Goal: Task Accomplishment & Management: Manage account settings

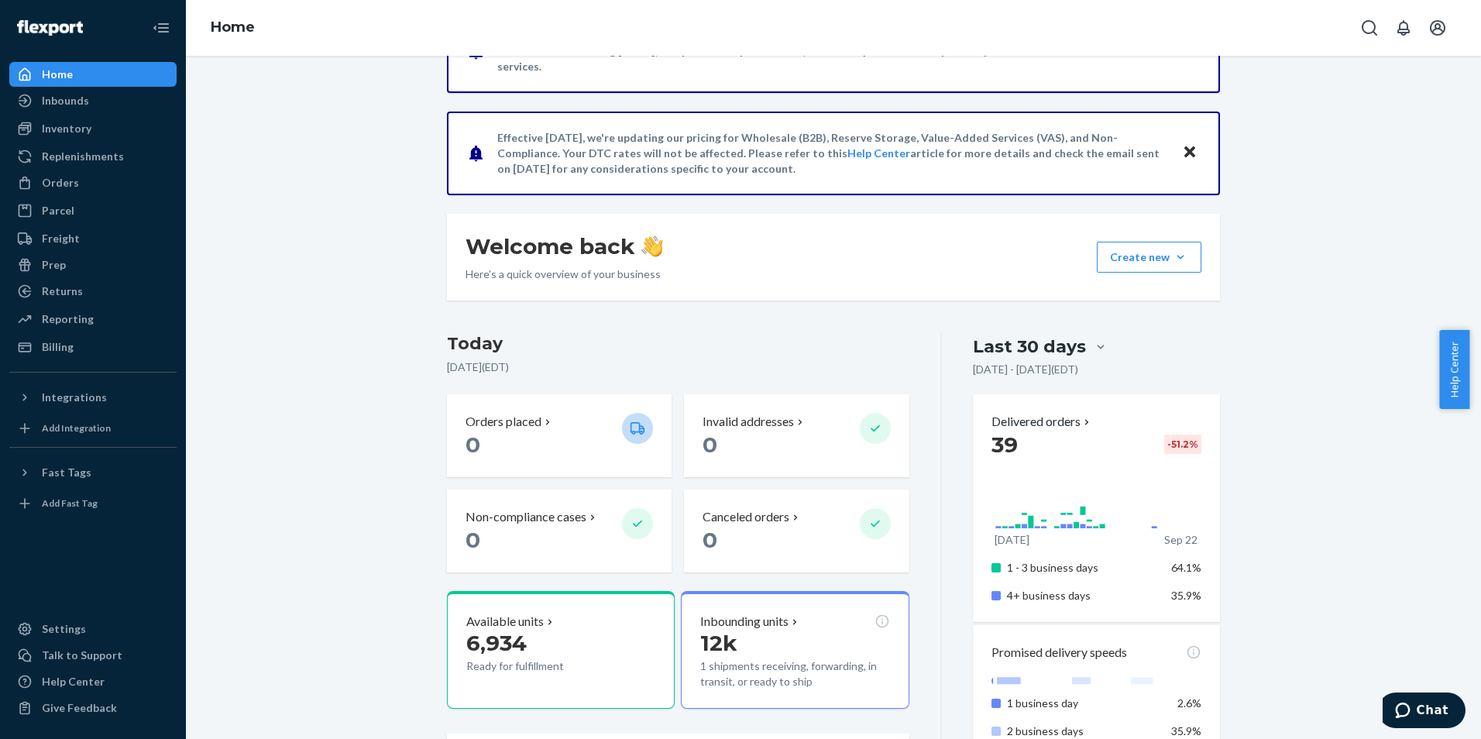
scroll to position [180, 0]
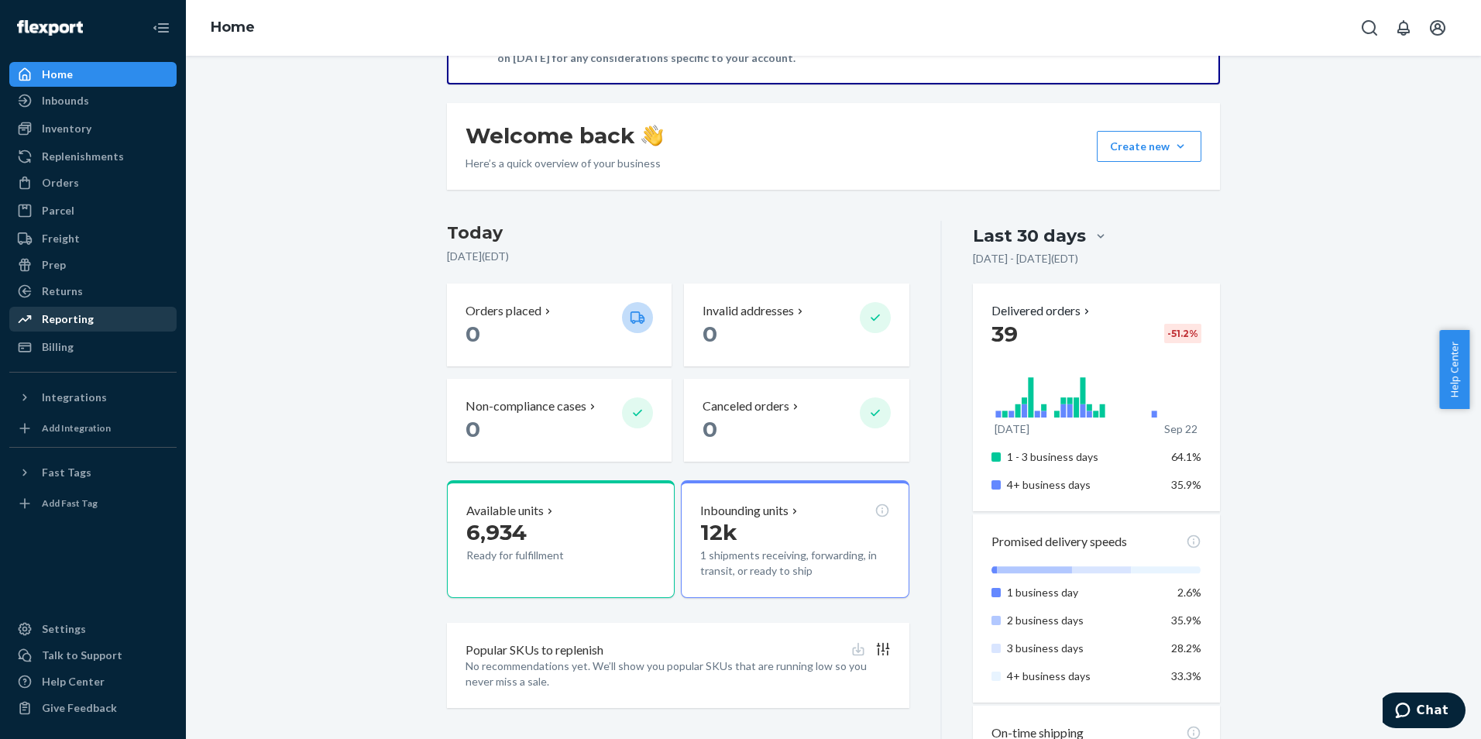
click at [74, 311] on div "Reporting" at bounding box center [93, 319] width 164 height 22
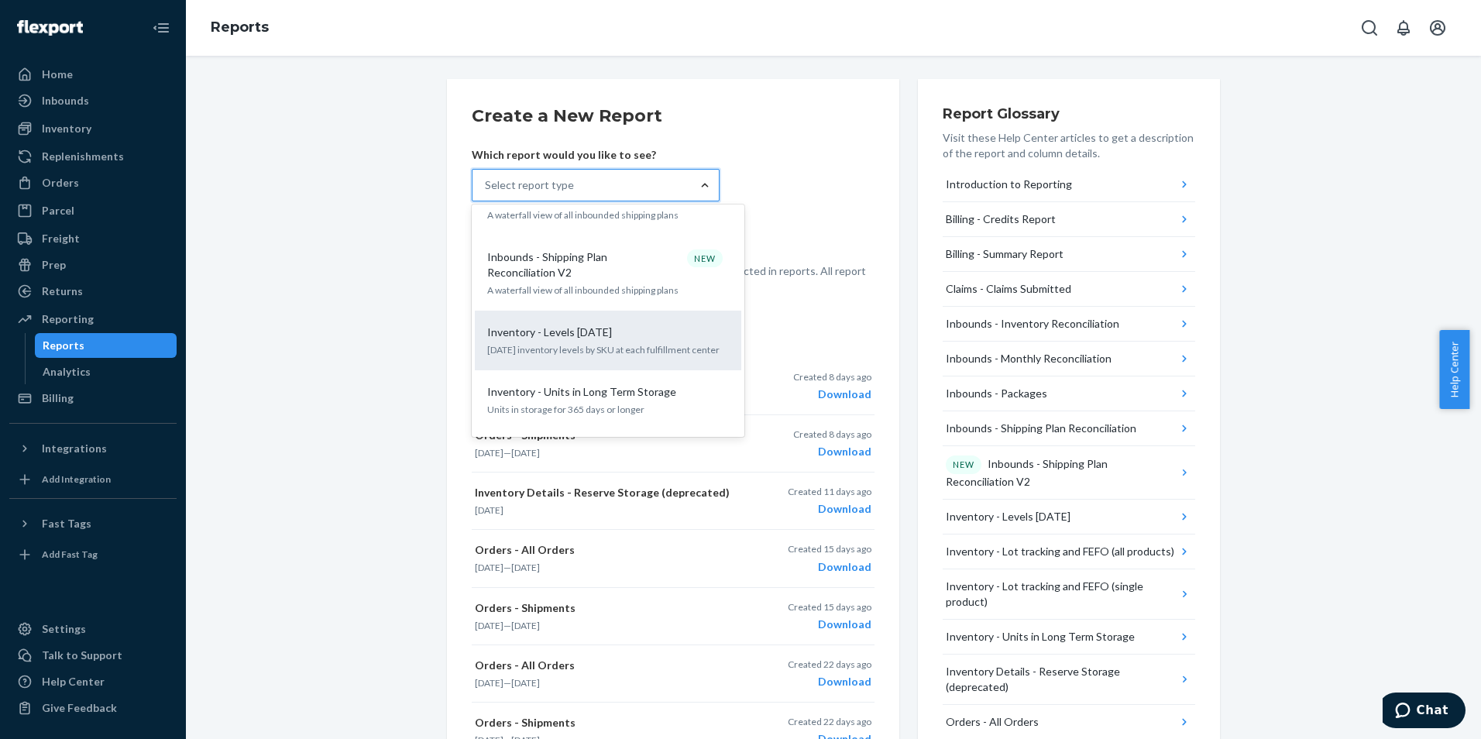
scroll to position [517, 0]
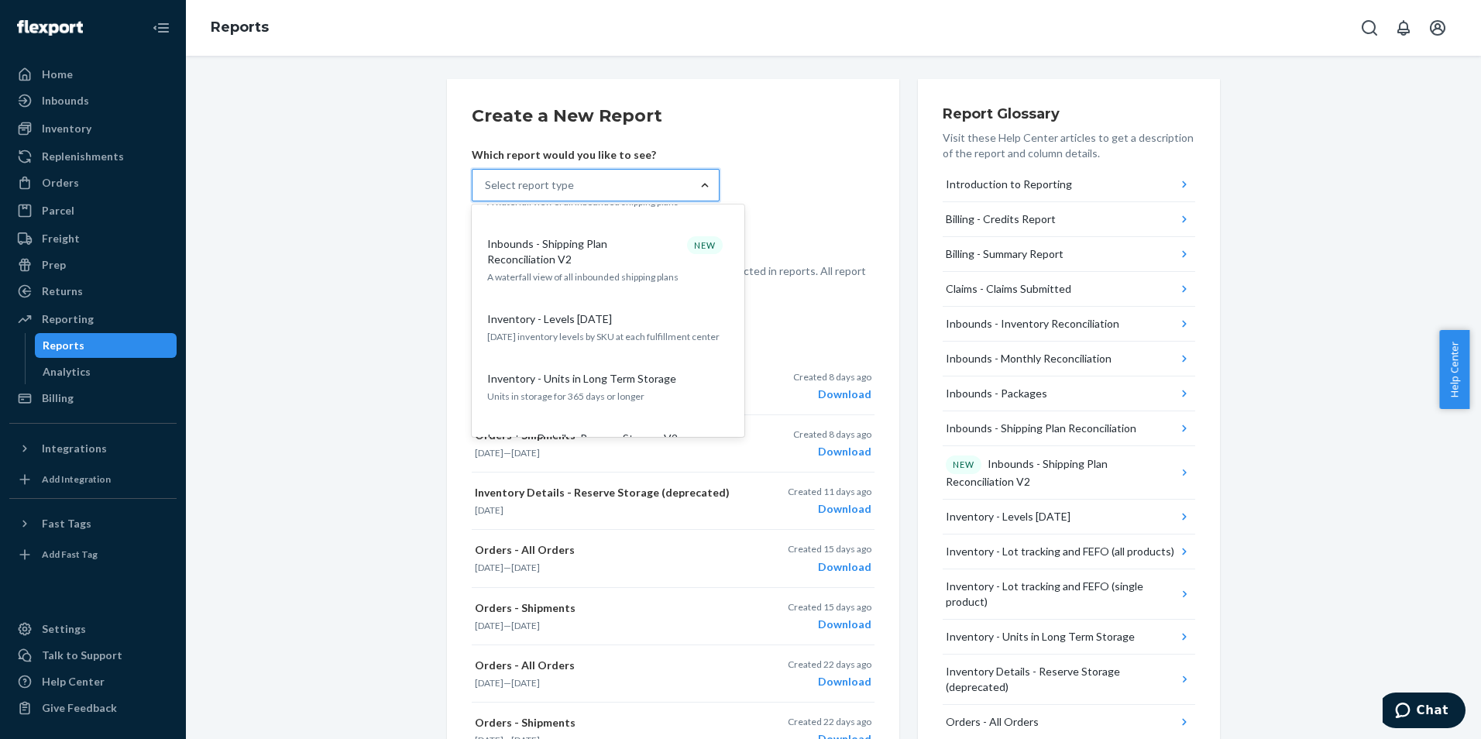
click at [592, 330] on p "[DATE] inventory levels by SKU at each fulfillment center" at bounding box center [608, 336] width 242 height 13
click at [486, 193] on input "option Inventory - Levels [DATE] focused, 10 of 27. 27 results available. Use U…" at bounding box center [486, 184] width 2 height 15
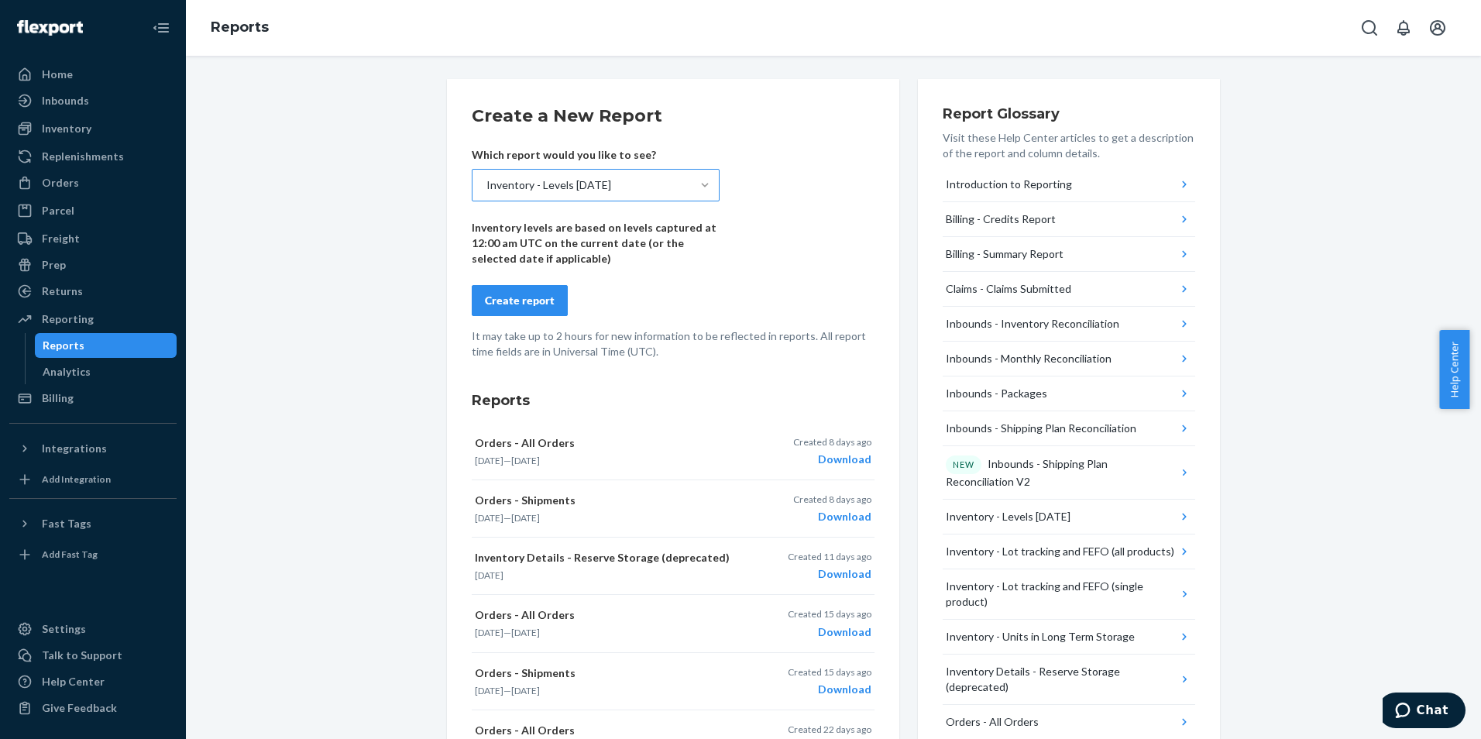
click at [504, 299] on div "Create report" at bounding box center [520, 300] width 70 height 15
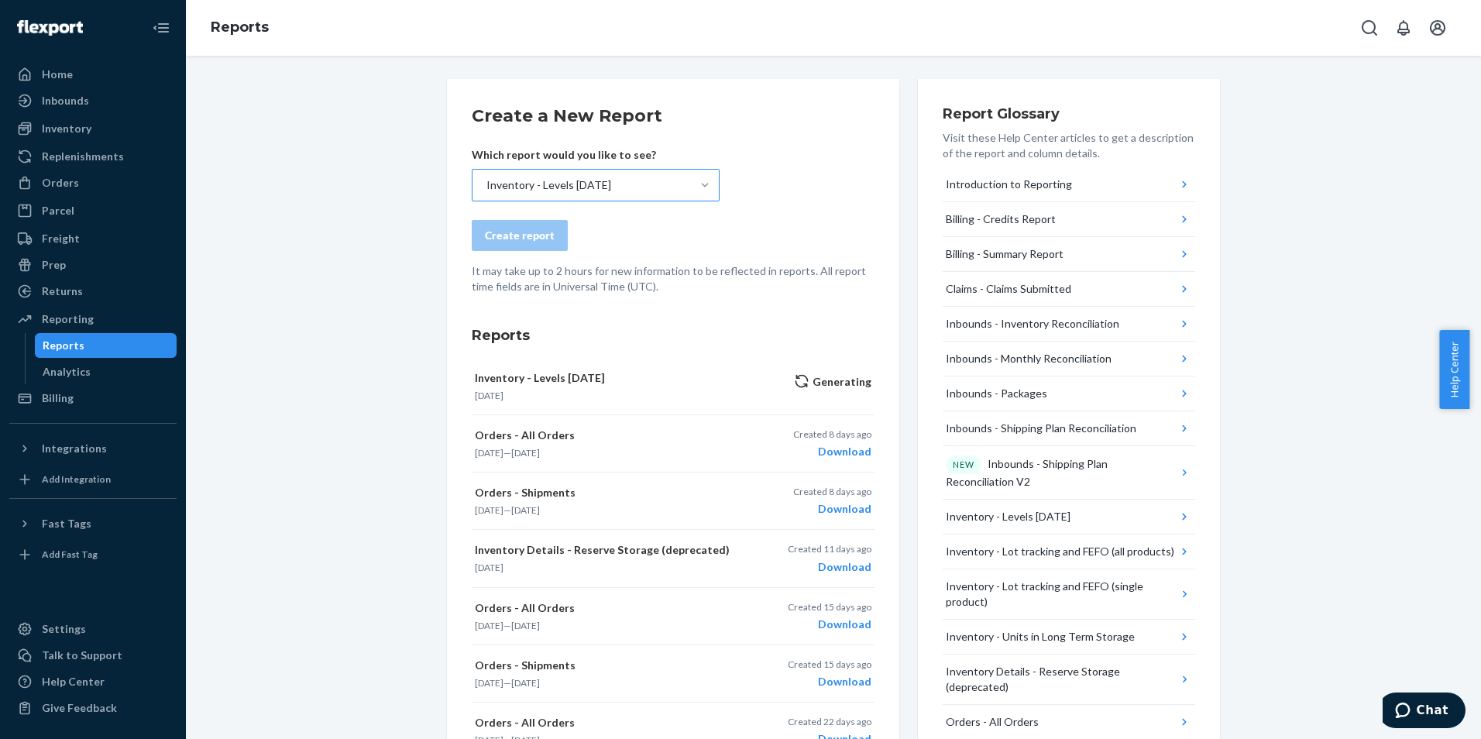
click at [1281, 435] on div "Create a New Report Which report would you like to see? Inventory - Levels [DAT…" at bounding box center [833, 671] width 1272 height 1184
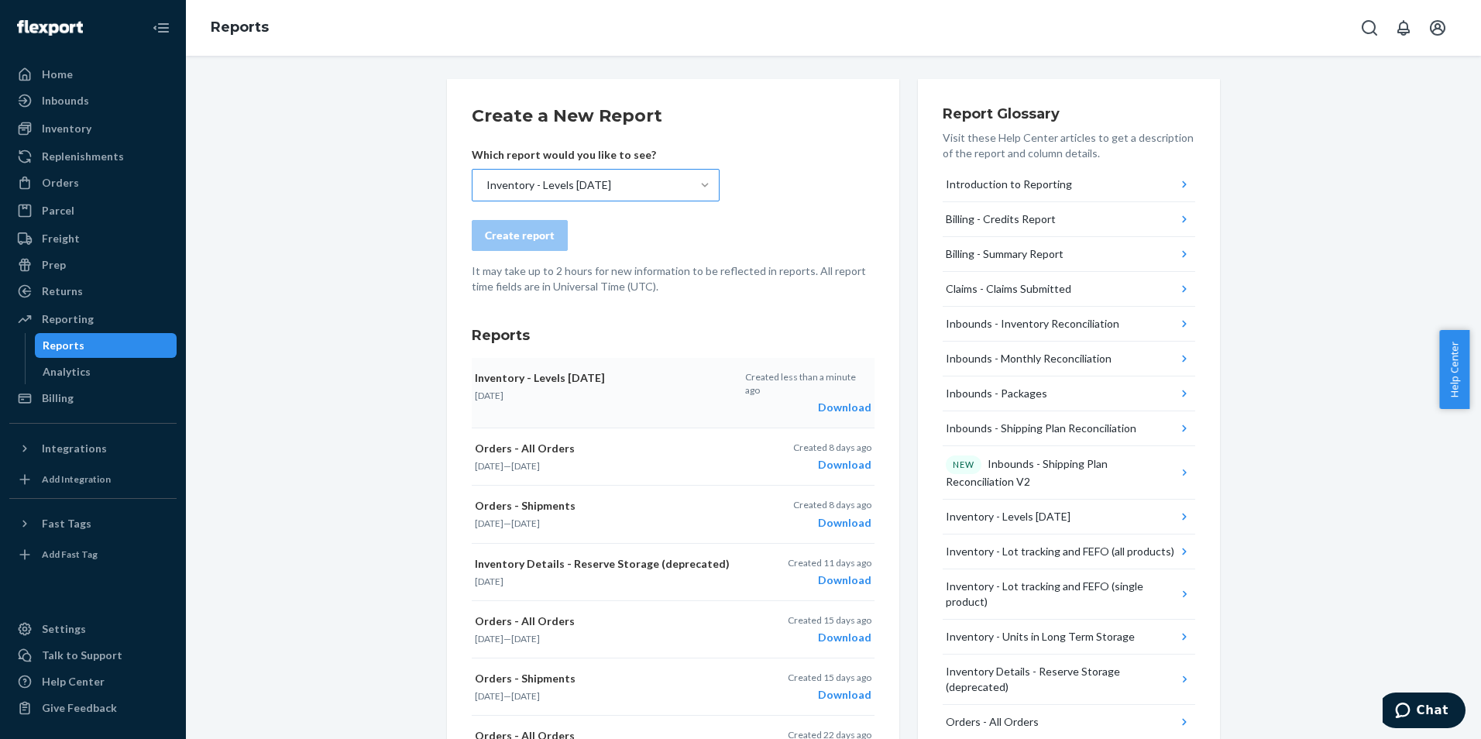
click at [846, 400] on div "Download" at bounding box center [808, 407] width 126 height 15
click at [447, 180] on div "Create a New Report Which report would you like to see? Inventory - Levels [DAT…" at bounding box center [673, 671] width 452 height 1184
click at [79, 131] on div "Inventory" at bounding box center [67, 128] width 50 height 15
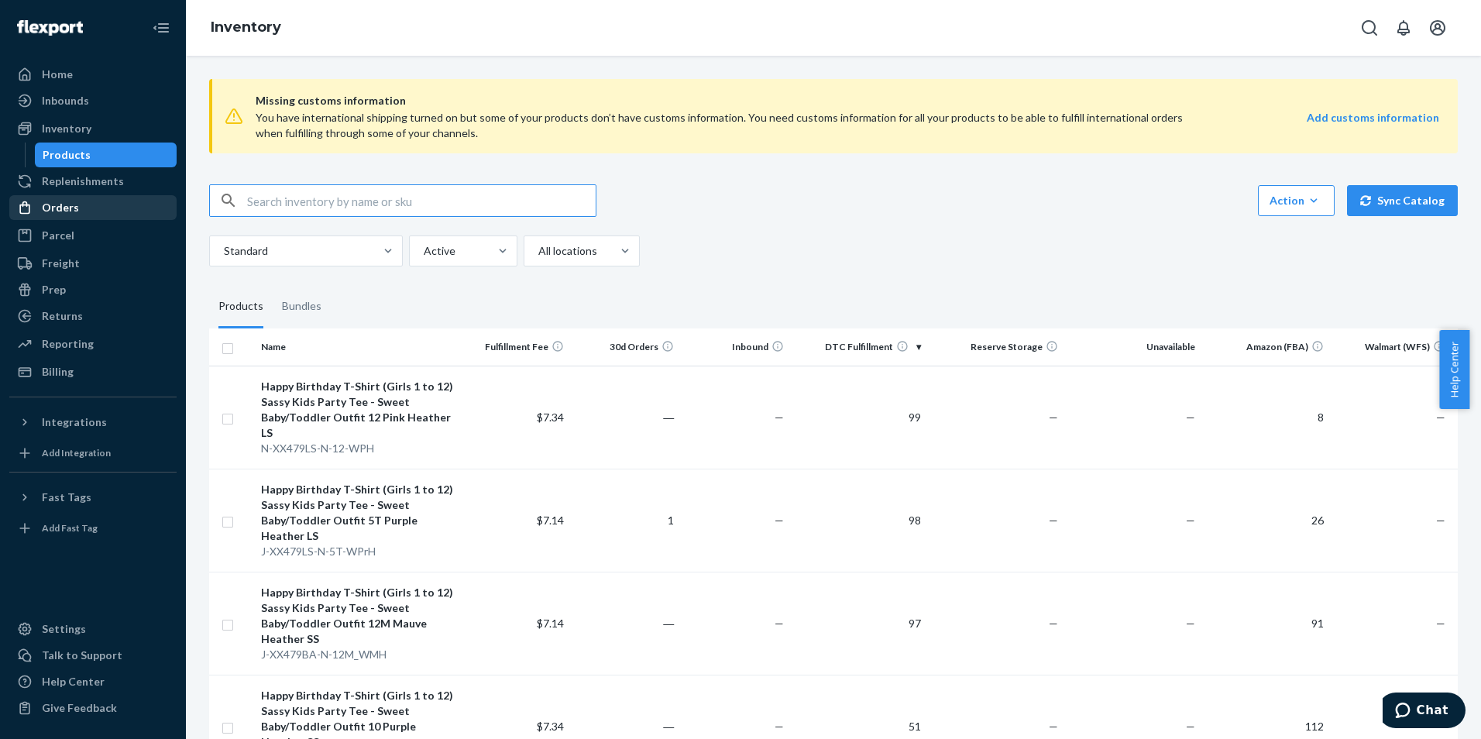
click at [52, 204] on div "Orders" at bounding box center [60, 207] width 37 height 15
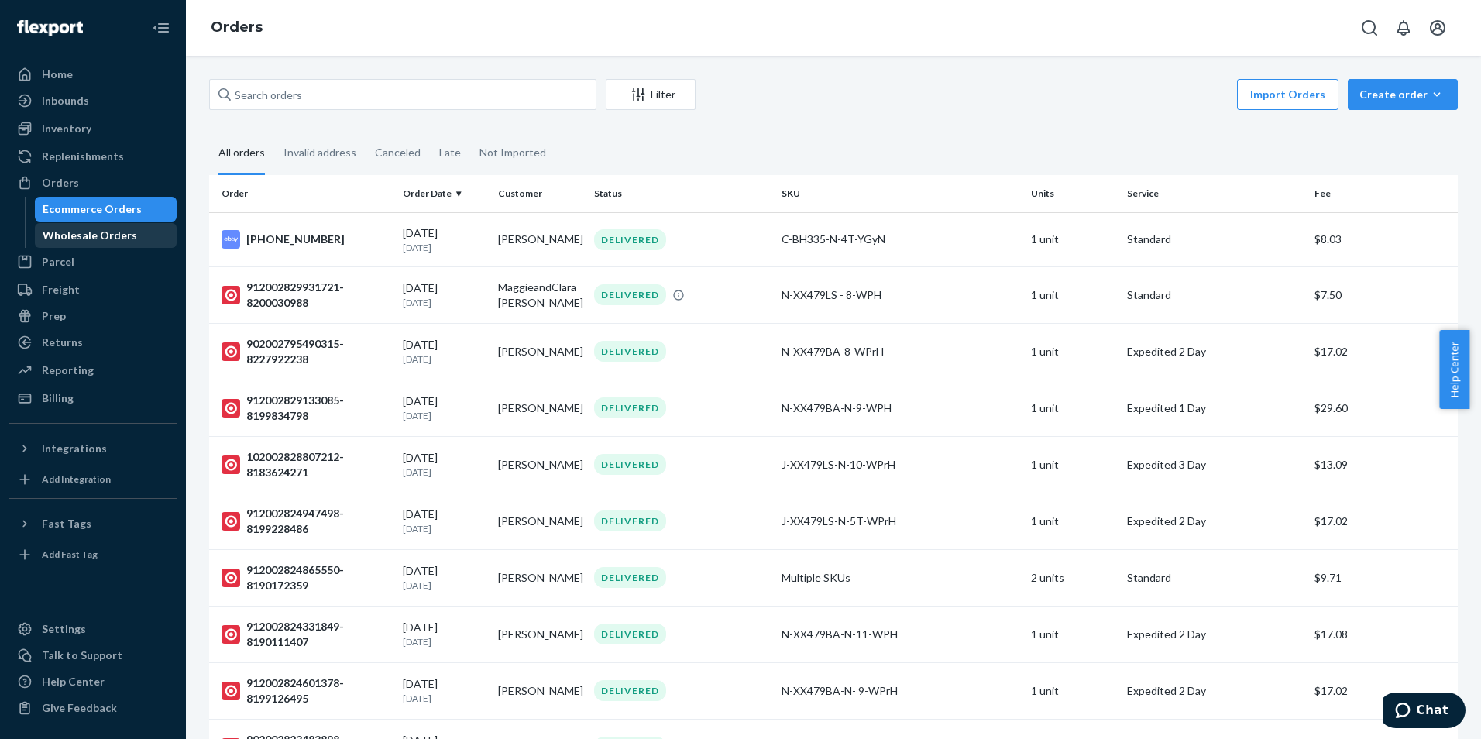
click at [91, 241] on div "Wholesale Orders" at bounding box center [90, 235] width 94 height 15
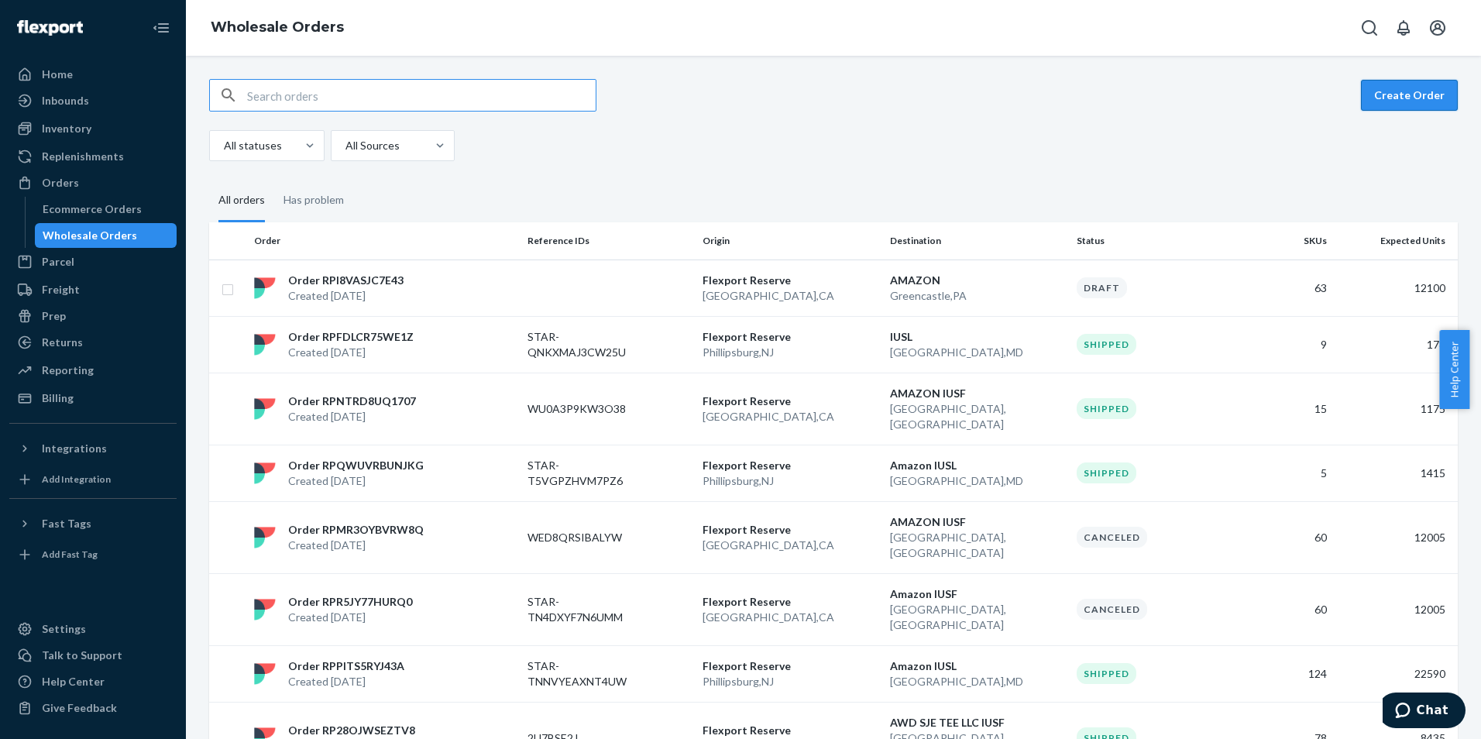
click at [1398, 98] on button "Create Order" at bounding box center [1409, 95] width 97 height 31
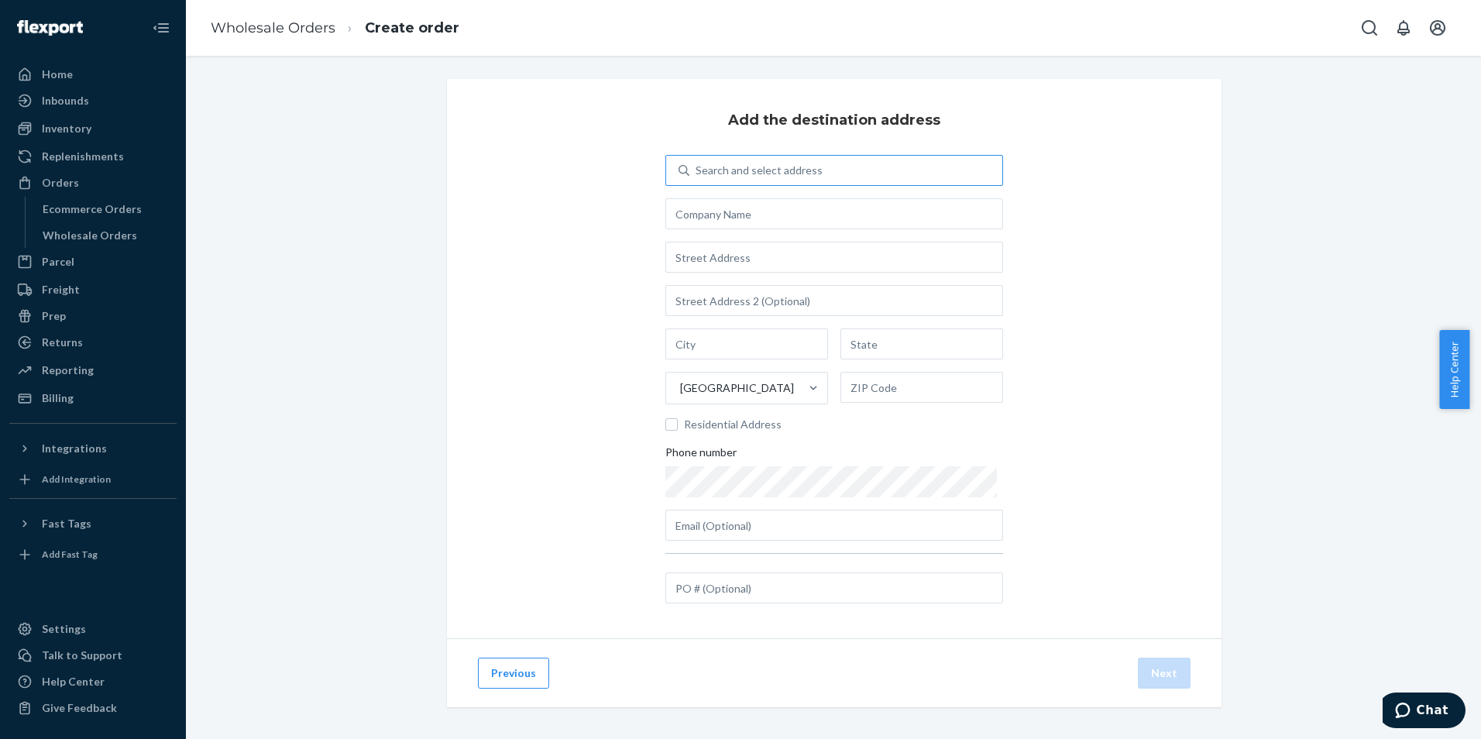
click at [747, 182] on div "Search and select address" at bounding box center [845, 170] width 313 height 28
click at [697, 178] on input "Search and select address" at bounding box center [696, 170] width 2 height 15
click at [747, 168] on div "Search and select address" at bounding box center [758, 170] width 127 height 15
click at [697, 168] on input "0 results available. Use Up and Down to choose options, press Enter to select t…" at bounding box center [696, 170] width 2 height 15
type input "8519 las"
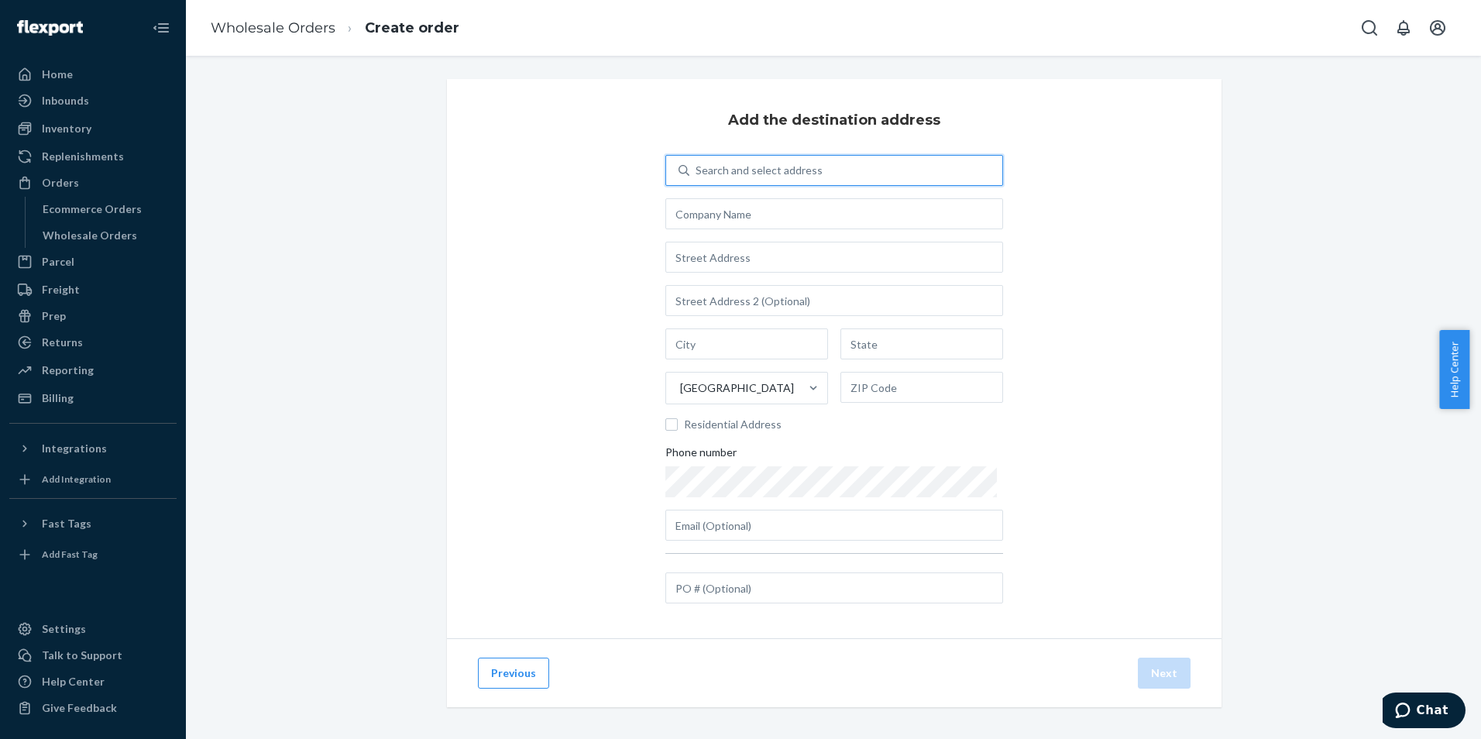
drag, startPoint x: 747, startPoint y: 168, endPoint x: 703, endPoint y: 163, distance: 44.4
click at [703, 163] on div "Search and select address" at bounding box center [845, 170] width 313 height 28
click at [697, 163] on input "0 results available. Select is focused ,type to refine list, press Down to open…" at bounding box center [696, 170] width 2 height 15
click at [754, 212] on input "text" at bounding box center [834, 213] width 338 height 31
type input "Priority Borders"
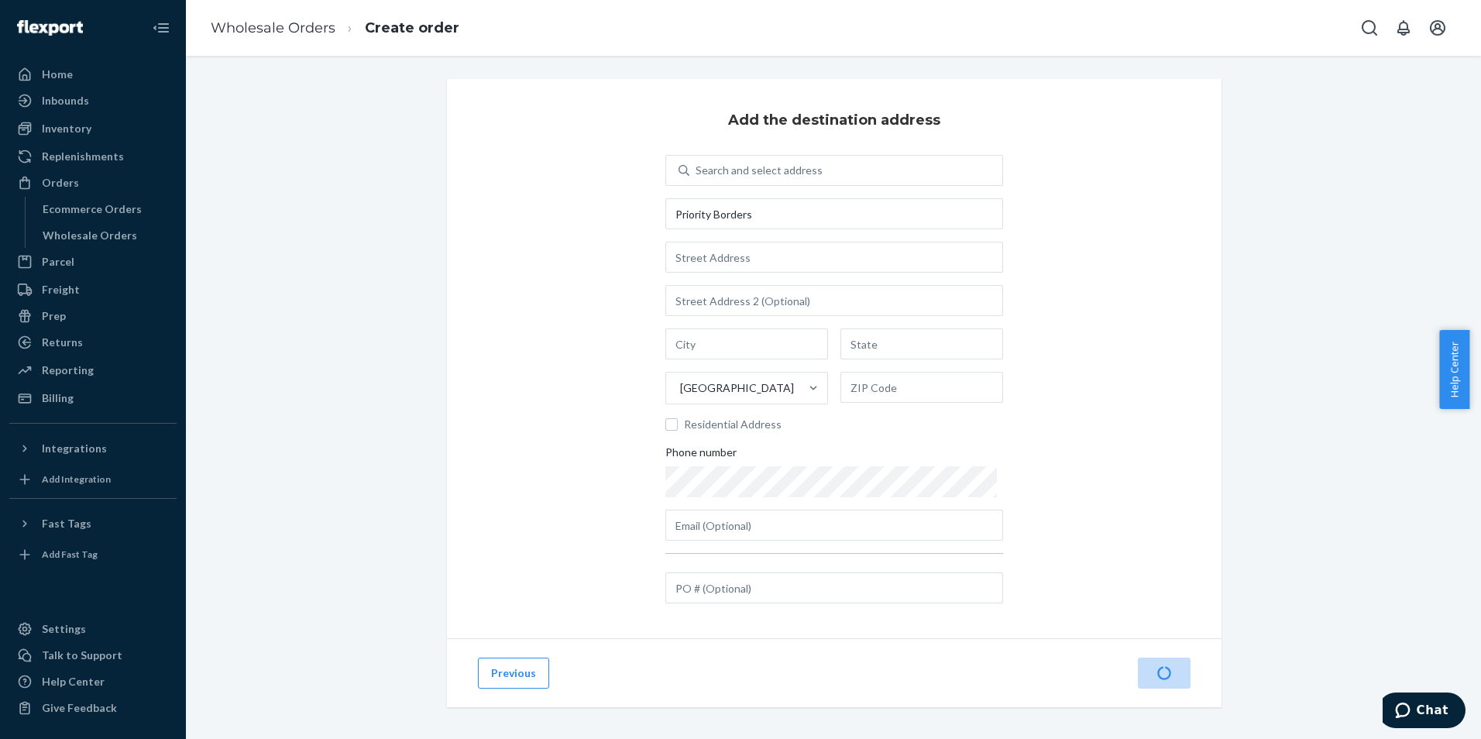
click at [807, 232] on div "Search and select address Priority Borders [GEOGRAPHIC_DATA] Residential Addres…" at bounding box center [834, 348] width 338 height 386
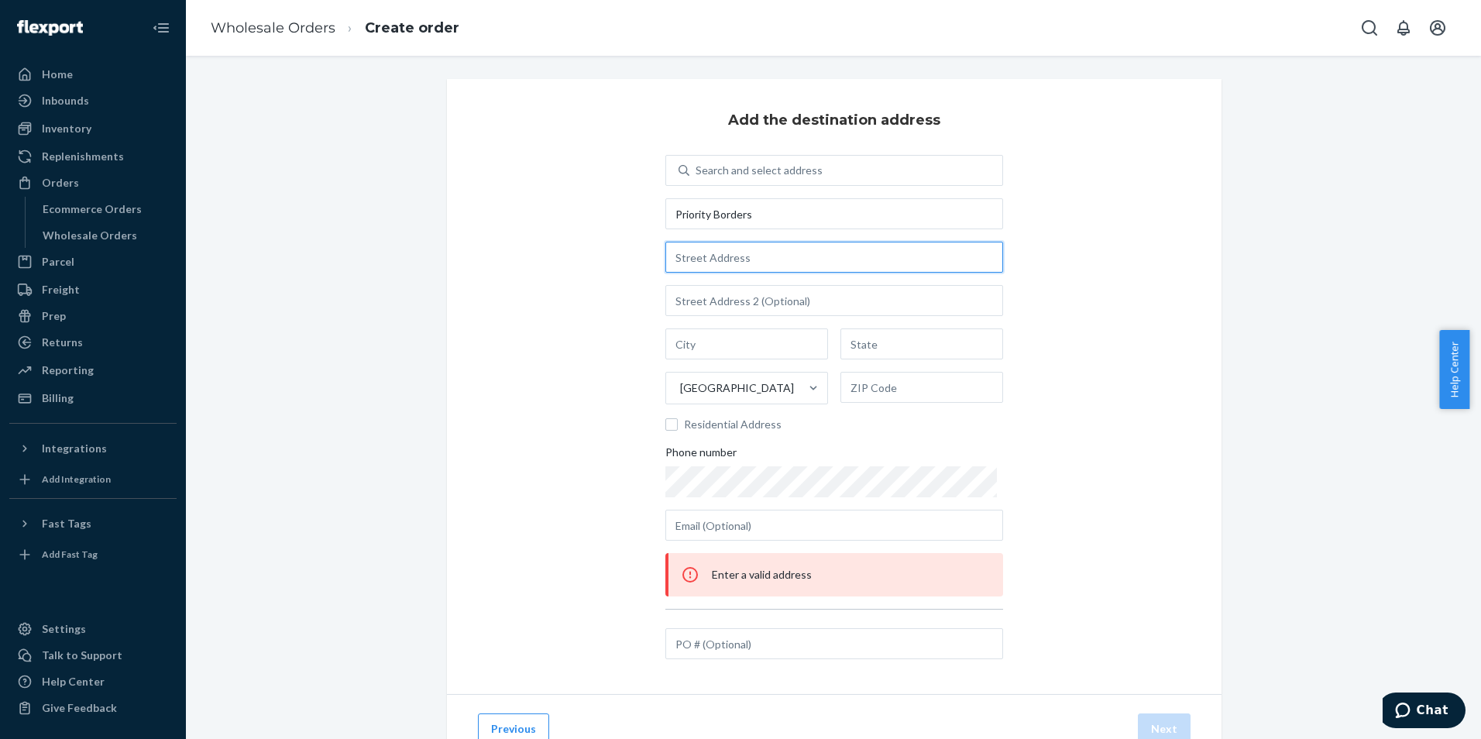
click at [827, 255] on input "text" at bounding box center [834, 257] width 338 height 31
type input "8519 Las"
type input "Laredo"
type input "[GEOGRAPHIC_DATA]"
type input "78045"
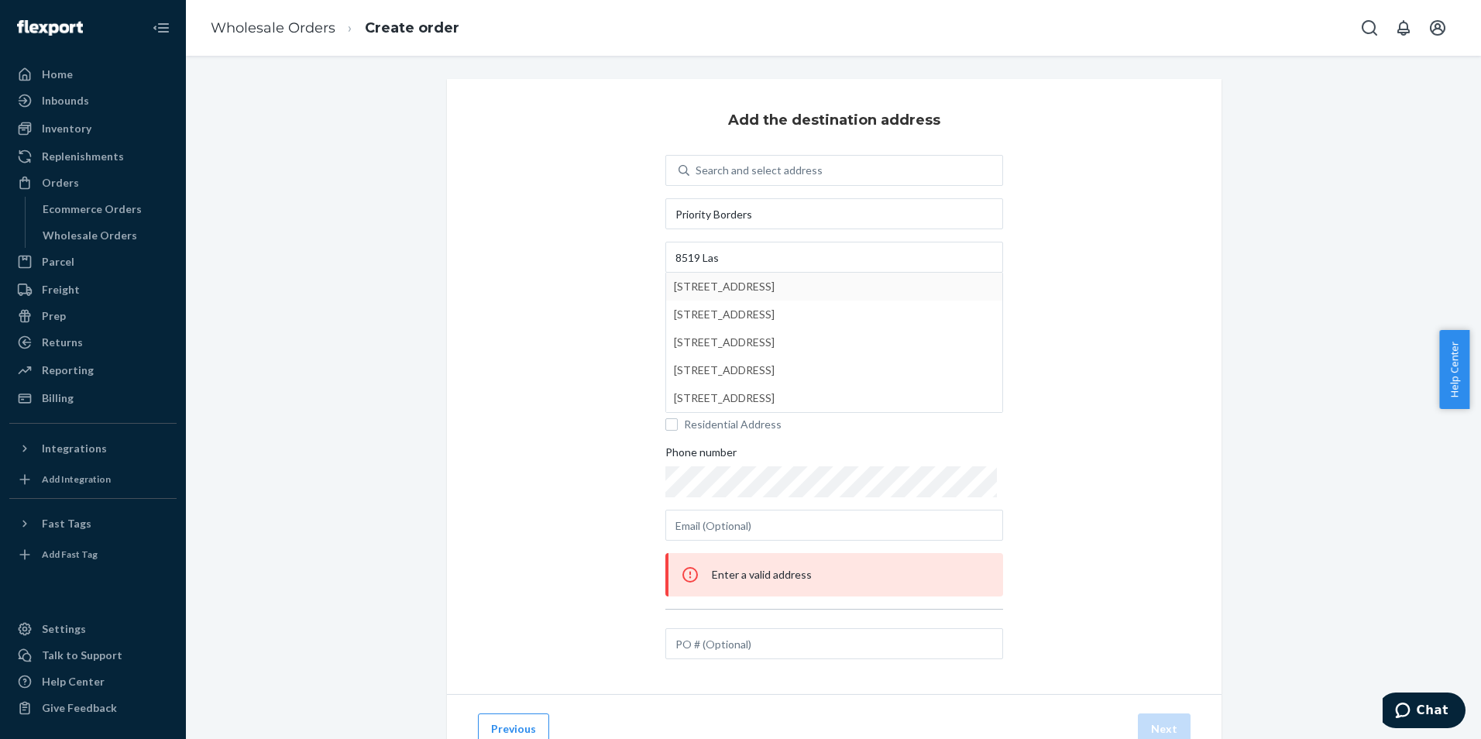
type input "[STREET_ADDRESS]"
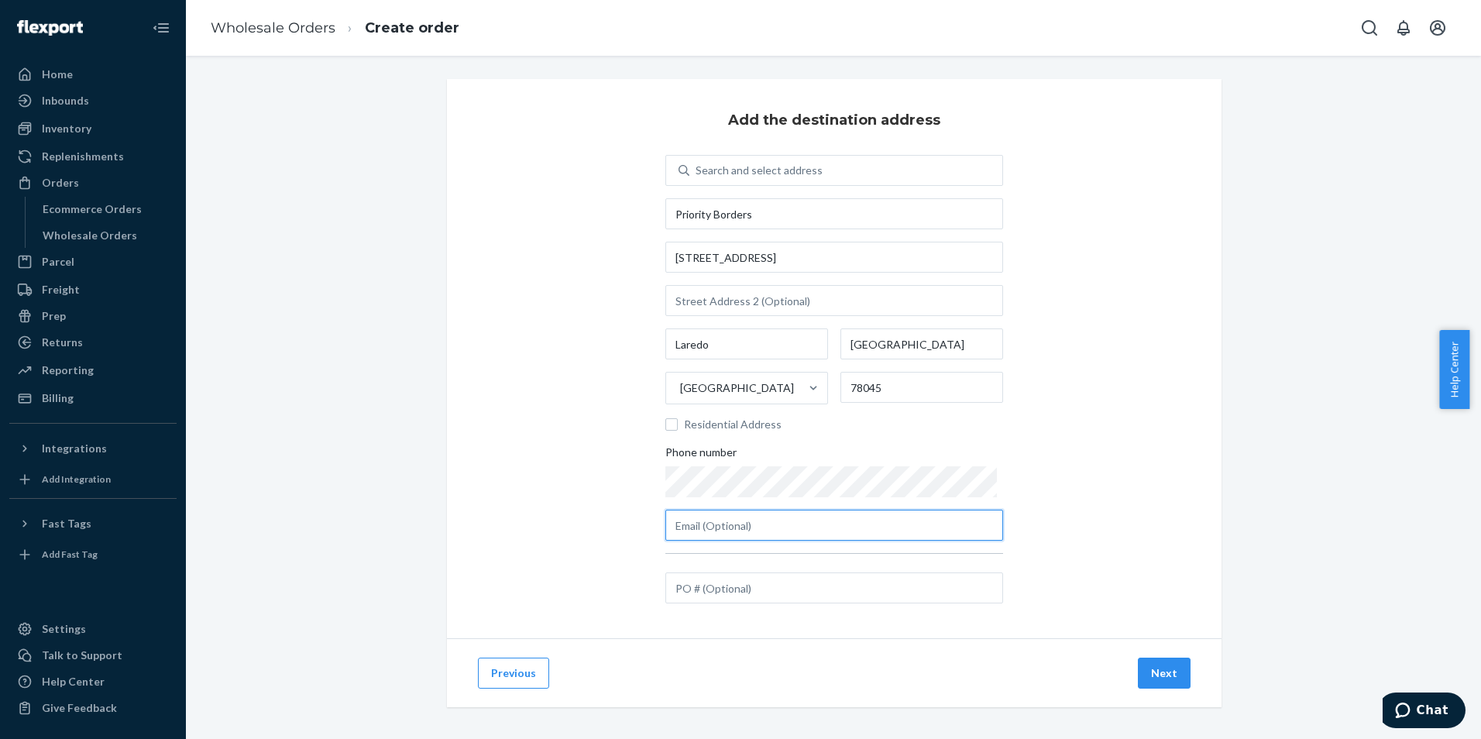
click at [781, 527] on input "text" at bounding box center [834, 525] width 338 height 31
type input "[PERSON_NAME][EMAIL_ADDRESS][DOMAIN_NAME]"
click at [1150, 671] on button "Next" at bounding box center [1164, 672] width 53 height 31
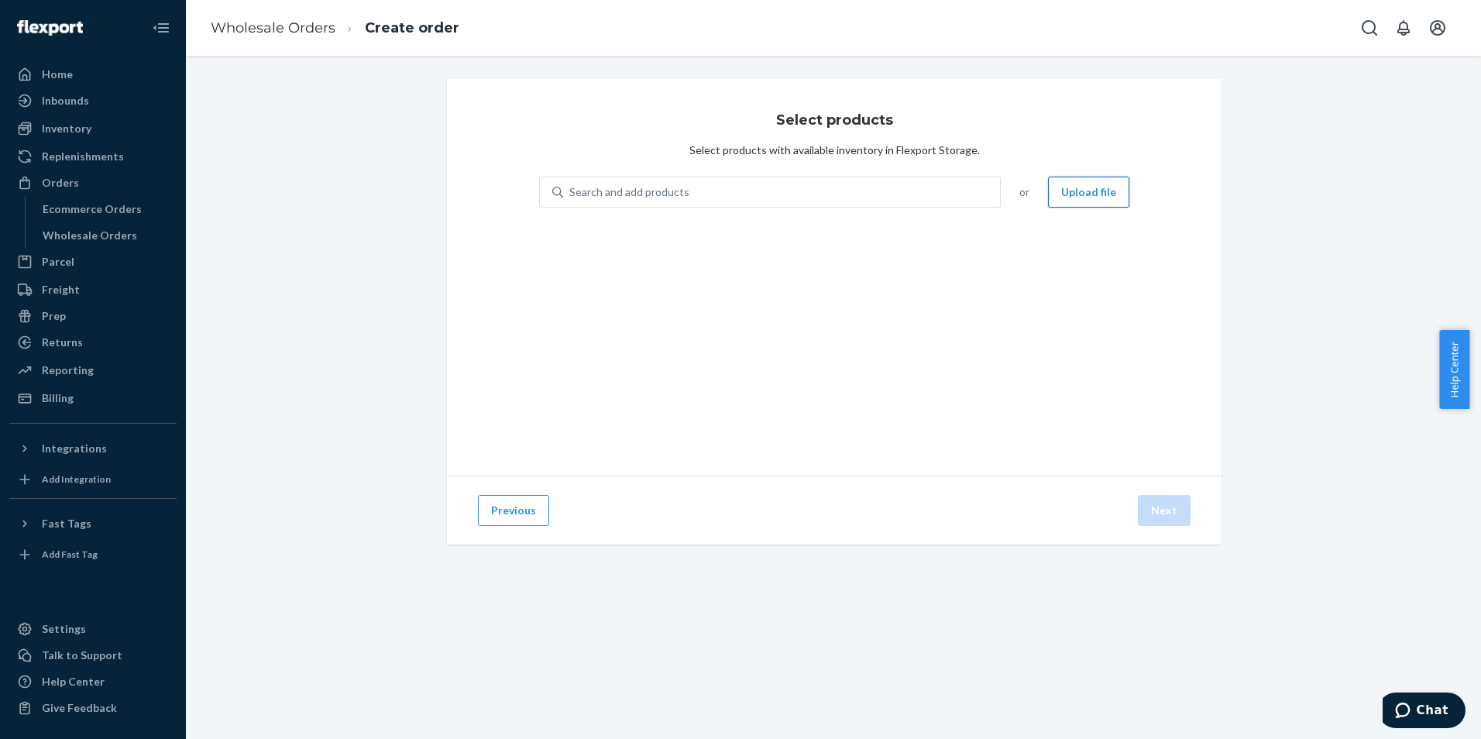
click at [1097, 193] on button "Upload file" at bounding box center [1088, 192] width 81 height 31
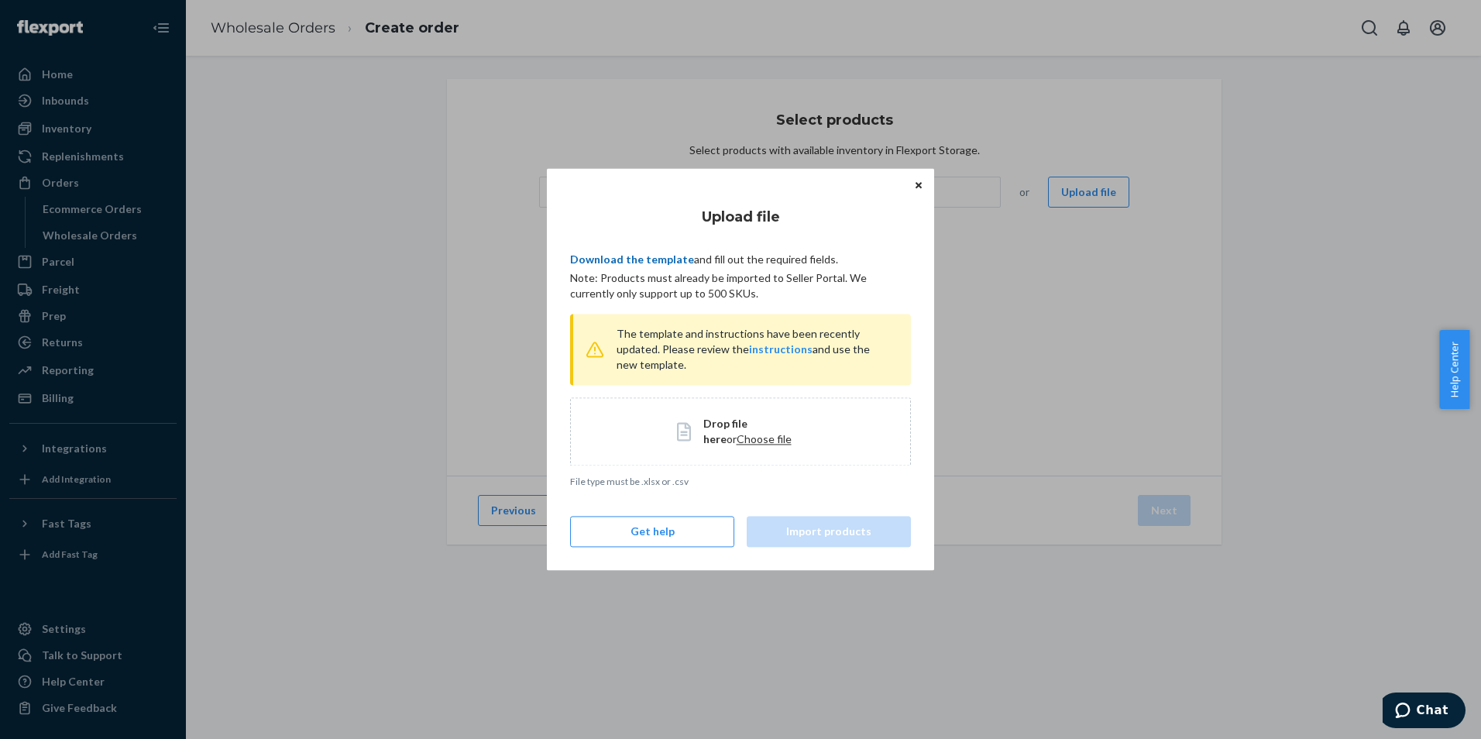
click at [633, 252] on link "Download the template" at bounding box center [632, 258] width 124 height 13
click at [918, 189] on icon "Close" at bounding box center [918, 184] width 6 height 9
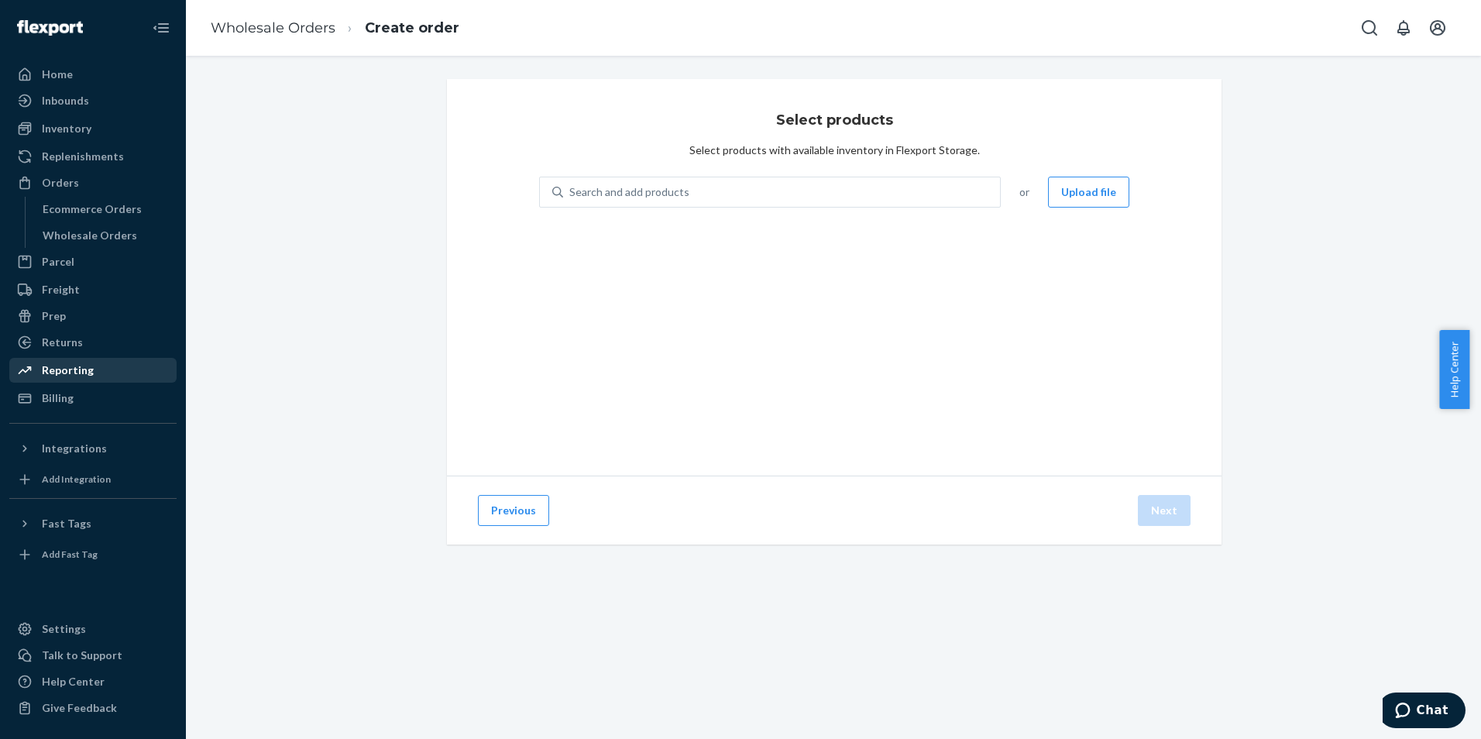
click at [73, 371] on div "Reporting" at bounding box center [68, 369] width 52 height 15
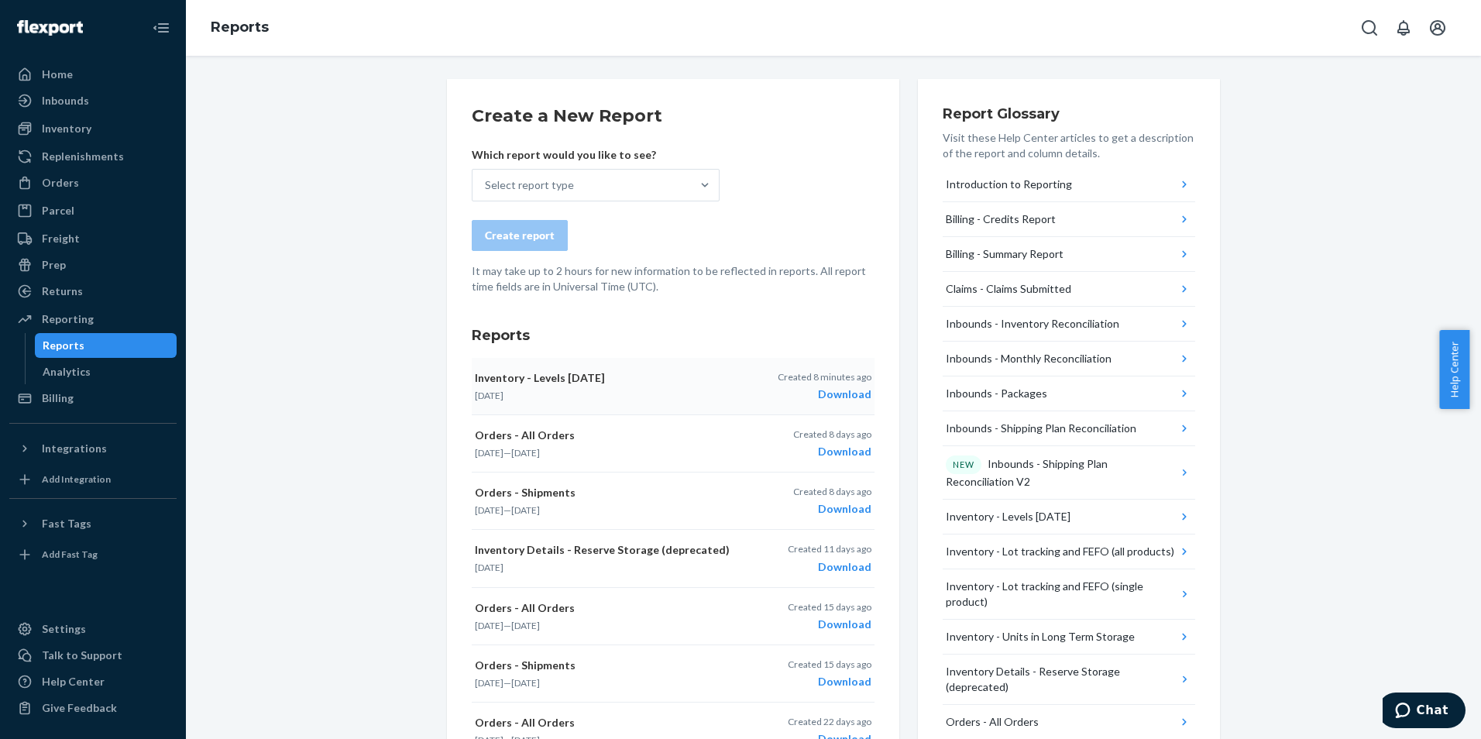
click at [833, 397] on div "Download" at bounding box center [825, 393] width 94 height 15
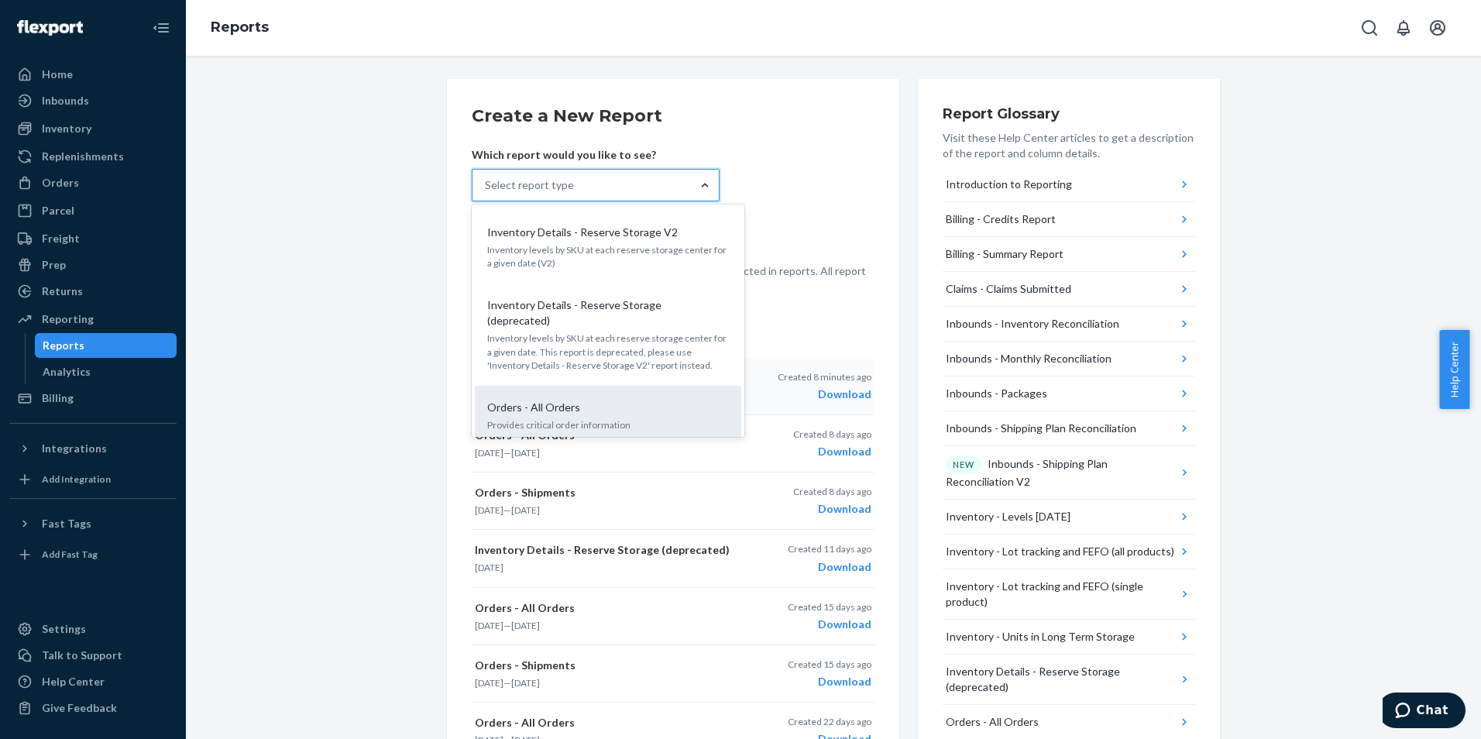
scroll to position [697, 0]
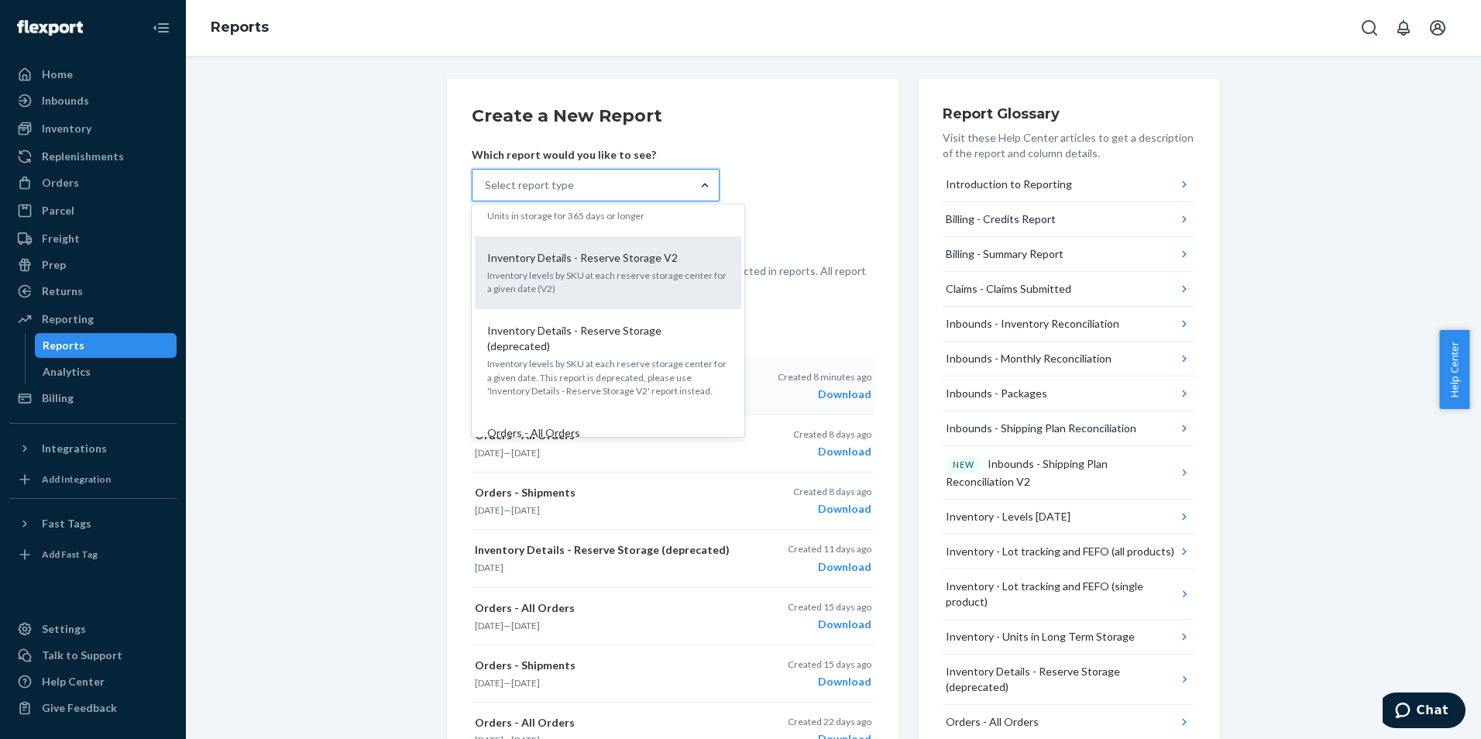
click at [657, 269] on p "Inventory levels by SKU at each reserve storage center for a given date (V2)" at bounding box center [608, 282] width 242 height 26
click at [486, 193] on input "option Inventory Details - Reserve Storage V2 focused, 12 of 27. 27 results ava…" at bounding box center [486, 184] width 2 height 15
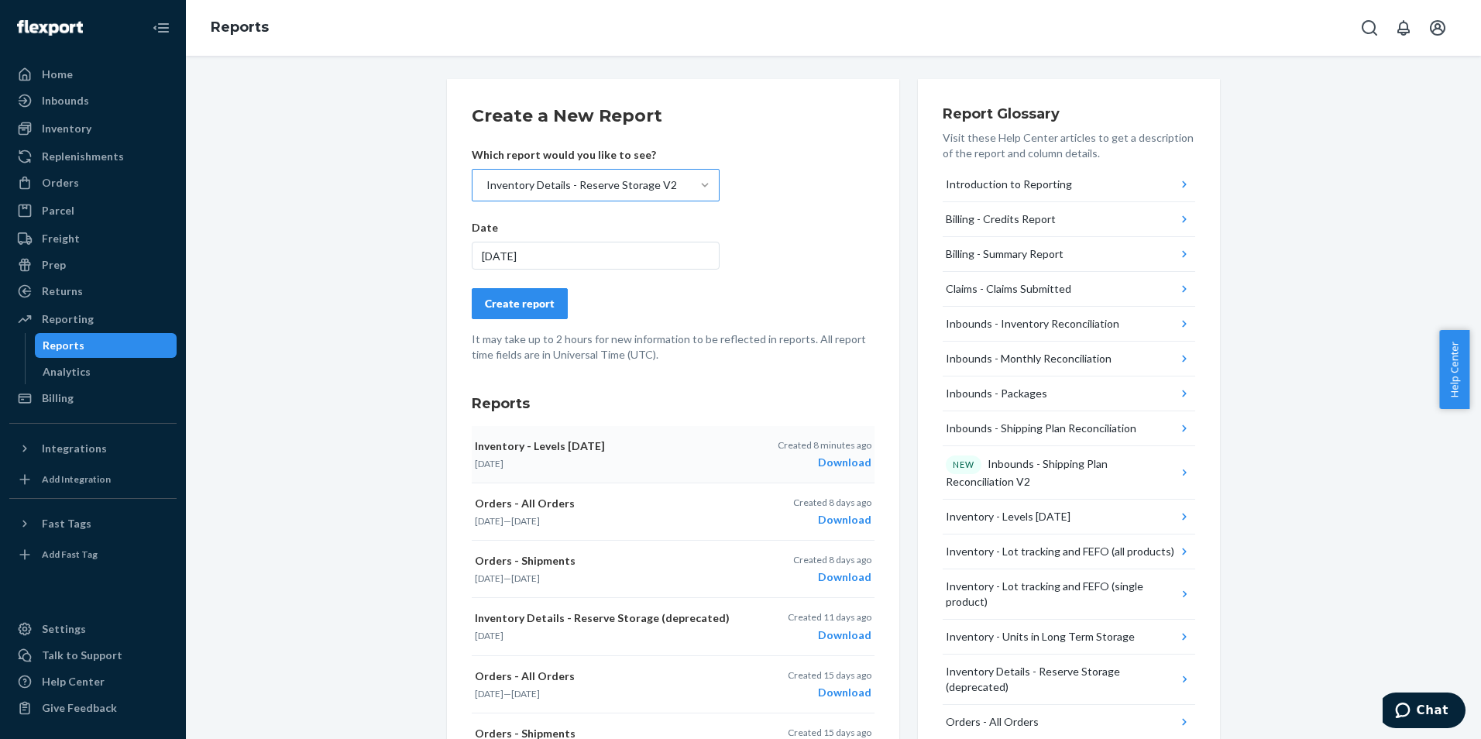
click at [540, 255] on div "[DATE]" at bounding box center [596, 256] width 248 height 28
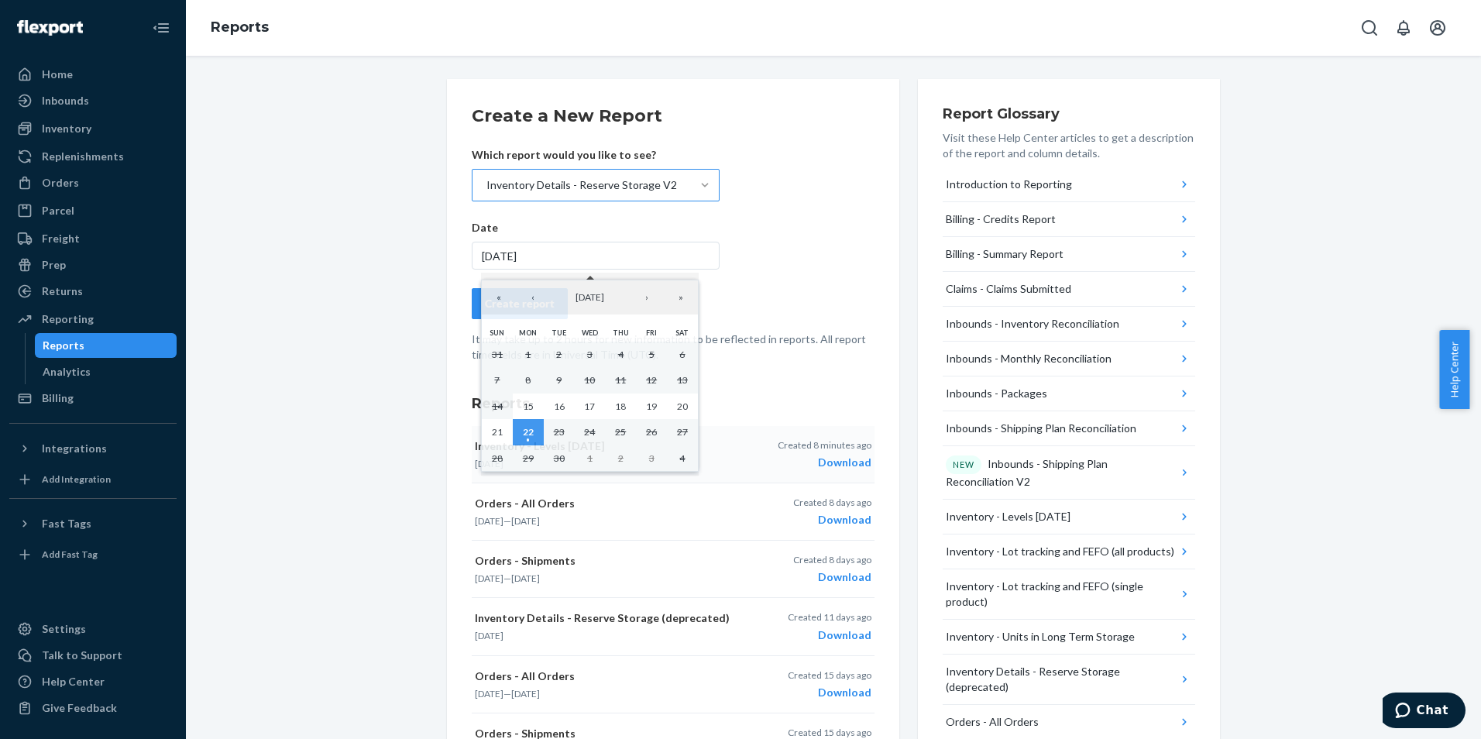
click at [772, 274] on form "Create a New Report Which report would you like to see? Inventory Details - Res…" at bounding box center [673, 233] width 403 height 259
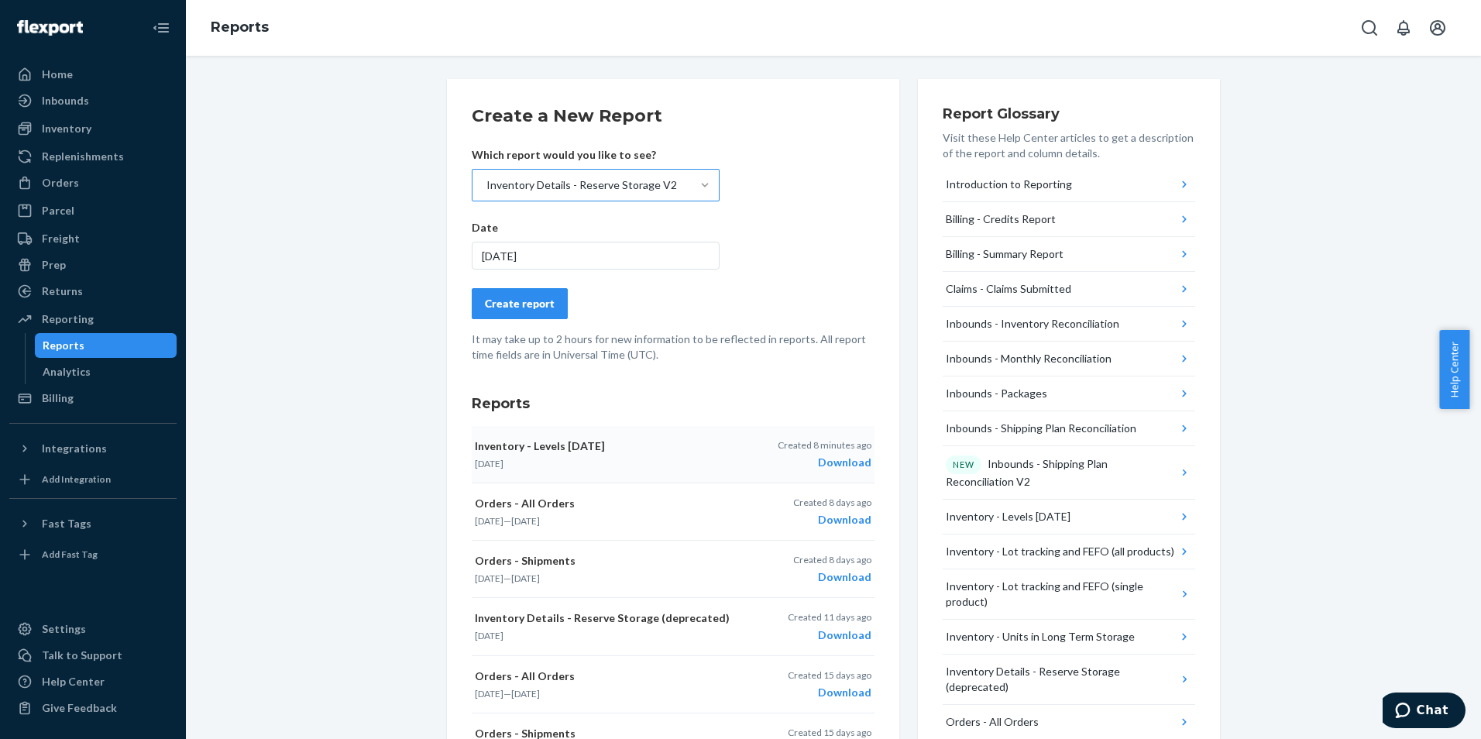
click at [504, 304] on div "Create report" at bounding box center [520, 303] width 70 height 15
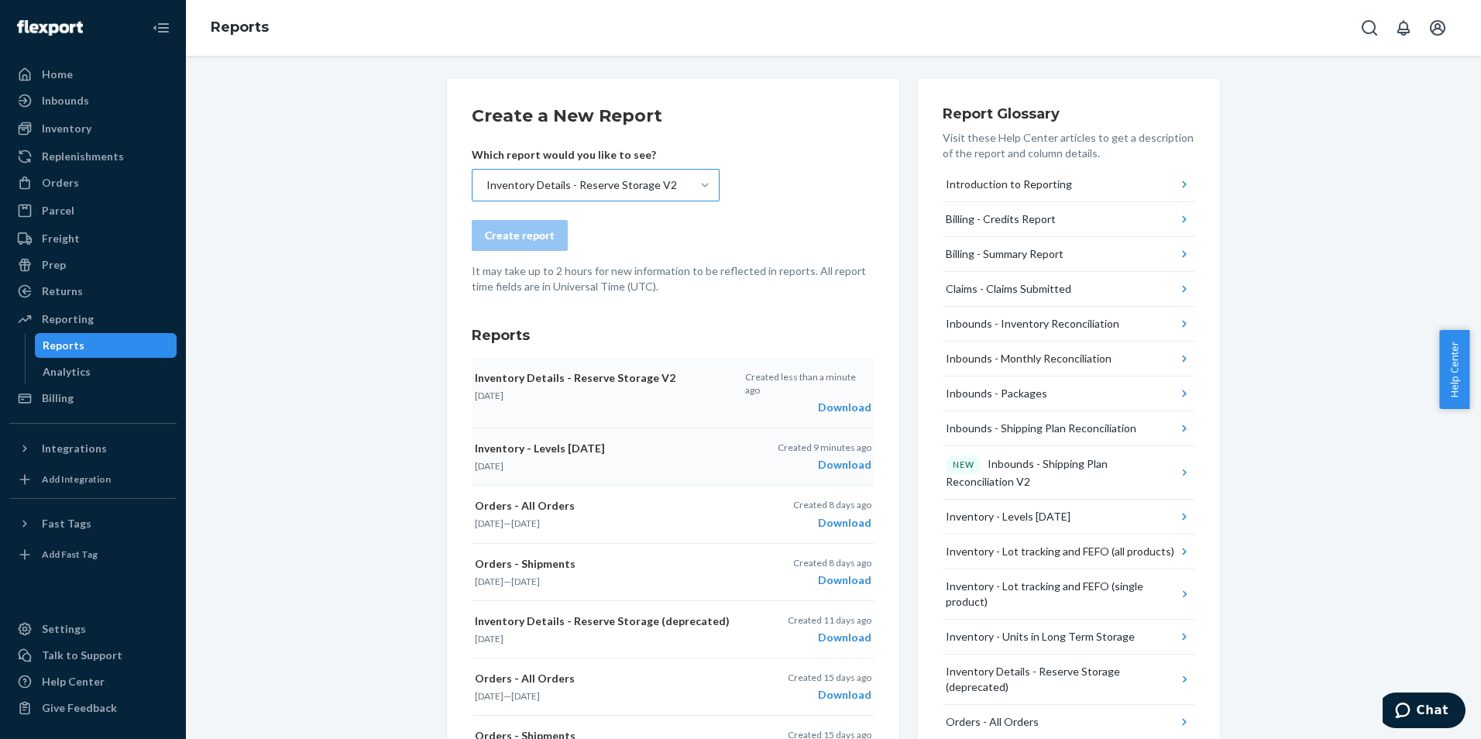
click at [853, 400] on div "Download" at bounding box center [808, 407] width 126 height 15
click at [62, 181] on div "Orders" at bounding box center [60, 182] width 37 height 15
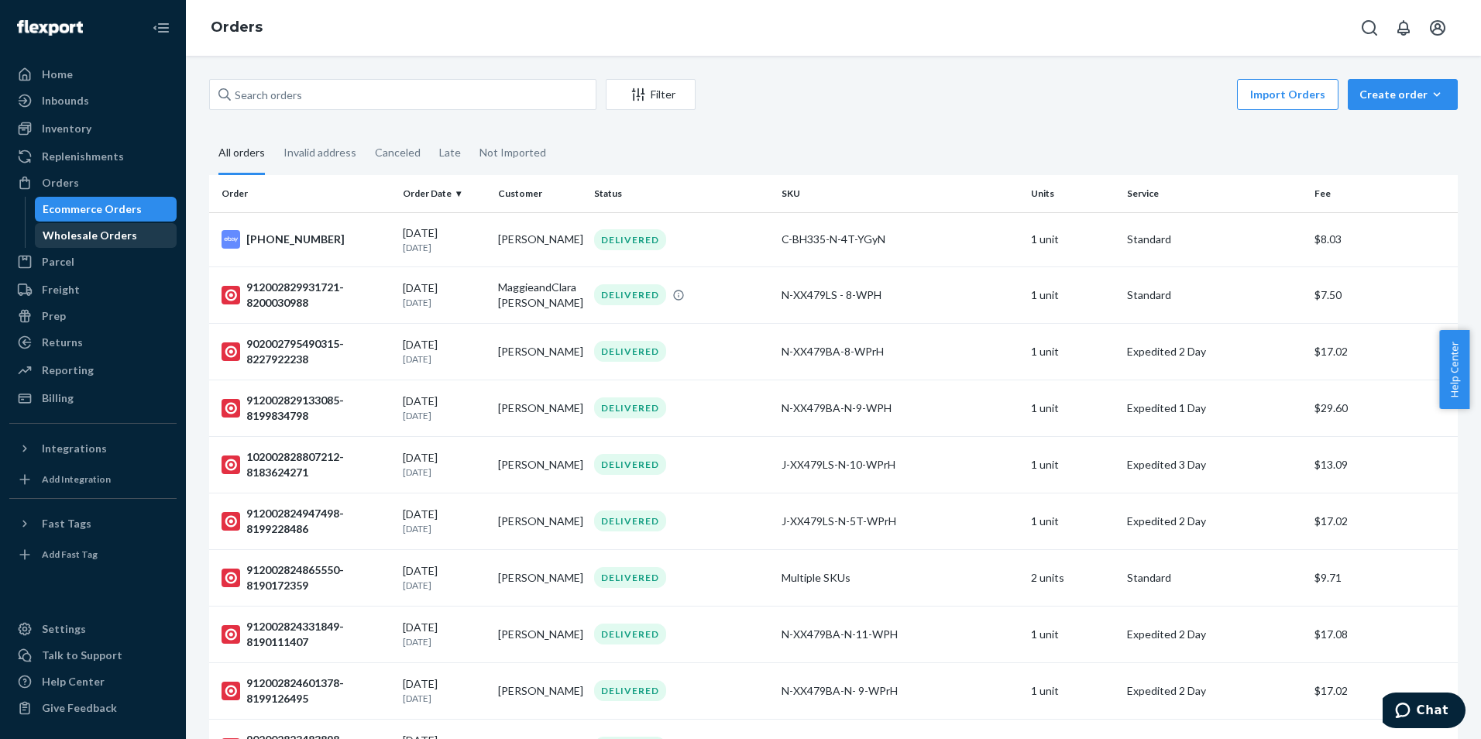
click at [39, 228] on div "Wholesale Orders" at bounding box center [105, 236] width 139 height 22
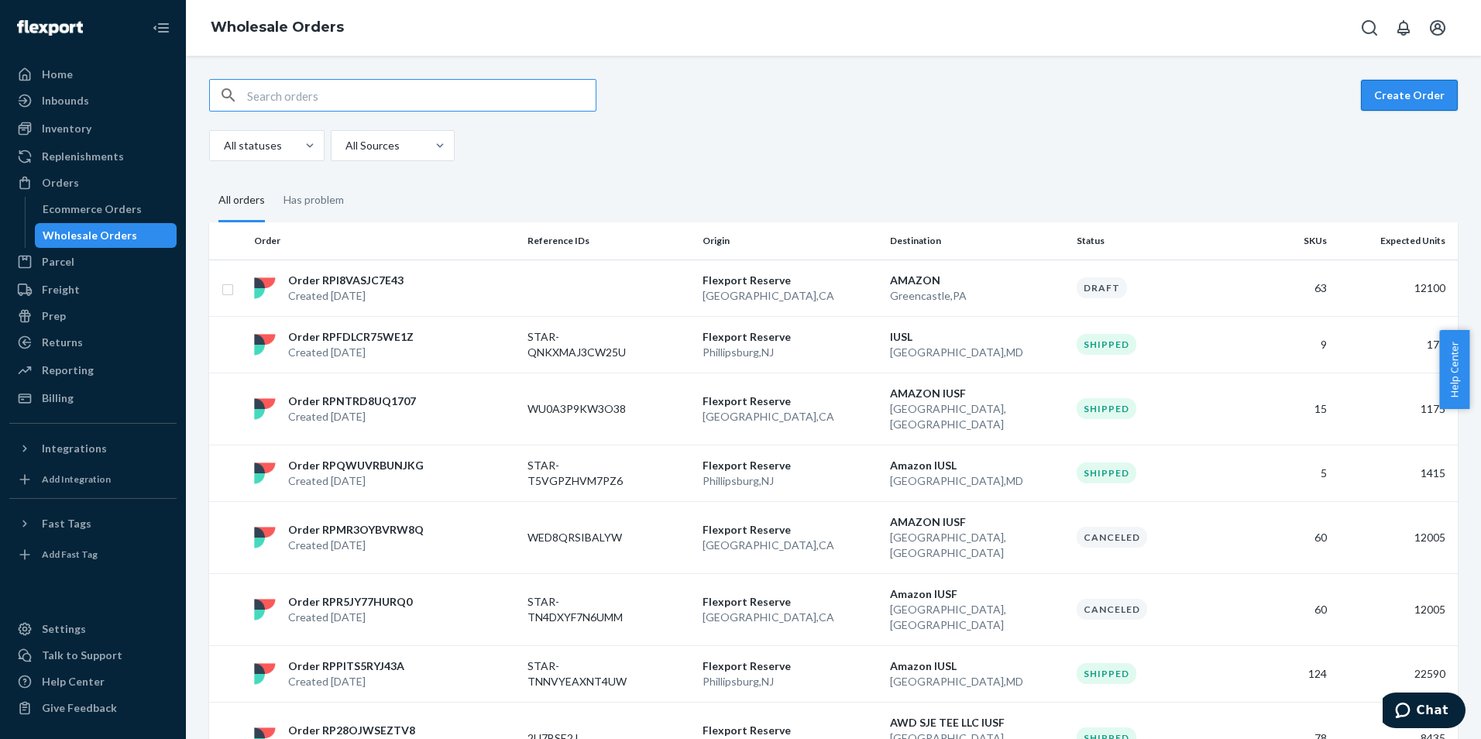
click at [1415, 103] on button "Create Order" at bounding box center [1409, 95] width 97 height 31
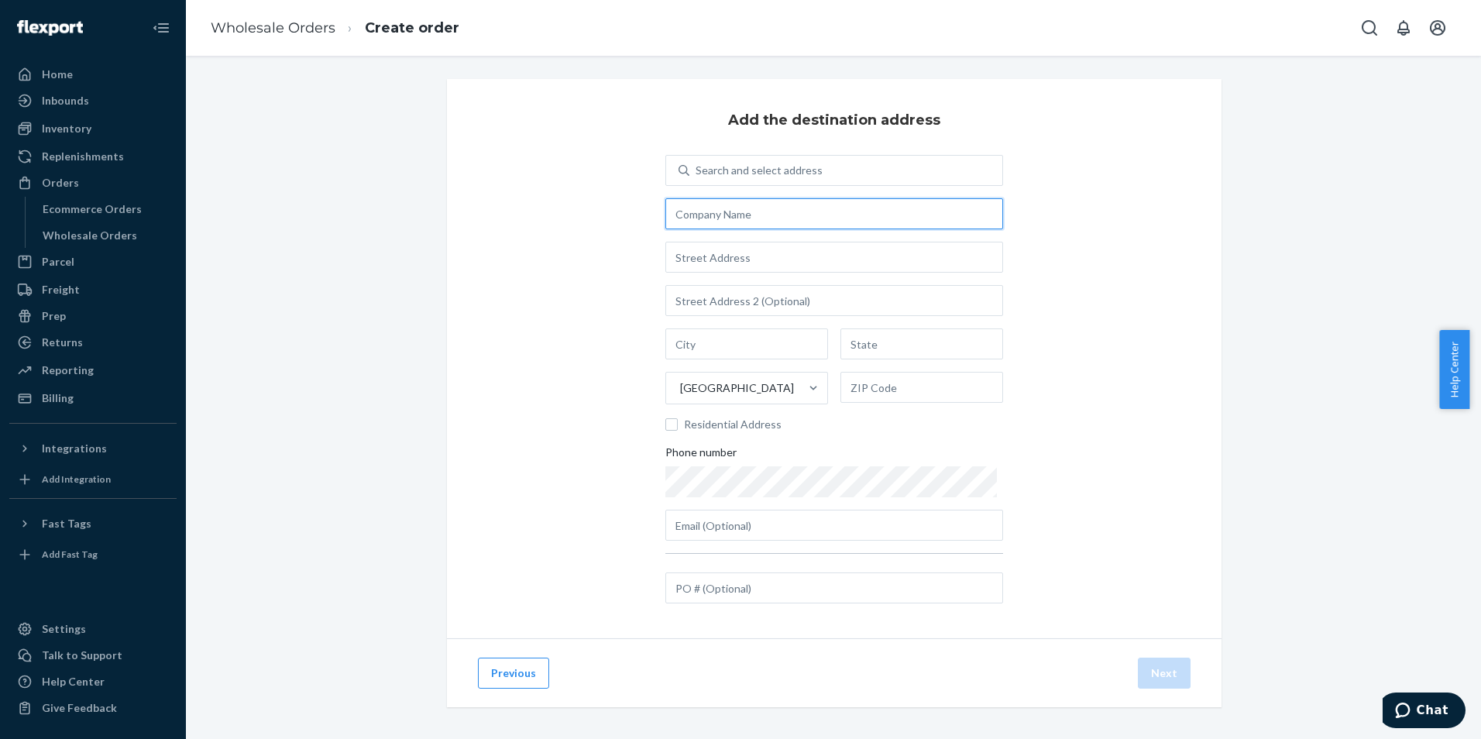
click at [786, 209] on input "text" at bounding box center [834, 213] width 338 height 31
click at [77, 231] on div "Wholesale Orders" at bounding box center [90, 235] width 94 height 15
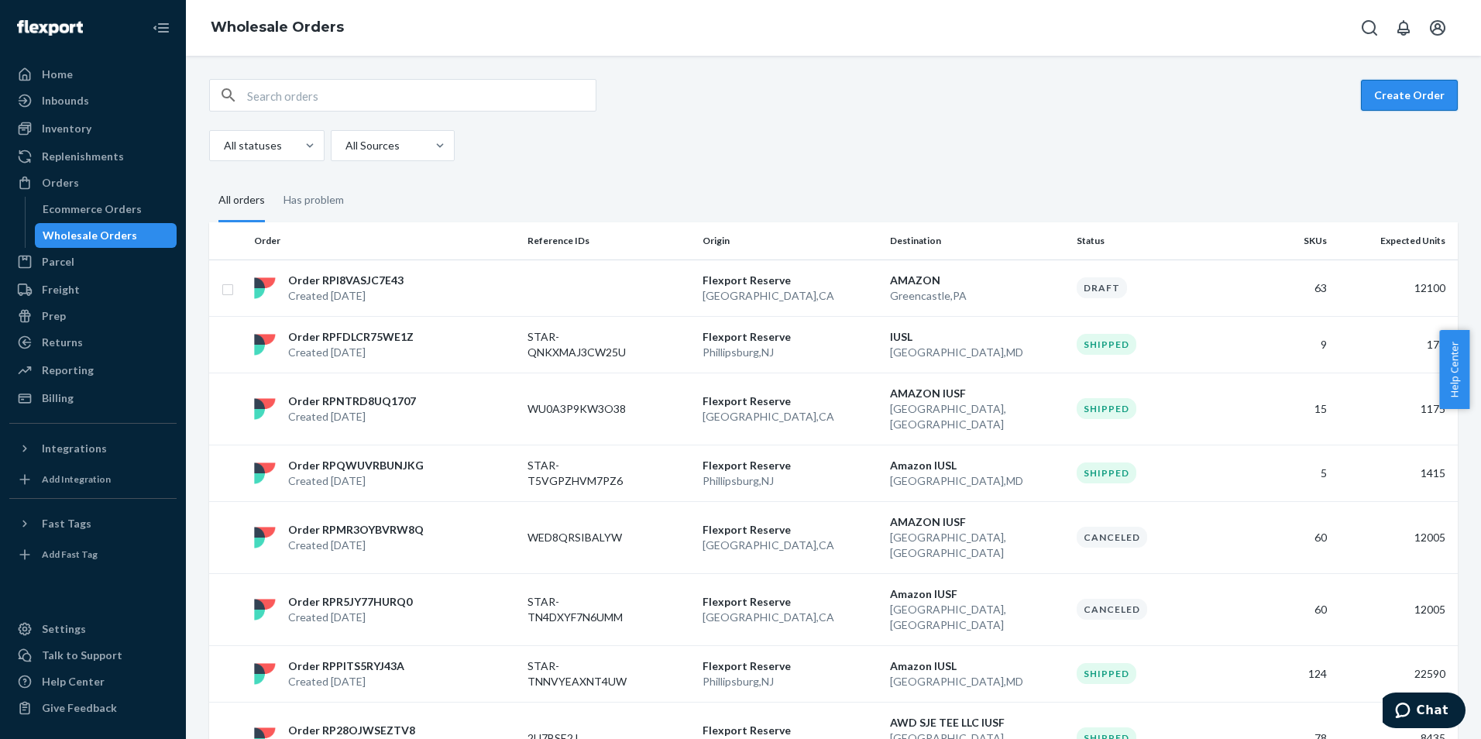
click at [1364, 104] on button "Create Order" at bounding box center [1409, 95] width 97 height 31
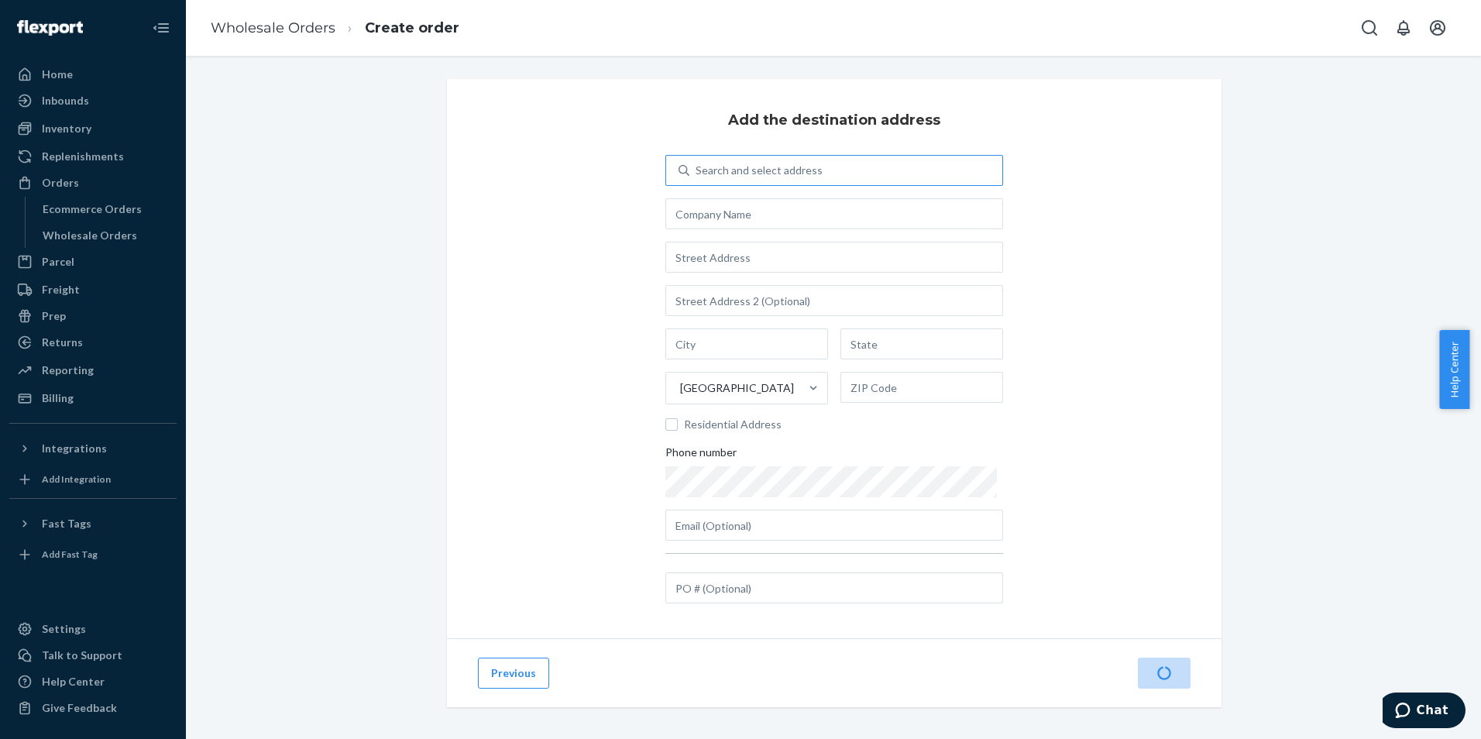
click at [768, 165] on div "Search and select address" at bounding box center [758, 170] width 127 height 15
click at [697, 165] on input "Search and select address" at bounding box center [696, 170] width 2 height 15
click at [735, 204] on input "text" at bounding box center [834, 213] width 338 height 31
type input "Priority Borders"
click at [751, 276] on div "Search and select address Priority Borders [GEOGRAPHIC_DATA] Residential Addres…" at bounding box center [834, 348] width 338 height 386
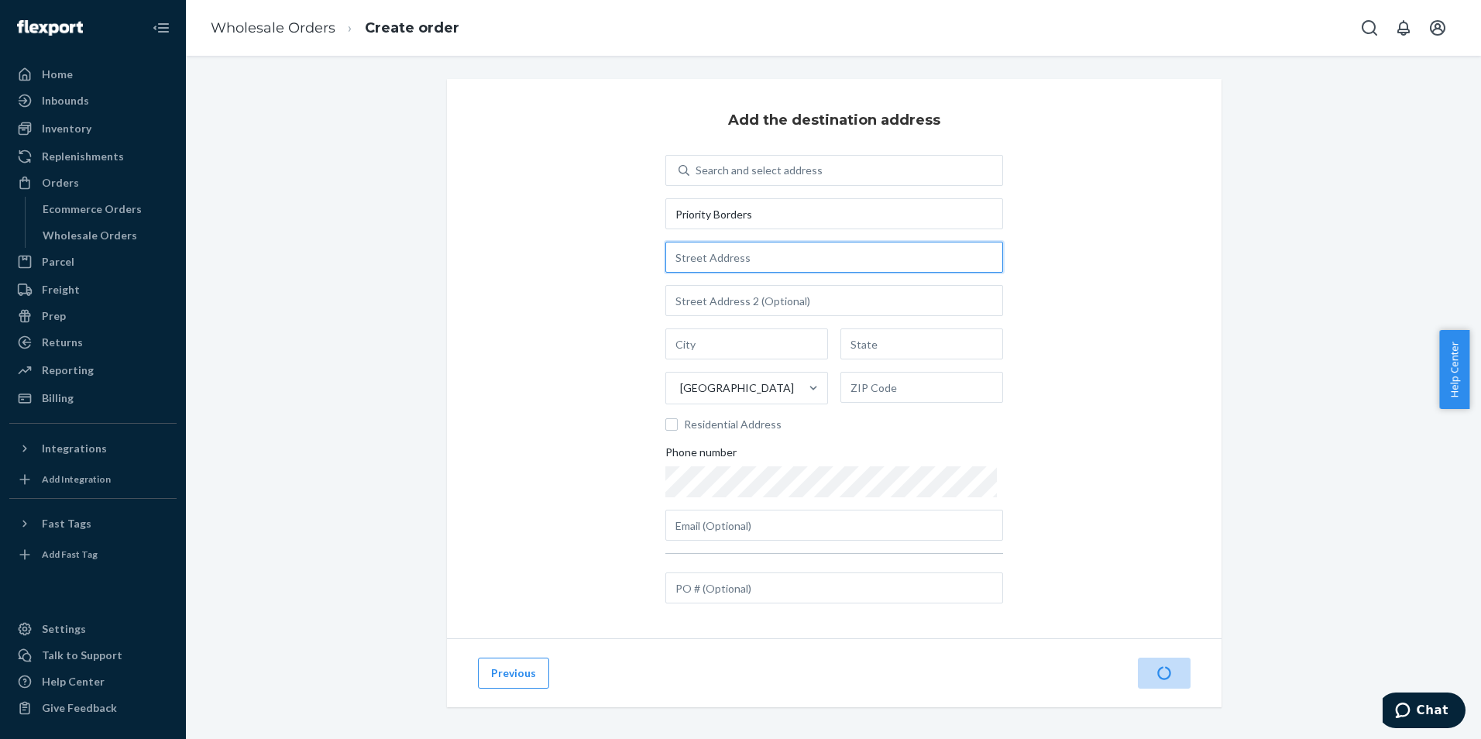
click at [767, 250] on input "text" at bounding box center [834, 257] width 338 height 31
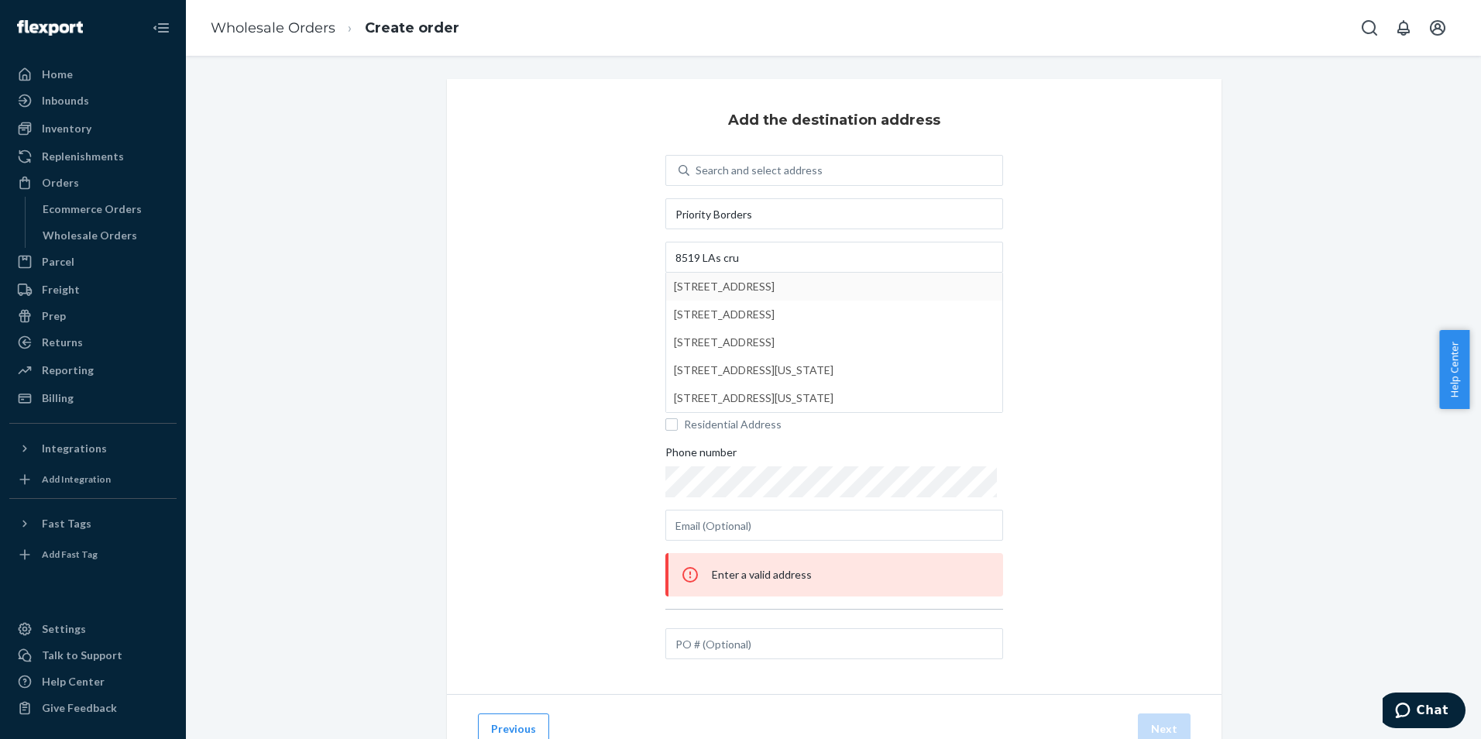
type input "[STREET_ADDRESS]"
type input "Laredo"
type input "[GEOGRAPHIC_DATA]"
type input "78045"
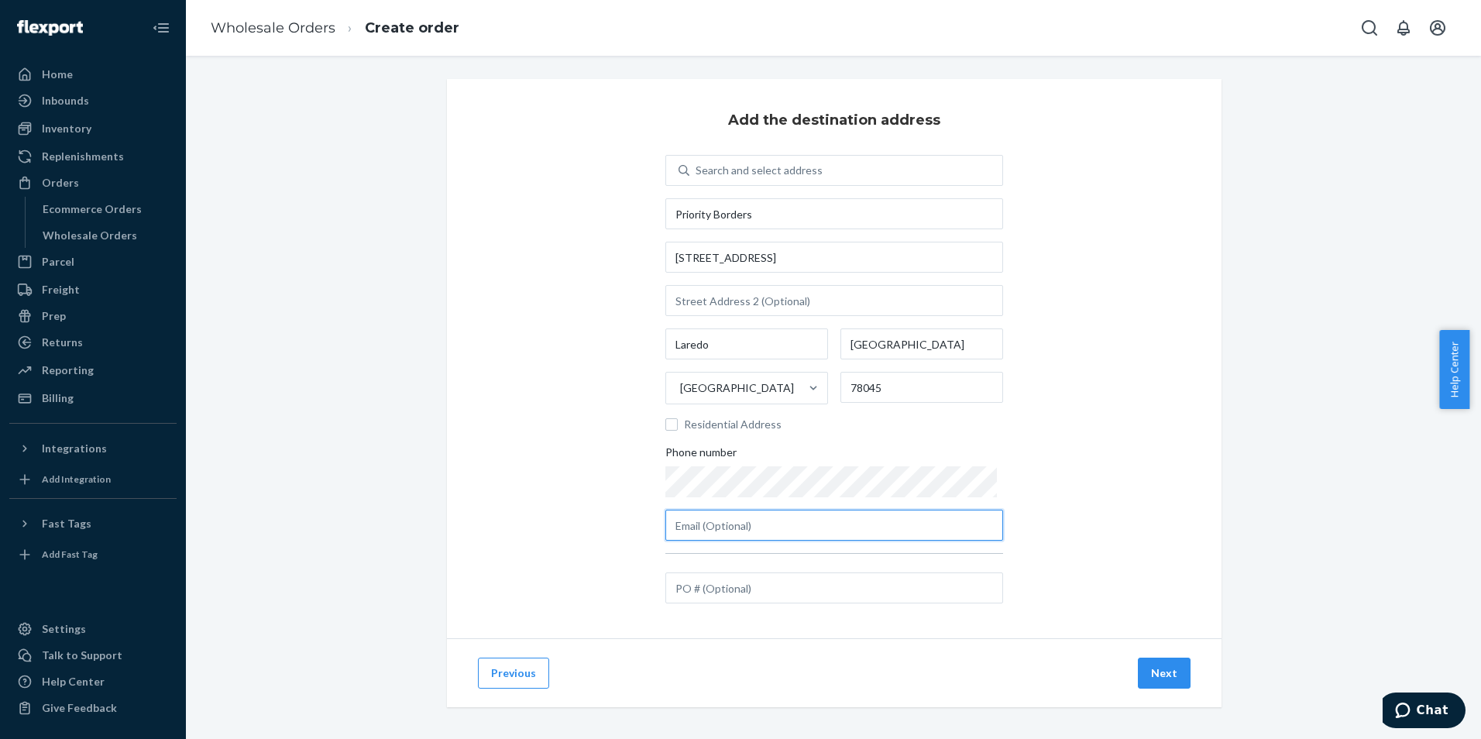
click at [783, 540] on input "text" at bounding box center [834, 525] width 338 height 31
type input ","
type input "[PERSON_NAME][EMAIL_ADDRESS][DOMAIN_NAME]"
click at [1157, 667] on button "Next" at bounding box center [1164, 672] width 53 height 31
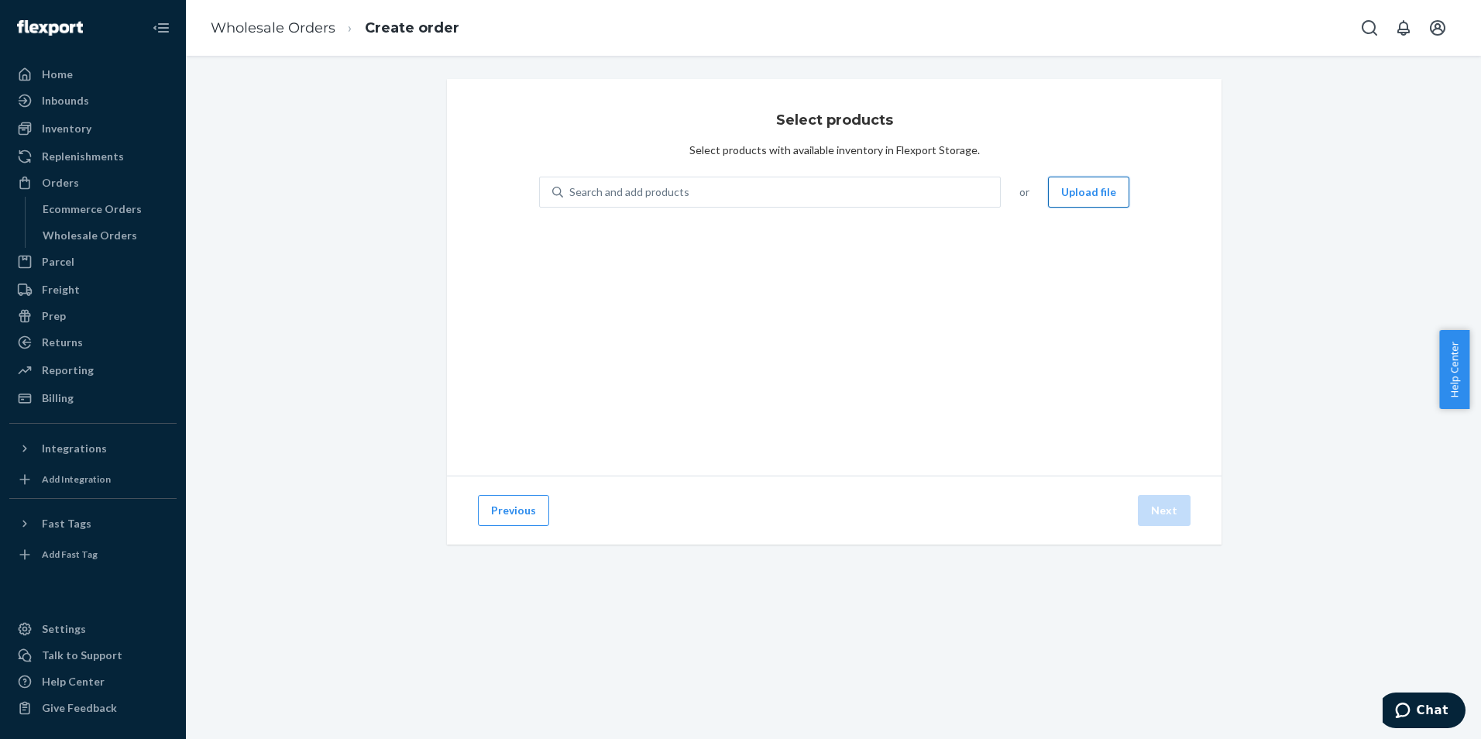
click at [1067, 197] on button "Upload file" at bounding box center [1088, 192] width 81 height 31
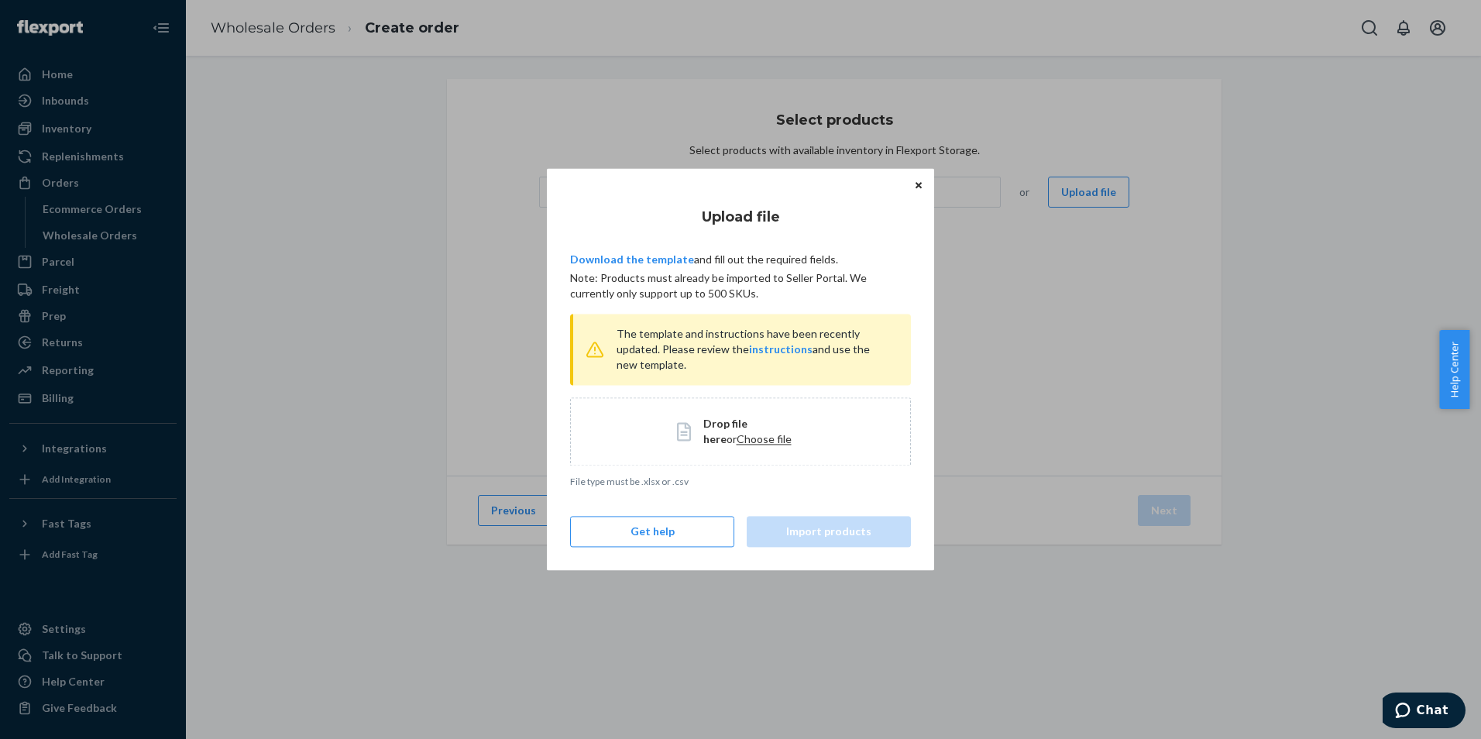
click at [741, 432] on span "Choose file" at bounding box center [763, 438] width 55 height 13
click at [814, 542] on button "Import products" at bounding box center [829, 532] width 164 height 31
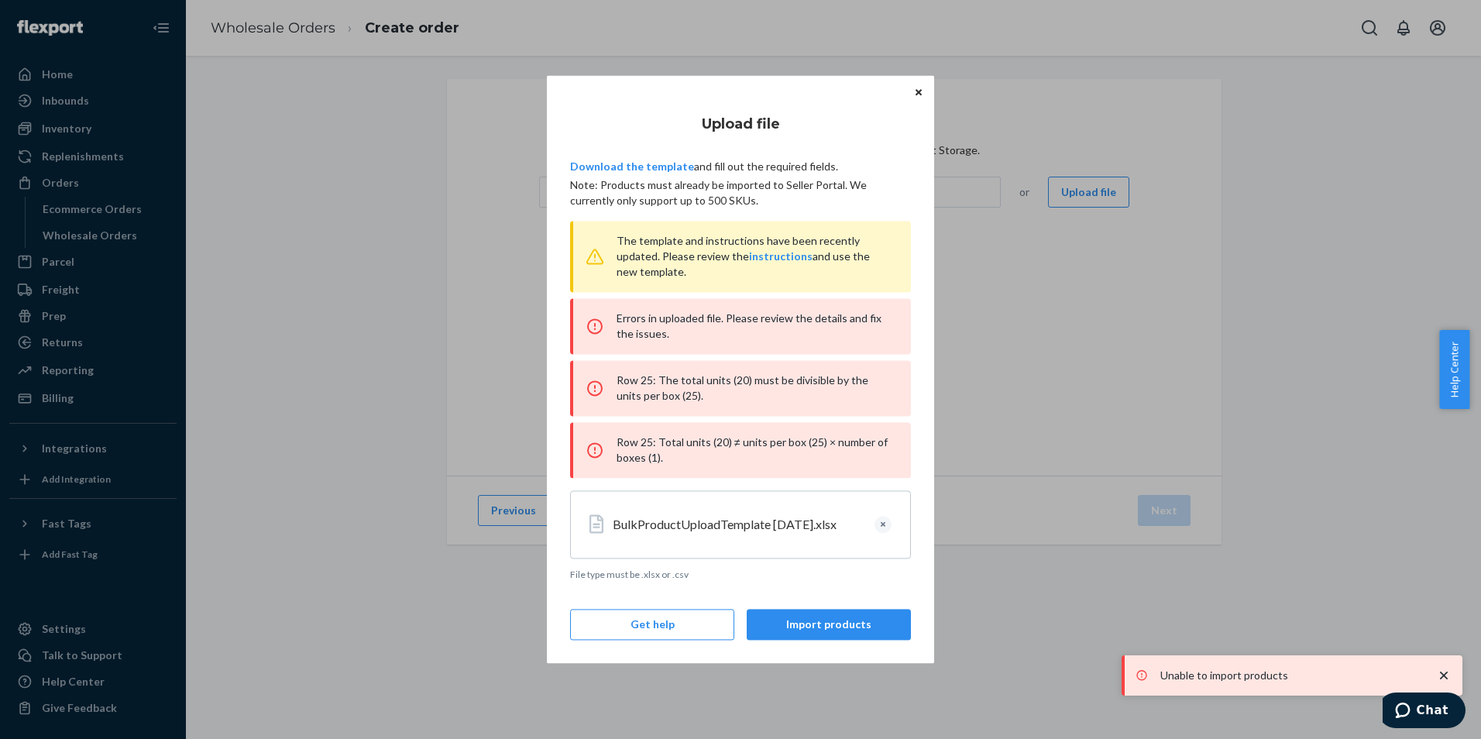
click at [712, 341] on div "Errors in uploaded file. Please review the details and fix the issues." at bounding box center [740, 326] width 341 height 56
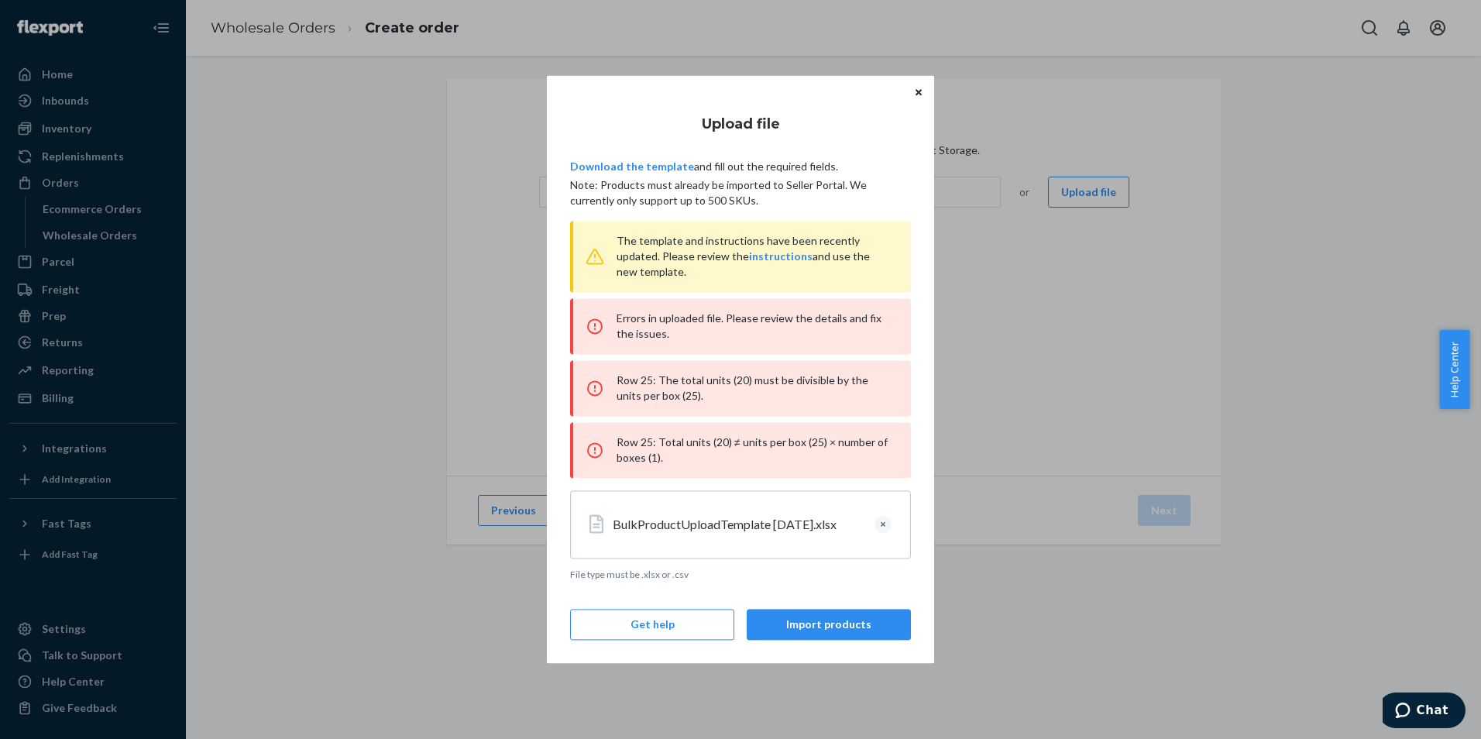
click at [727, 342] on div "Errors in uploaded file. Please review the details and fix the issues." at bounding box center [740, 326] width 341 height 56
click at [915, 88] on icon "Close" at bounding box center [918, 92] width 6 height 9
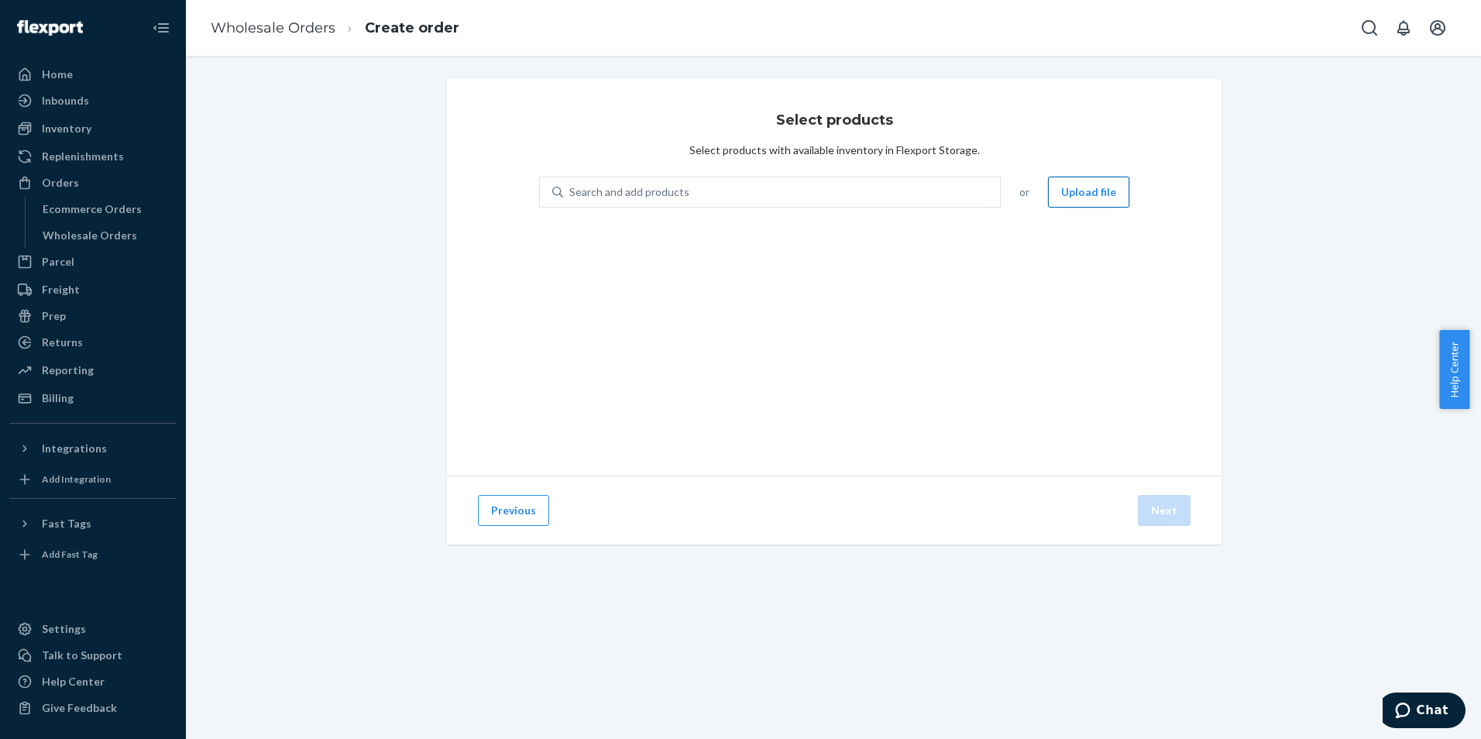
click at [1059, 184] on button "Upload file" at bounding box center [1088, 192] width 81 height 31
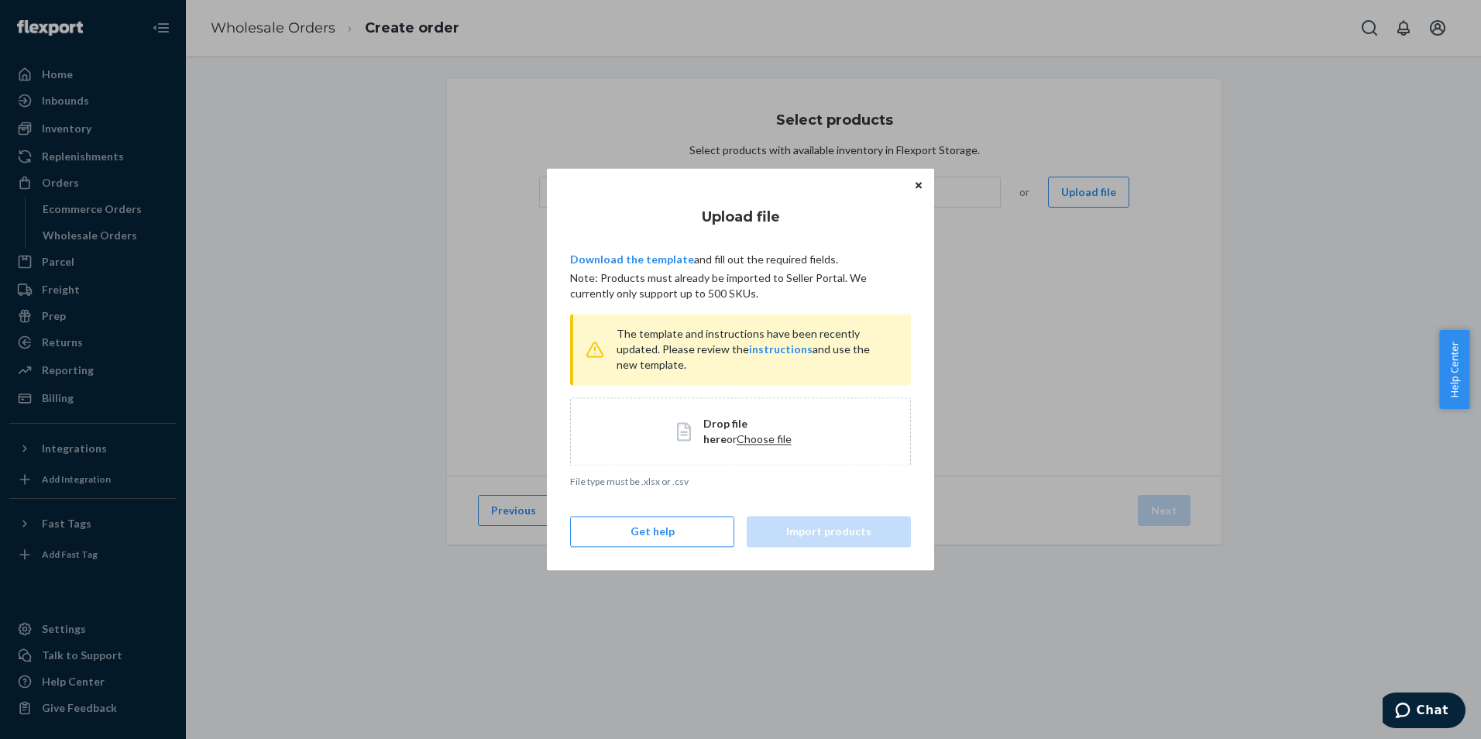
click at [747, 435] on span "Choose file" at bounding box center [763, 438] width 55 height 13
click at [851, 531] on button "Import products" at bounding box center [829, 532] width 164 height 31
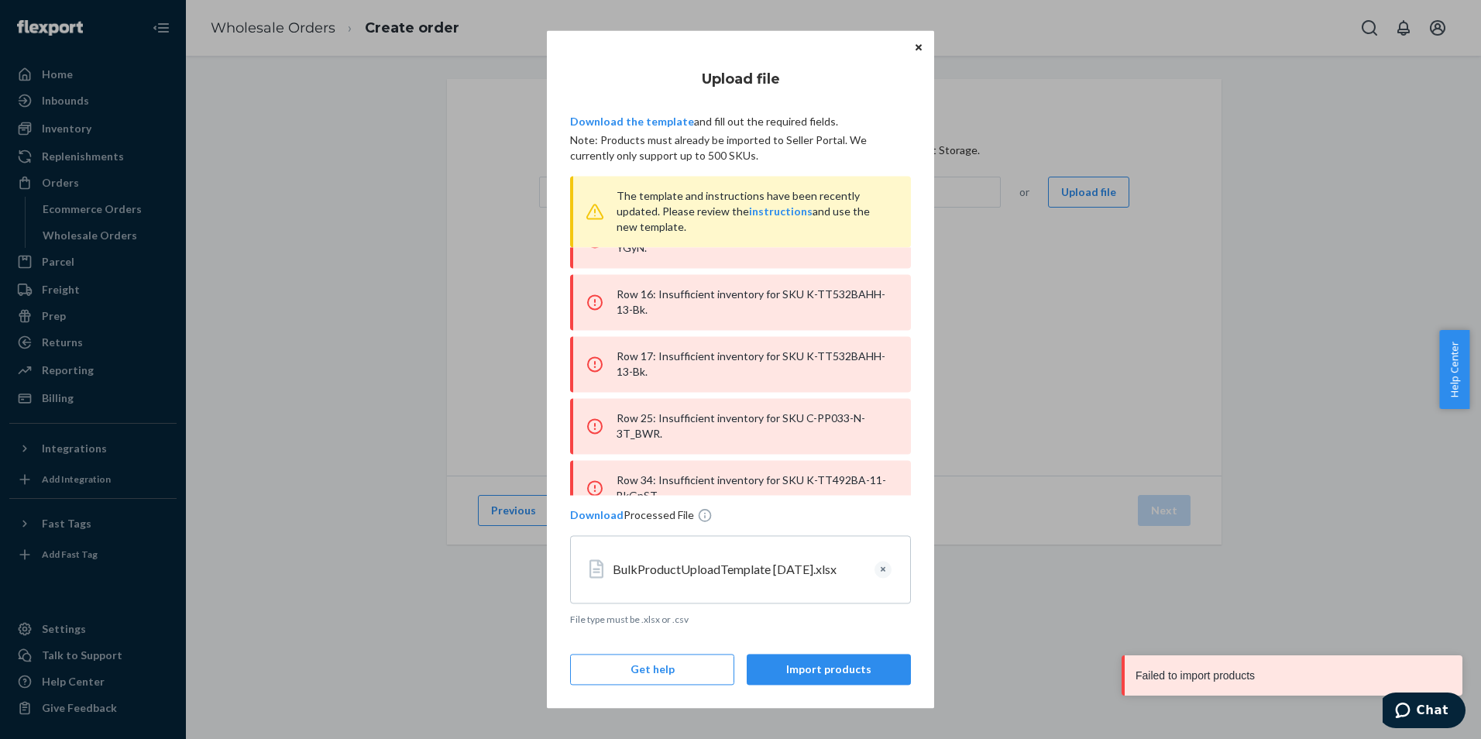
scroll to position [124, 0]
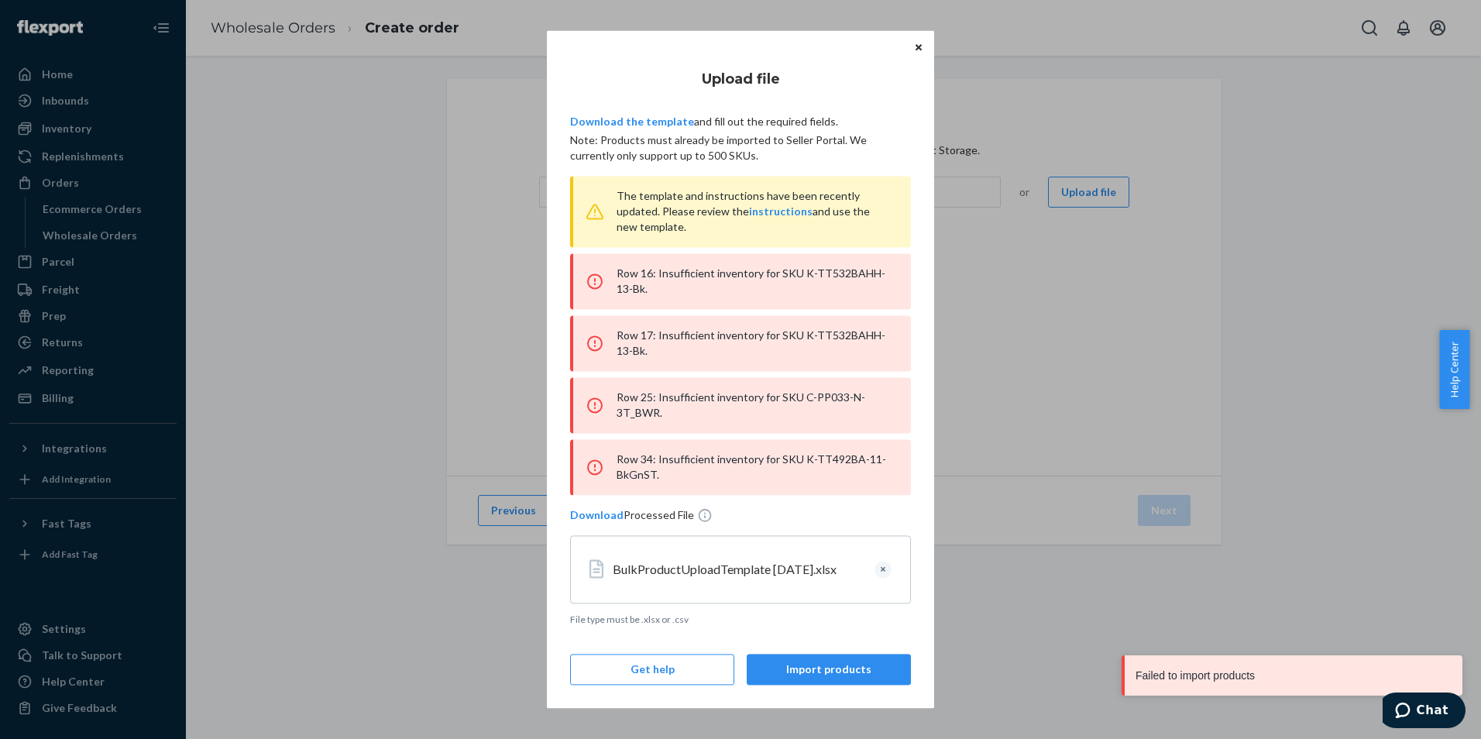
click at [913, 51] on button "Close" at bounding box center [918, 46] width 15 height 17
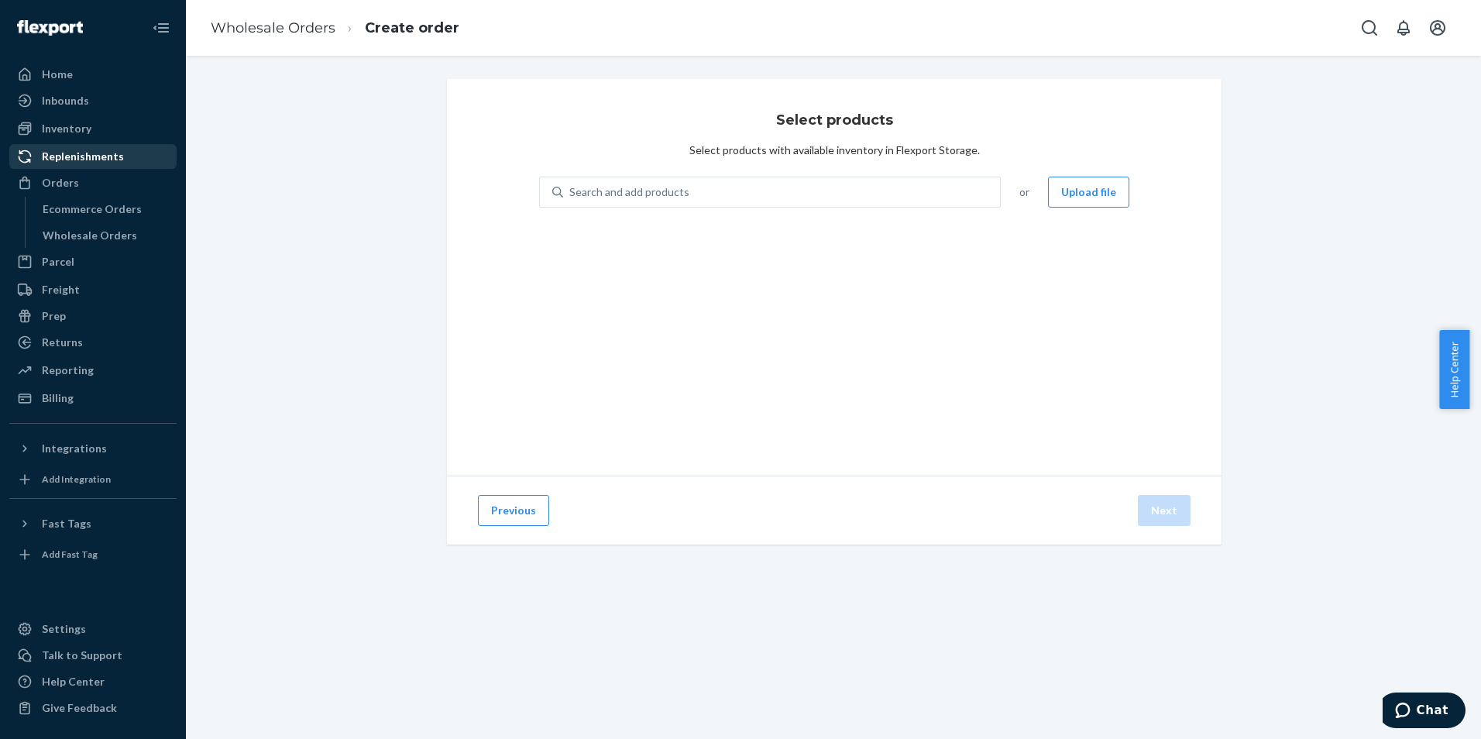
drag, startPoint x: 57, startPoint y: 135, endPoint x: 103, endPoint y: 153, distance: 49.8
click at [57, 135] on div "Inventory" at bounding box center [67, 128] width 50 height 15
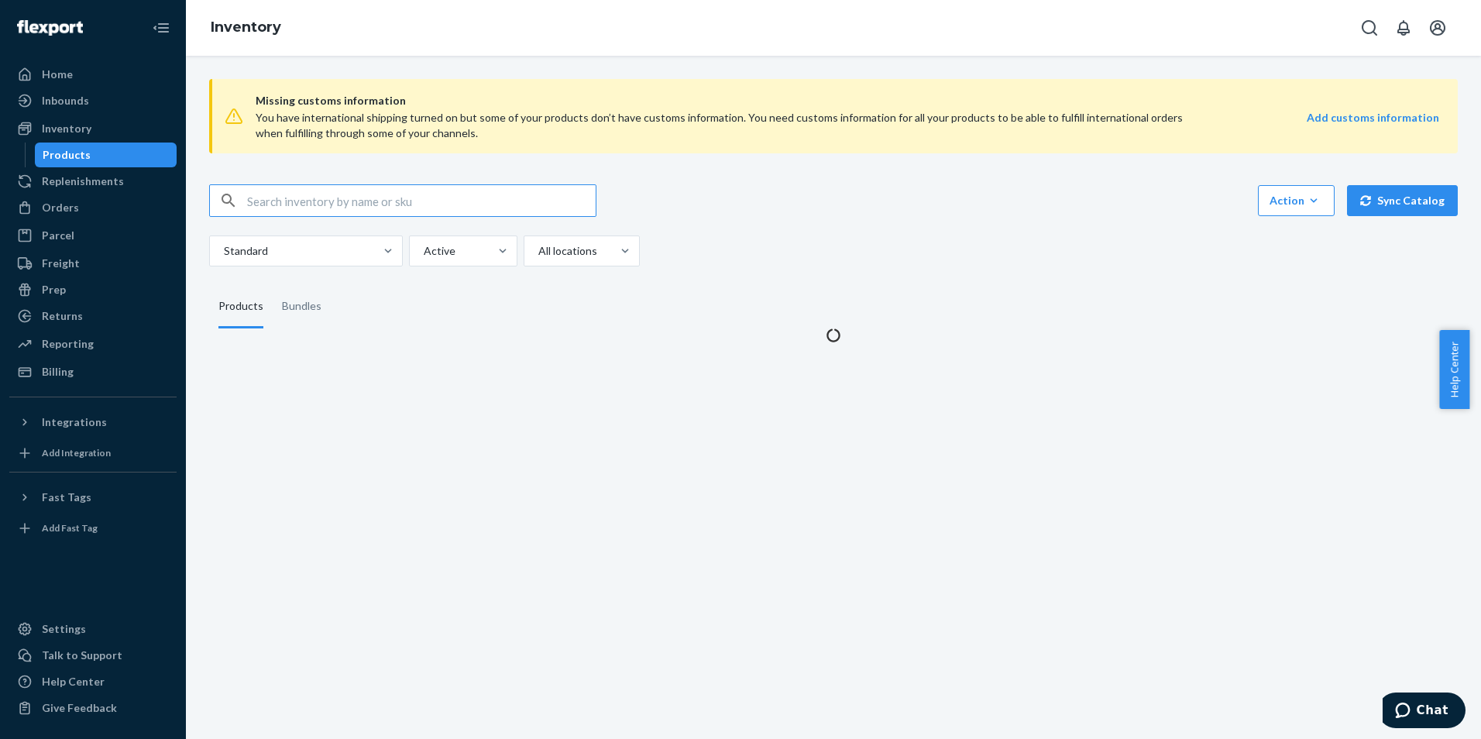
click at [513, 197] on input "text" at bounding box center [421, 200] width 348 height 31
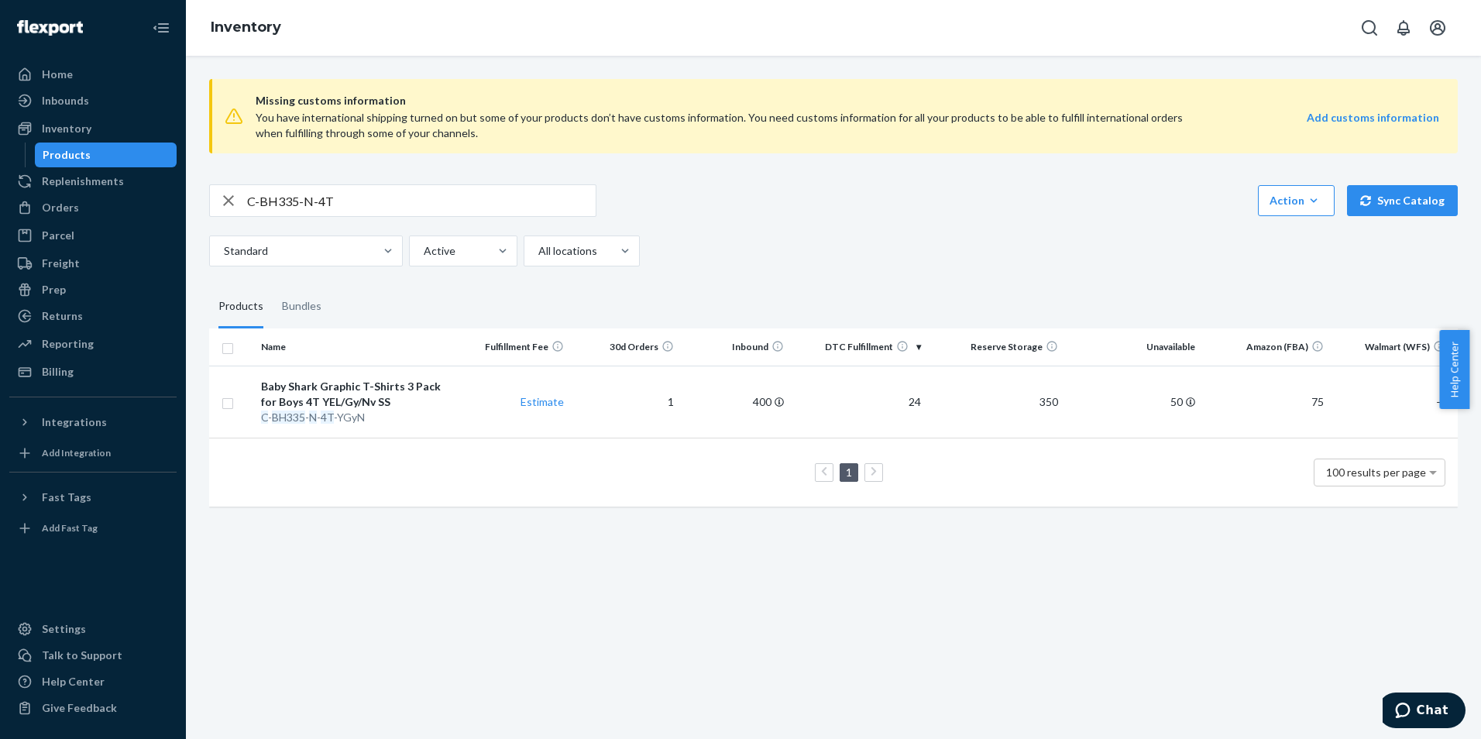
click at [302, 187] on input "C-BH335-N-4T" at bounding box center [421, 200] width 348 height 31
drag, startPoint x: 365, startPoint y: 205, endPoint x: 54, endPoint y: 197, distance: 310.7
click at [57, 198] on div "Home Inbounds Shipping Plans Problems Inventory Products Replenishments Orders …" at bounding box center [740, 369] width 1481 height 739
click at [321, 203] on input "k-tt532bahh-13" at bounding box center [421, 200] width 348 height 31
drag, startPoint x: 134, startPoint y: 176, endPoint x: 46, endPoint y: 167, distance: 88.0
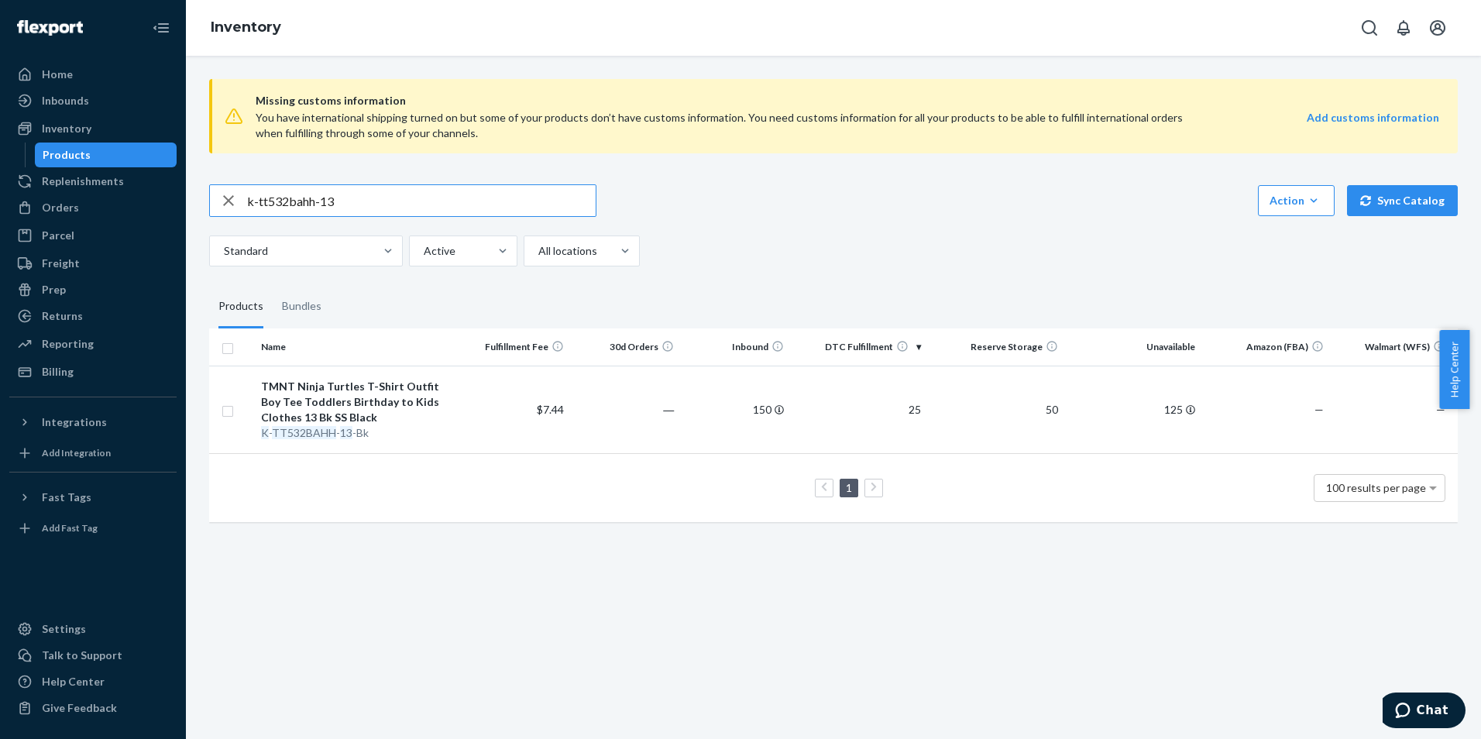
click at [46, 167] on div "Home Inbounds Shipping Plans Problems Inventory Products Replenishments Orders …" at bounding box center [740, 369] width 1481 height 739
drag, startPoint x: 402, startPoint y: 195, endPoint x: 359, endPoint y: 197, distance: 43.4
click at [402, 195] on input "C-PP033-N-3T" at bounding box center [421, 200] width 348 height 31
drag, startPoint x: 359, startPoint y: 197, endPoint x: -3, endPoint y: 142, distance: 365.9
click at [0, 142] on html "Home Inbounds Shipping Plans Problems Inventory Products Replenishments Orders …" at bounding box center [740, 369] width 1481 height 739
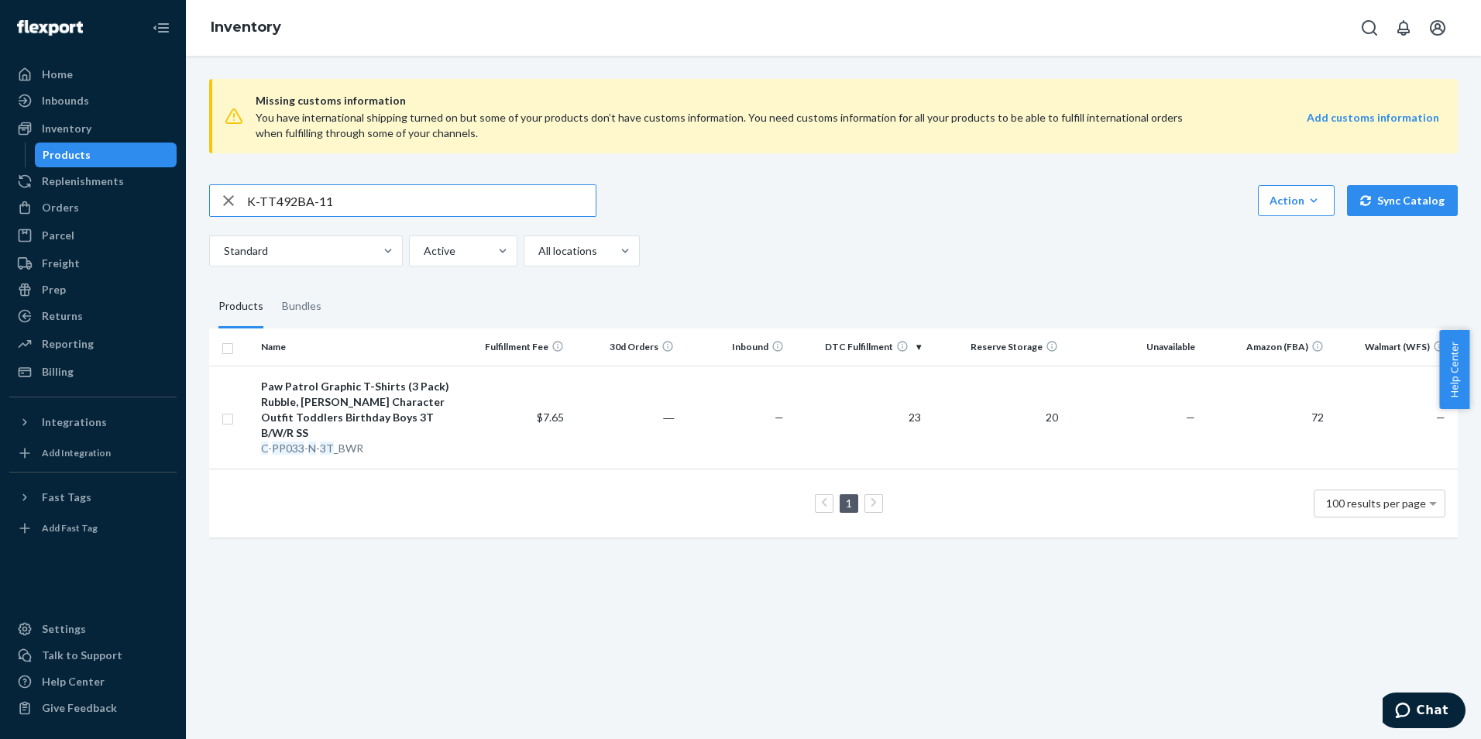
type input "K-TT492BA-11"
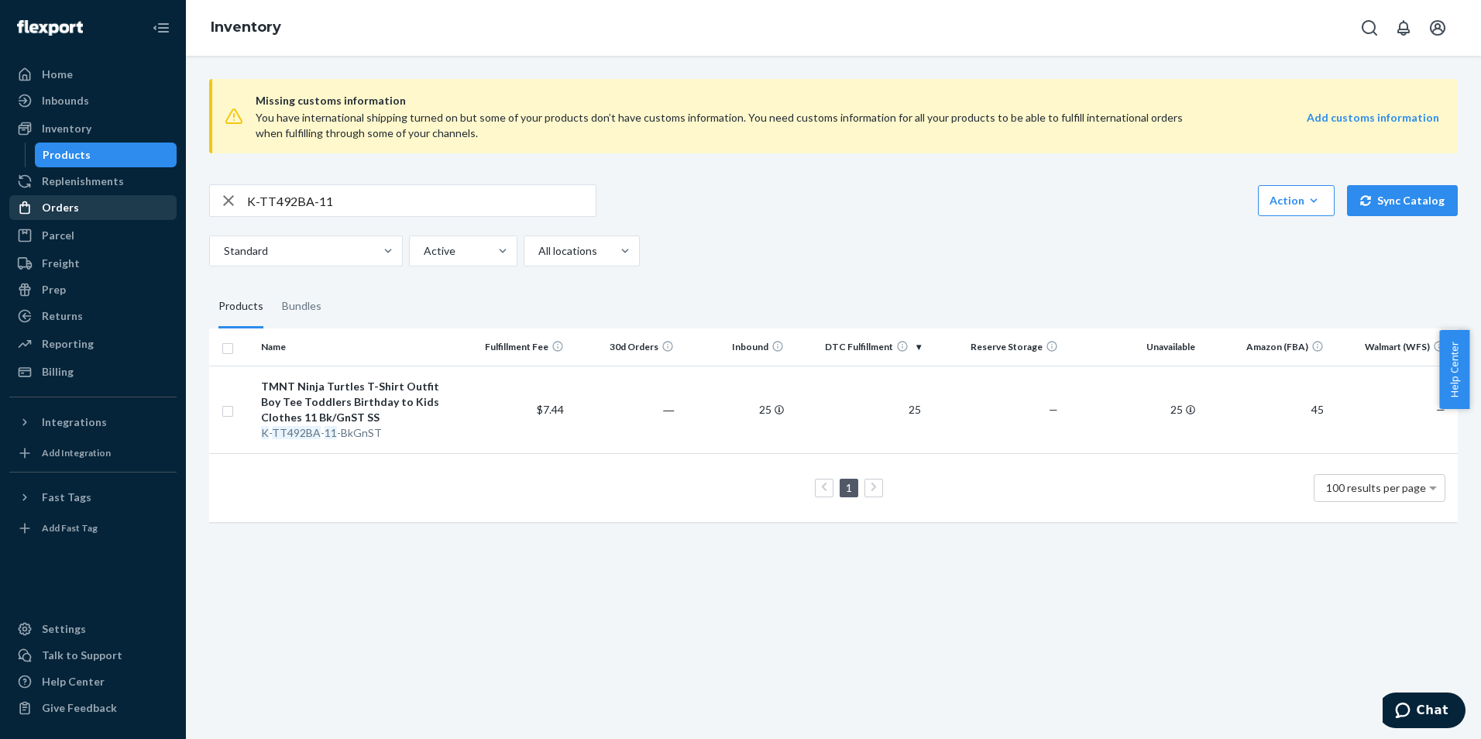
click at [70, 213] on div "Orders" at bounding box center [60, 207] width 37 height 15
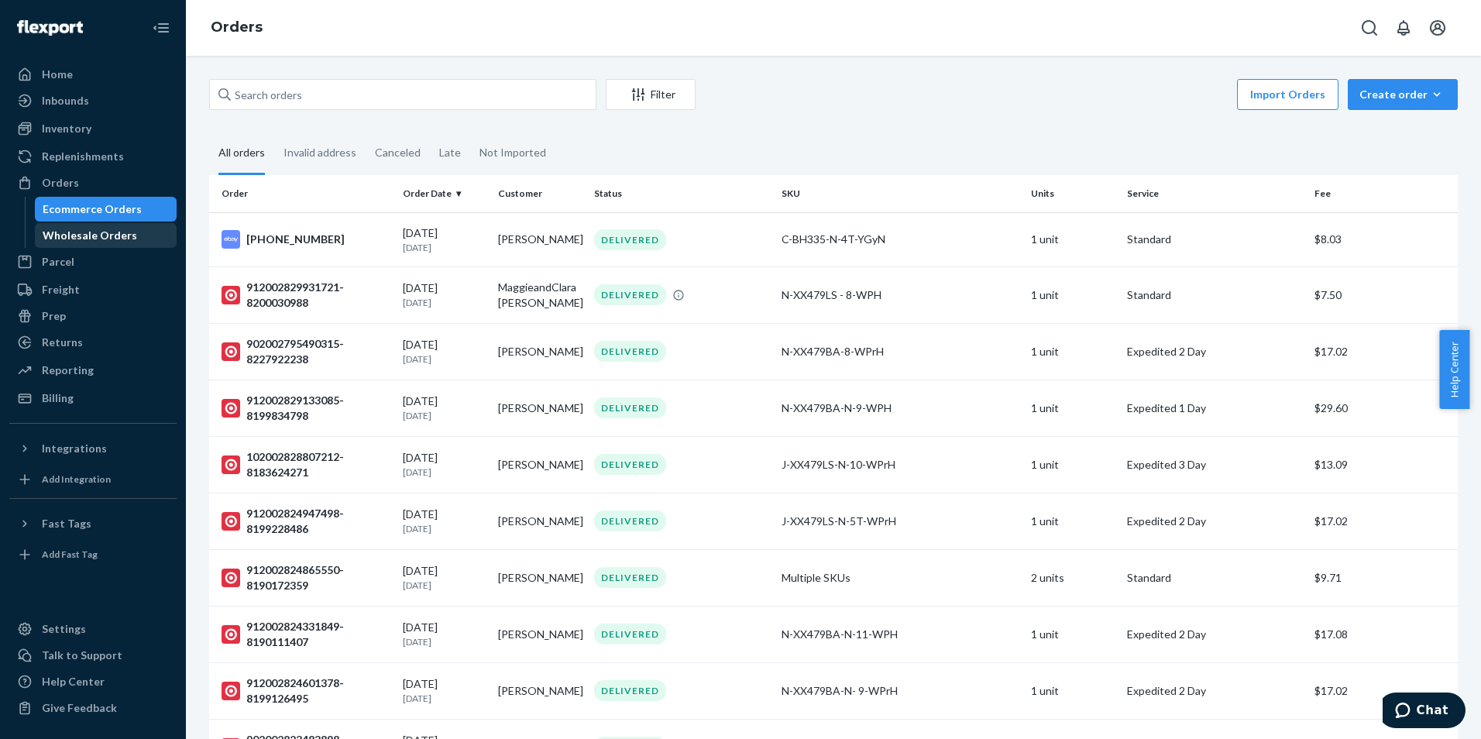
click at [77, 241] on div "Wholesale Orders" at bounding box center [90, 235] width 94 height 15
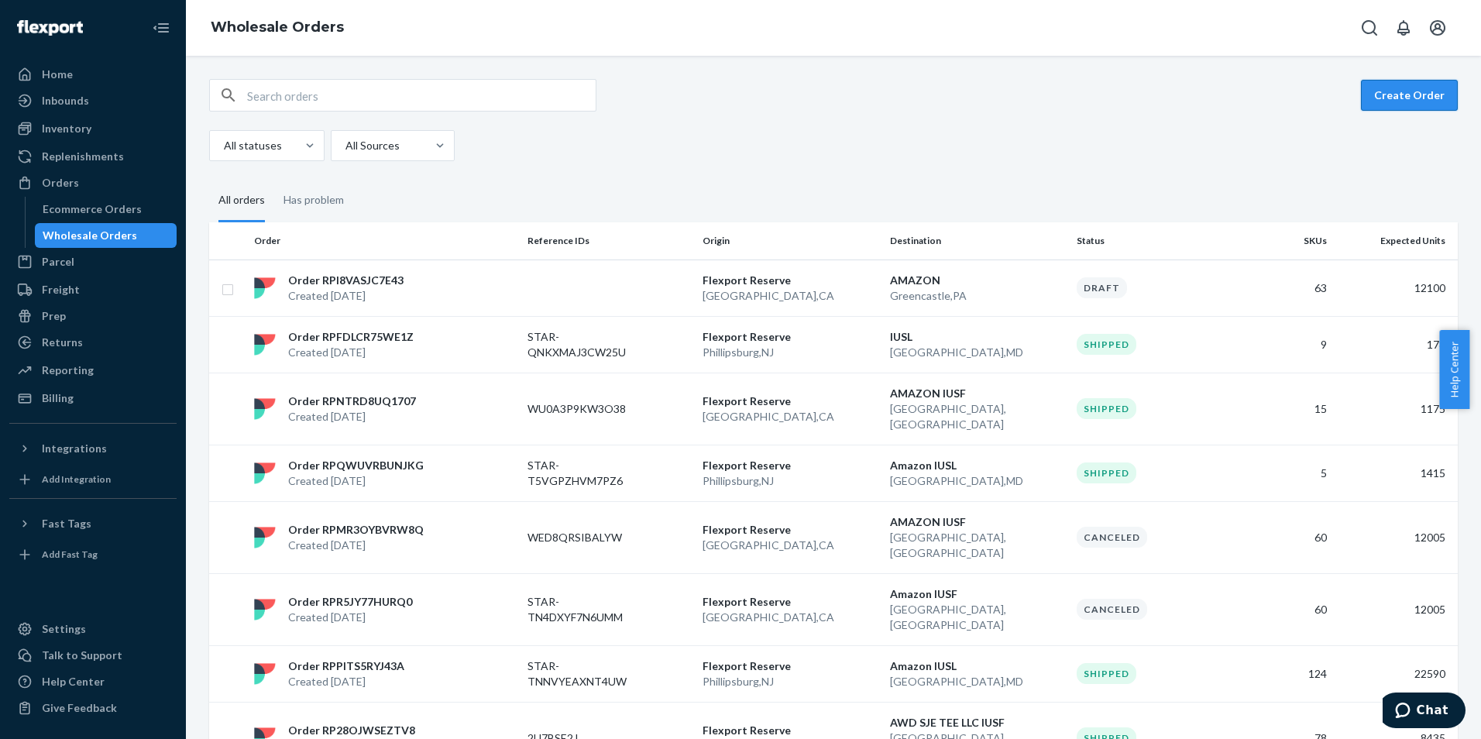
click at [1408, 96] on button "Create Order" at bounding box center [1409, 95] width 97 height 31
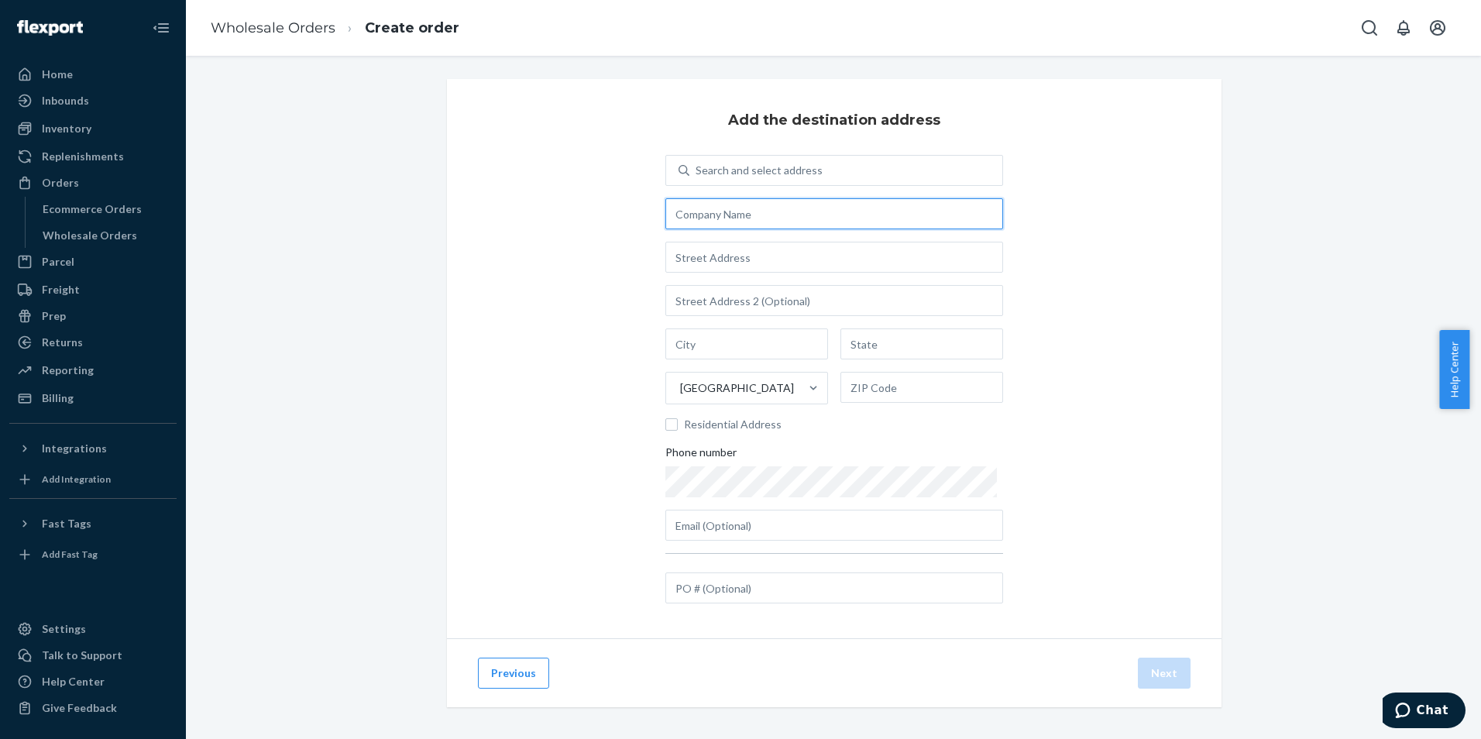
click at [754, 212] on input "text" at bounding box center [834, 213] width 338 height 31
type input "p"
type input "Priority Borders"
click at [747, 258] on input "text" at bounding box center [834, 257] width 338 height 31
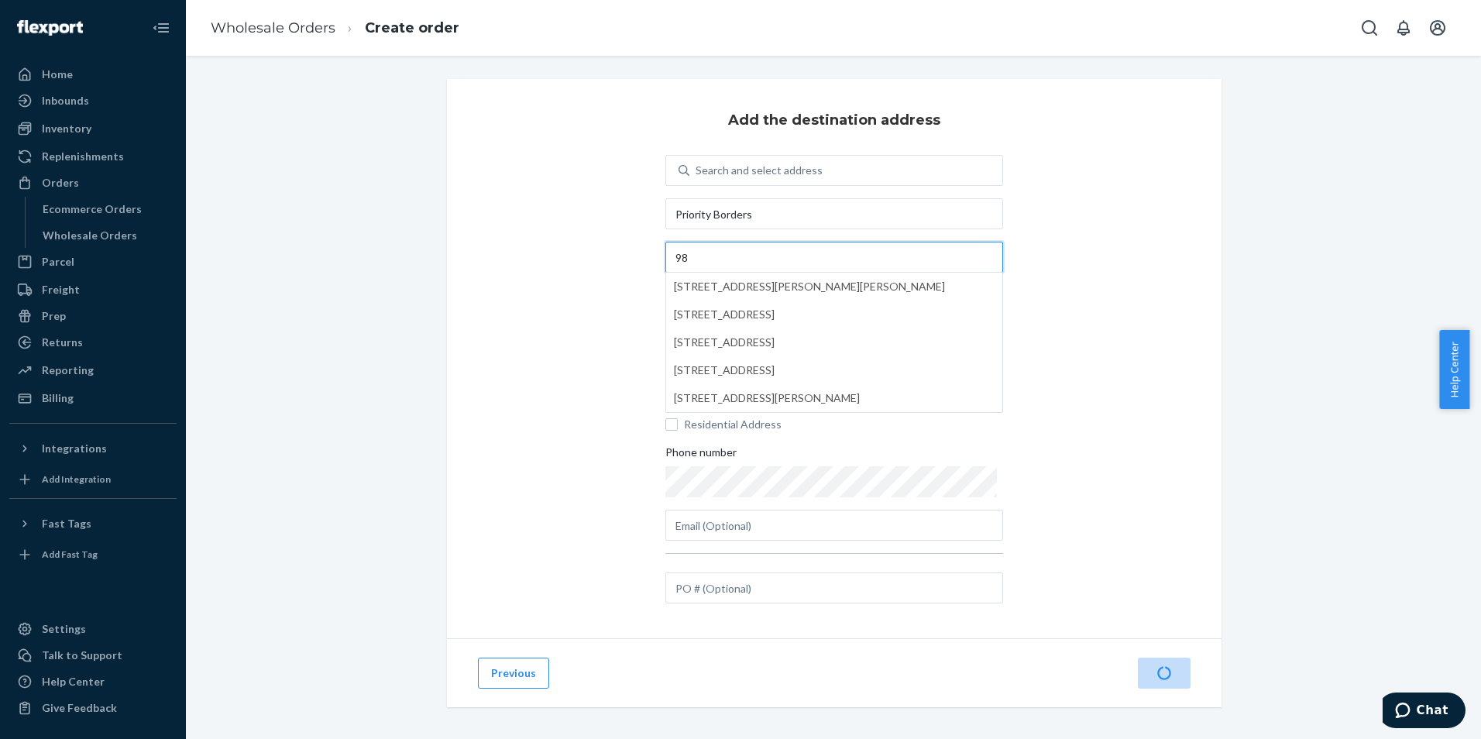
type input "9"
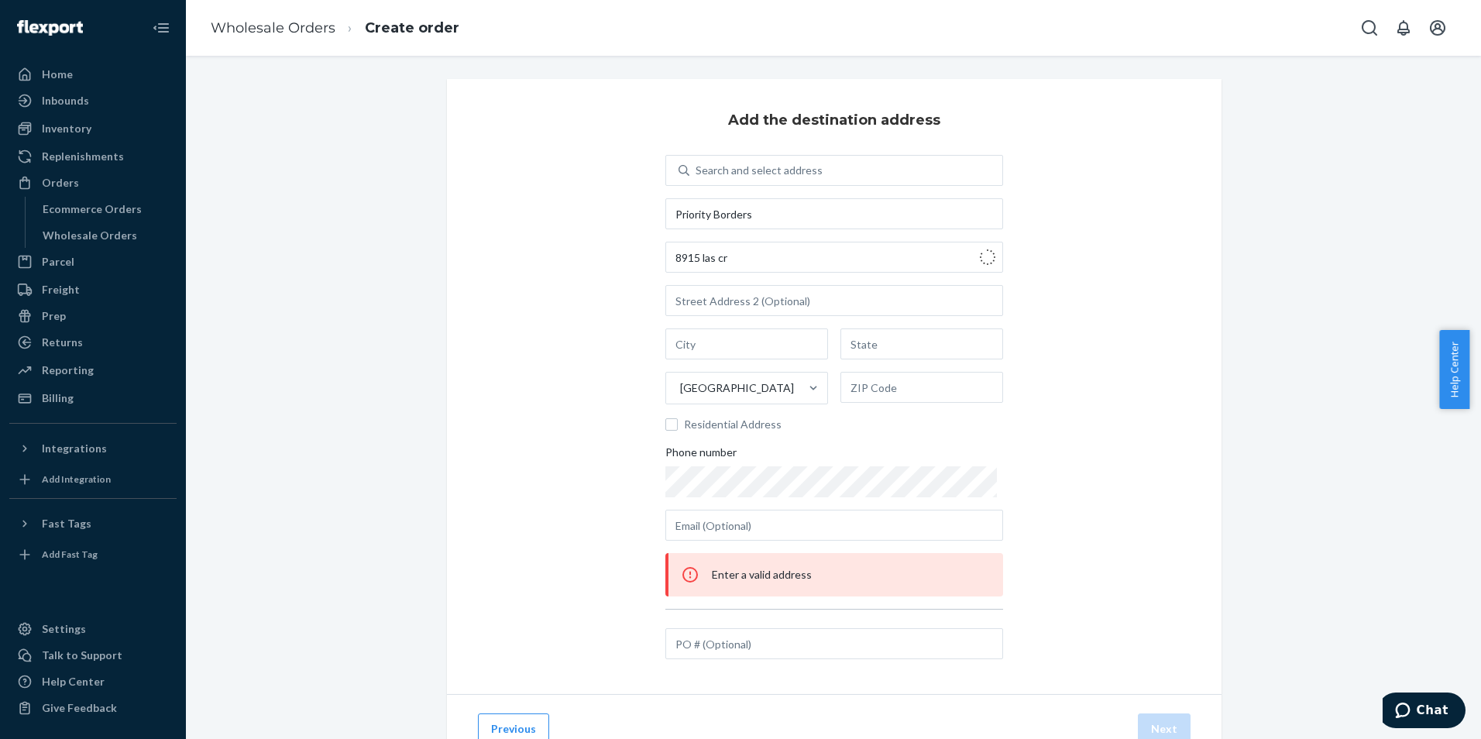
type input "[STREET_ADDRESS]"
type input "[GEOGRAPHIC_DATA]"
type input "77078"
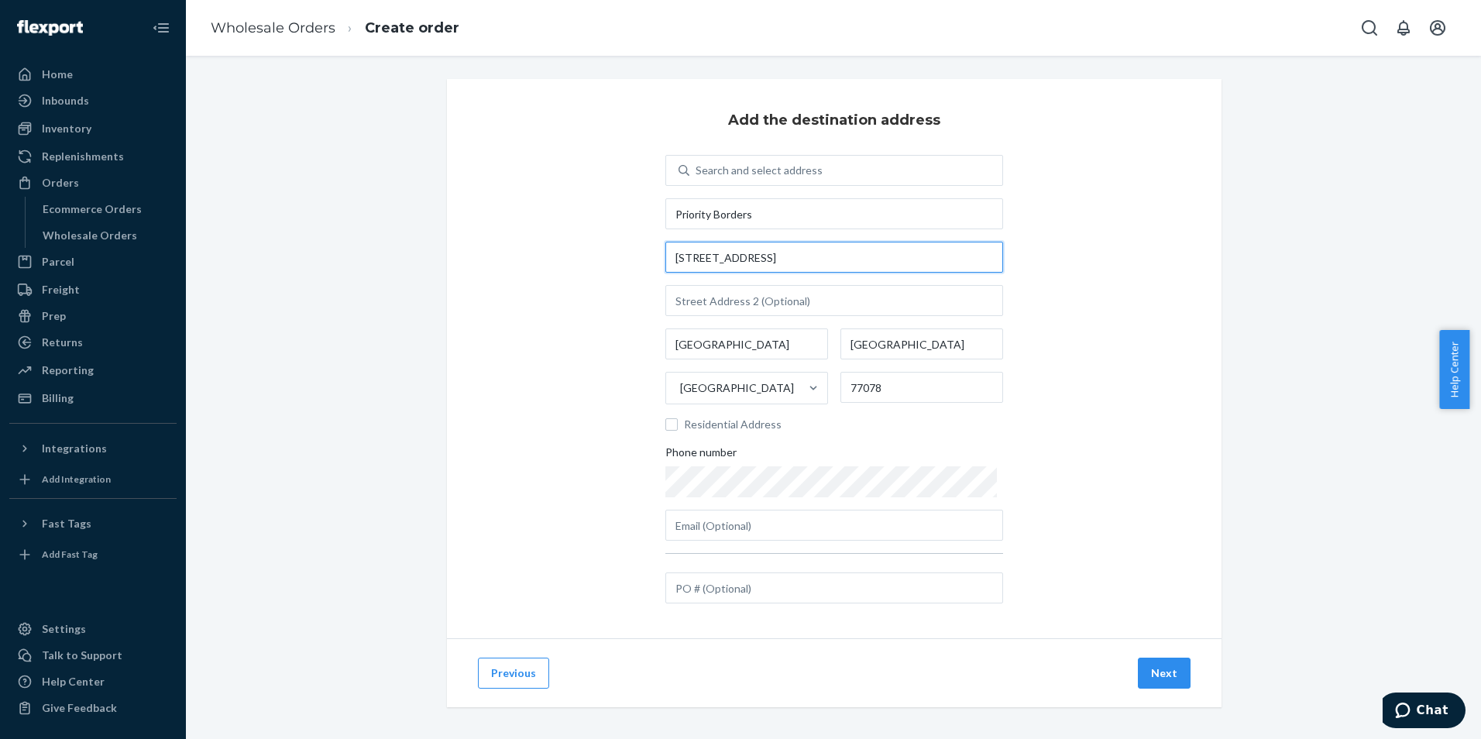
click at [793, 255] on input "[STREET_ADDRESS]" at bounding box center [834, 257] width 338 height 31
drag, startPoint x: 747, startPoint y: 249, endPoint x: 575, endPoint y: 231, distance: 172.1
click at [575, 231] on div "Add the destination address Search and select address Priority Borders [STREET_…" at bounding box center [834, 358] width 774 height 559
type input "[STREET_ADDRESS]"
type input "Laredo"
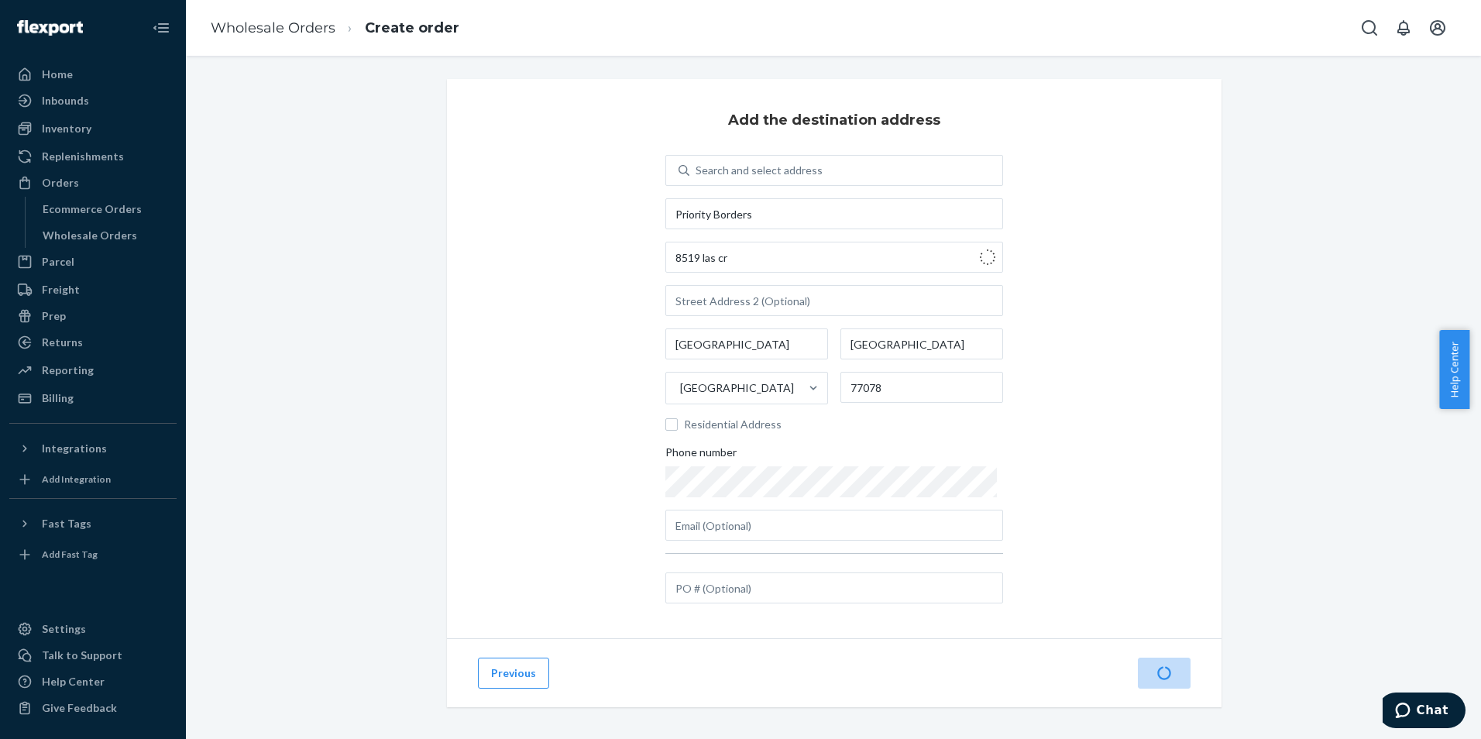
type input "78045"
click at [759, 535] on input "text" at bounding box center [834, 525] width 338 height 31
click at [903, 511] on input "text" at bounding box center [834, 525] width 338 height 31
type input "[PERSON_NAME][EMAIL_ADDRESS][DOMAIN_NAME]"
click at [1169, 676] on button "Next" at bounding box center [1164, 672] width 53 height 31
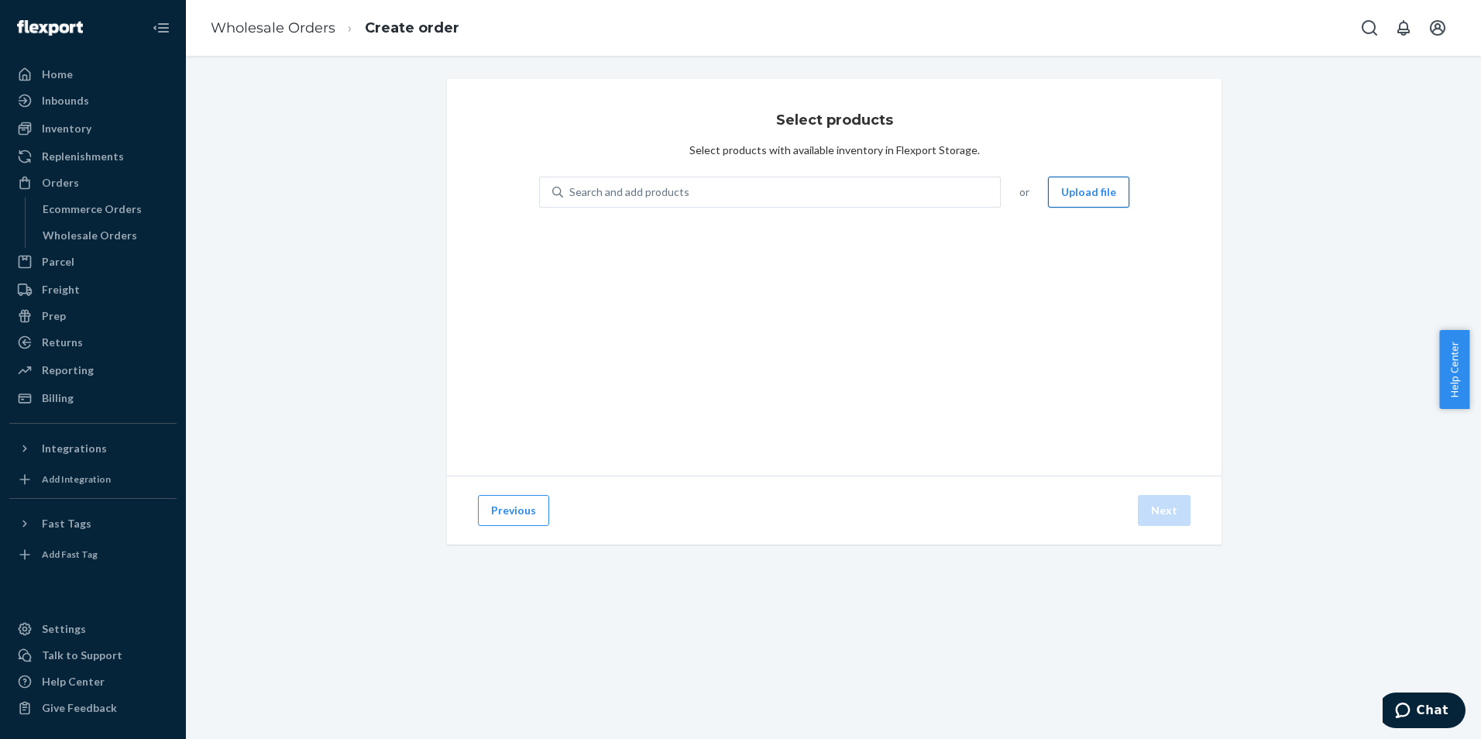
click at [1107, 197] on button "Upload file" at bounding box center [1088, 192] width 81 height 31
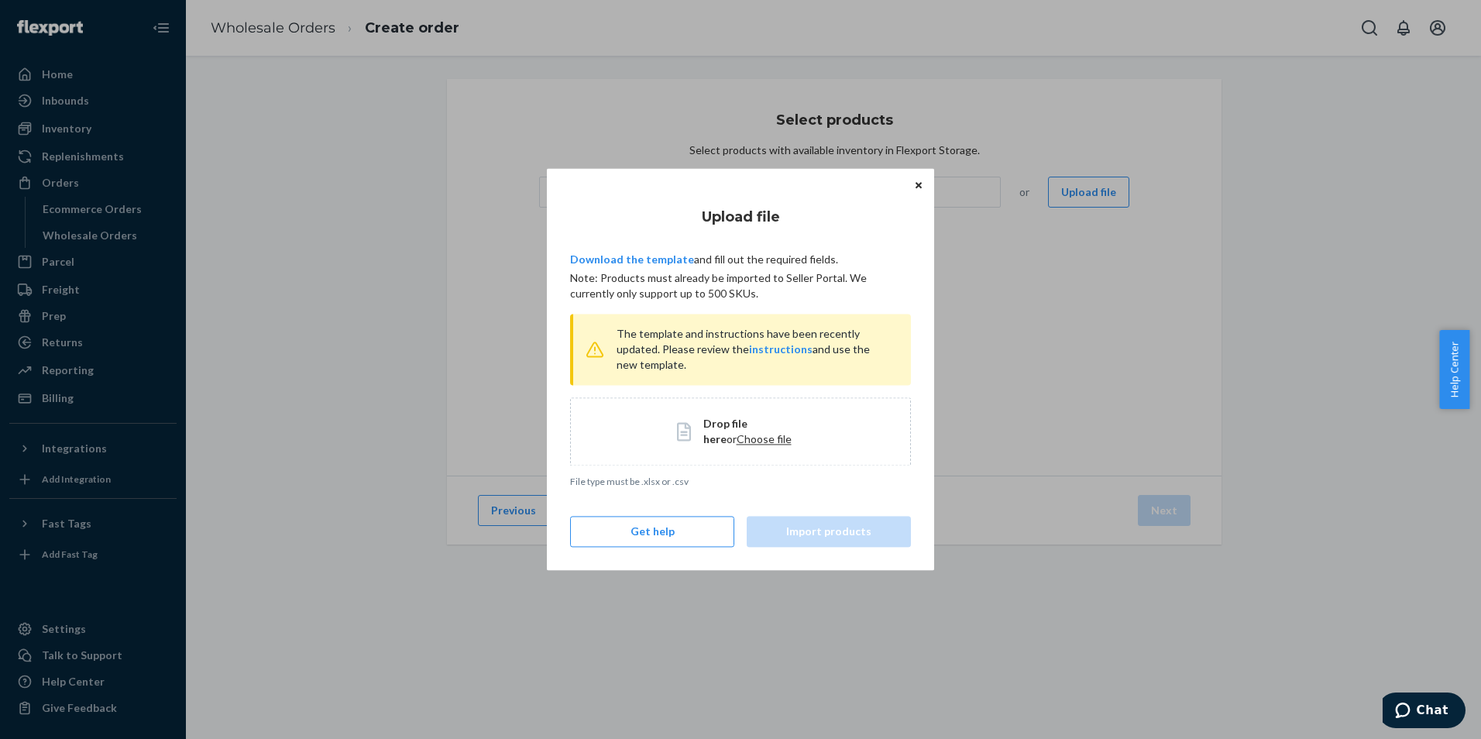
click at [742, 440] on span "Choose file" at bounding box center [763, 438] width 55 height 13
click at [817, 537] on button "Import products" at bounding box center [829, 532] width 164 height 31
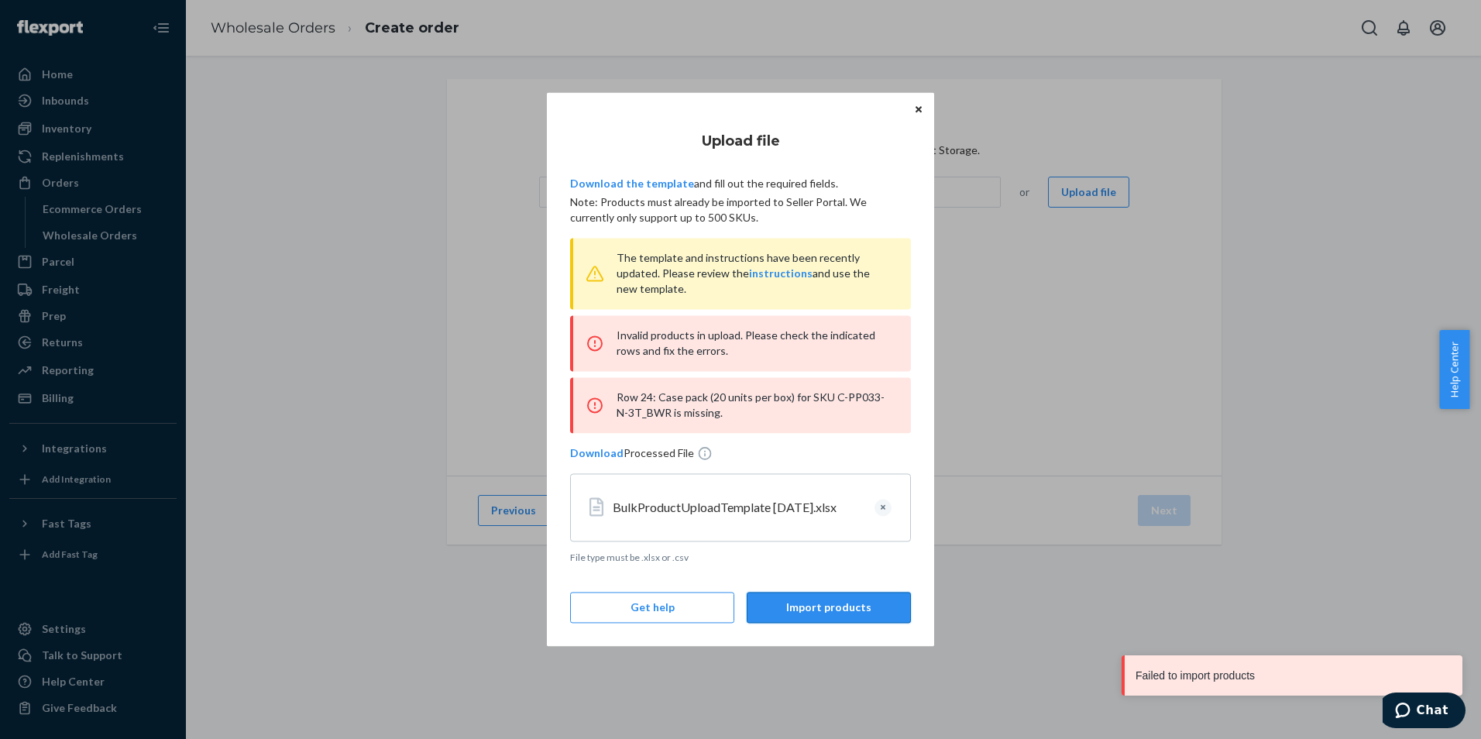
click at [833, 616] on button "Import products" at bounding box center [829, 607] width 164 height 31
click at [922, 103] on button "Close" at bounding box center [918, 108] width 15 height 17
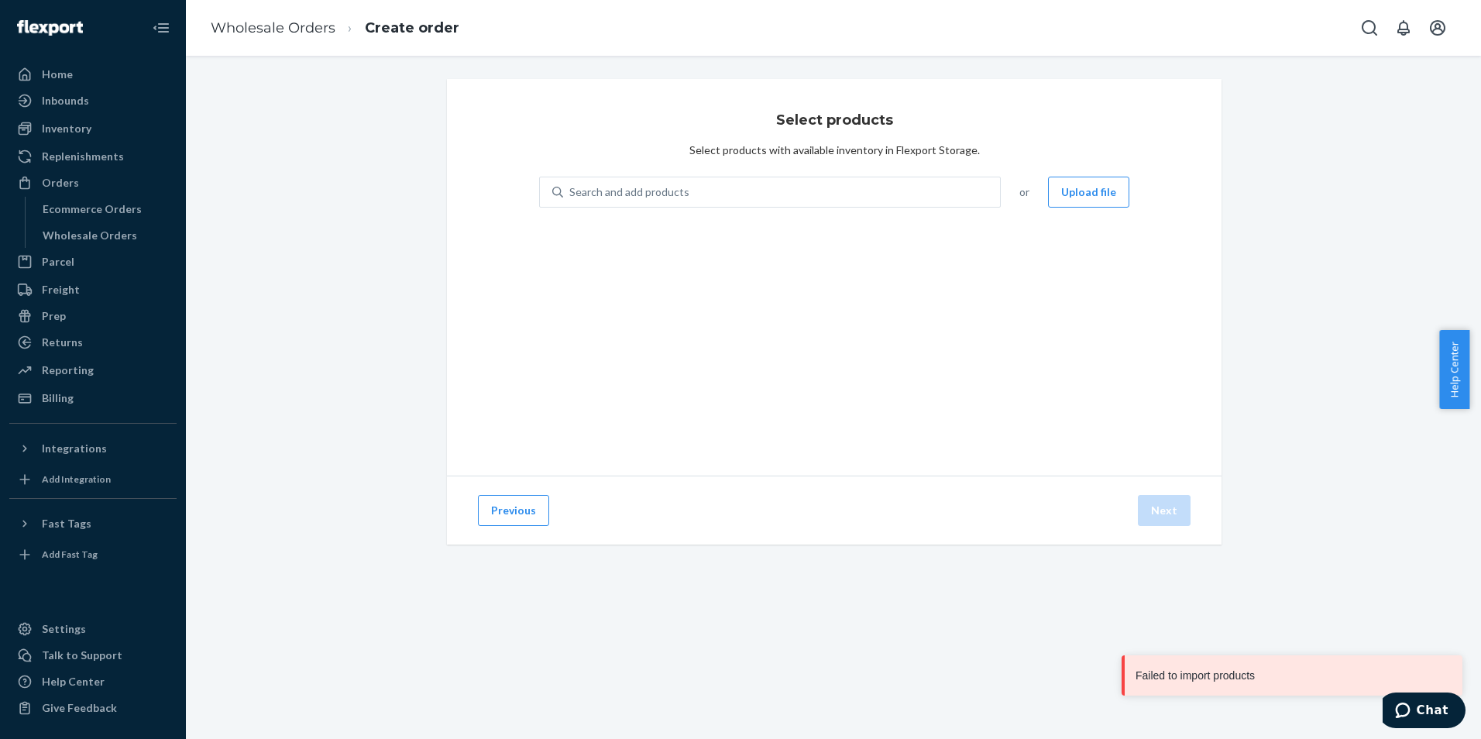
drag, startPoint x: 1090, startPoint y: 188, endPoint x: 1090, endPoint y: 173, distance: 15.5
click at [1090, 159] on div "Select products Select products with available inventory in Flexport Storage. S…" at bounding box center [834, 277] width 774 height 397
click at [1072, 193] on button "Upload file" at bounding box center [1088, 192] width 81 height 31
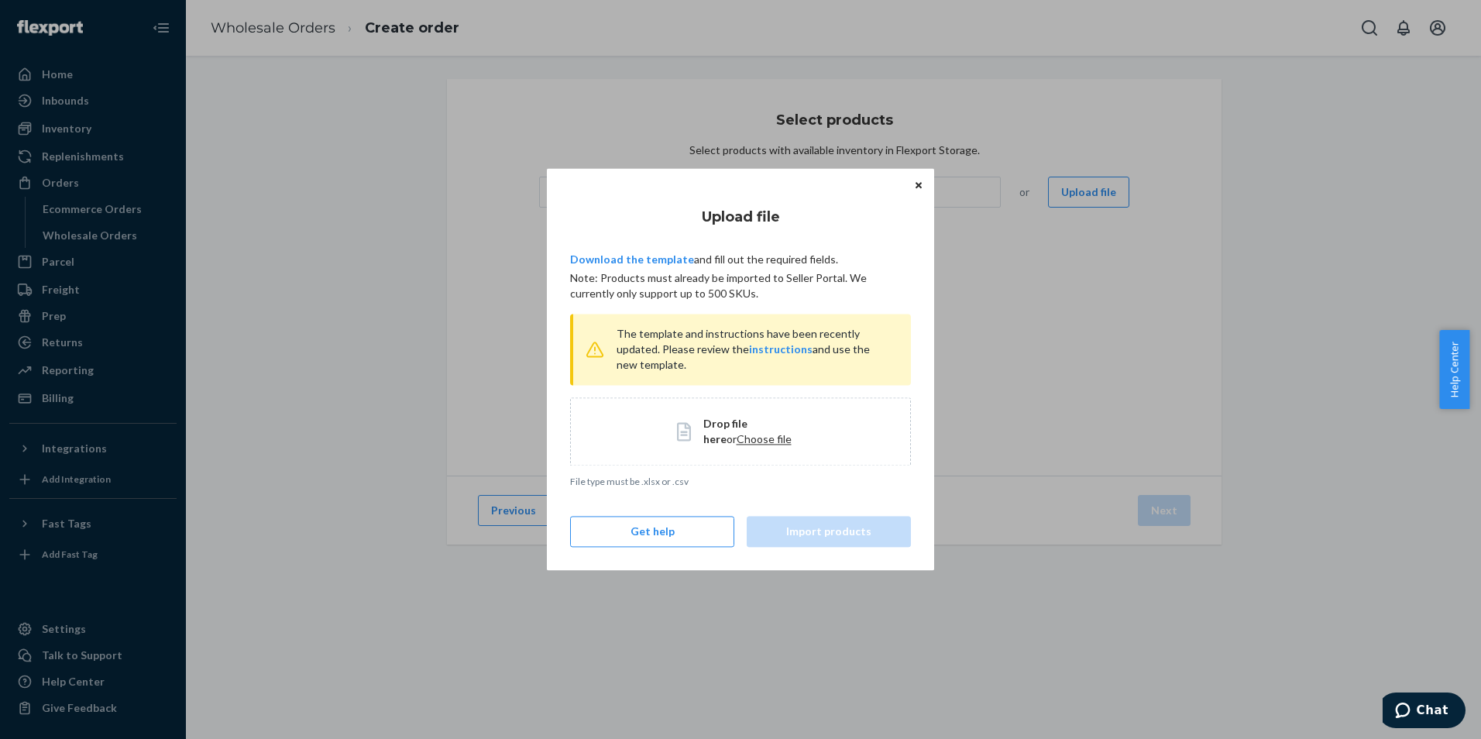
click at [736, 439] on span "Choose file" at bounding box center [763, 438] width 55 height 13
click at [832, 541] on button "Import products" at bounding box center [829, 532] width 164 height 31
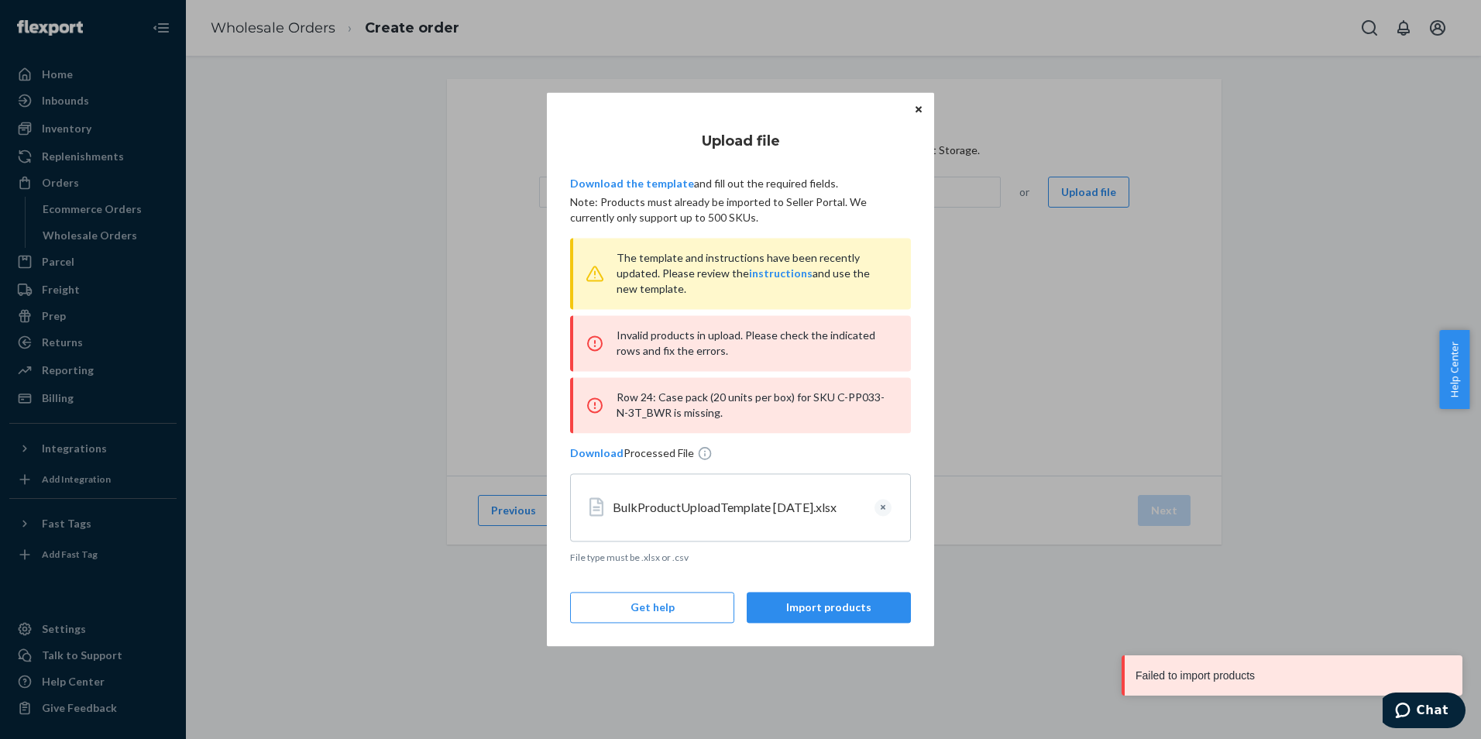
click at [916, 112] on icon "Close" at bounding box center [918, 109] width 6 height 6
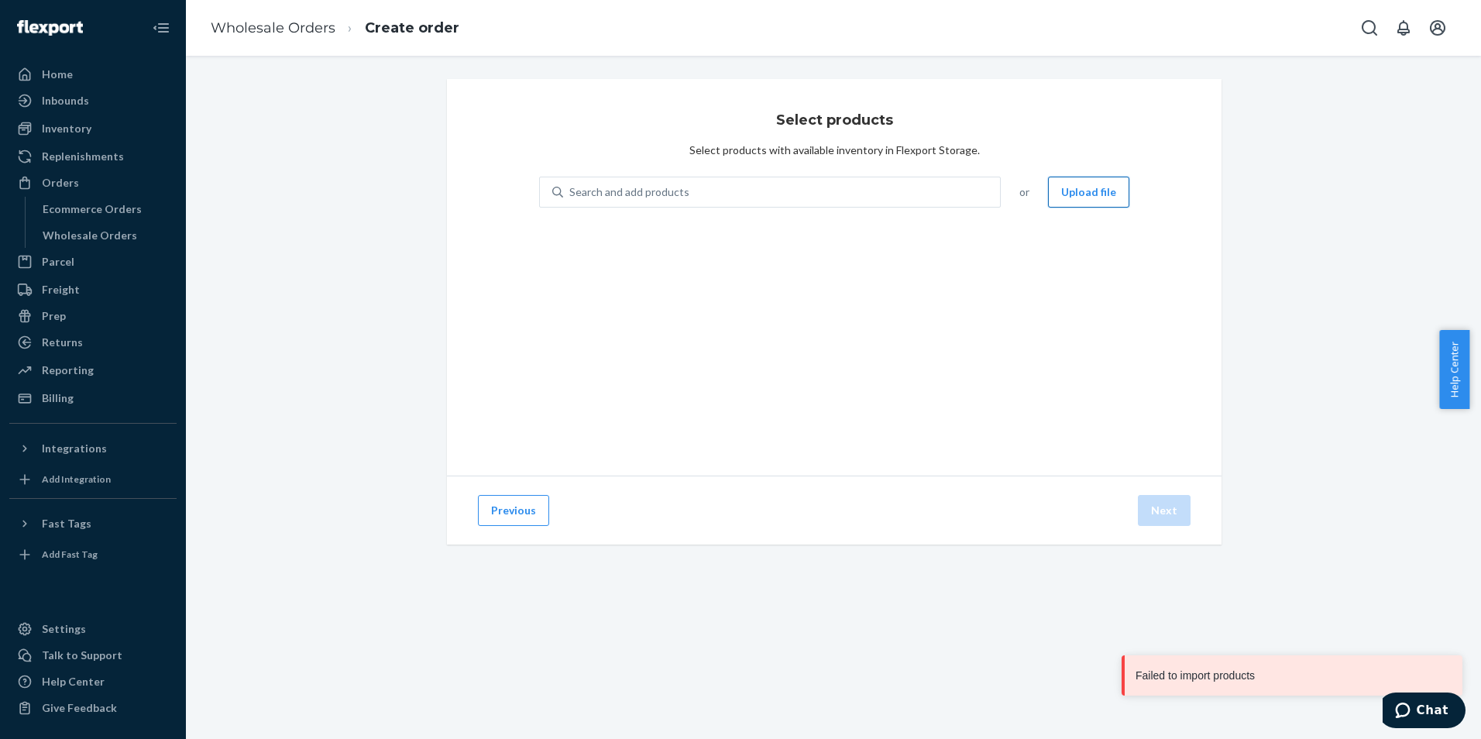
click at [1077, 184] on button "Upload file" at bounding box center [1088, 192] width 81 height 31
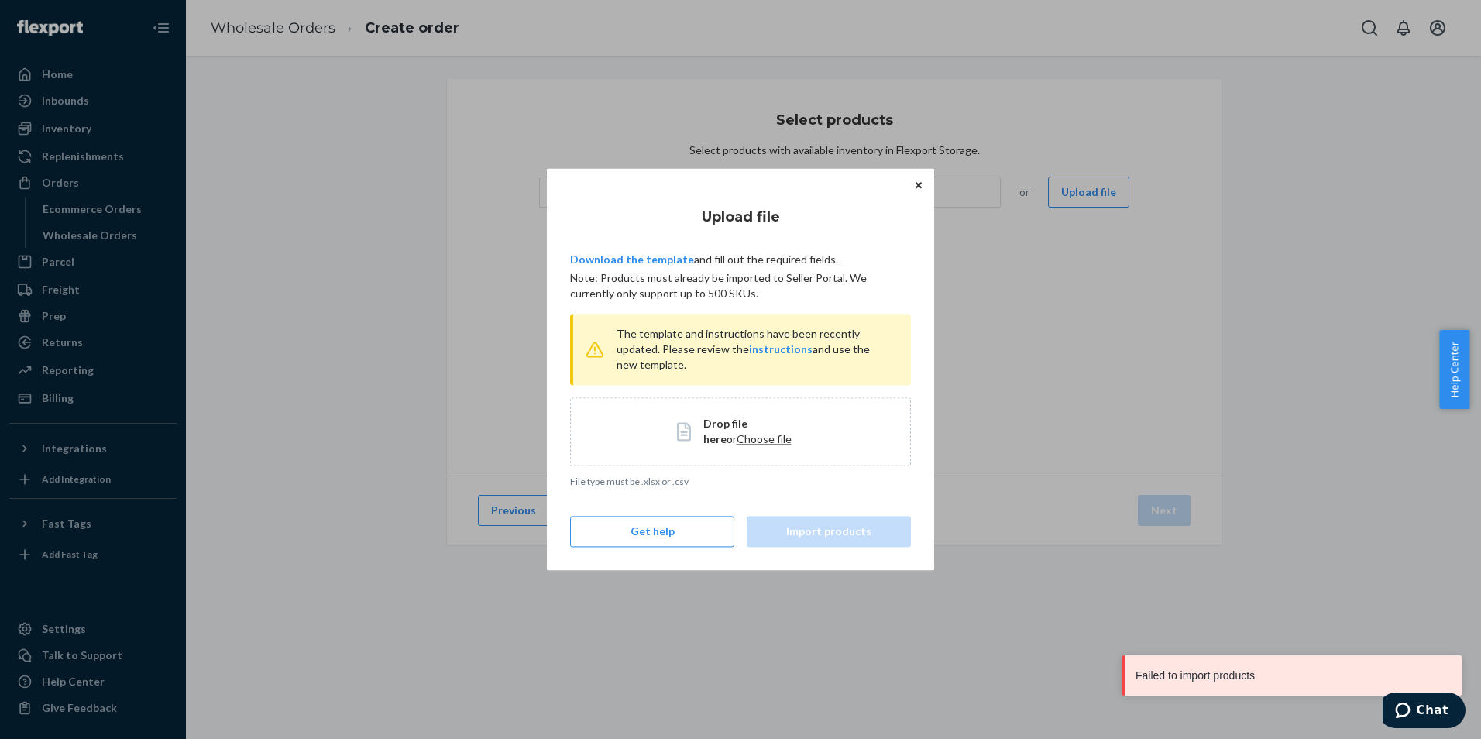
click at [736, 444] on span "Choose file" at bounding box center [763, 438] width 55 height 13
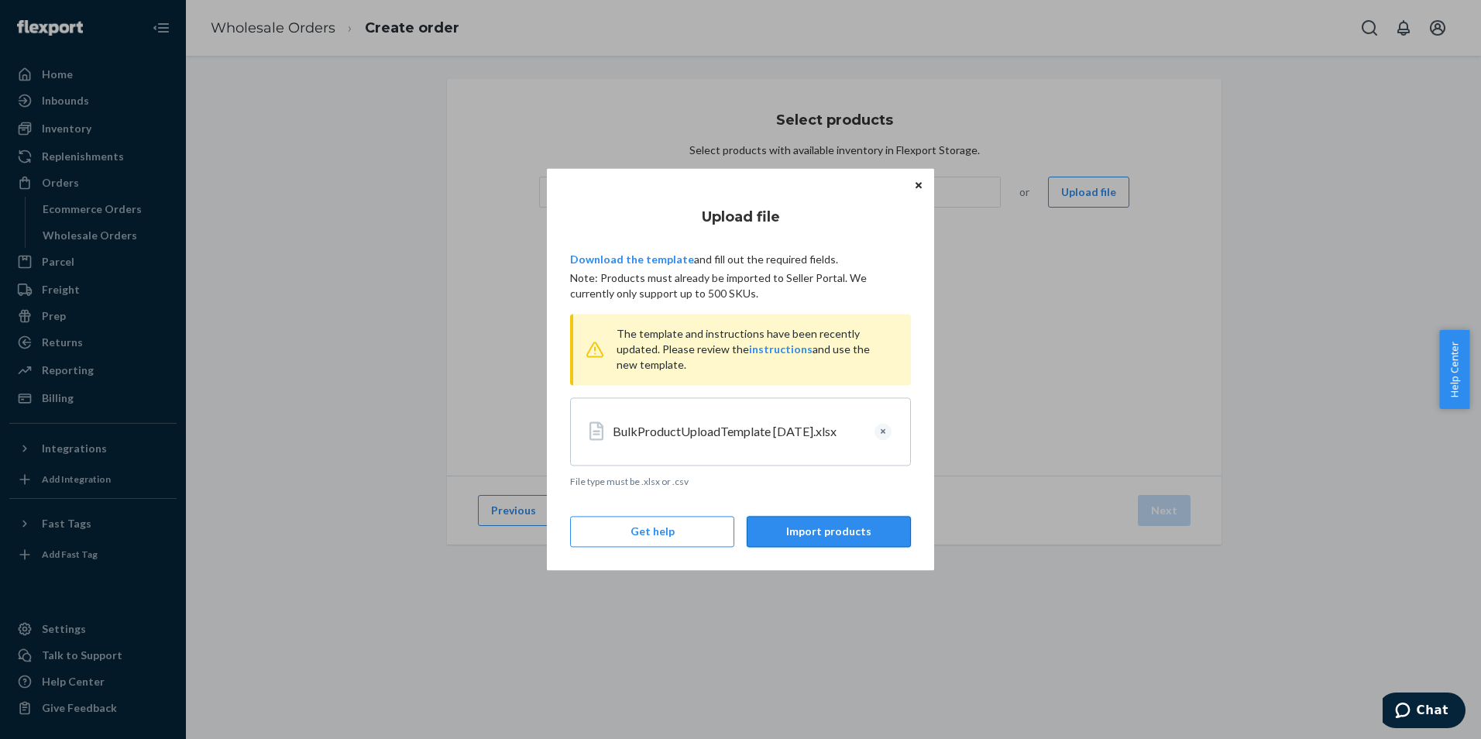
click at [836, 530] on button "Import products" at bounding box center [829, 532] width 164 height 31
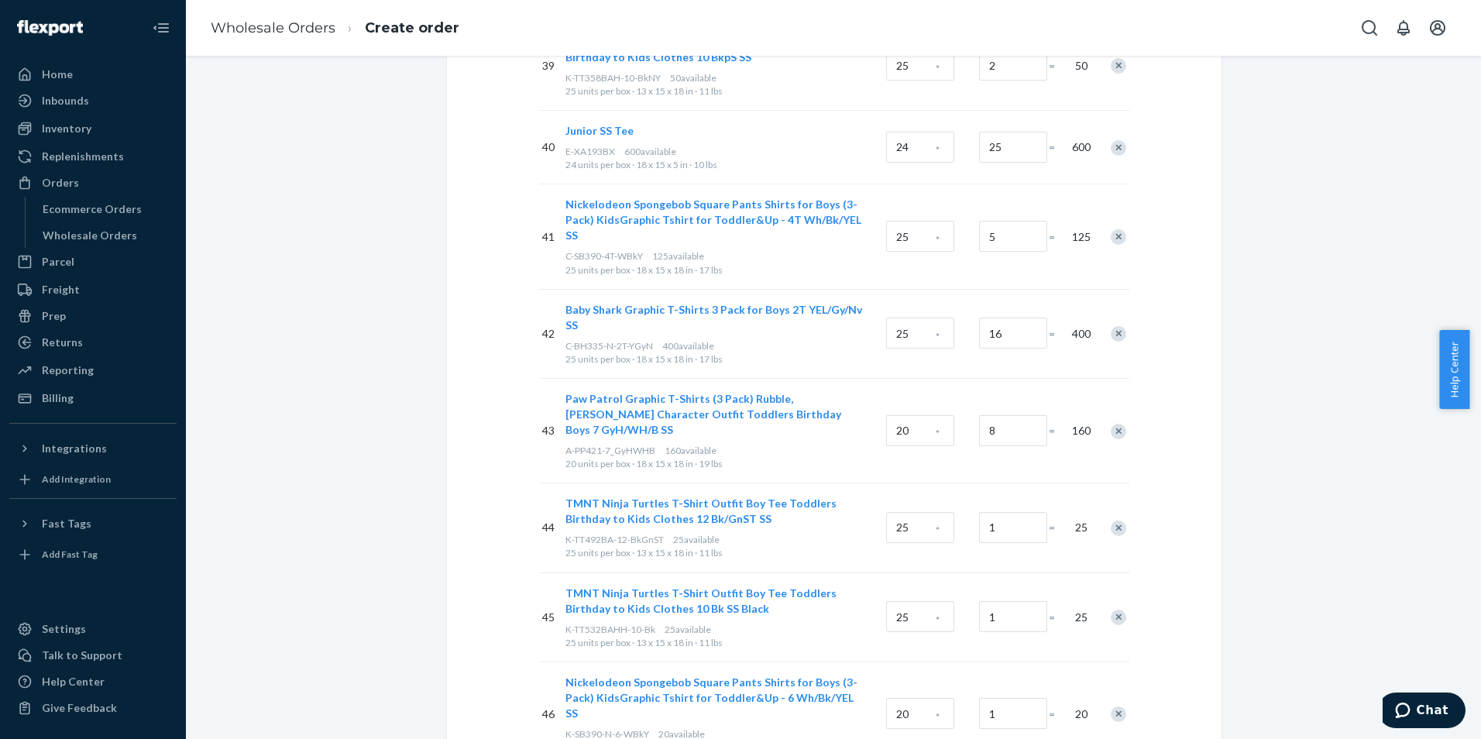
scroll to position [4550, 0]
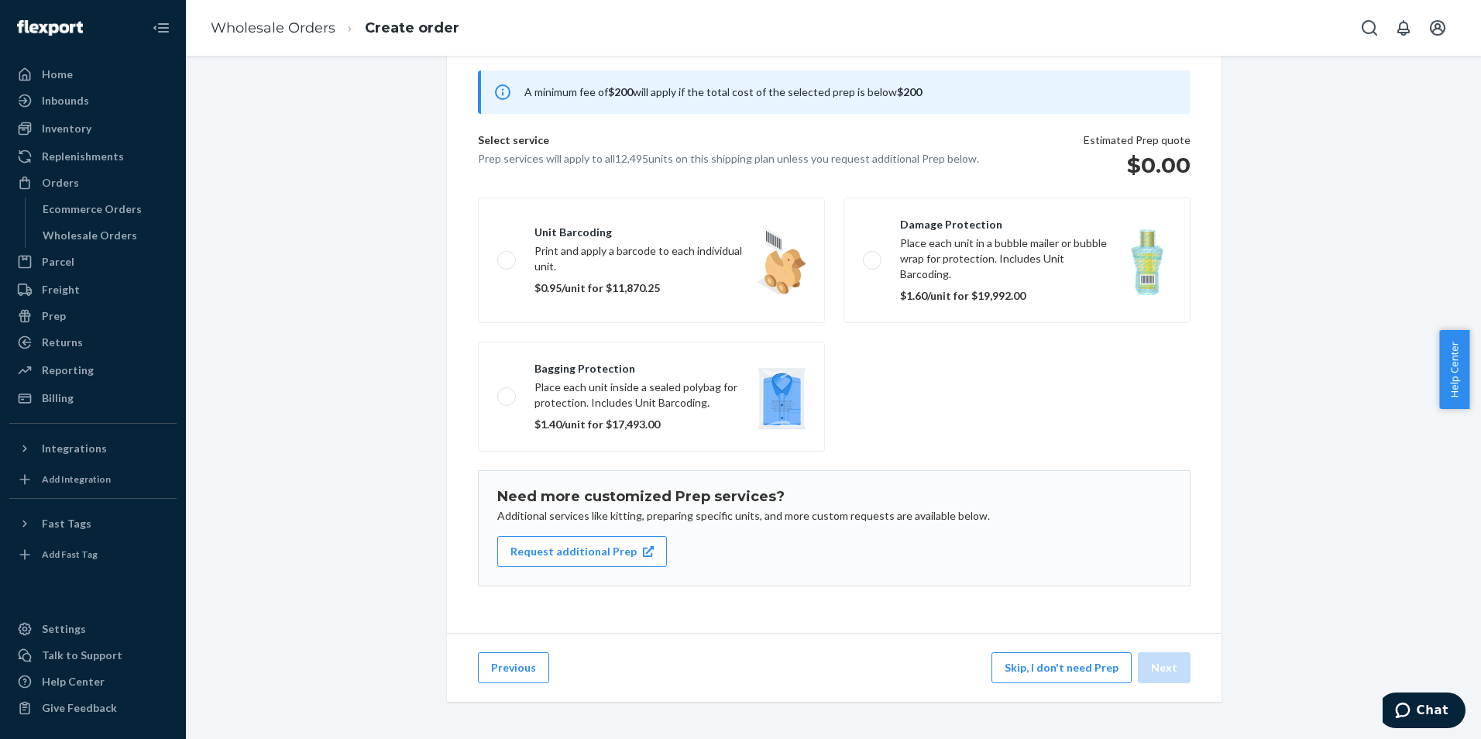
scroll to position [101, 0]
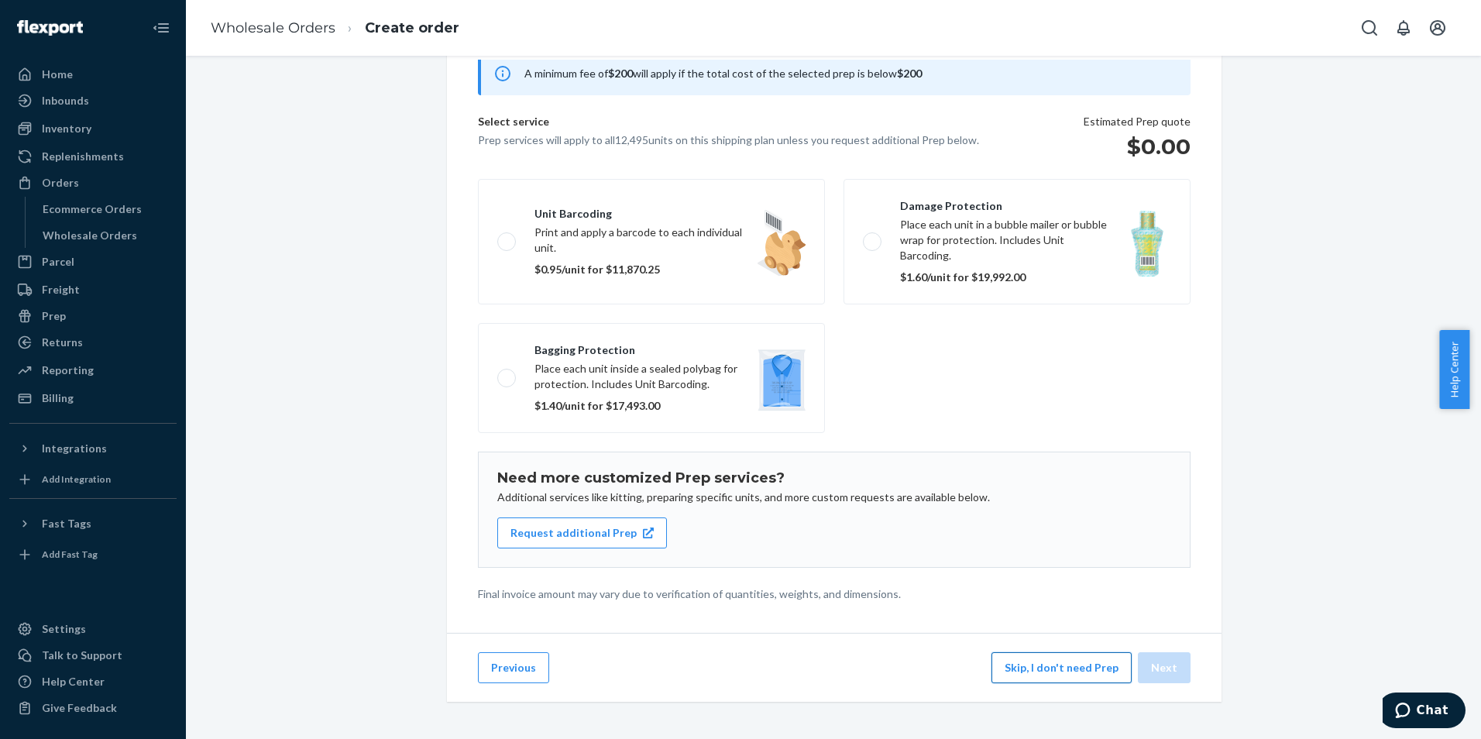
click at [1039, 675] on button "Skip, I don't need Prep" at bounding box center [1061, 667] width 140 height 31
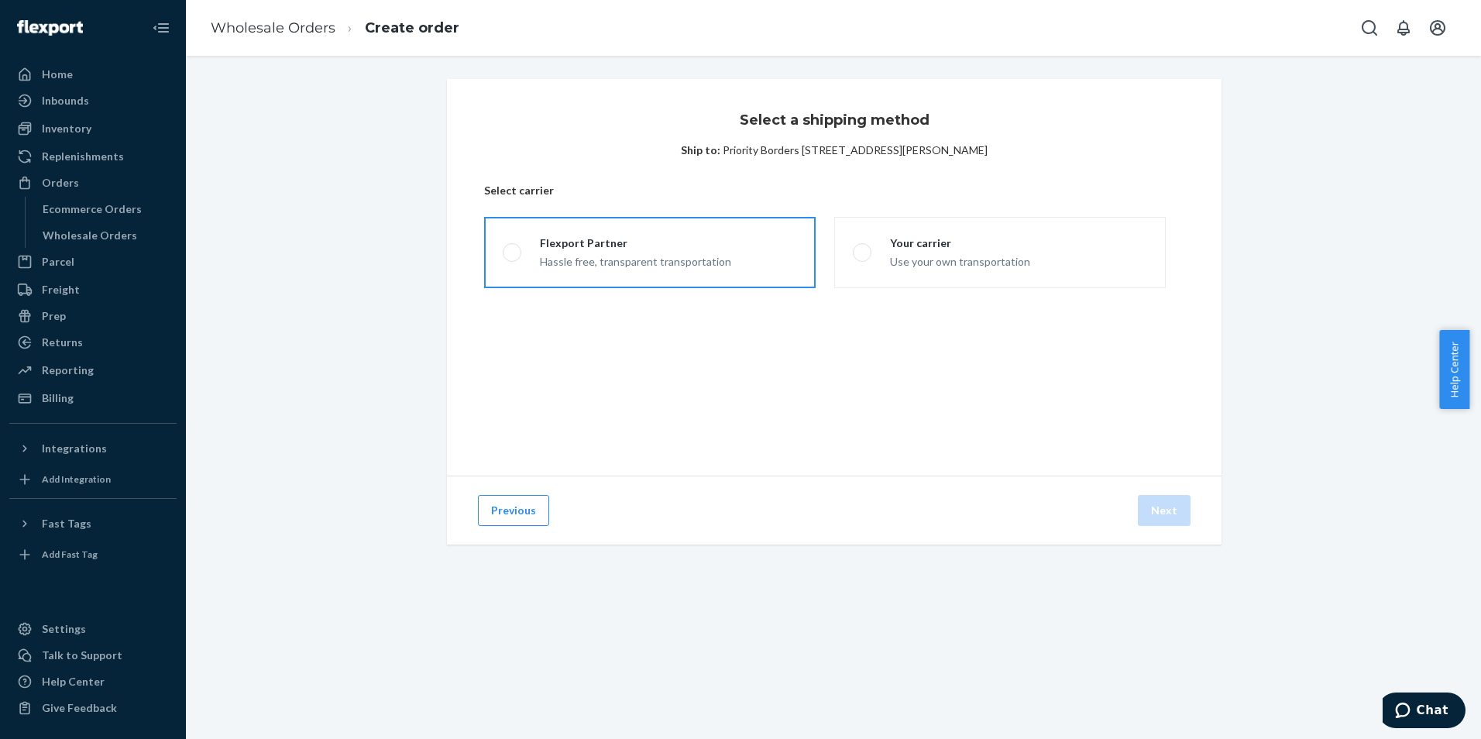
click at [503, 255] on span at bounding box center [512, 252] width 19 height 19
click at [503, 255] on input "Flexport Partner Hassle free, transparent transportation" at bounding box center [508, 253] width 10 height 10
radio input "true"
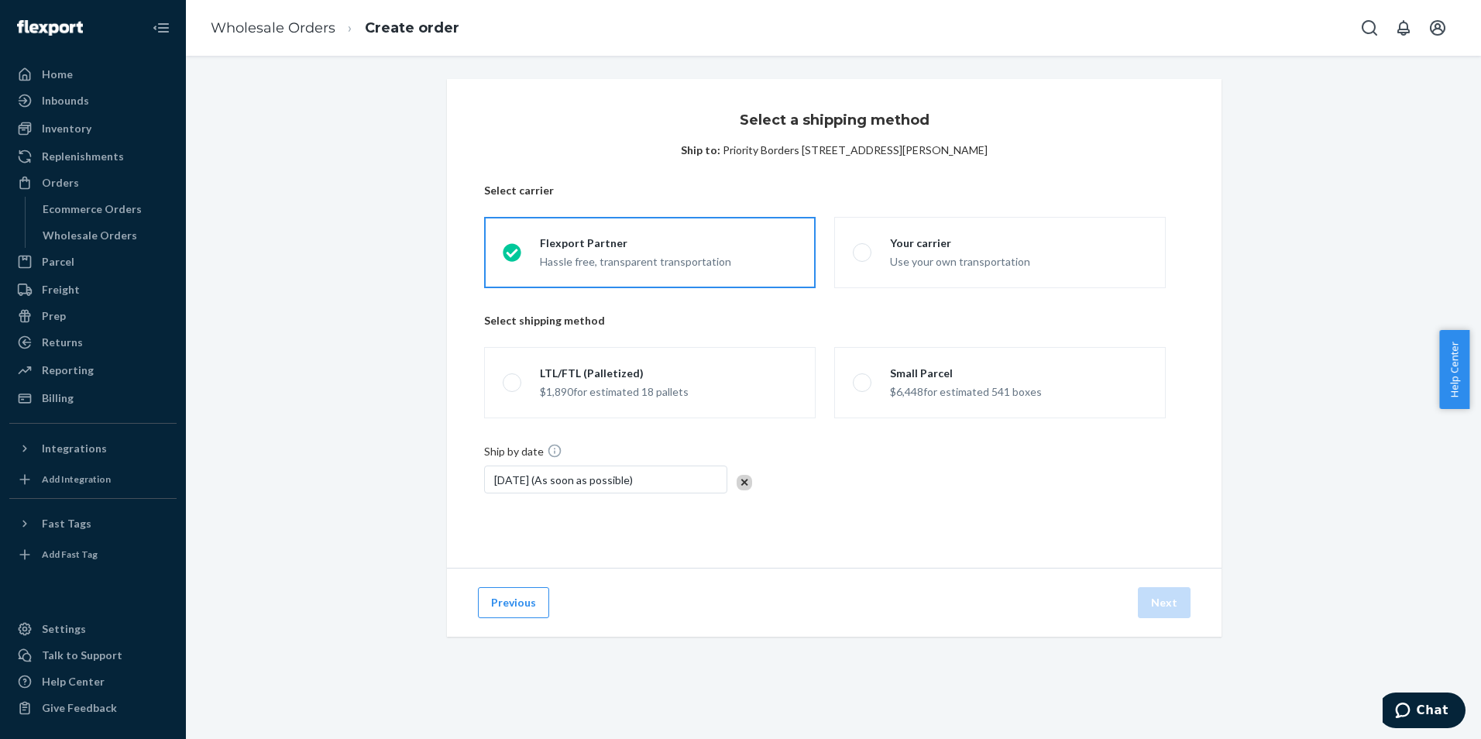
click at [667, 488] on div "[DATE] (As soon as possible)" at bounding box center [605, 479] width 243 height 28
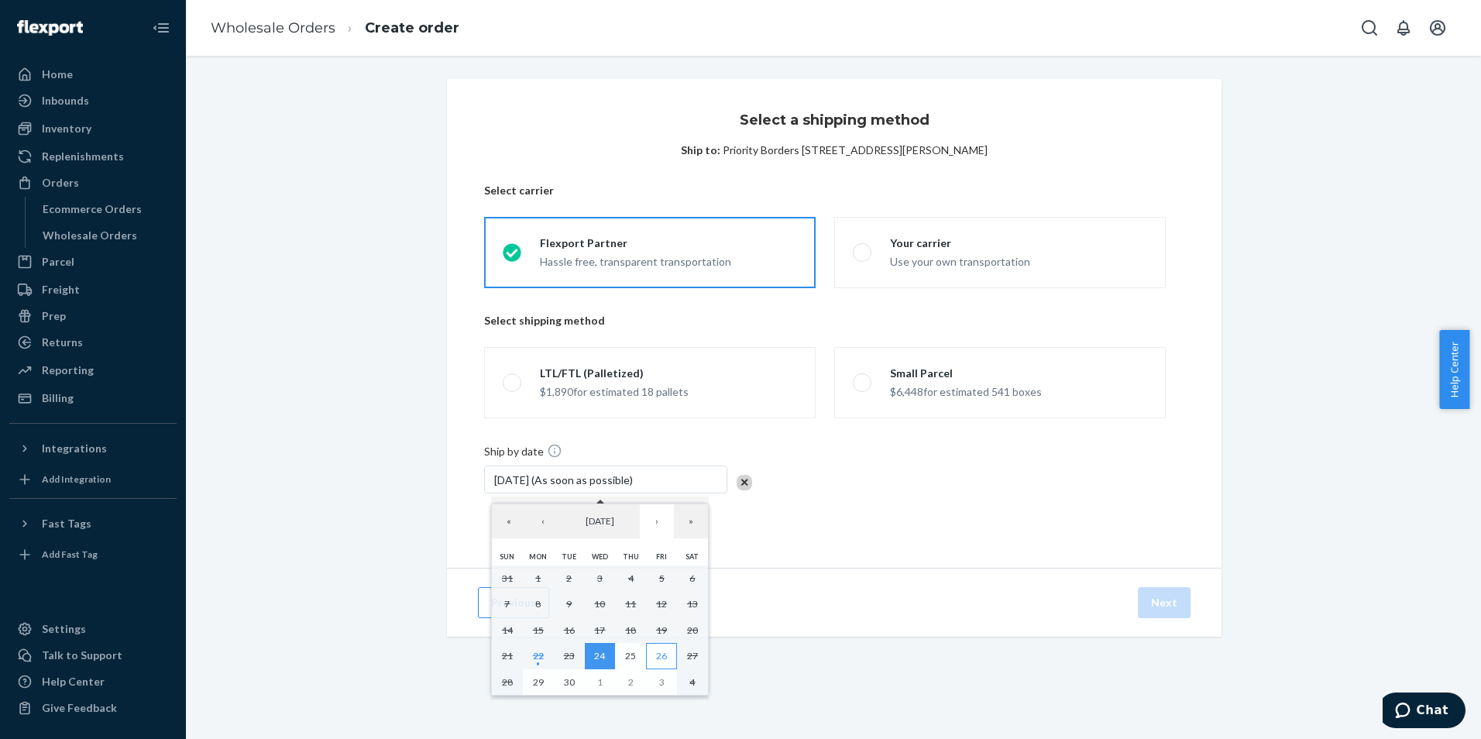
click at [671, 656] on button "26" at bounding box center [661, 656] width 31 height 26
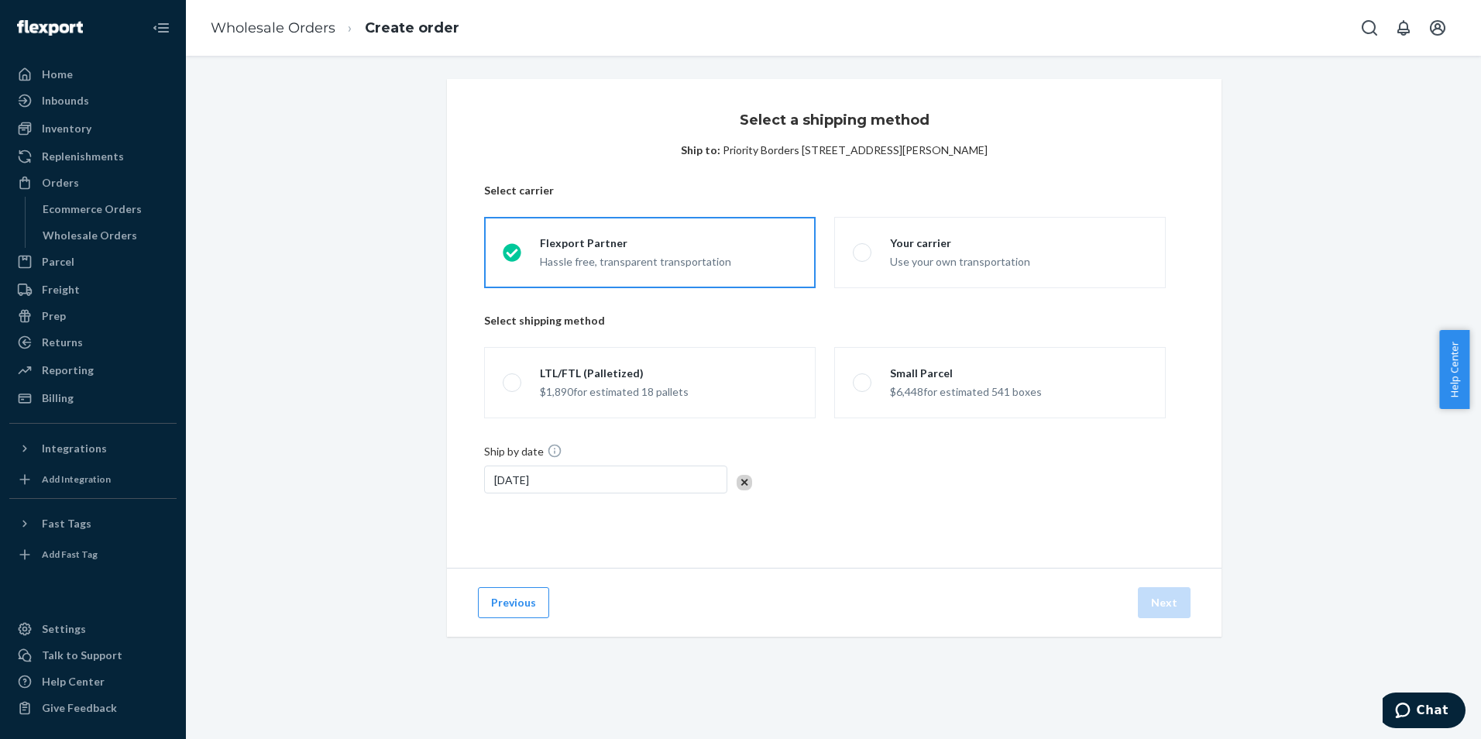
click at [980, 530] on div "Ship by date [DATE]" at bounding box center [834, 490] width 700 height 94
click at [599, 487] on div "[DATE]" at bounding box center [605, 479] width 243 height 28
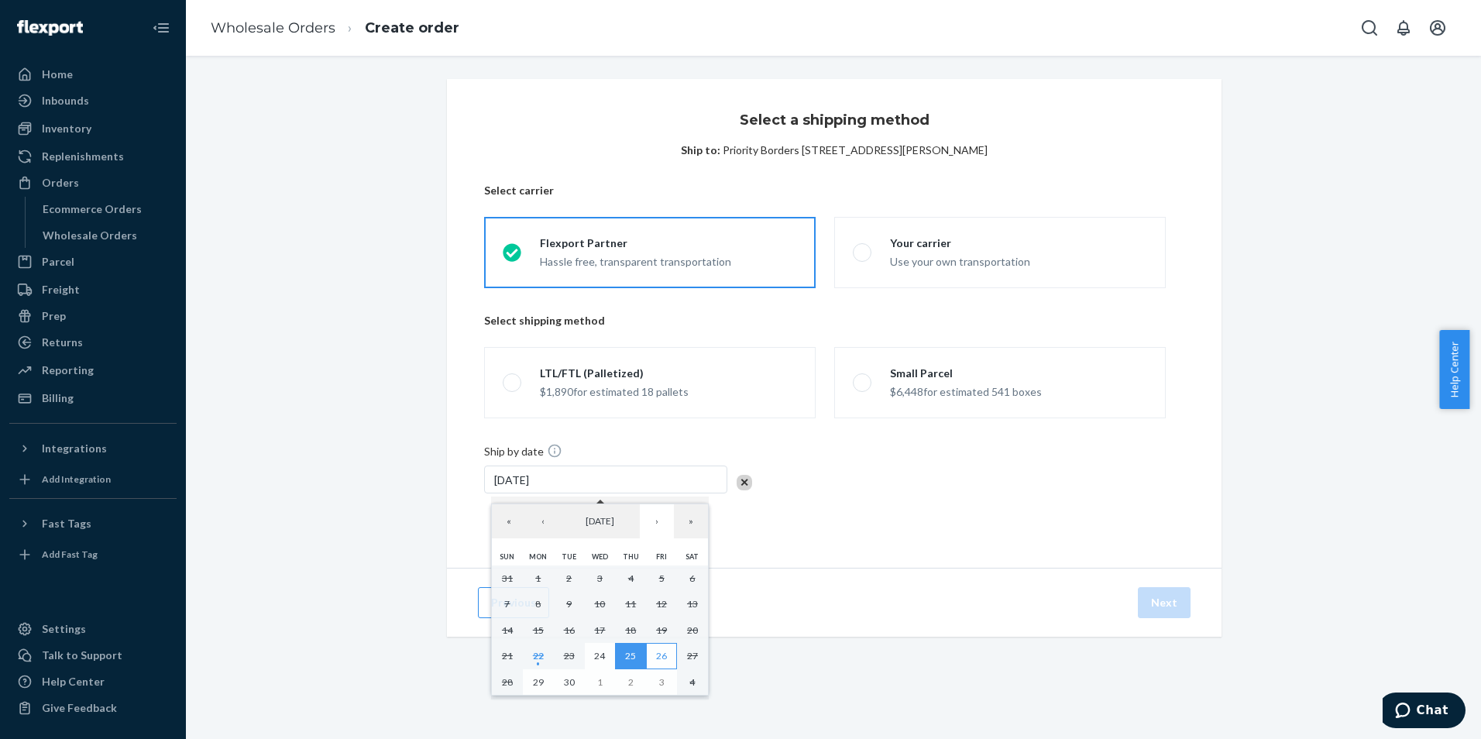
click at [660, 657] on abbr "26" at bounding box center [661, 656] width 11 height 12
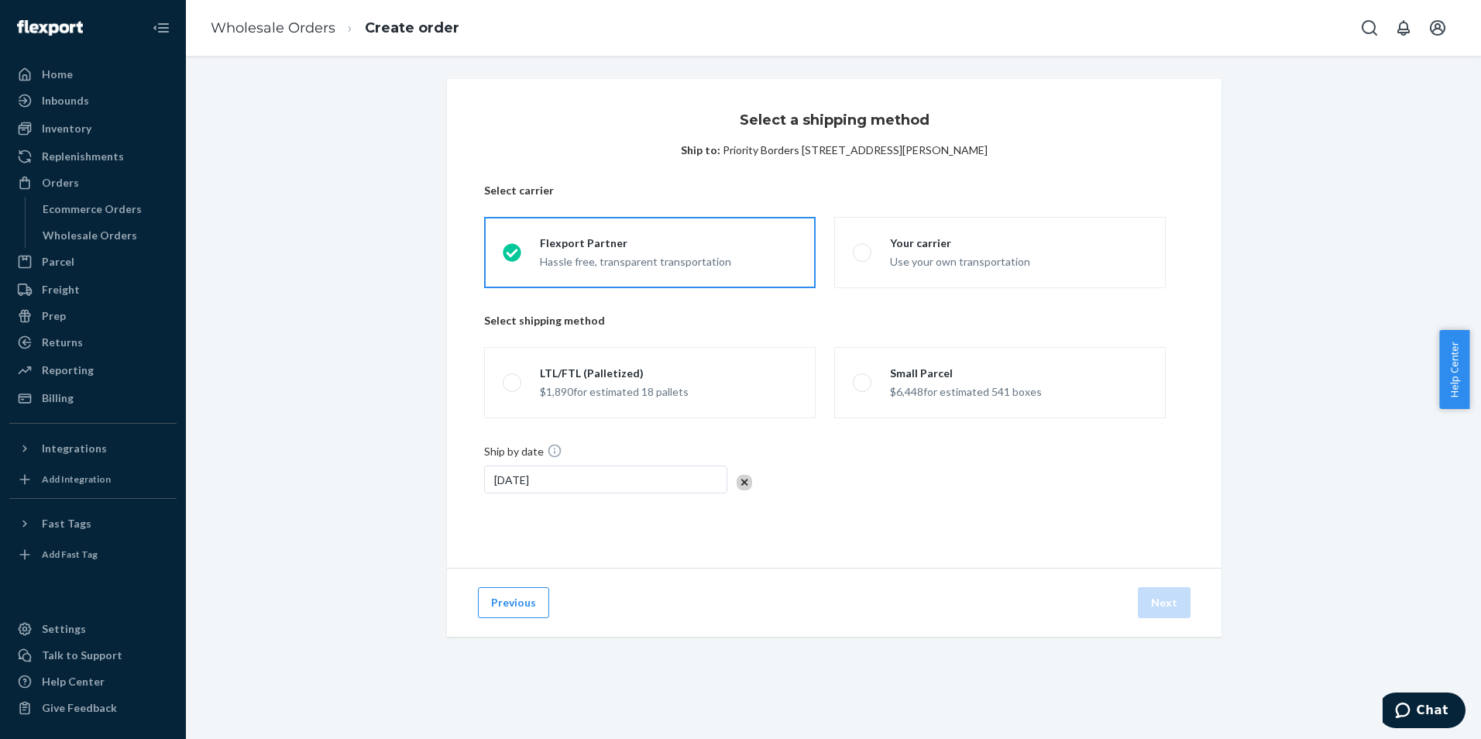
click at [633, 572] on div "Previous Next" at bounding box center [834, 602] width 774 height 69
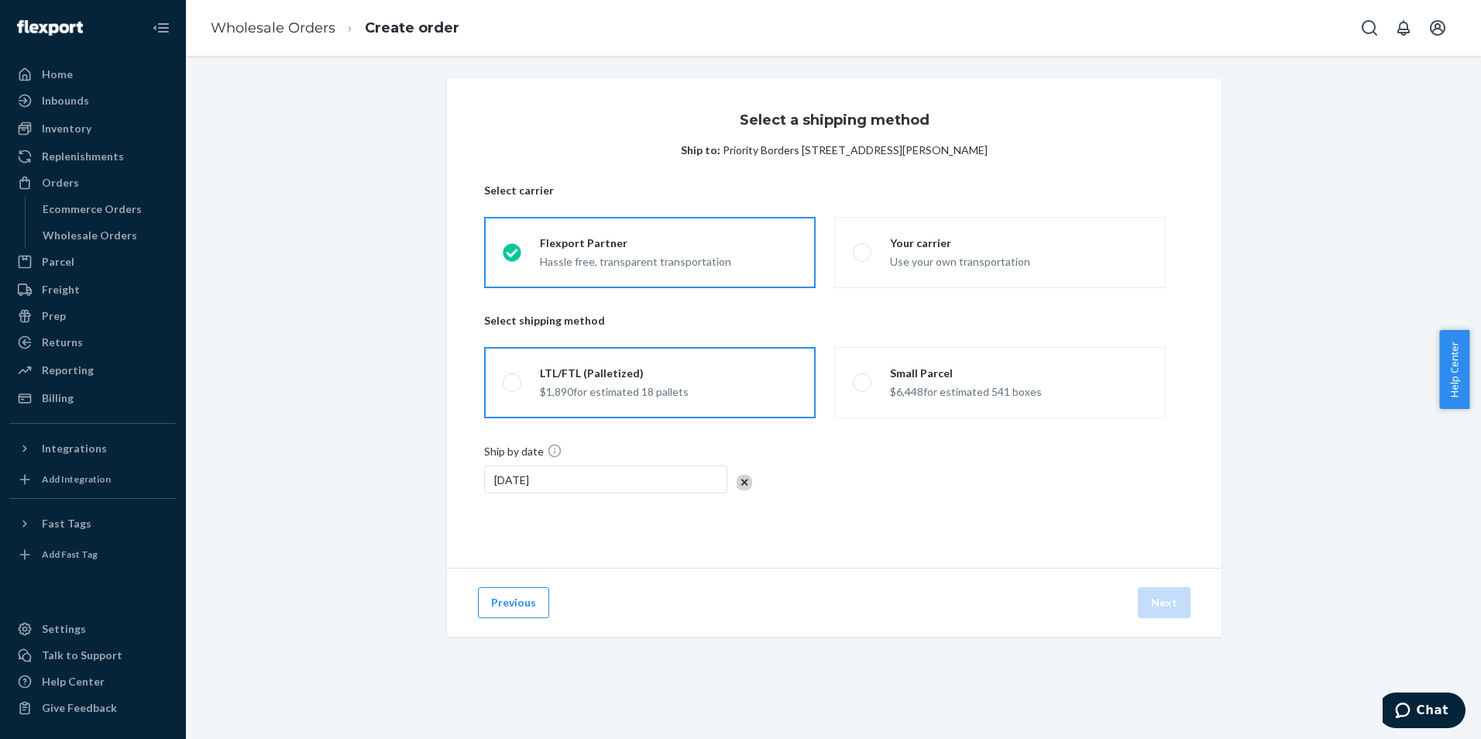
click at [521, 379] on div "LTL/FTL (Palletized) $1,890 for estimated 18 pallets" at bounding box center [604, 383] width 167 height 34
click at [513, 379] on input "LTL/FTL (Palletized) $1,890 for estimated 18 pallets" at bounding box center [508, 383] width 10 height 10
radio input "true"
click at [1322, 410] on div "Select a shipping method Ship to: Priority Borders [STREET_ADDRESS][PERSON_NAME…" at bounding box center [833, 376] width 1272 height 595
click at [64, 100] on div "Inbounds" at bounding box center [65, 100] width 47 height 15
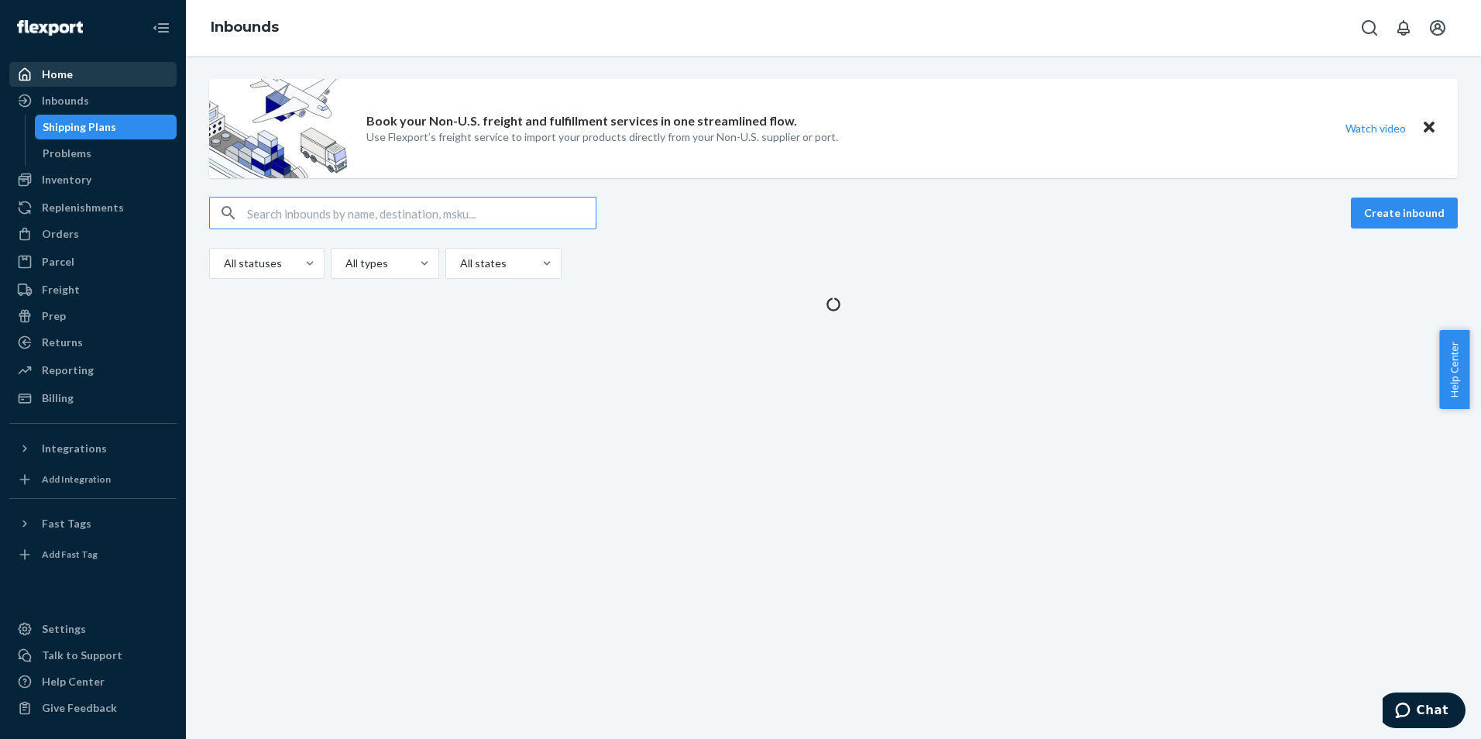
click at [70, 77] on div "Home" at bounding box center [57, 74] width 31 height 15
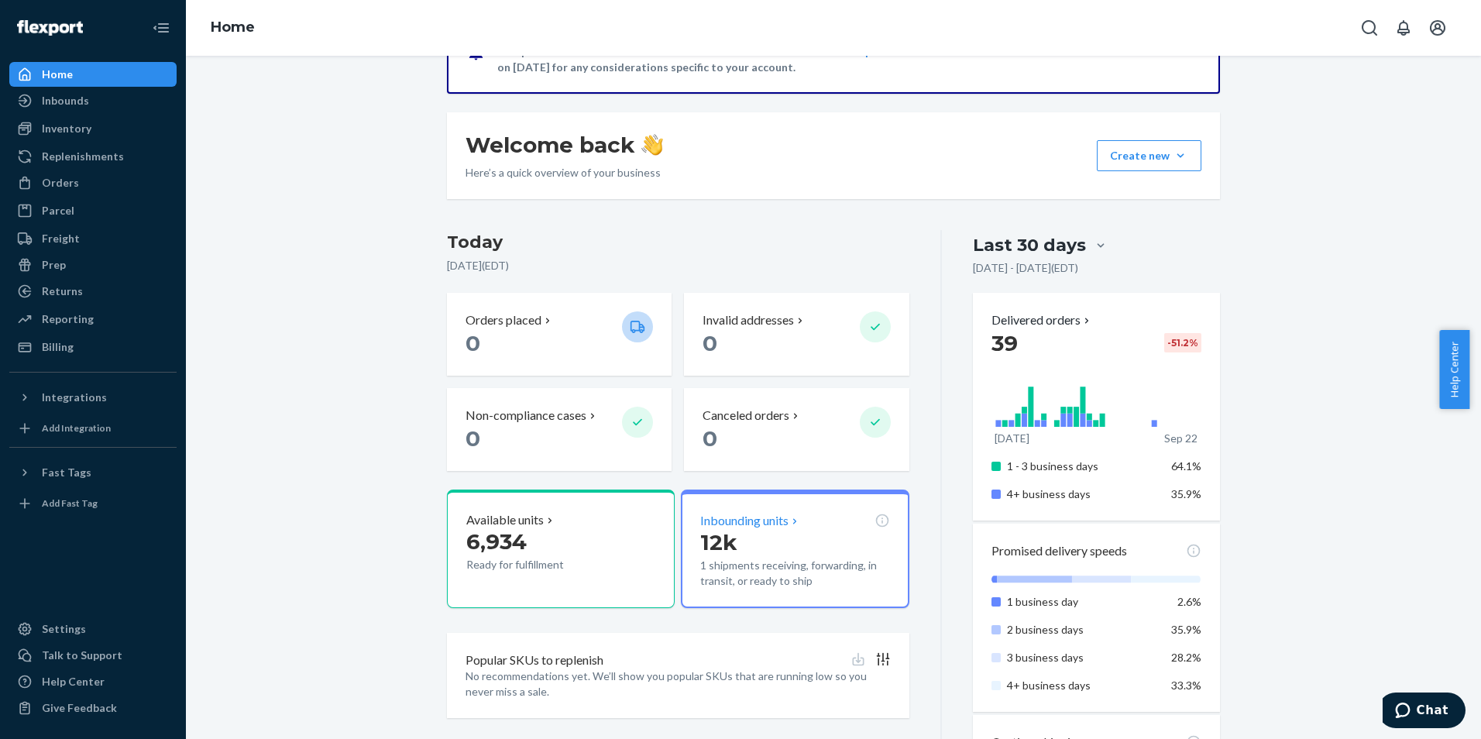
scroll to position [180, 0]
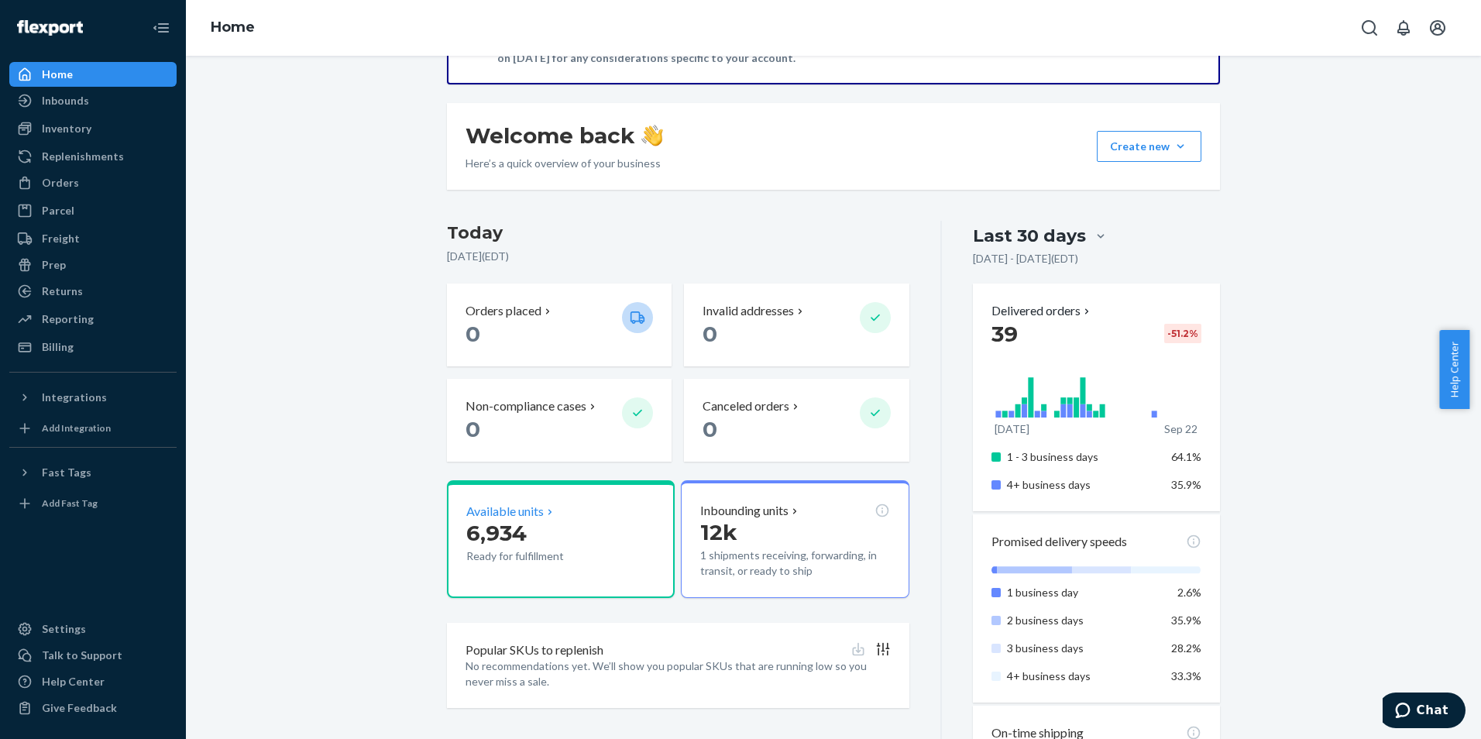
click at [520, 521] on span "6,934" at bounding box center [496, 533] width 60 height 26
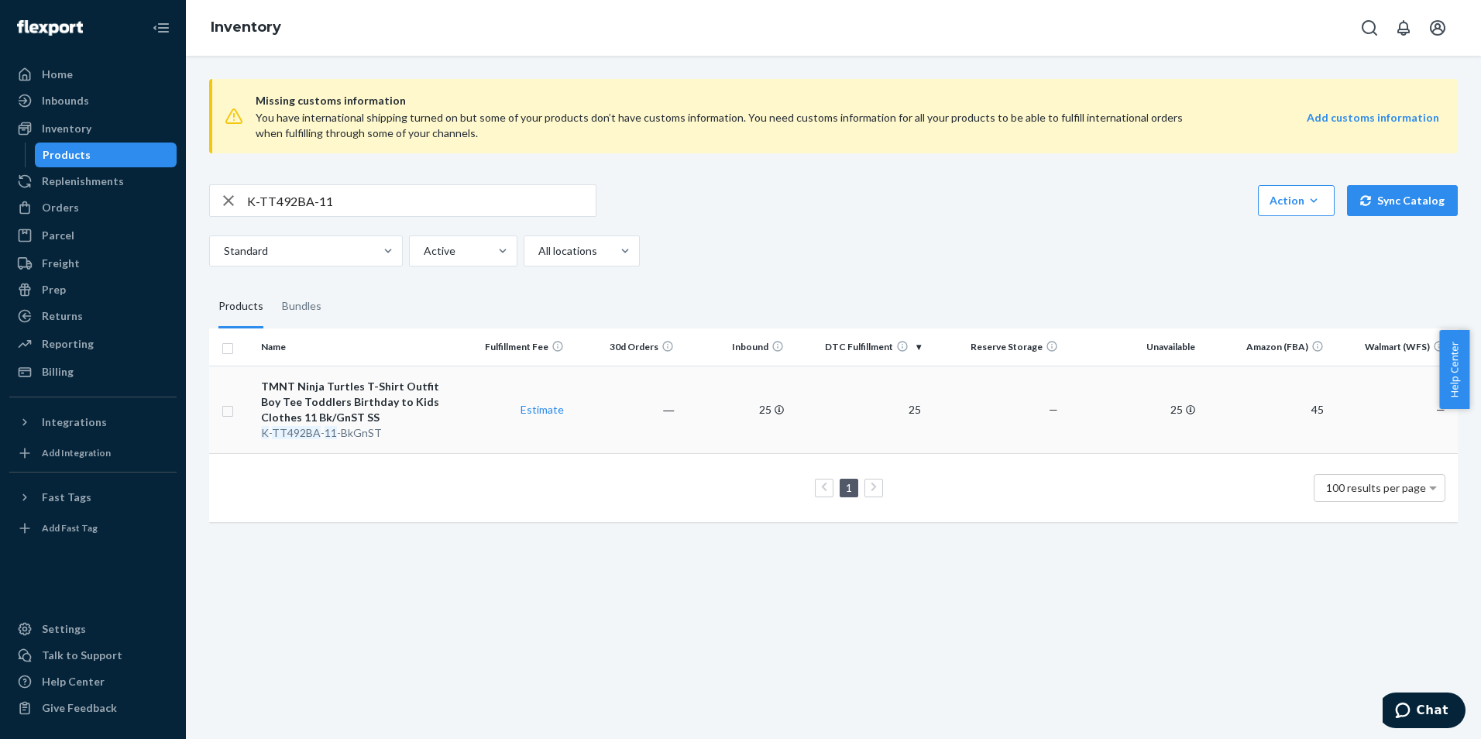
click at [230, 415] on input "checkbox" at bounding box center [227, 409] width 12 height 16
checkbox input "true"
click at [1310, 200] on link "Create a Removal Order" at bounding box center [1264, 200] width 149 height 31
click at [228, 201] on icon "button" at bounding box center [228, 200] width 11 height 11
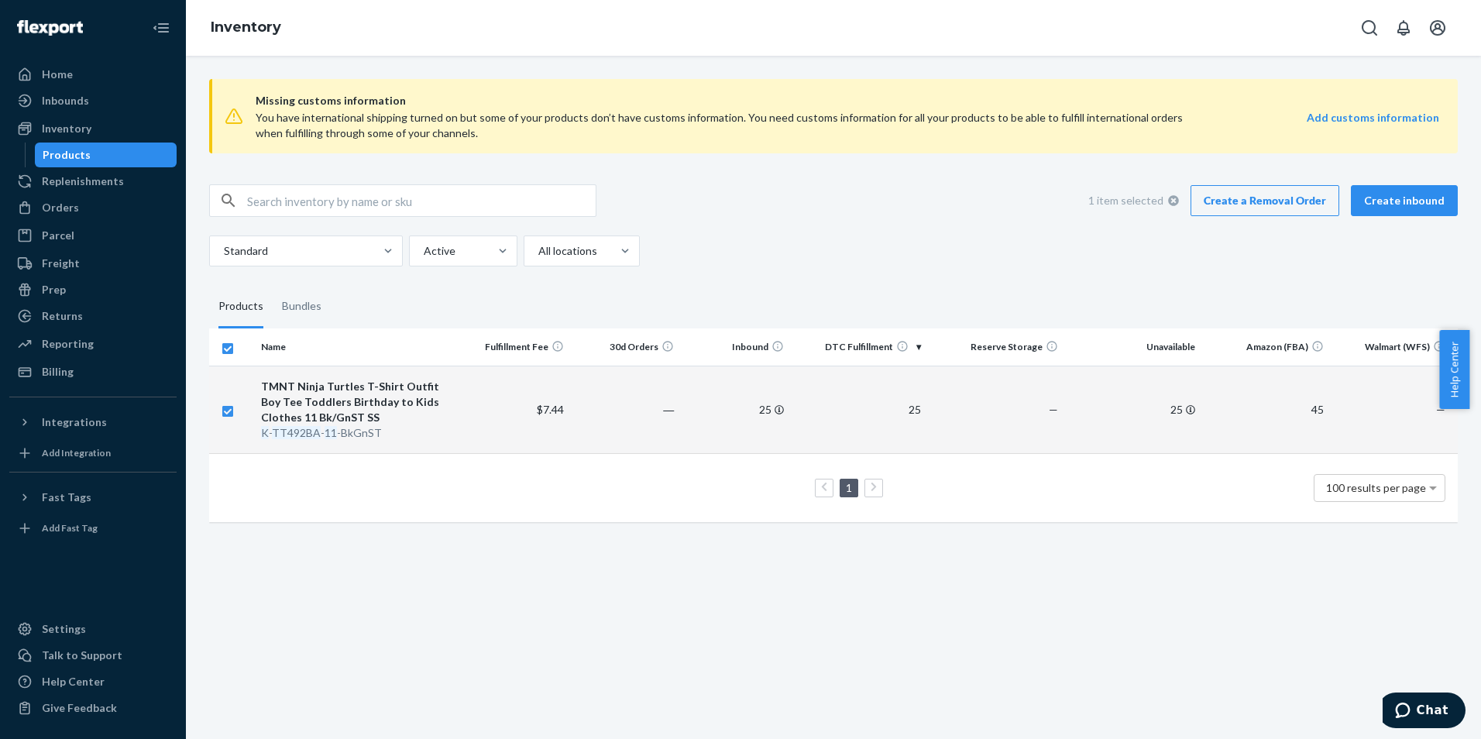
click at [230, 349] on input "checkbox" at bounding box center [227, 346] width 12 height 16
checkbox input "false"
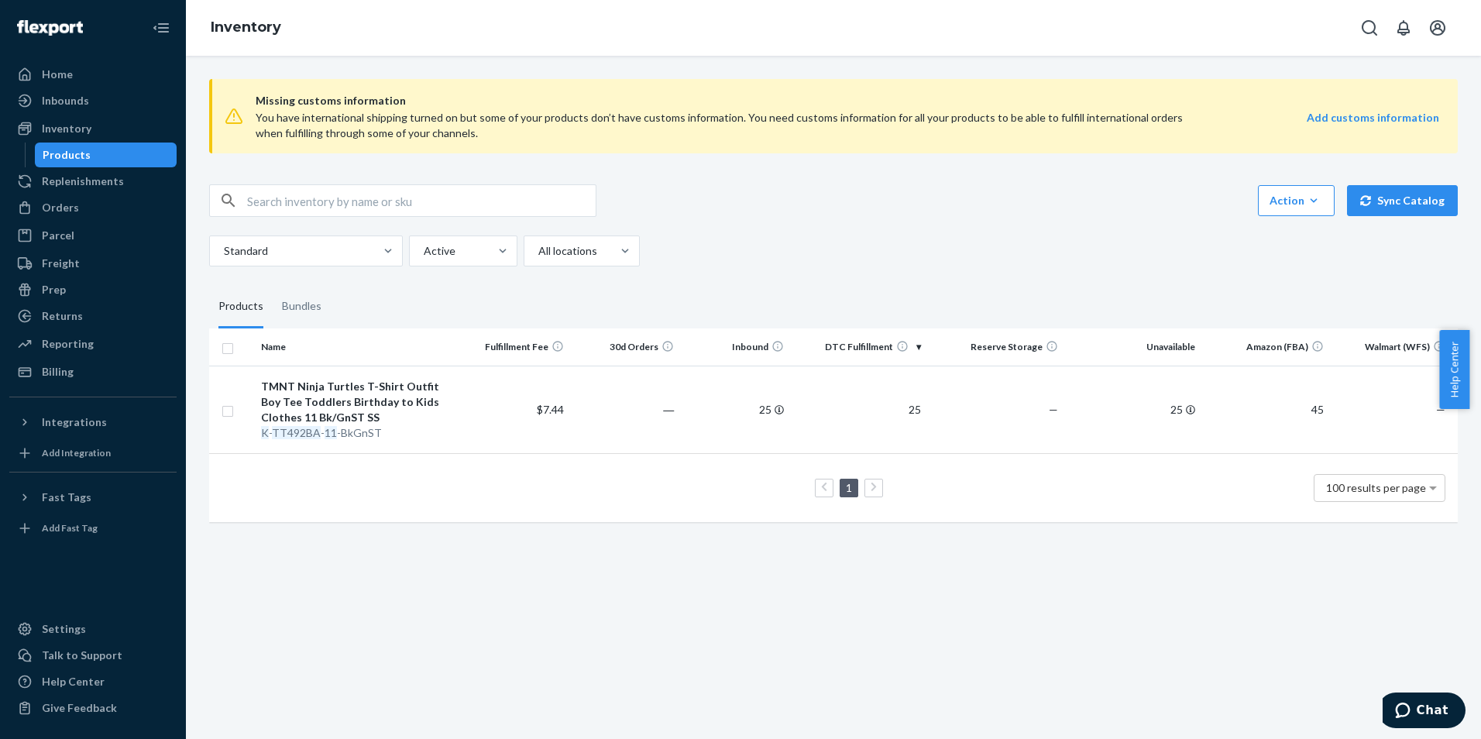
click at [319, 200] on input "text" at bounding box center [421, 200] width 348 height 31
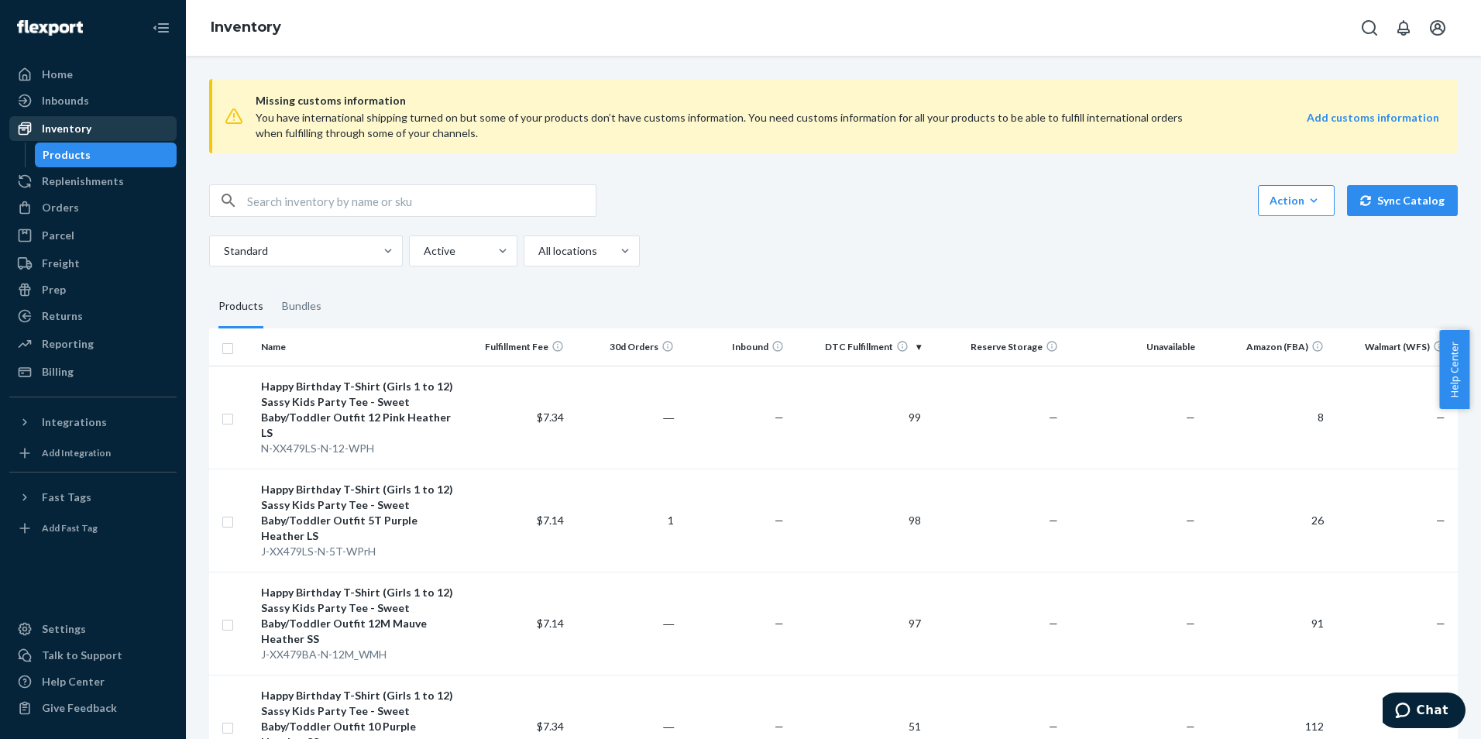
click at [84, 124] on div "Inventory" at bounding box center [67, 128] width 50 height 15
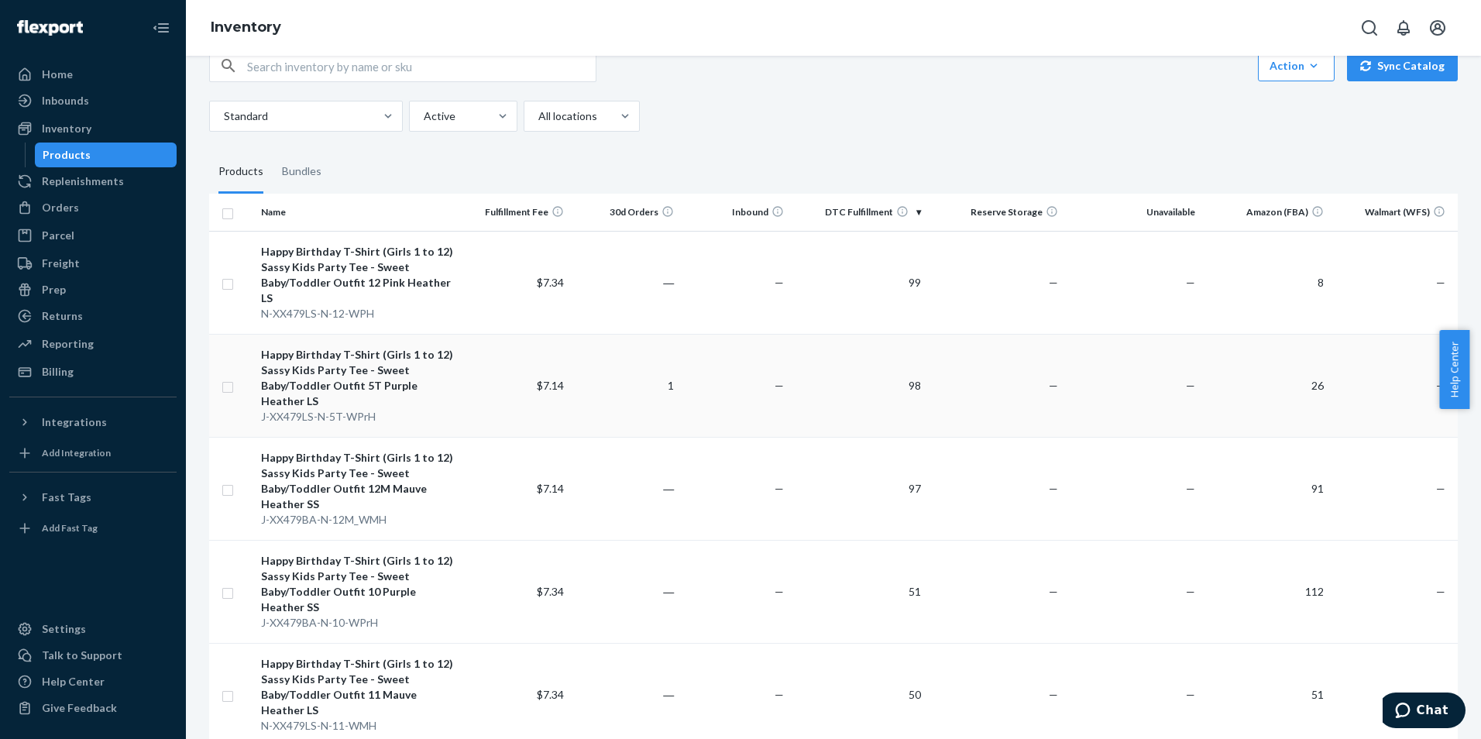
scroll to position [77, 0]
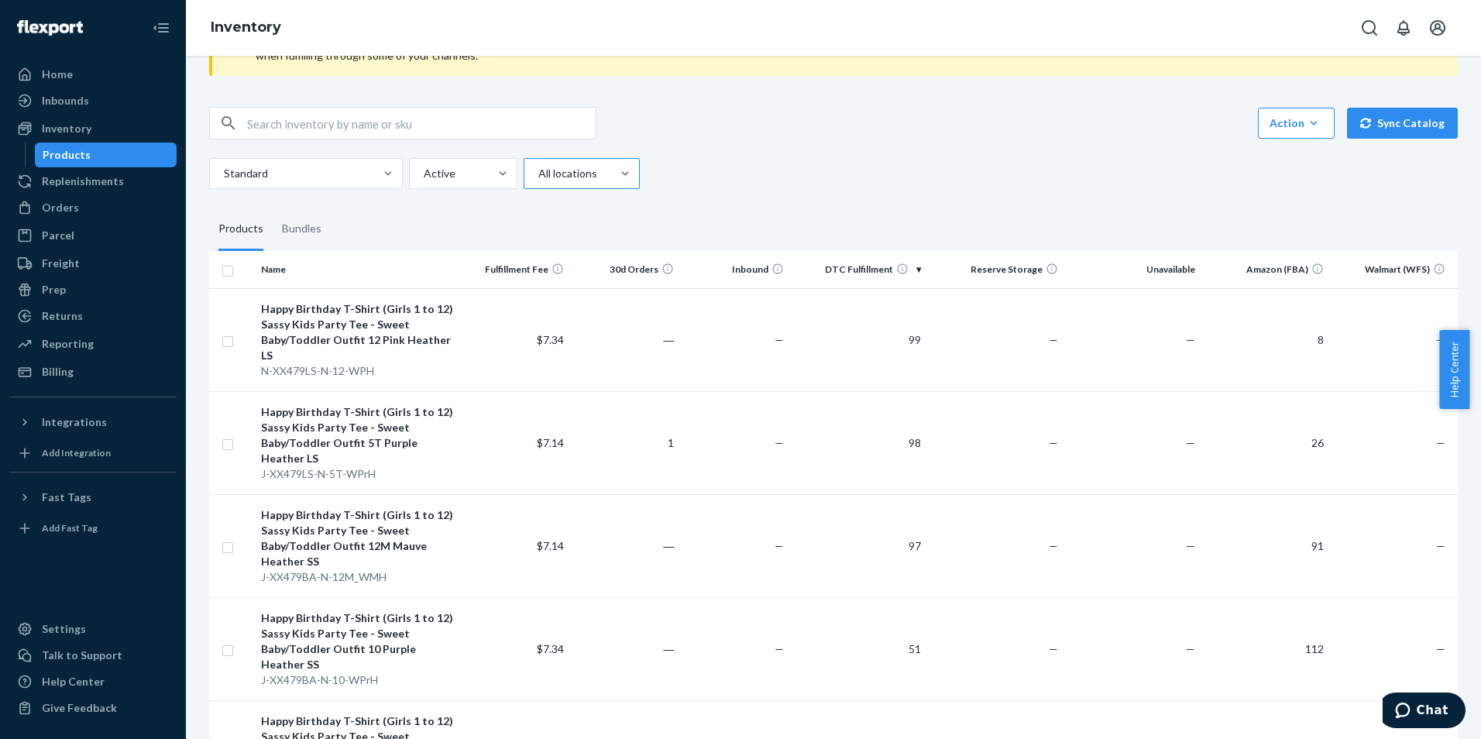
click at [606, 176] on div at bounding box center [580, 173] width 87 height 19
click at [538, 176] on input "All locations" at bounding box center [538, 173] width 2 height 15
click at [572, 251] on div "Ecom Fulfillment" at bounding box center [582, 241] width 110 height 31
click at [538, 181] on input "option Ecom Fulfillment focused, 2 of 5. 5 results available. Use Up and Down t…" at bounding box center [538, 173] width 2 height 15
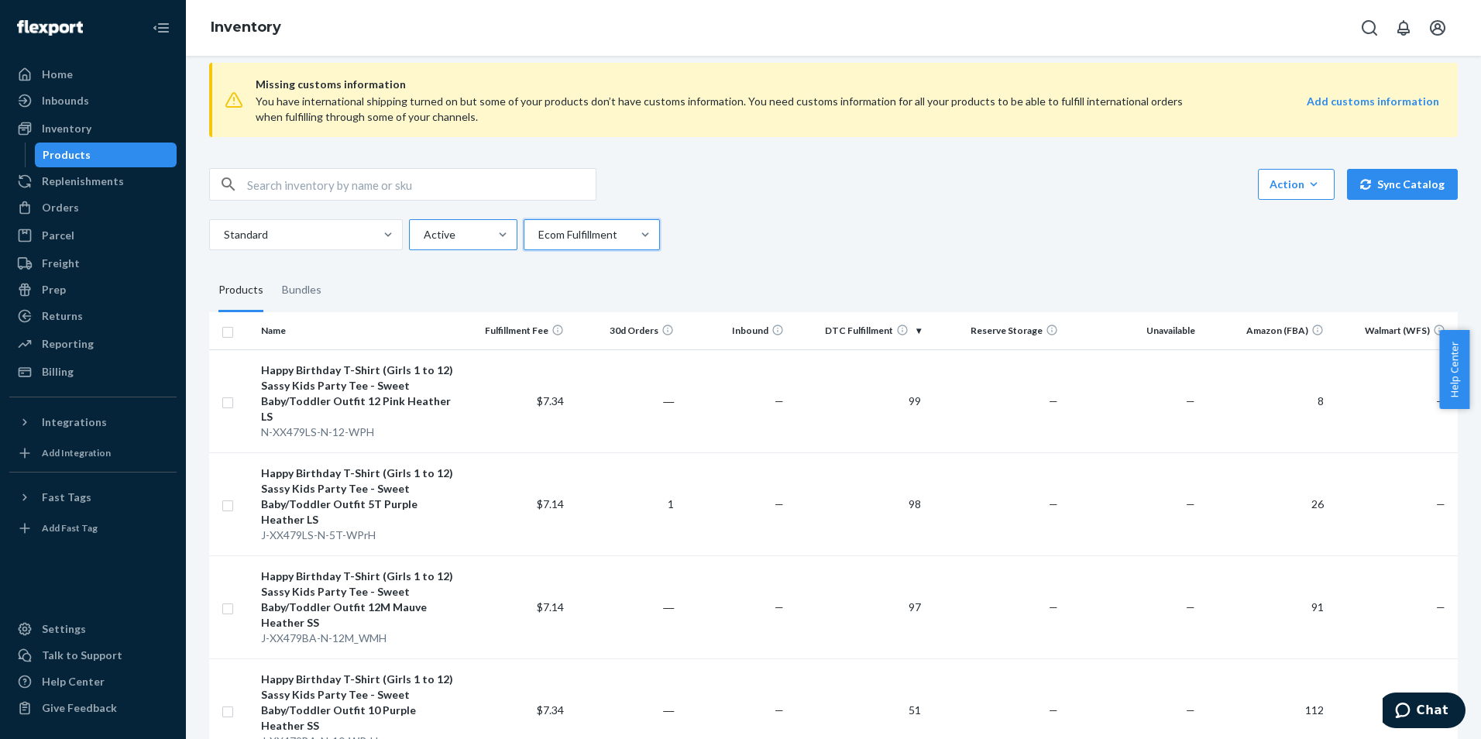
scroll to position [0, 0]
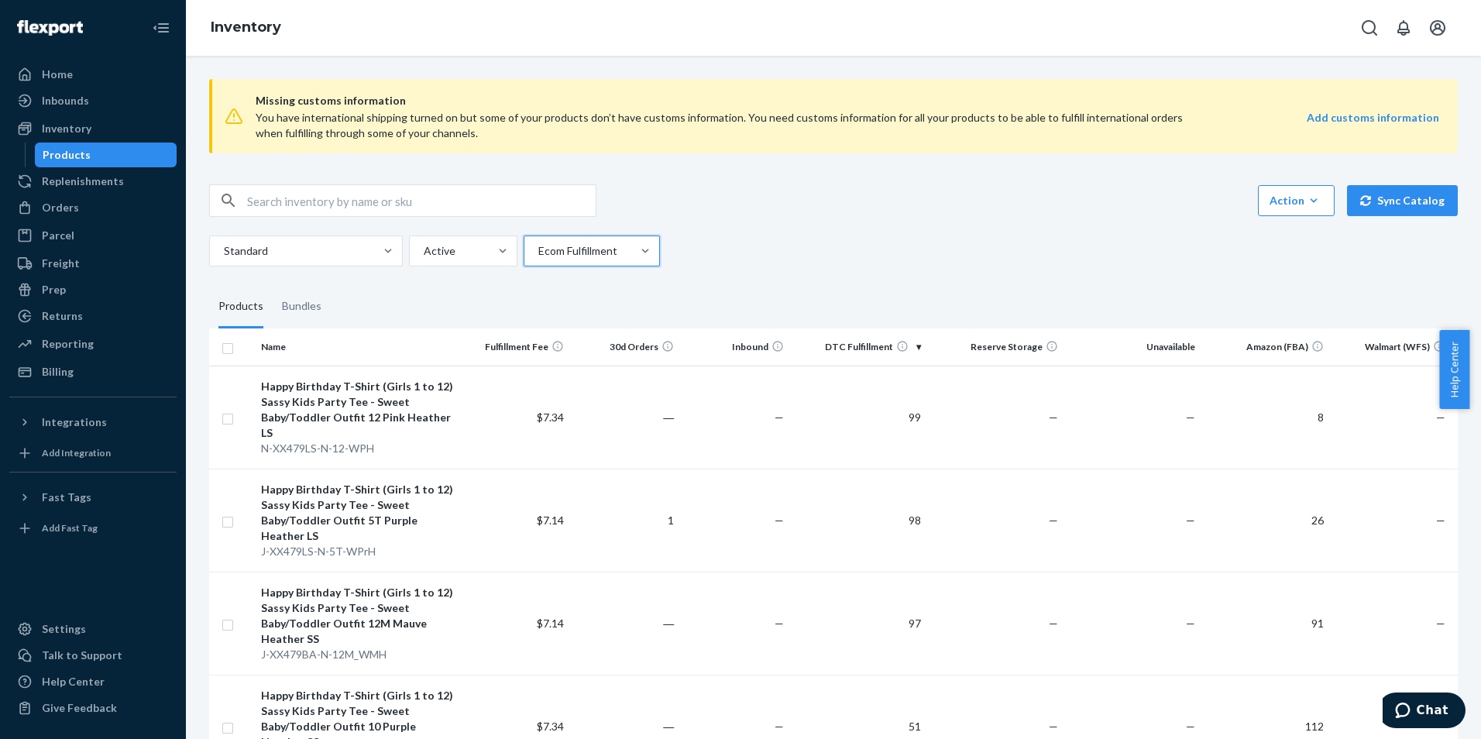
click at [222, 347] on input "checkbox" at bounding box center [227, 346] width 12 height 16
checkbox input "true"
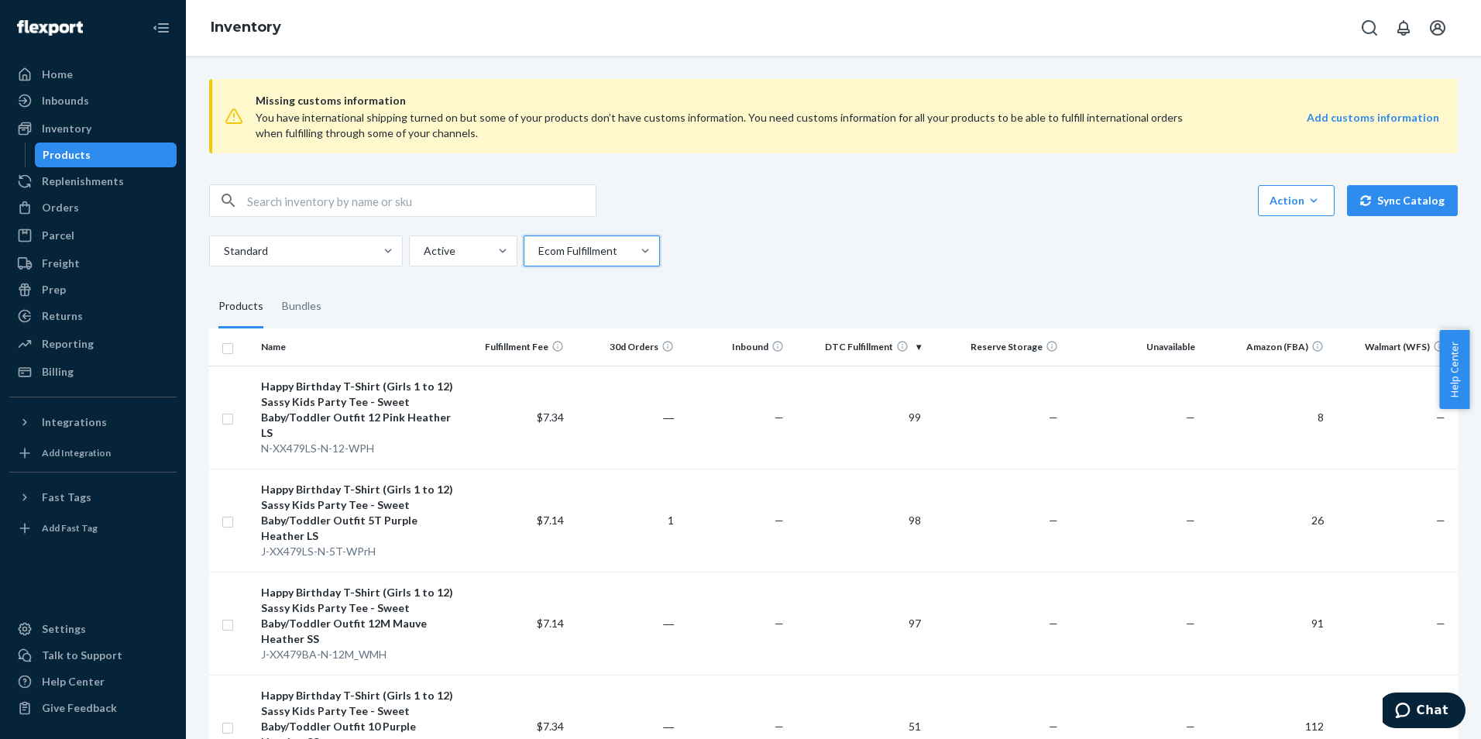
checkbox input "true"
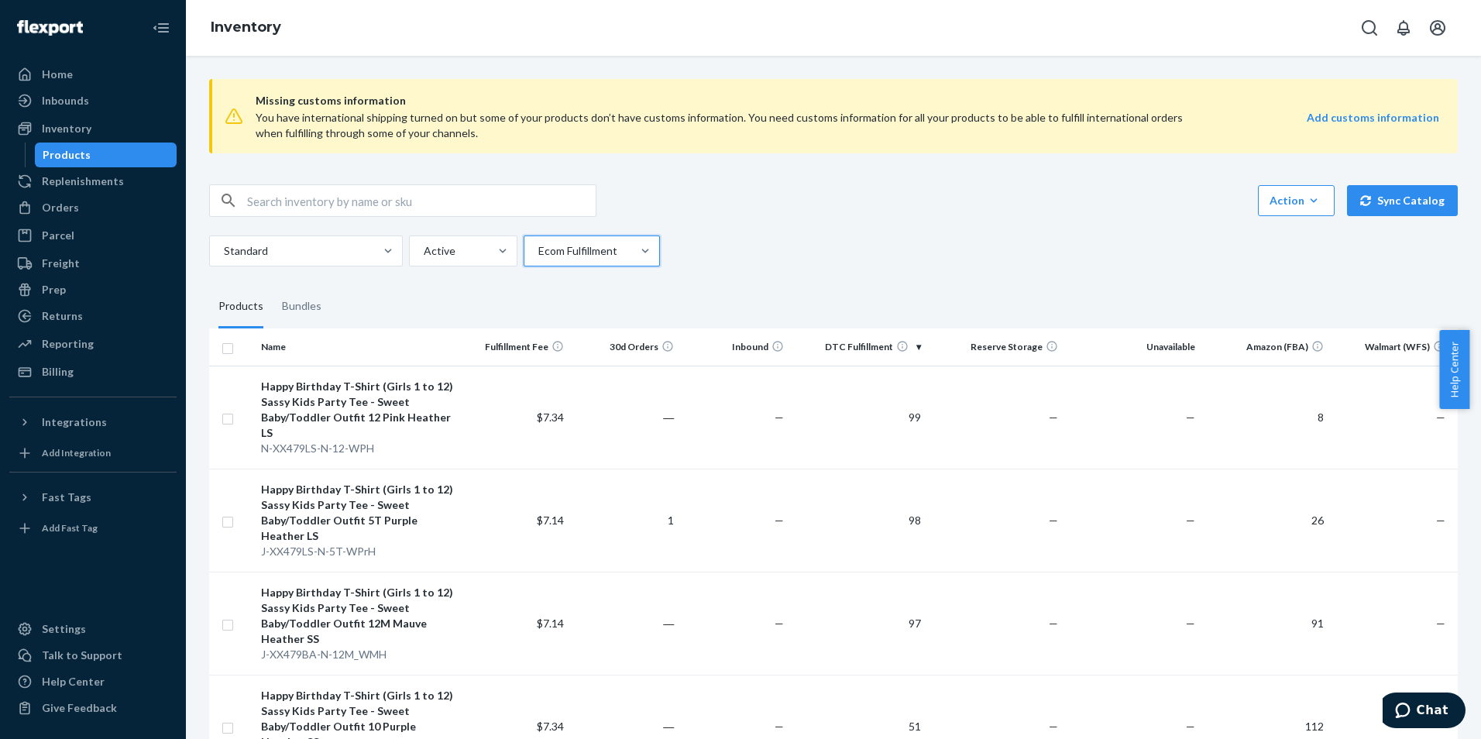
checkbox input "true"
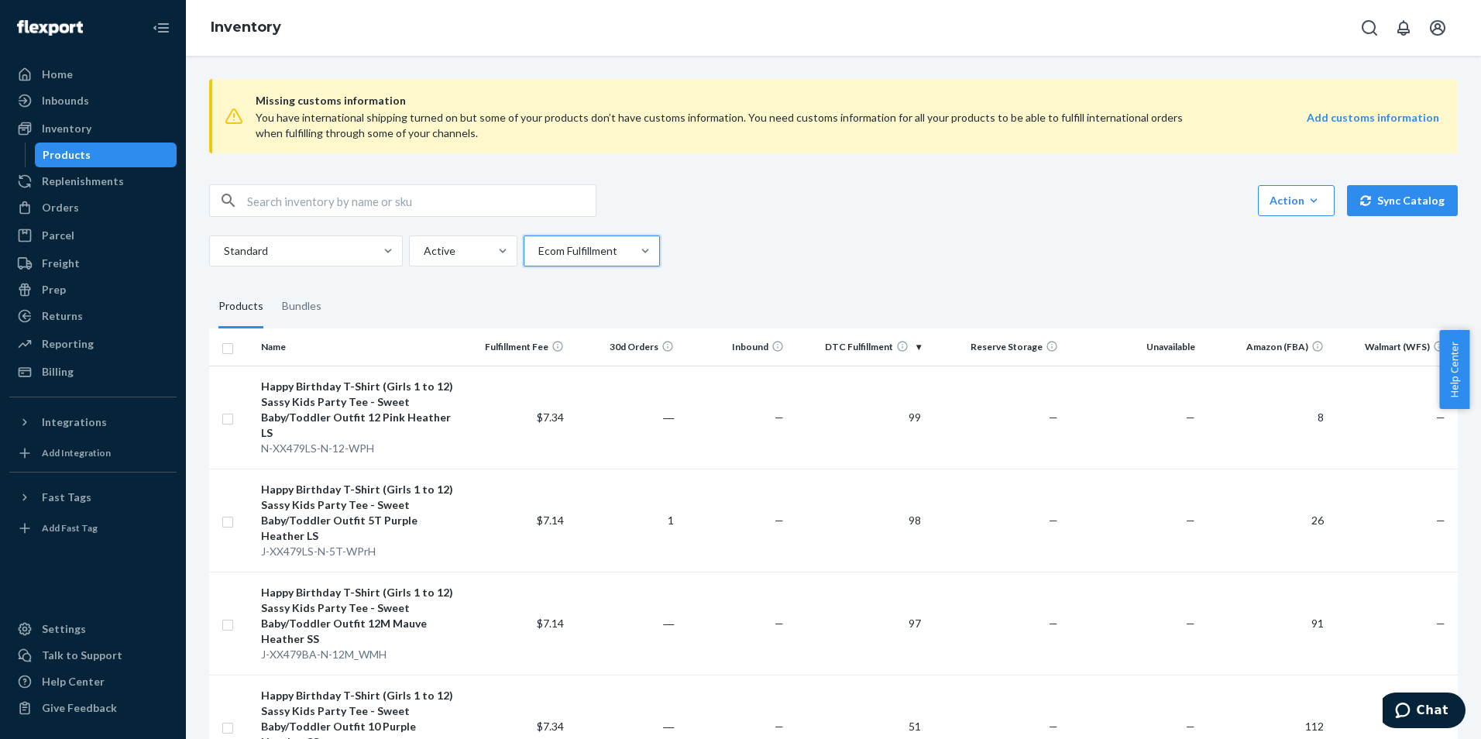
checkbox input "true"
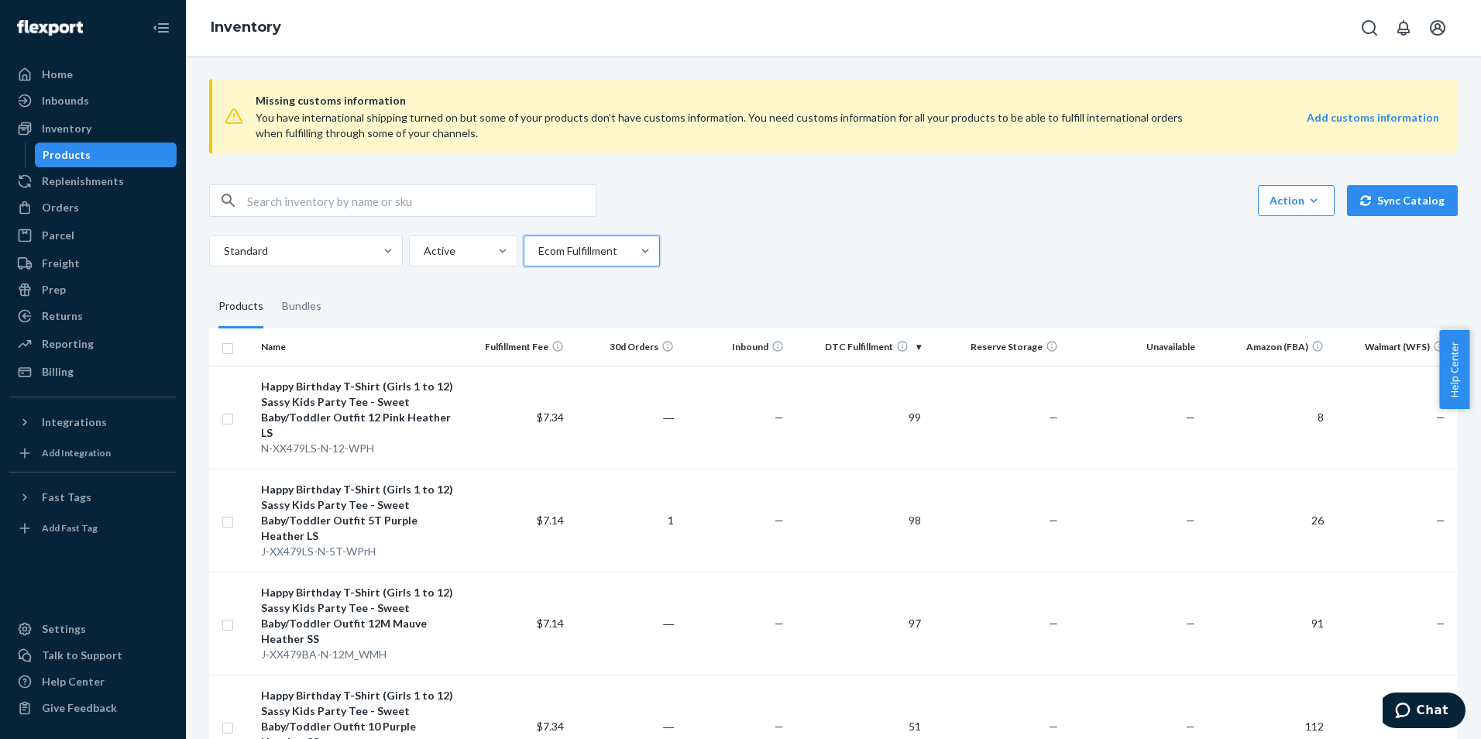
checkbox input "true"
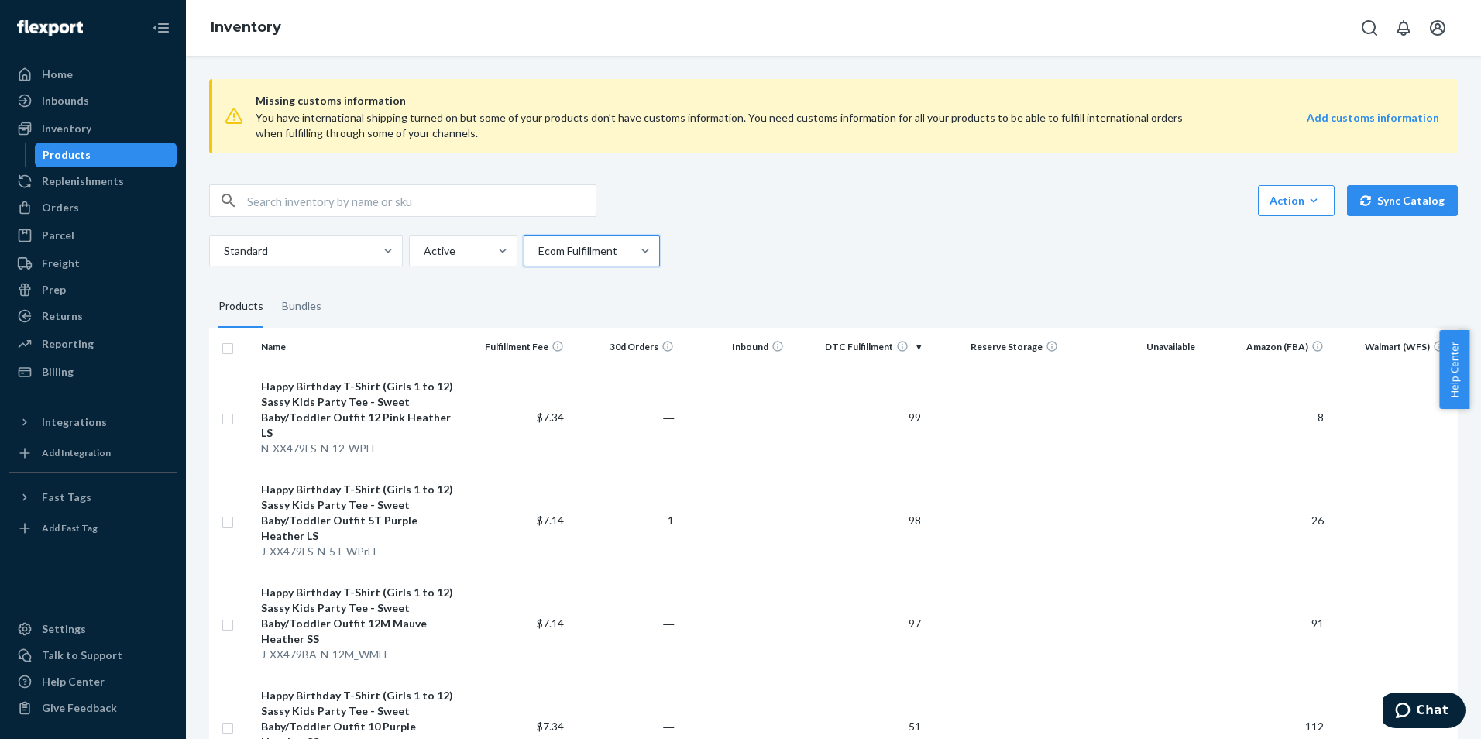
checkbox input "true"
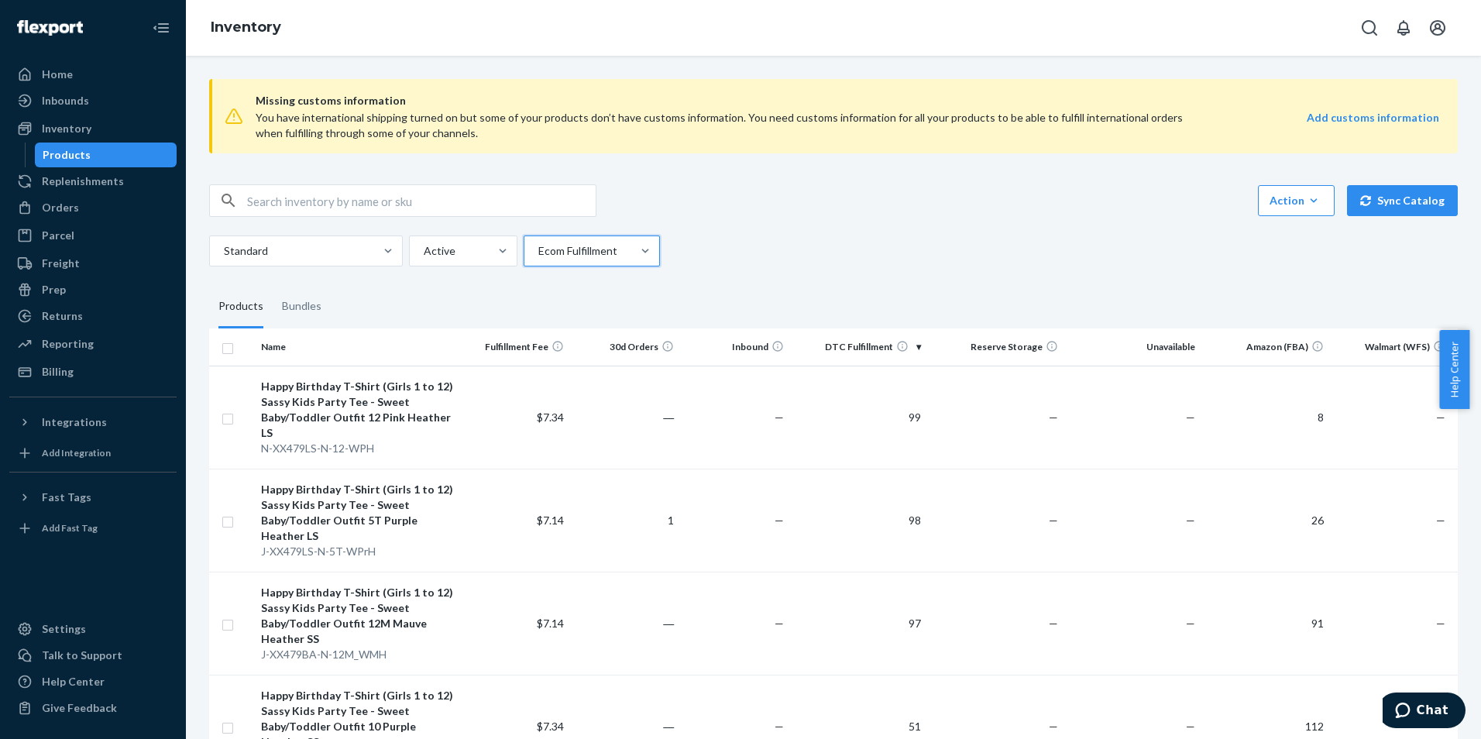
checkbox input "true"
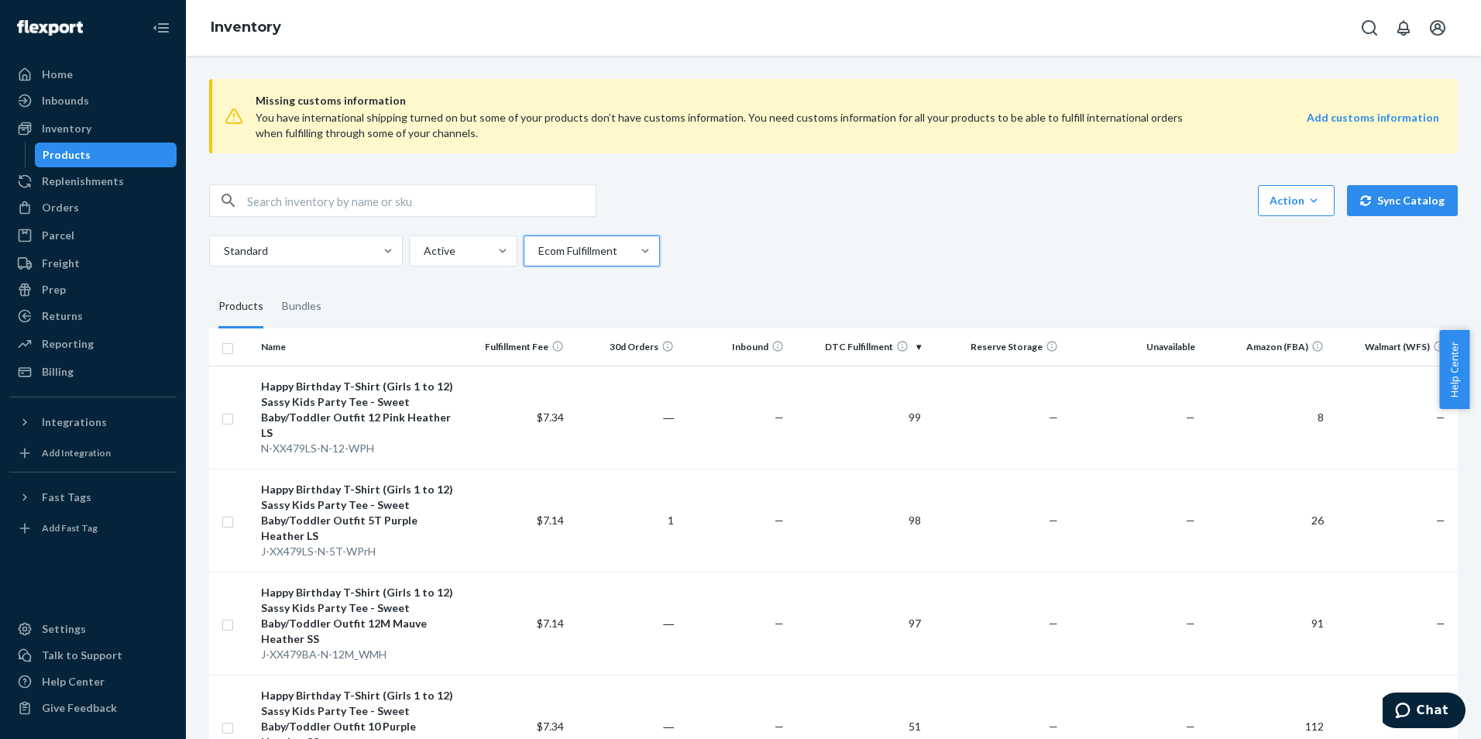
checkbox input "true"
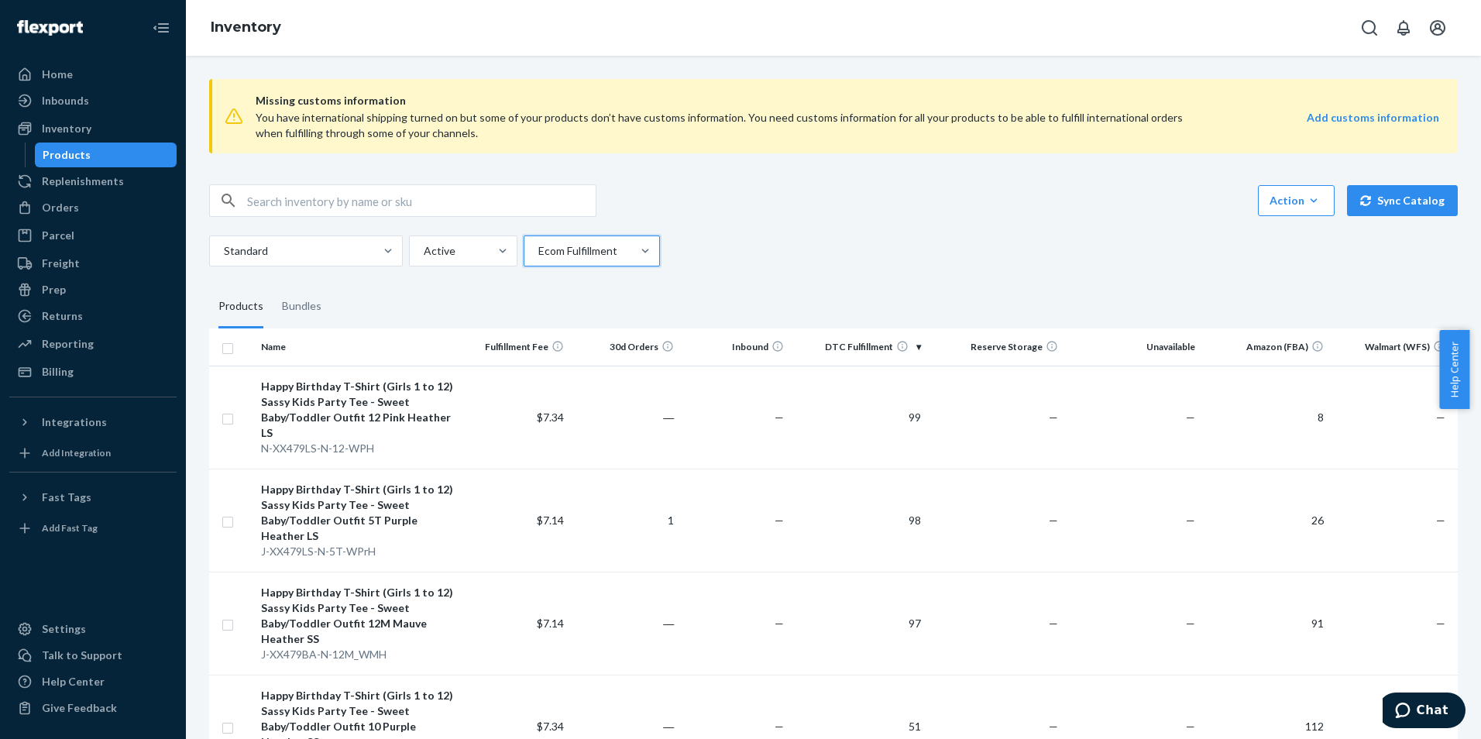
checkbox input "true"
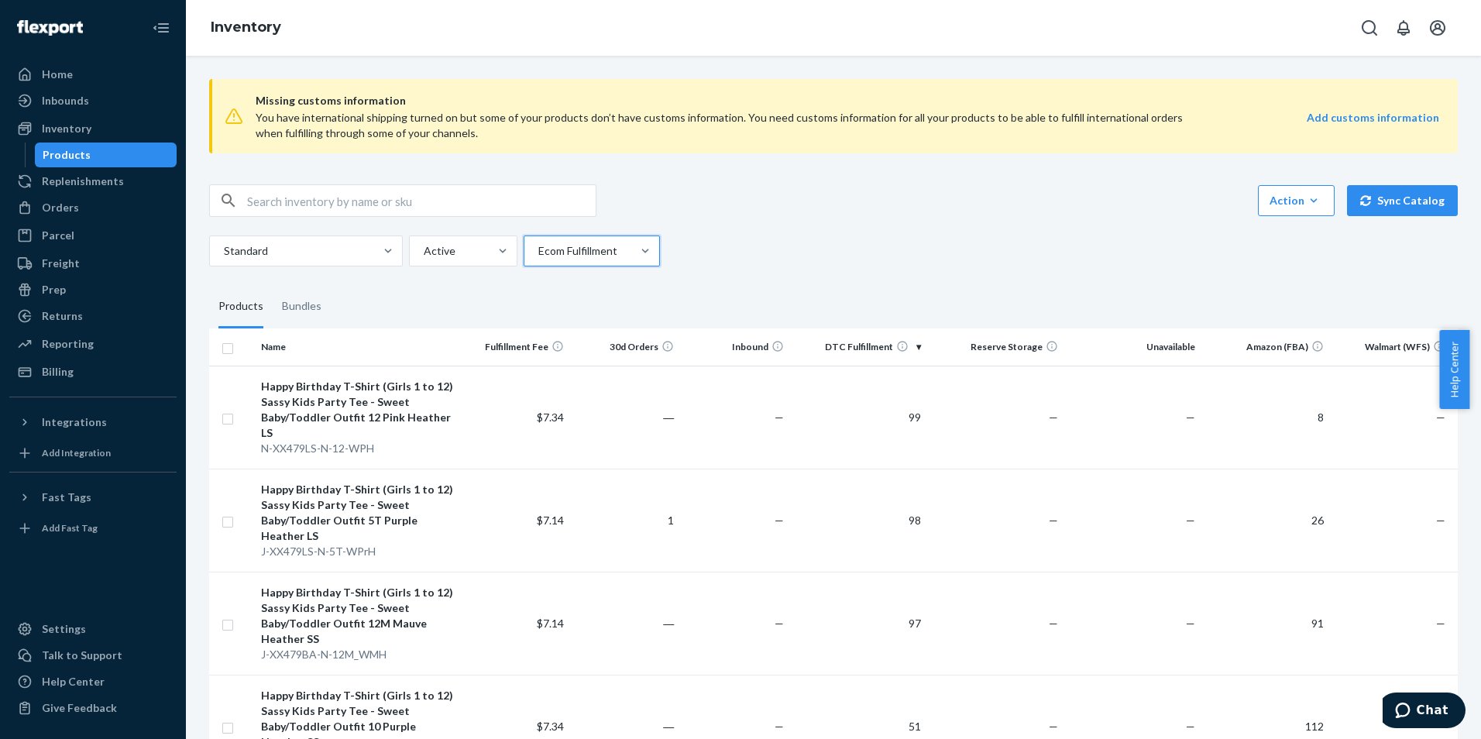
checkbox input "true"
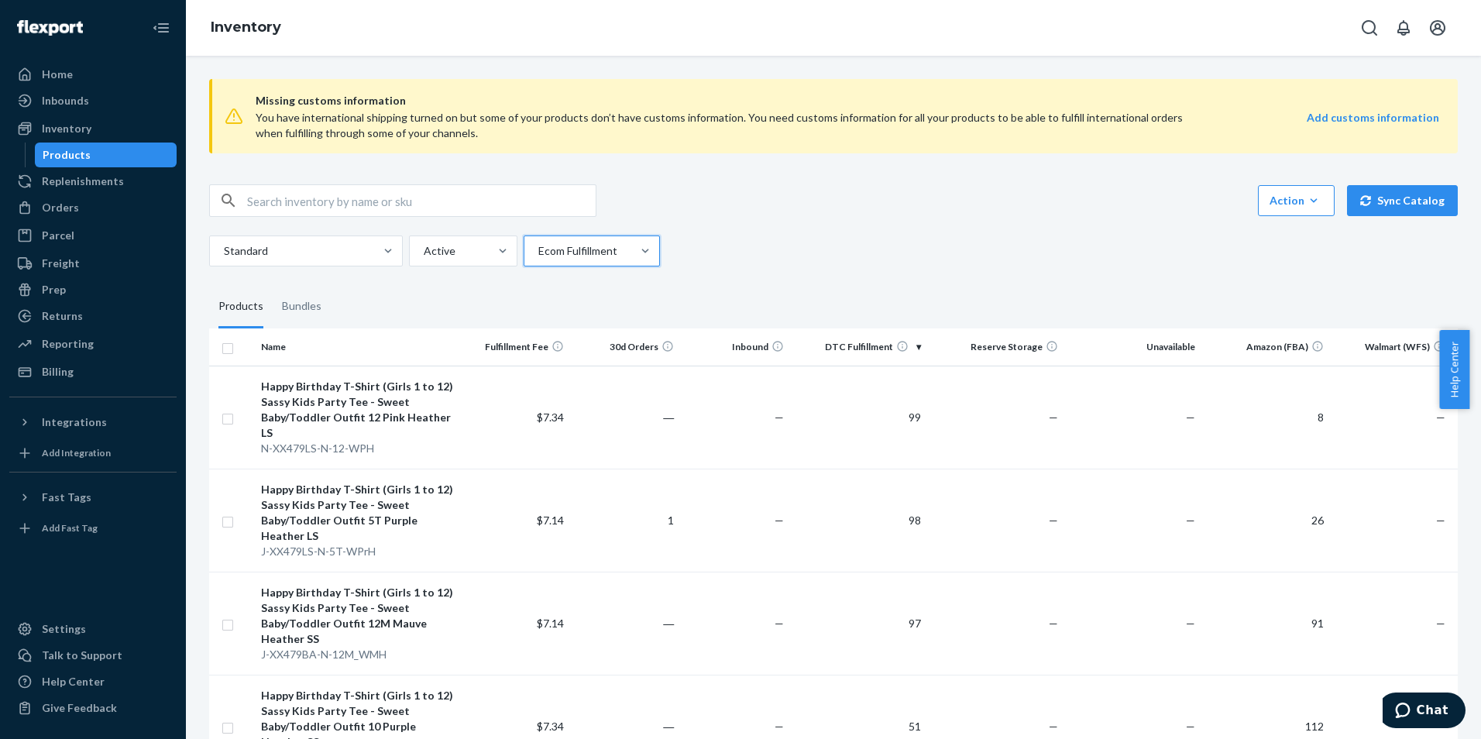
checkbox input "true"
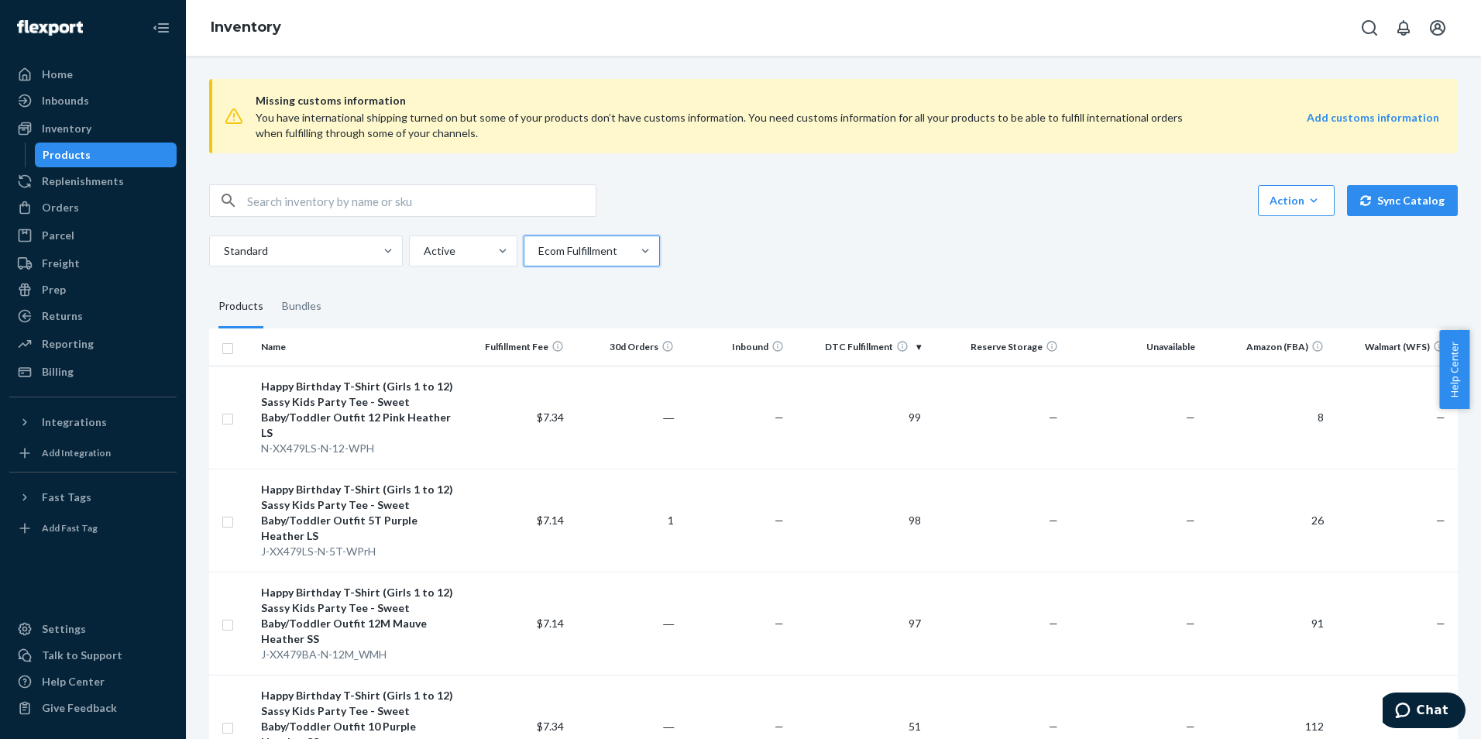
checkbox input "true"
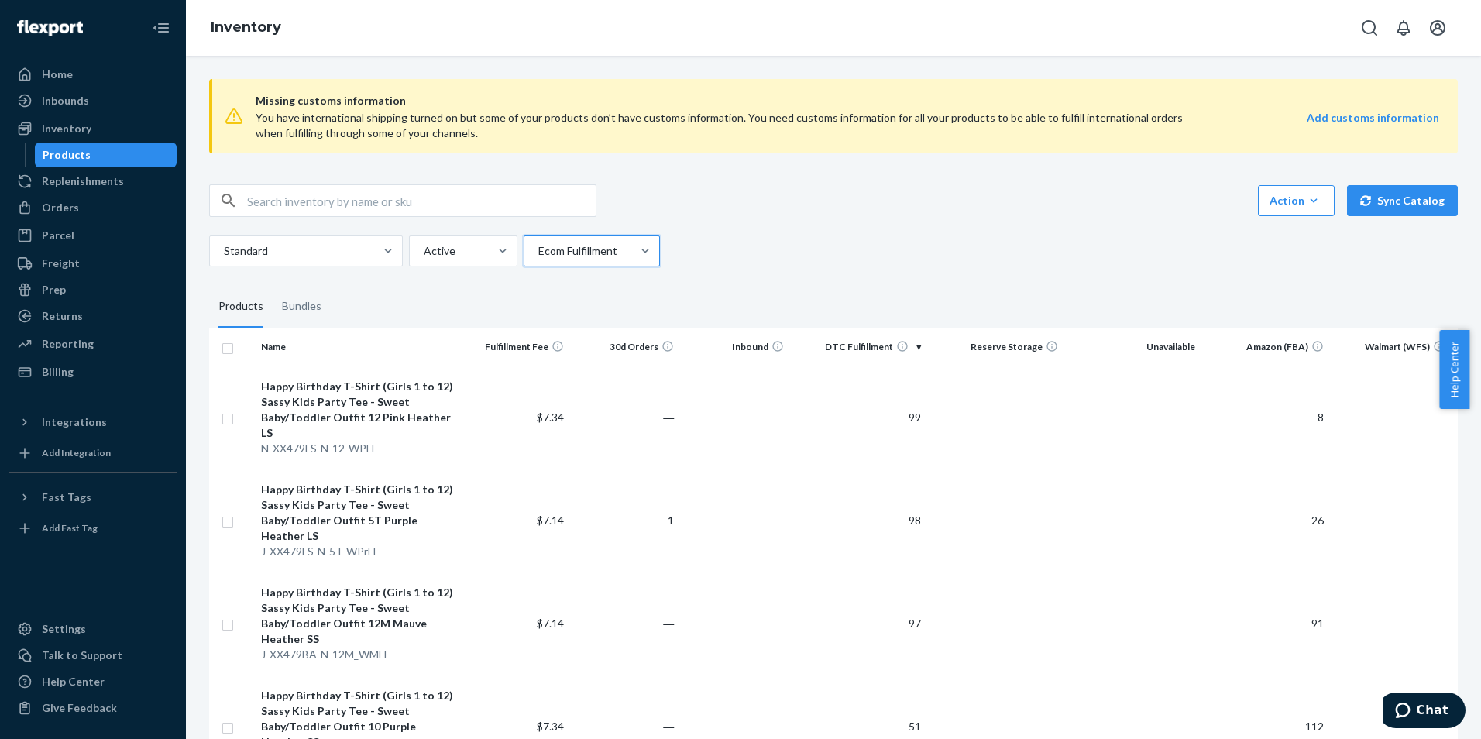
checkbox input "true"
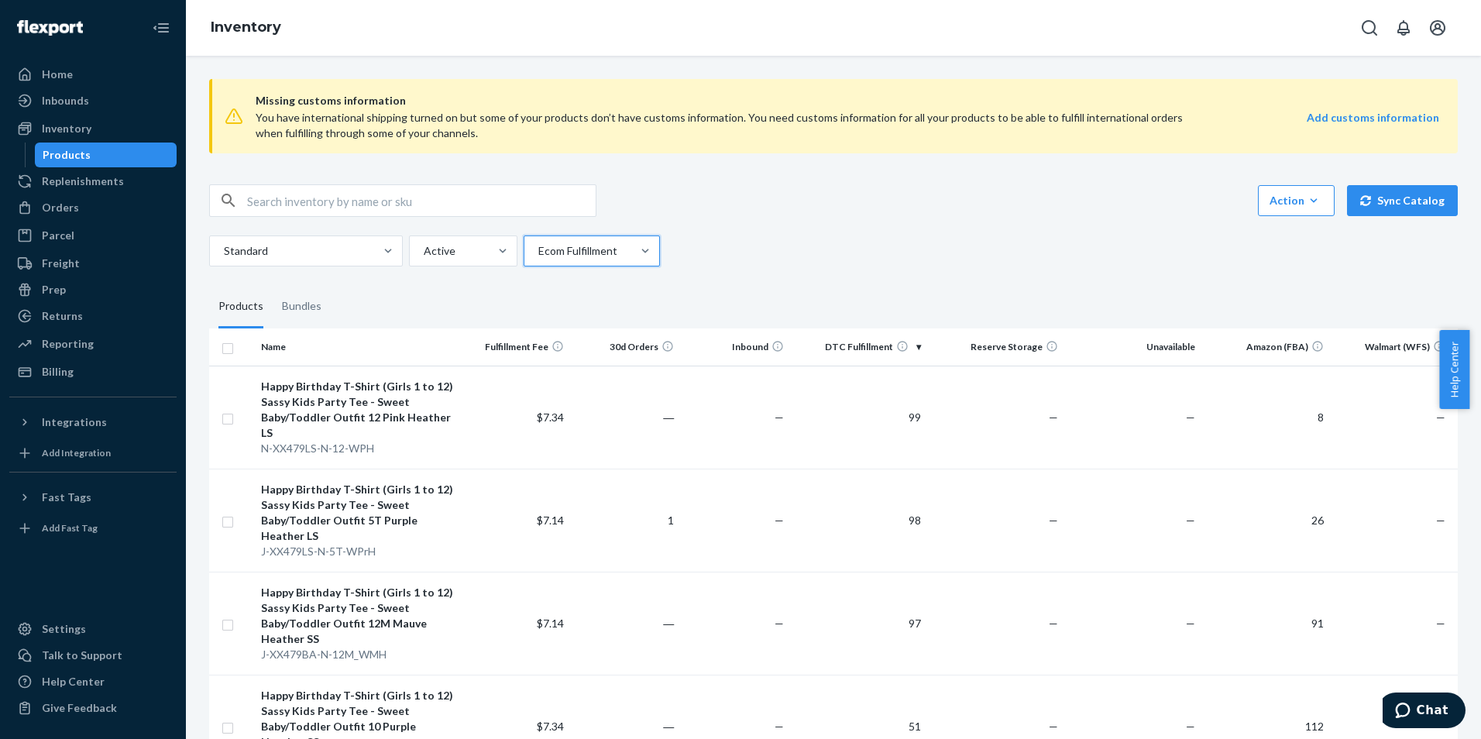
checkbox input "true"
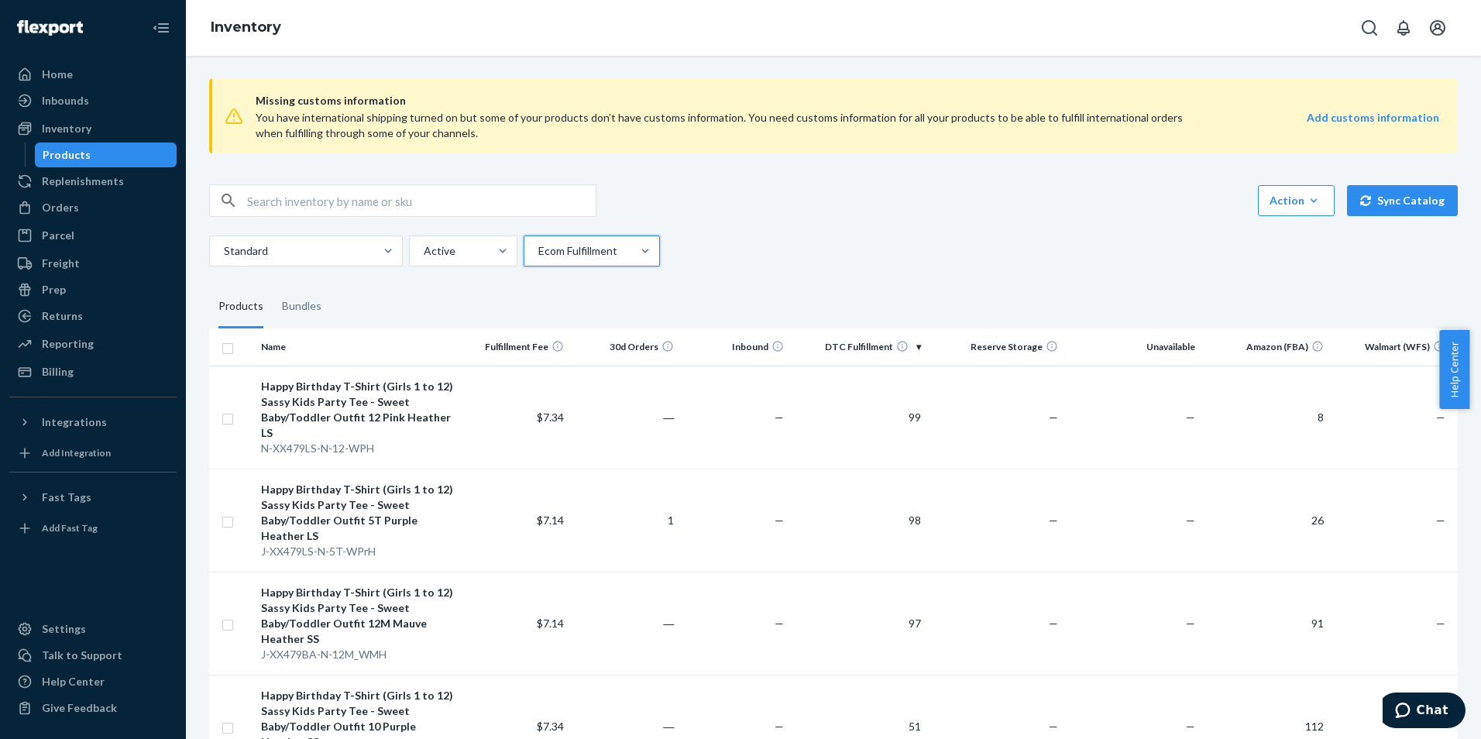
checkbox input "true"
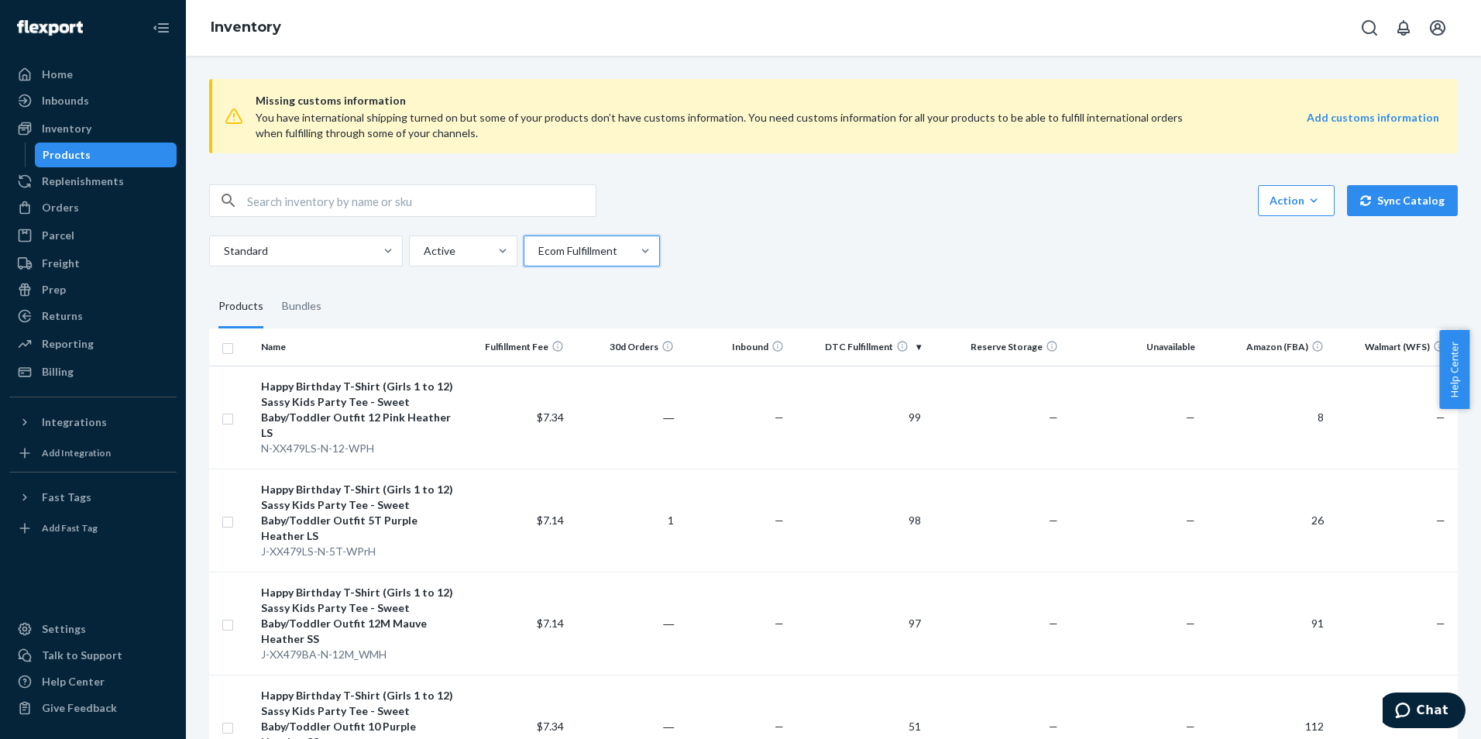
checkbox input "true"
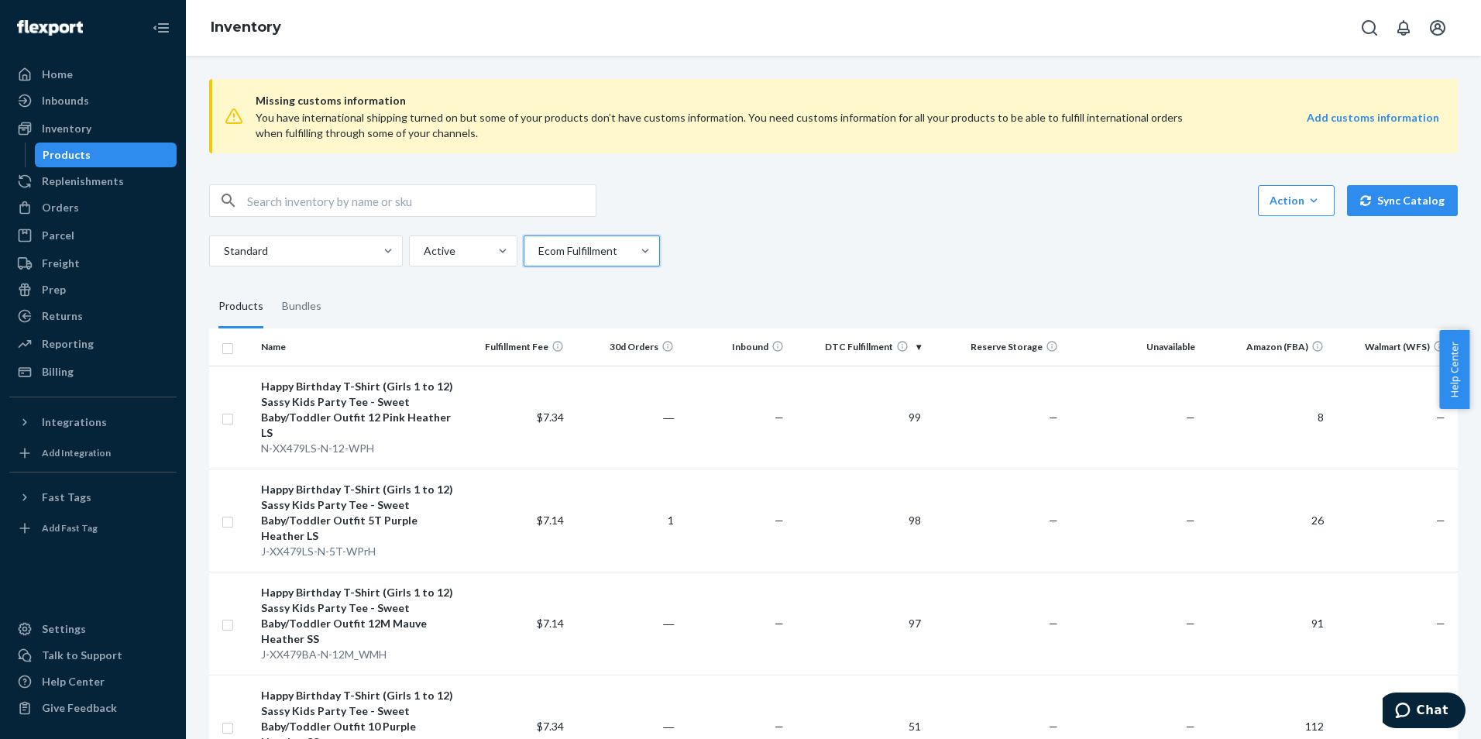
checkbox input "true"
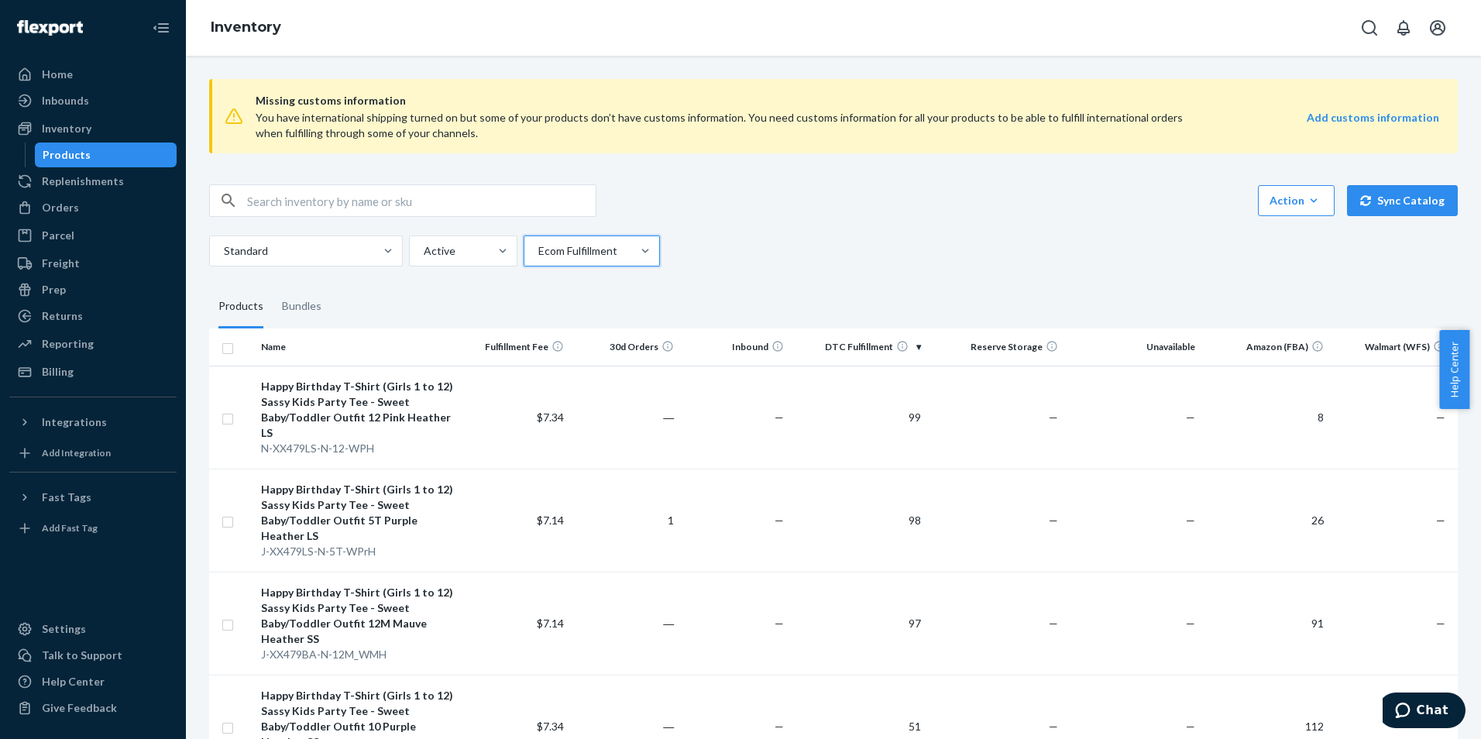
checkbox input "true"
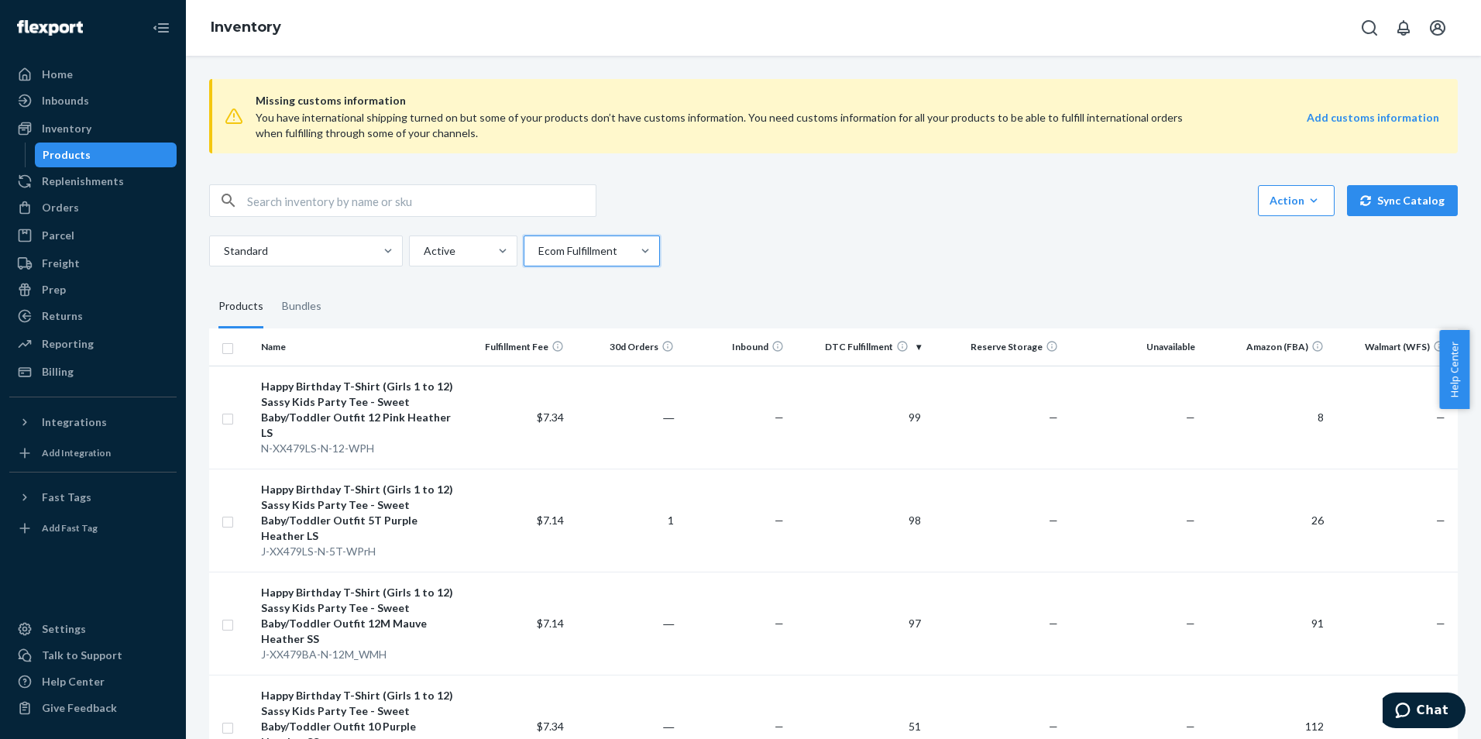
checkbox input "true"
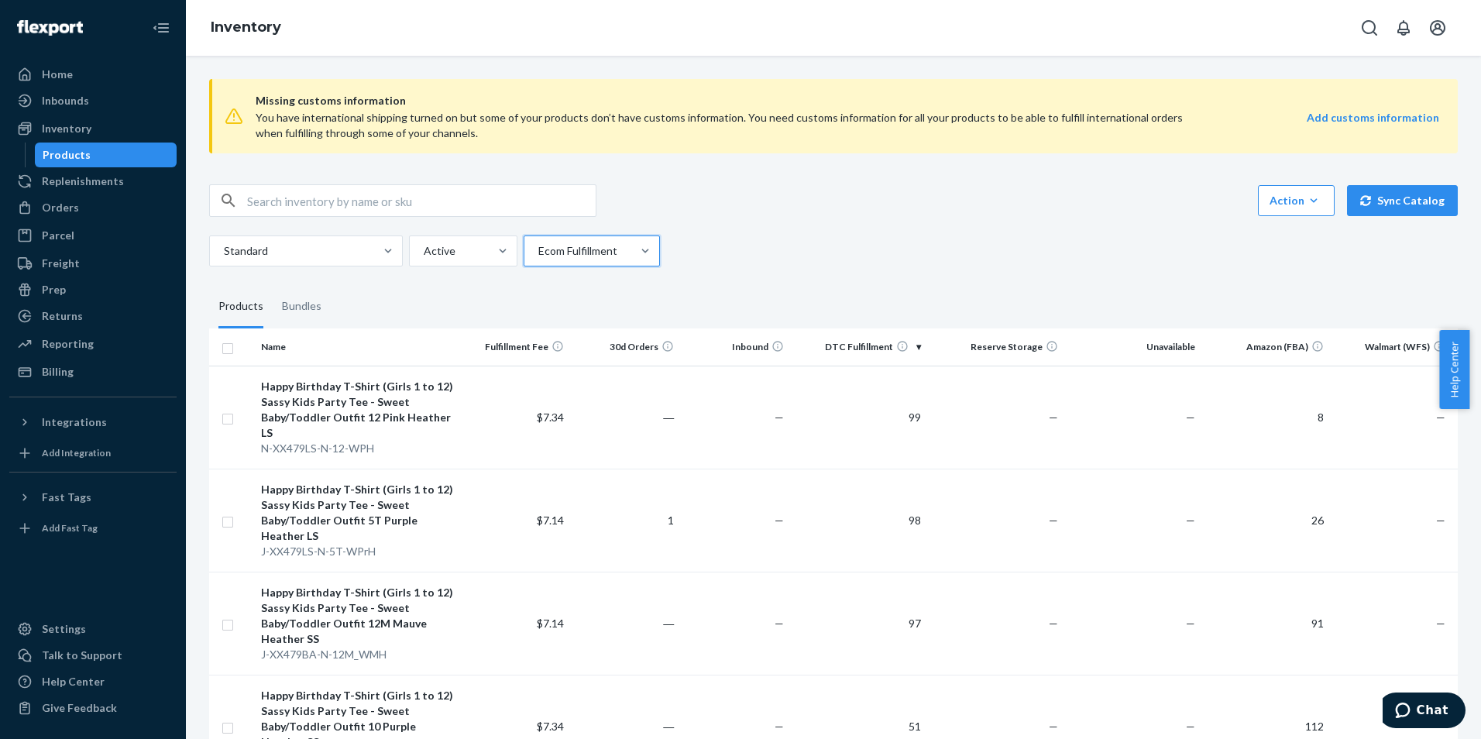
checkbox input "true"
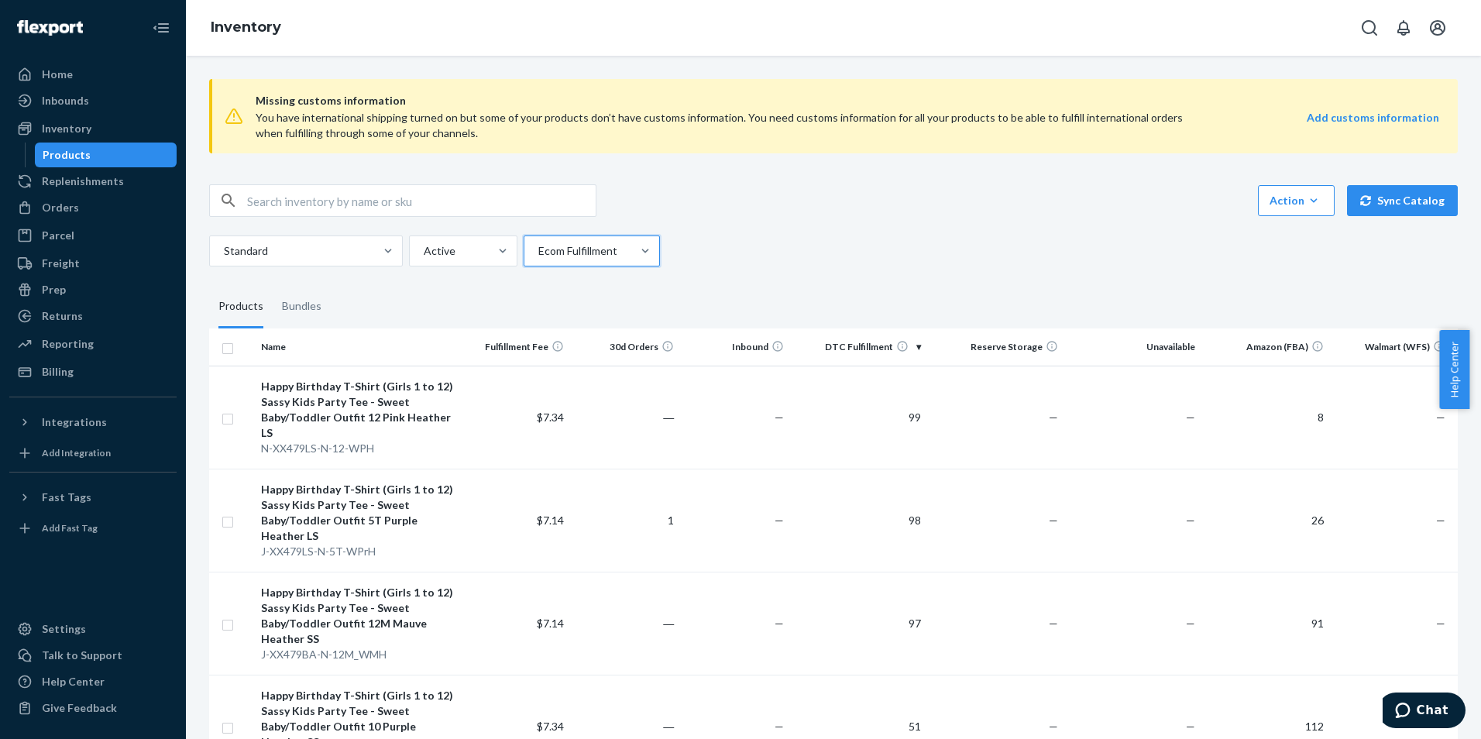
checkbox input "true"
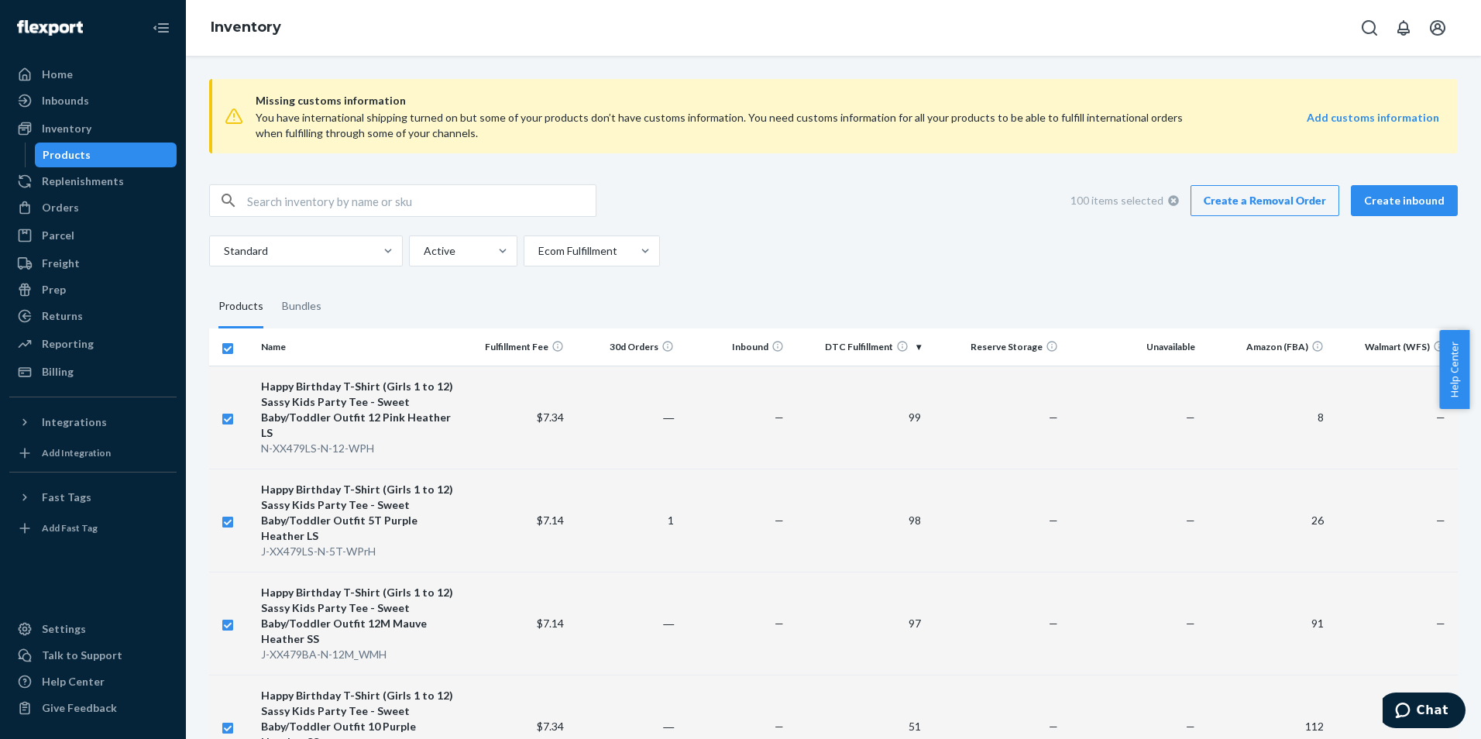
click at [1297, 205] on link "Create a Removal Order" at bounding box center [1264, 200] width 149 height 31
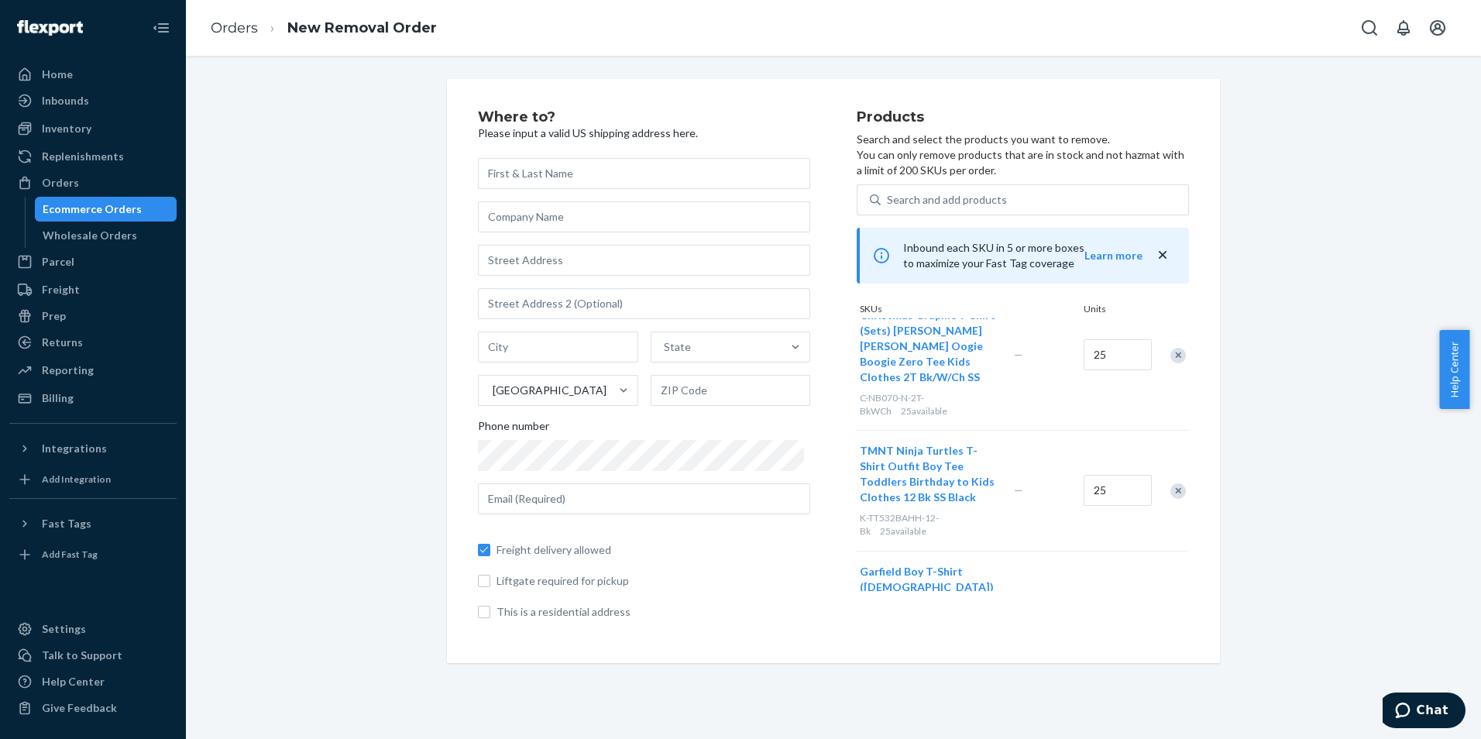
scroll to position [568, 0]
click at [551, 214] on input "text" at bounding box center [644, 216] width 332 height 31
type input "Priority Borders"
drag, startPoint x: 727, startPoint y: 261, endPoint x: 735, endPoint y: 253, distance: 11.0
click at [735, 255] on input "8519" at bounding box center [644, 260] width 332 height 31
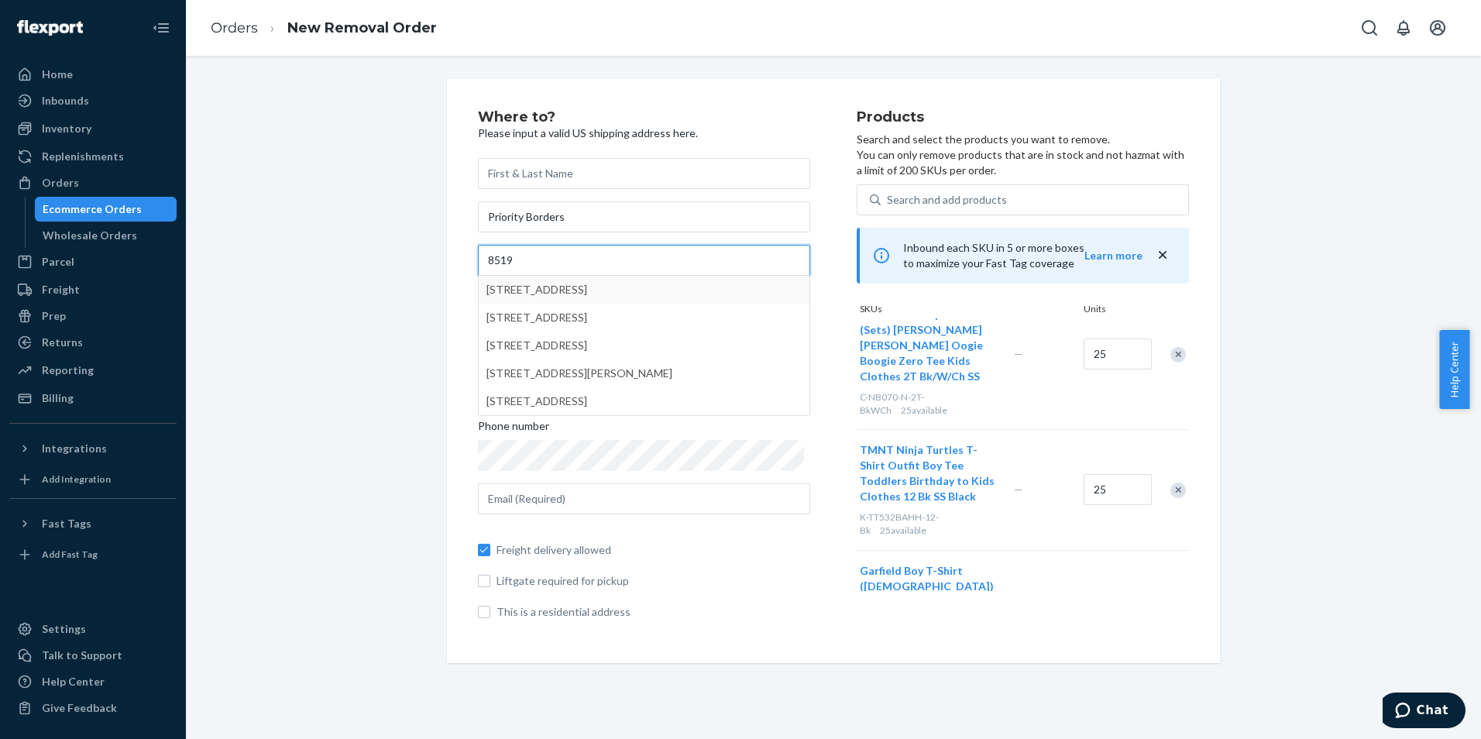
type input "[STREET_ADDRESS]"
type input "Laredo"
type input "78045"
click at [682, 577] on span "Liftgate required for pickup" at bounding box center [653, 580] width 314 height 15
click at [490, 577] on input "Liftgate required for pickup" at bounding box center [484, 581] width 12 height 12
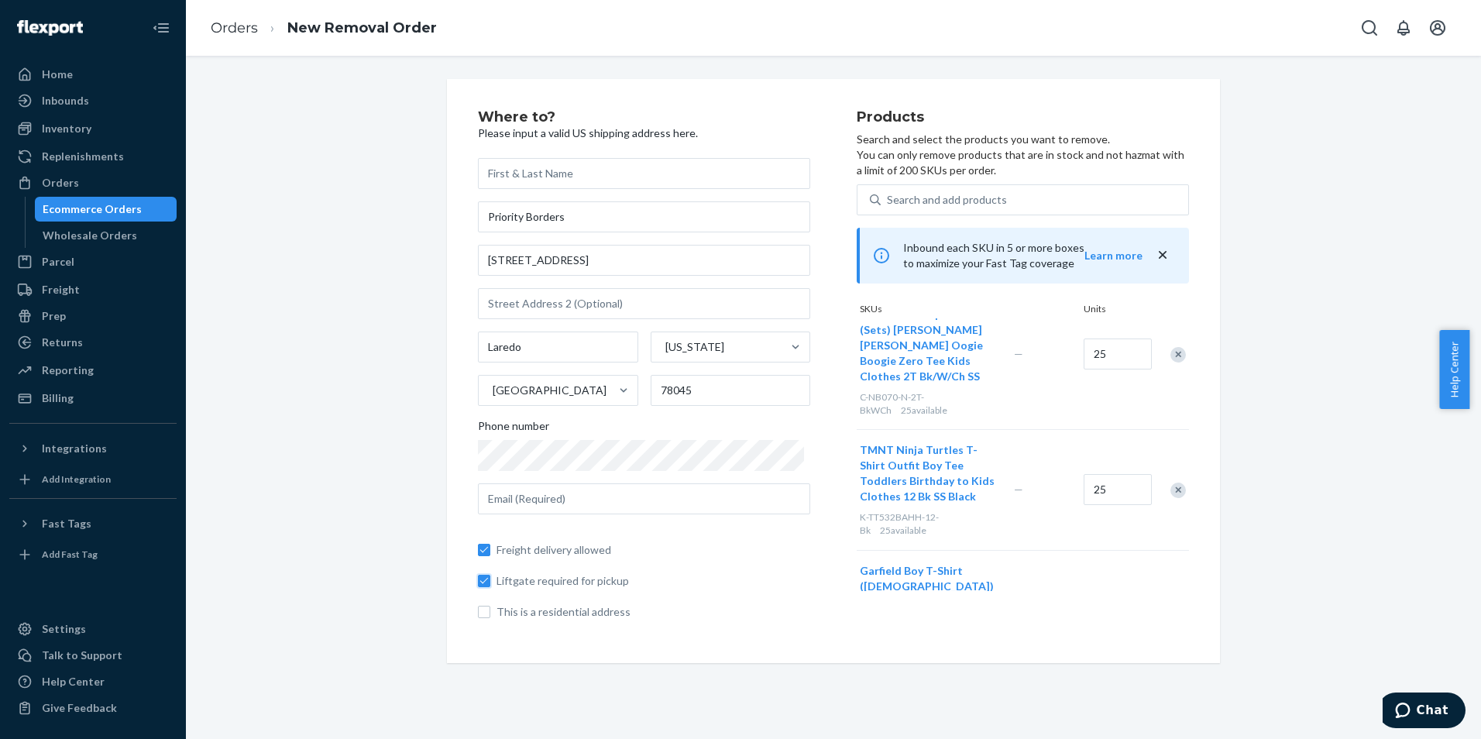
checkbox input "true"
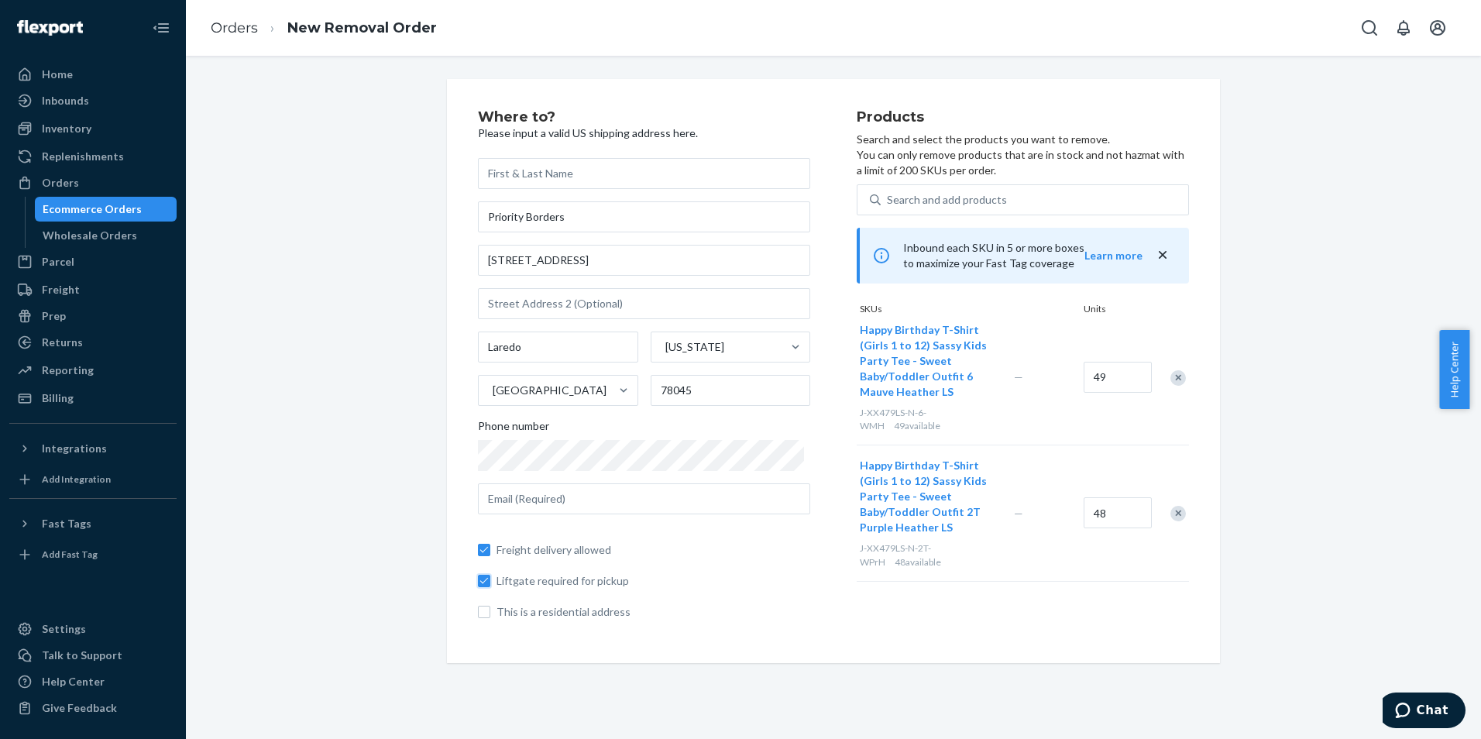
scroll to position [13010, 0]
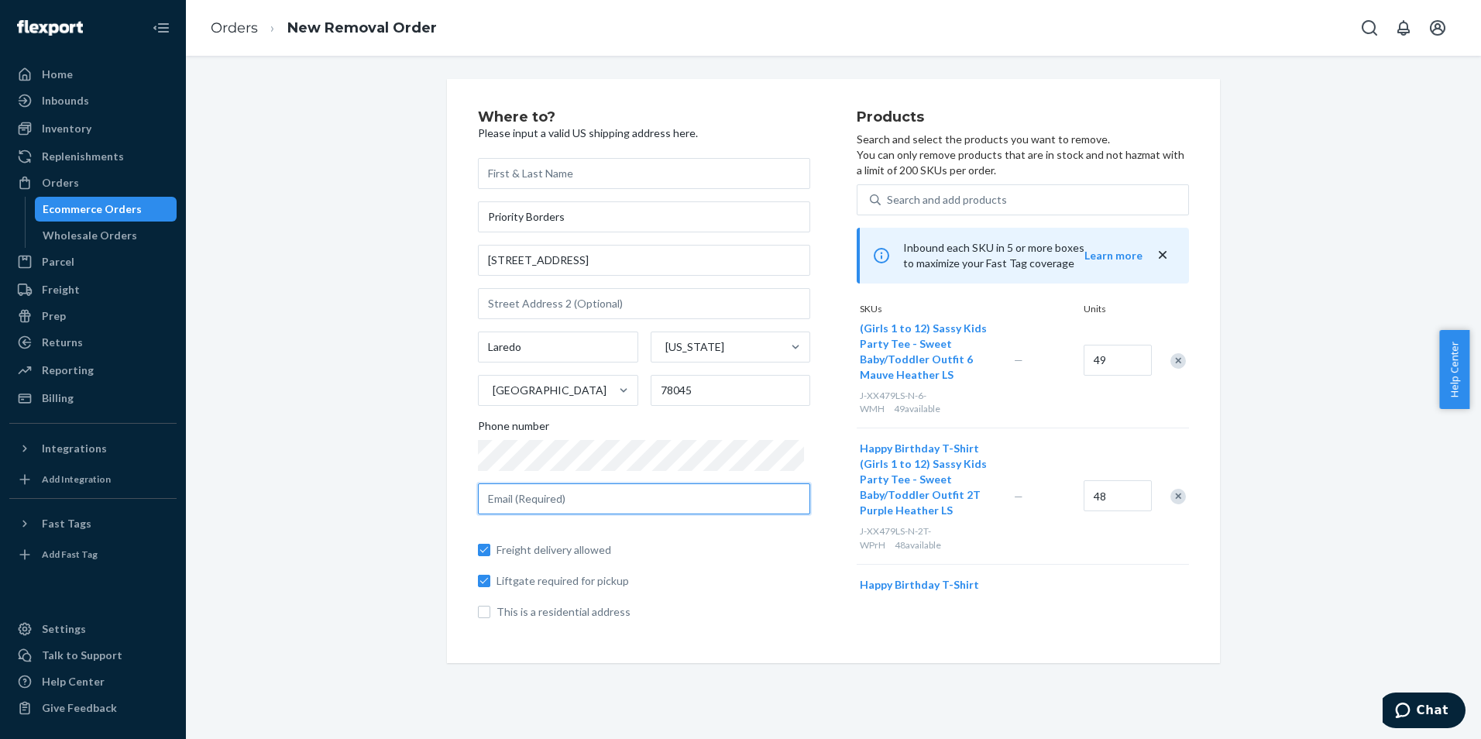
drag, startPoint x: 623, startPoint y: 499, endPoint x: 684, endPoint y: 487, distance: 61.5
click at [623, 499] on input "text" at bounding box center [644, 498] width 332 height 31
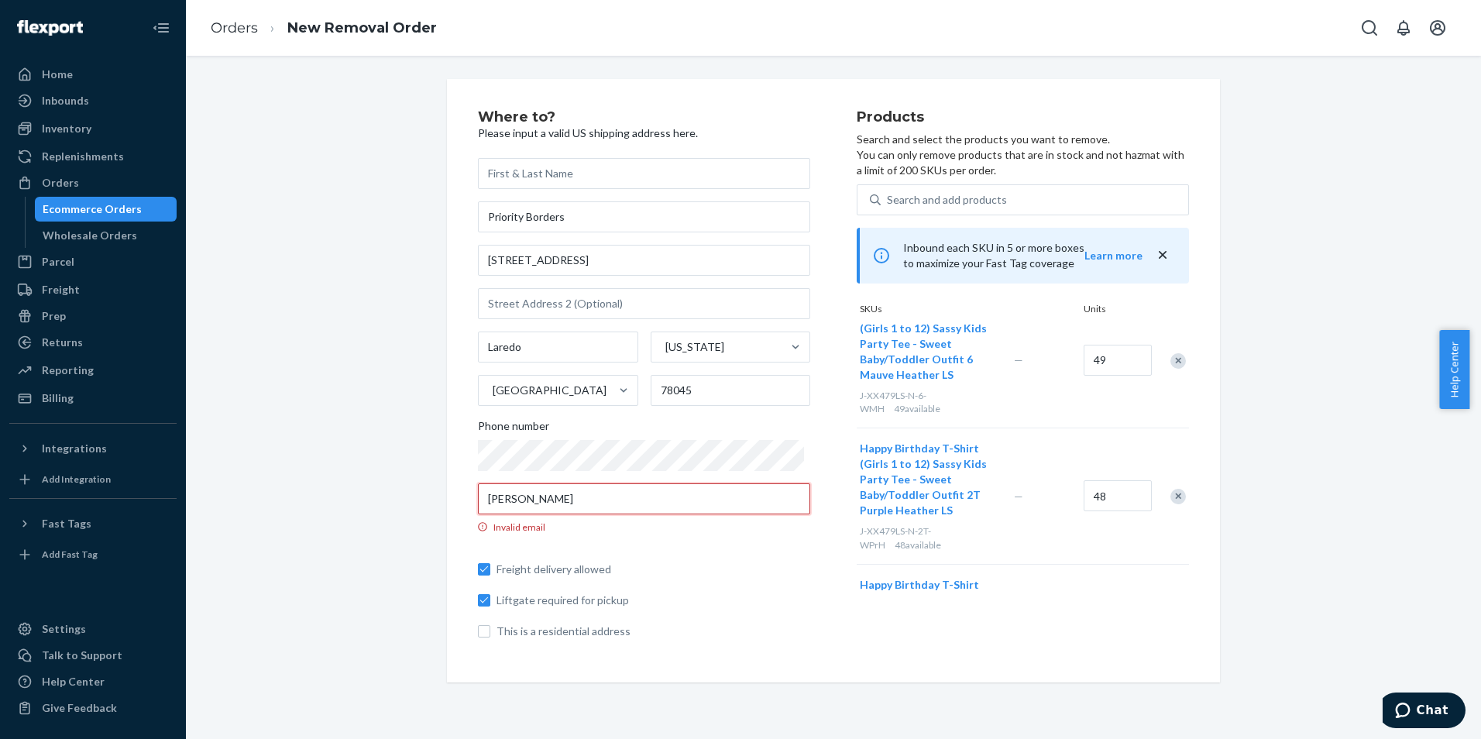
type input "[PERSON_NAME][EMAIL_ADDRESS][DOMAIN_NAME]"
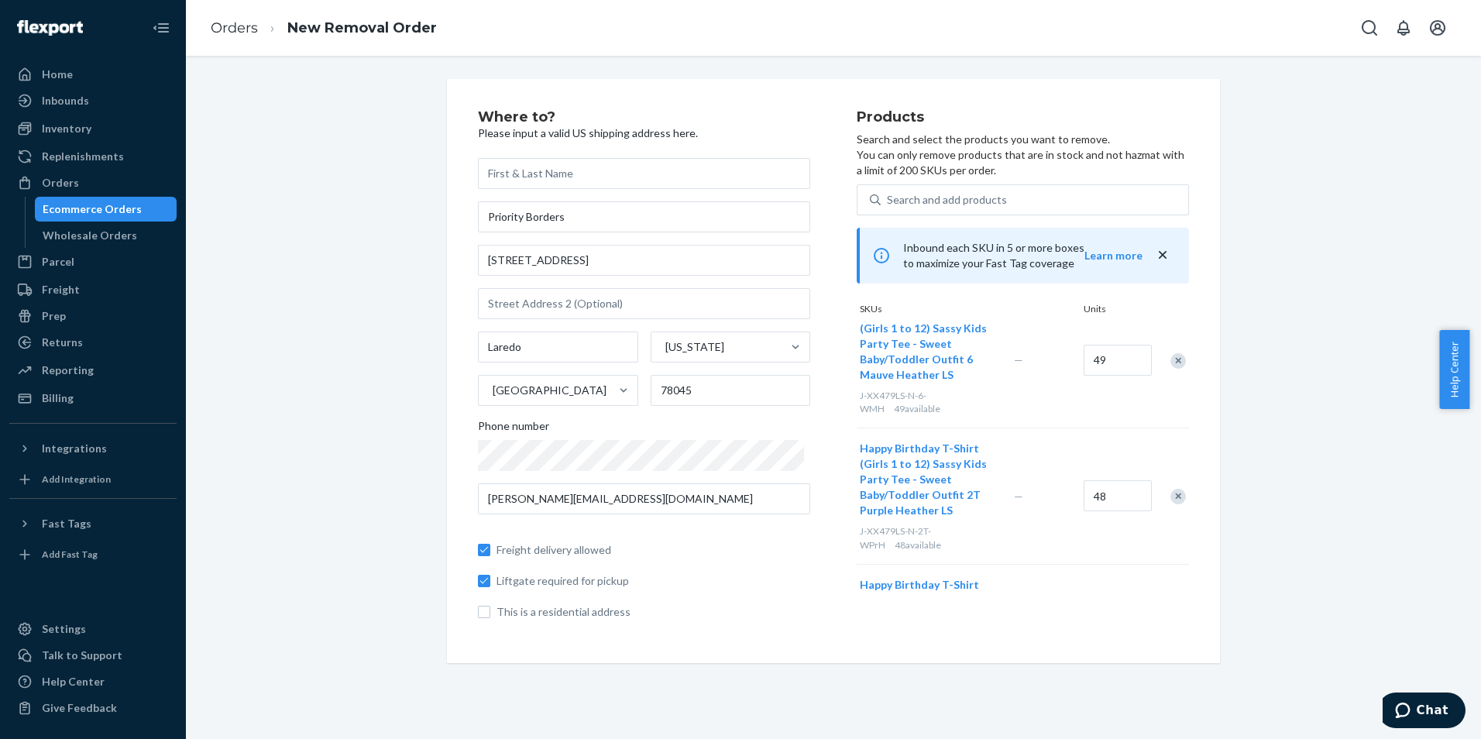
click at [709, 618] on span "This is a residential address" at bounding box center [653, 611] width 314 height 15
click at [490, 618] on input "This is a residential address" at bounding box center [484, 612] width 12 height 12
click at [478, 615] on input "This is a residential address" at bounding box center [484, 612] width 12 height 12
checkbox input "false"
click at [471, 583] on div "Where to? Please input a valid US shipping address here. Priority Borders [STRE…" at bounding box center [833, 371] width 773 height 584
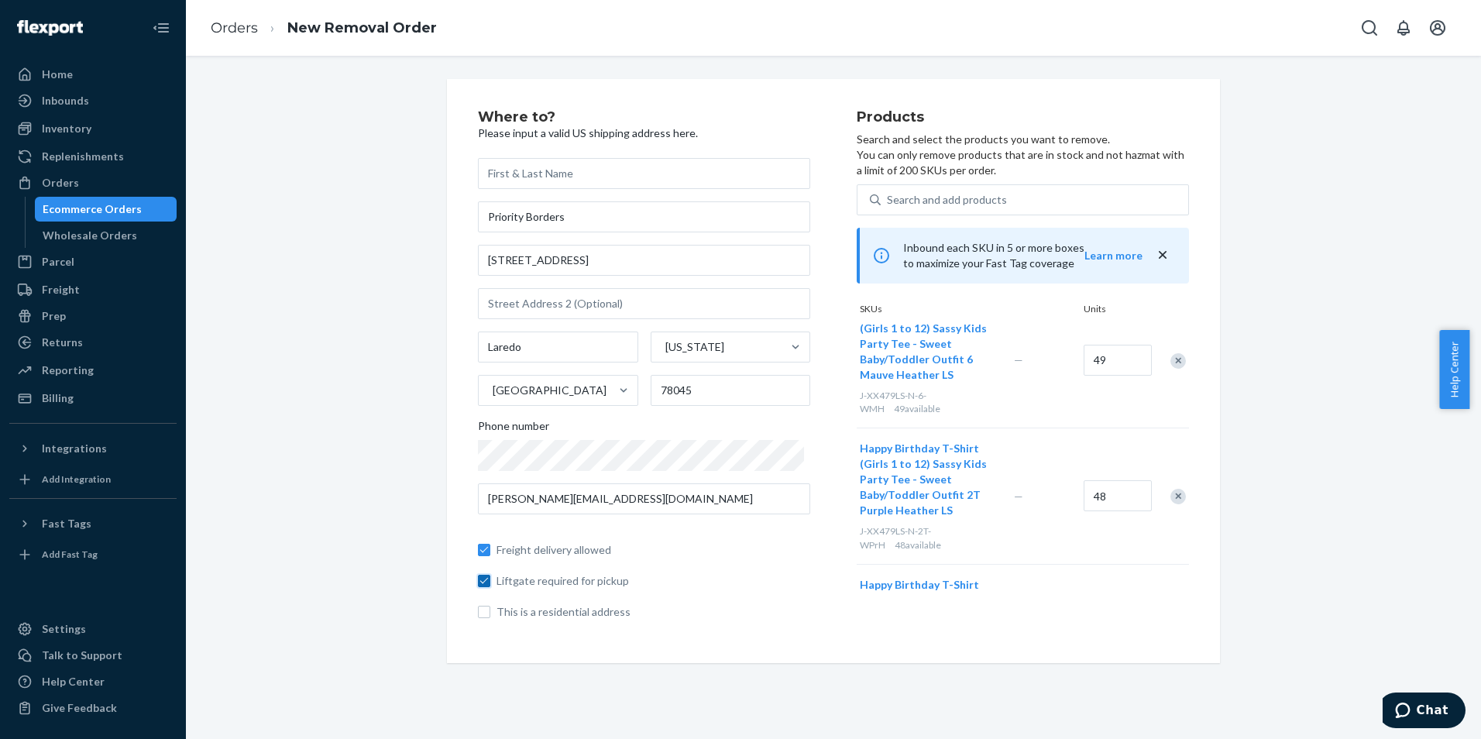
click at [481, 582] on input "Liftgate required for pickup" at bounding box center [484, 581] width 12 height 12
checkbox input "false"
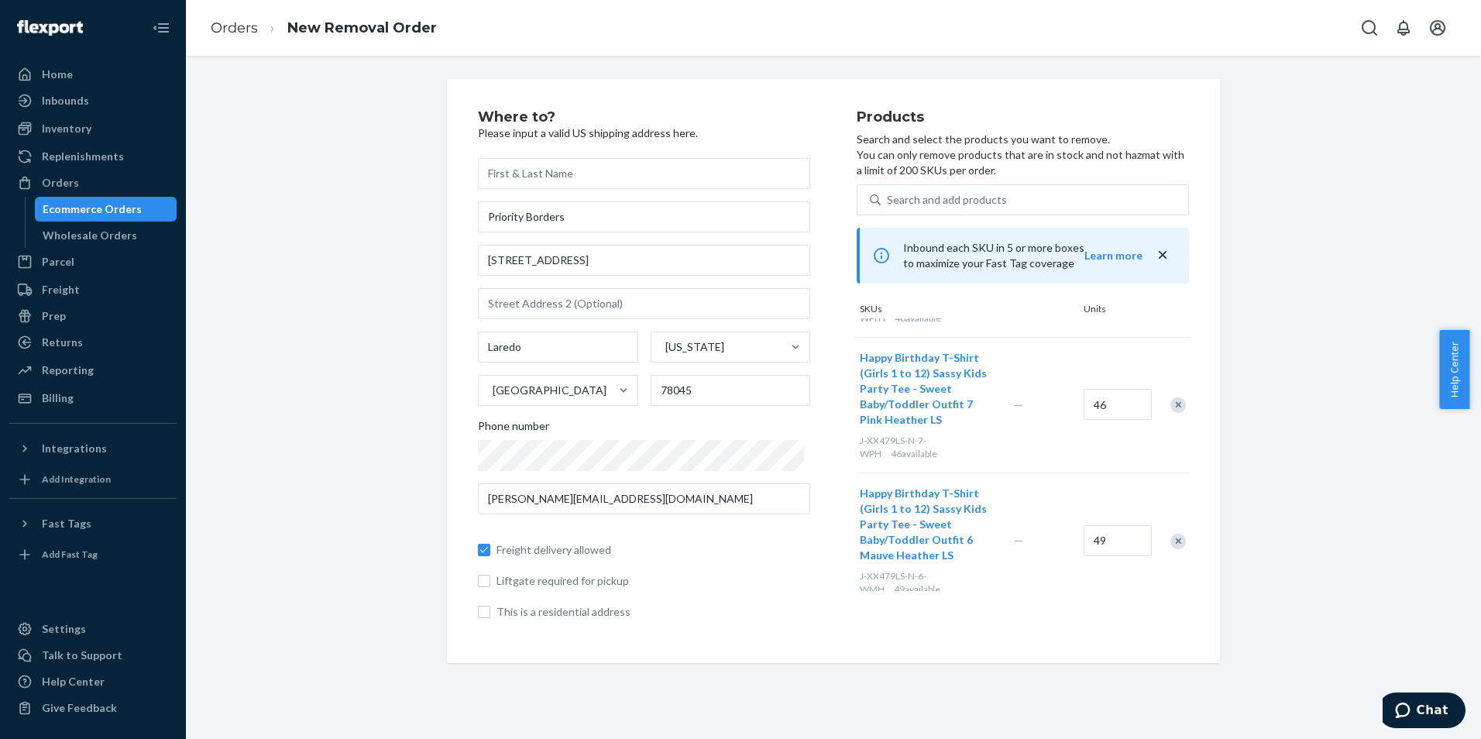
click at [1161, 253] on icon "close" at bounding box center [1162, 254] width 15 height 15
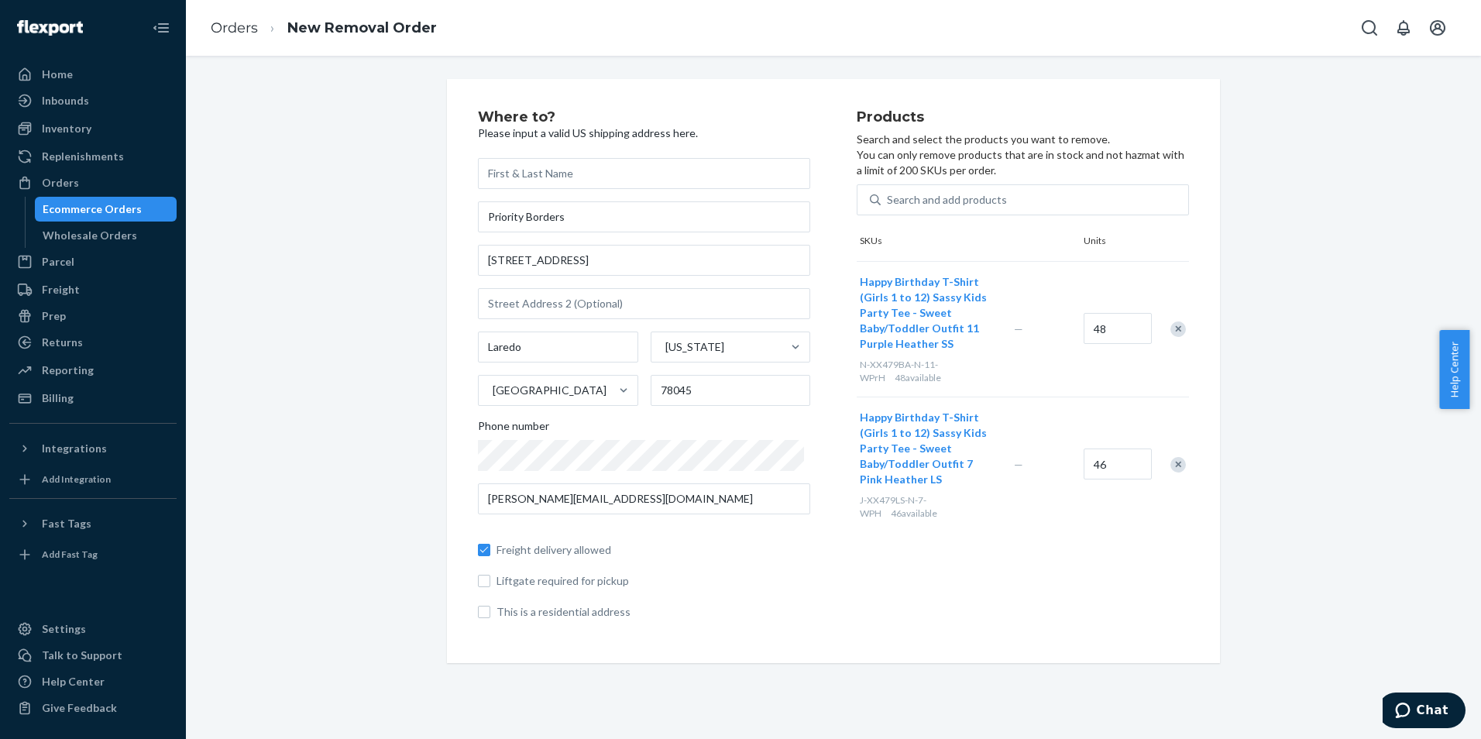
scroll to position [12700, 0]
click at [680, 182] on input "text" at bounding box center [644, 173] width 332 height 31
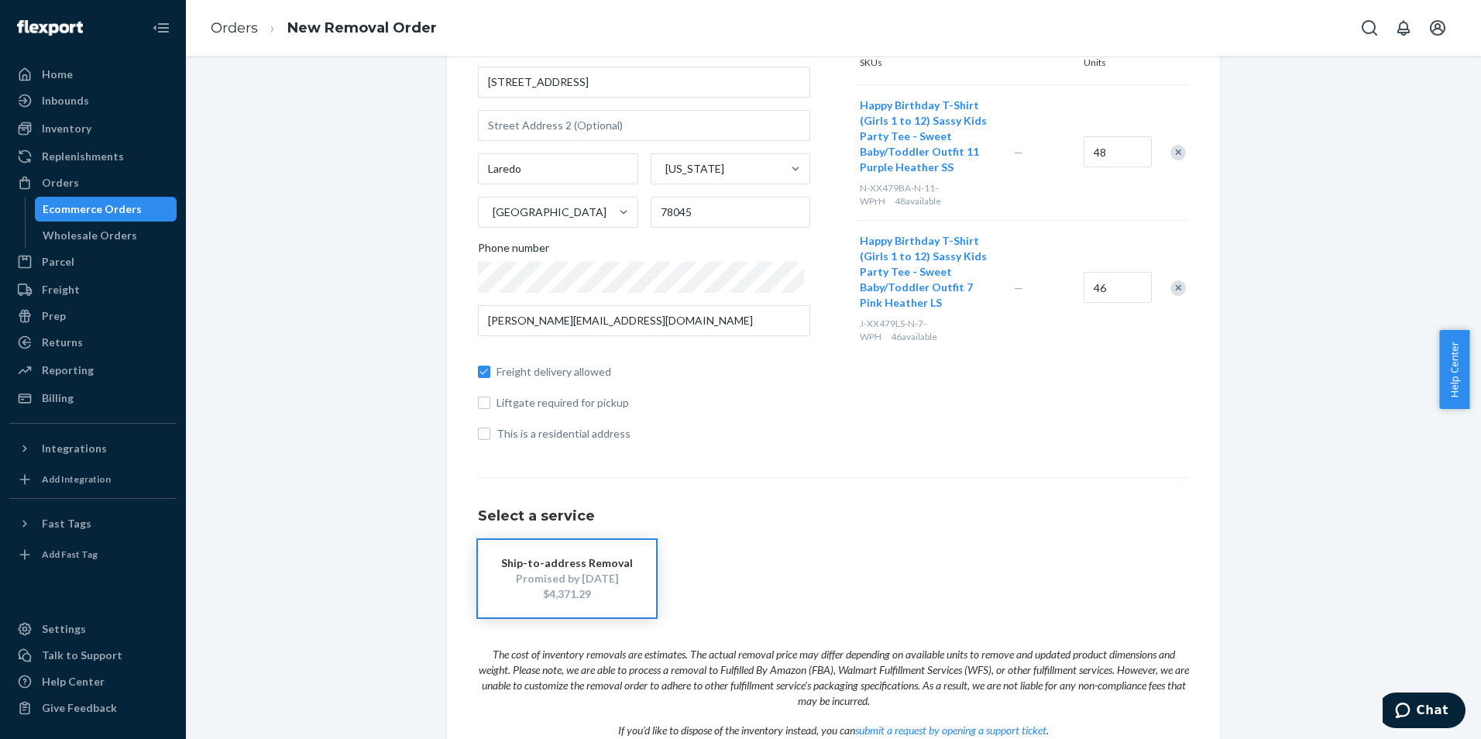
scroll to position [258, 0]
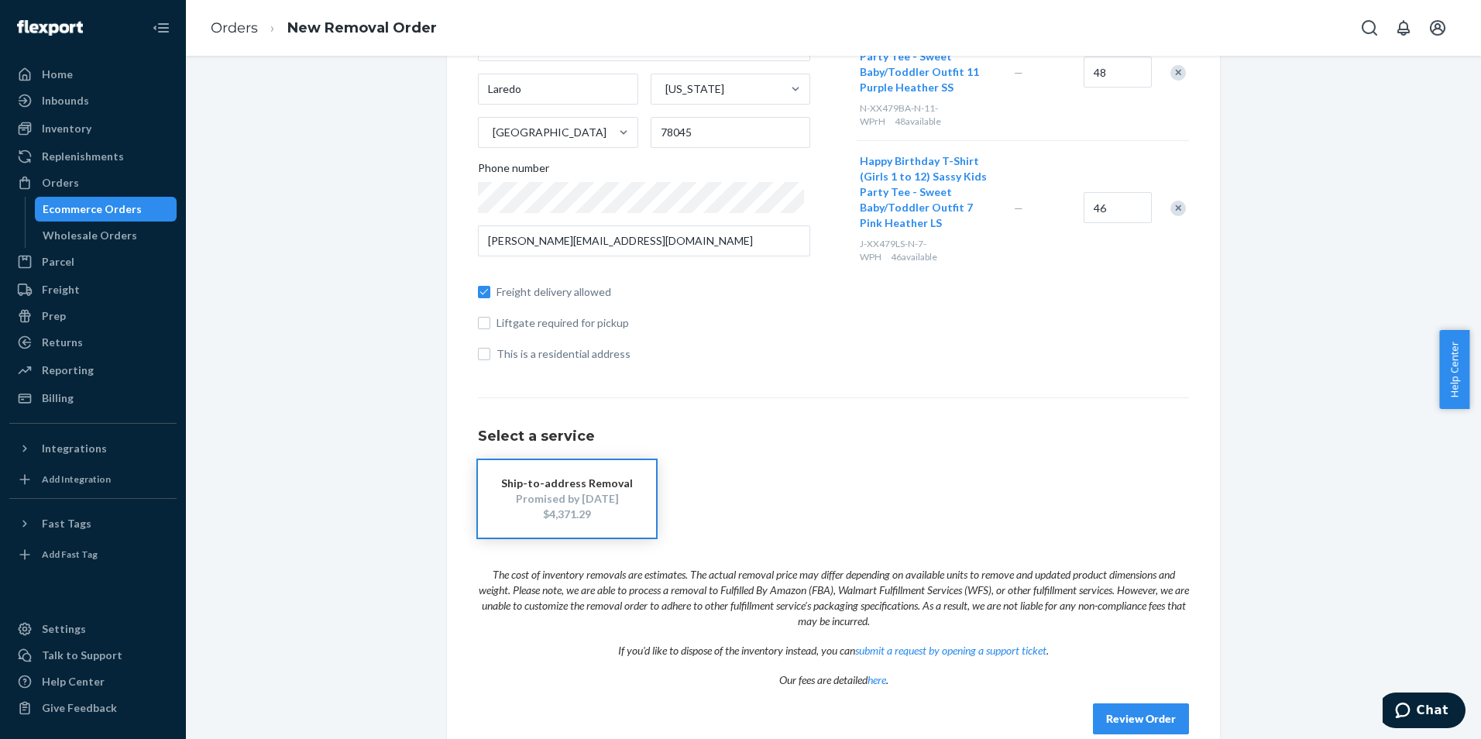
type input "[PERSON_NAME]"
drag, startPoint x: 1270, startPoint y: 376, endPoint x: 1258, endPoint y: 392, distance: 20.0
click at [1270, 376] on div "Where to? Please input a valid US shipping address here. [PERSON_NAME] Priority…" at bounding box center [833, 293] width 1272 height 944
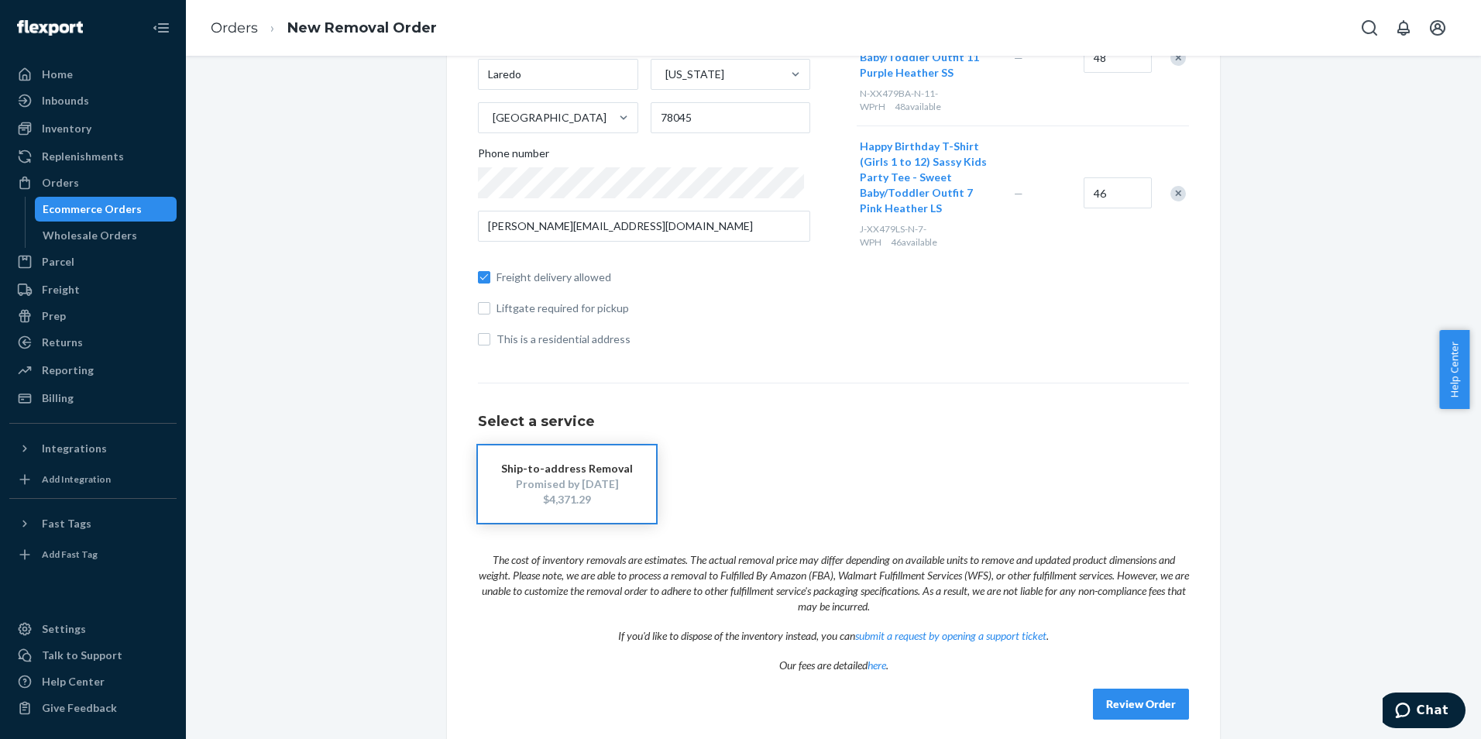
scroll to position [284, 0]
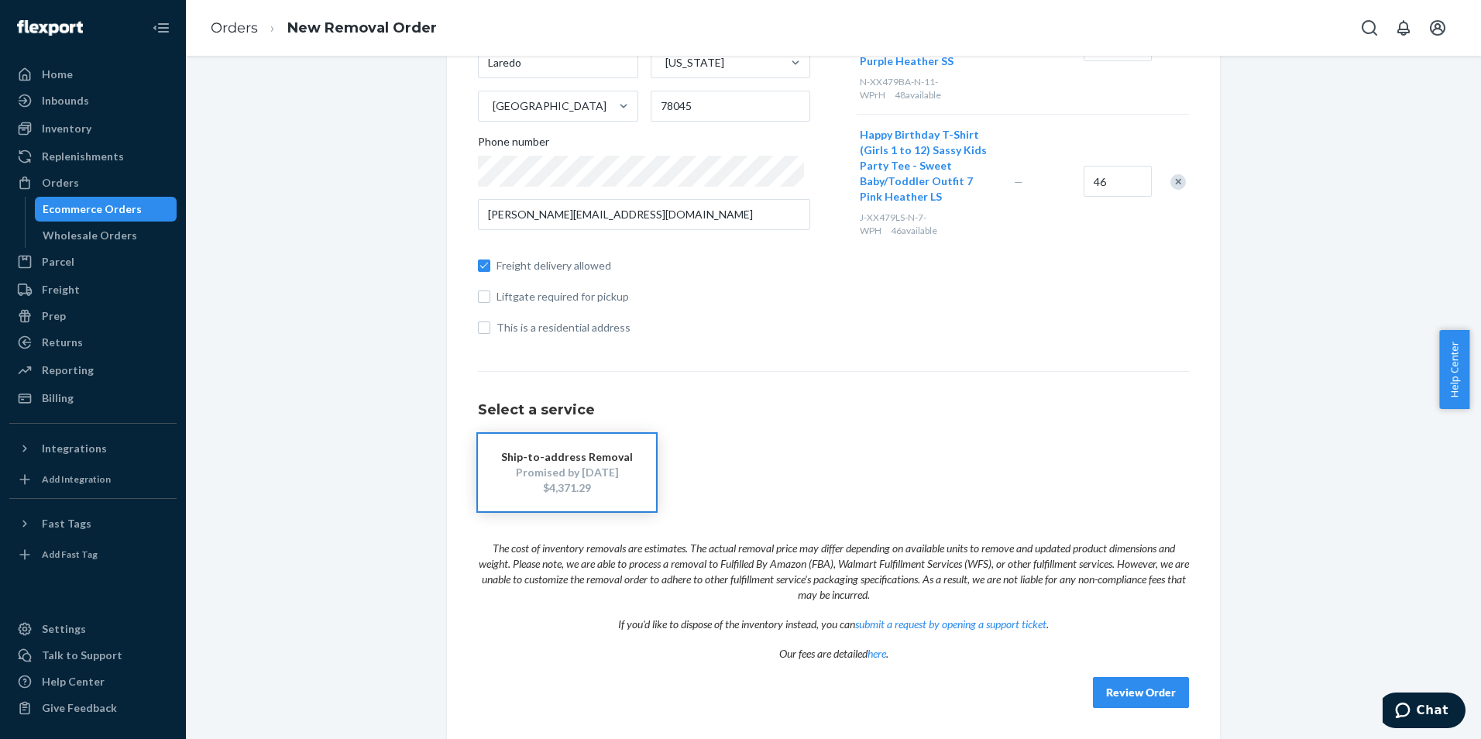
click at [1129, 693] on button "Review Order" at bounding box center [1141, 692] width 96 height 31
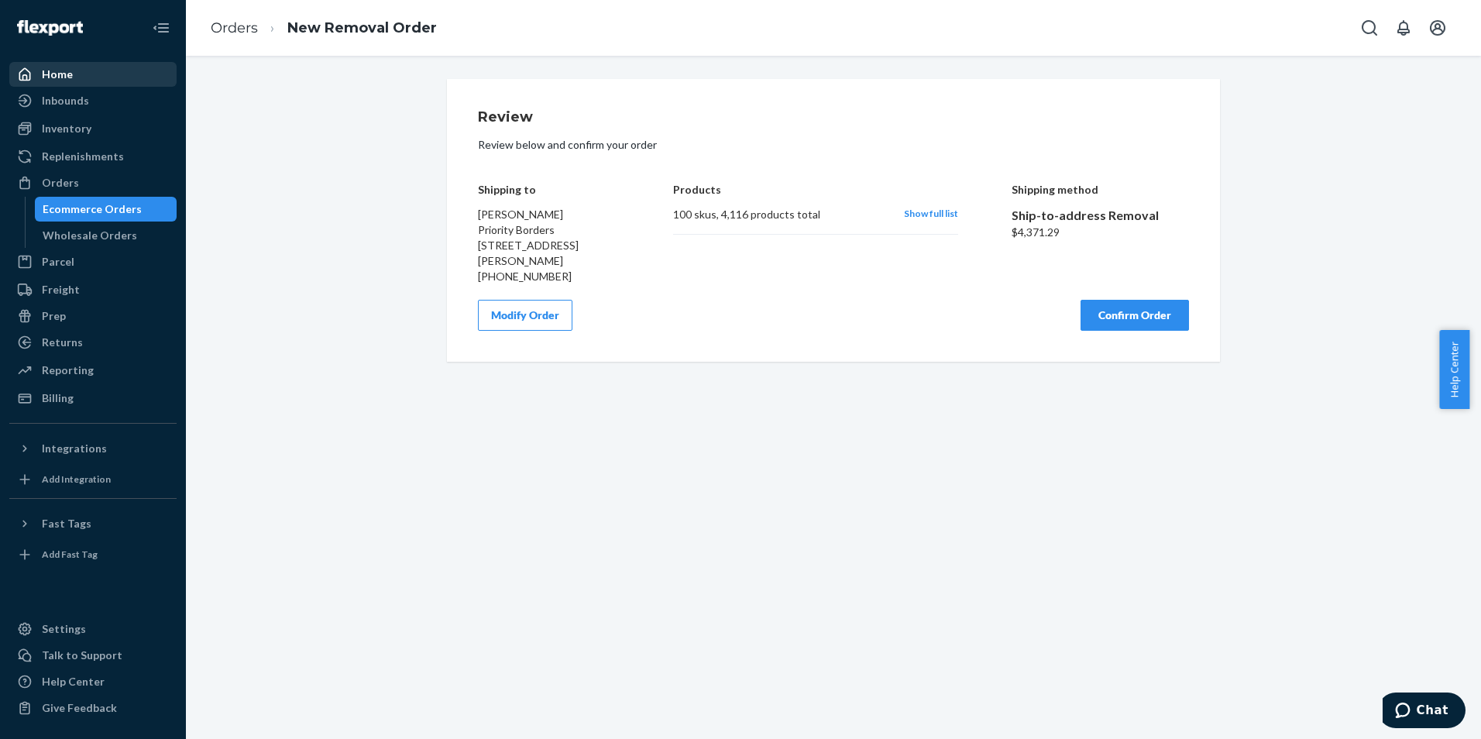
click at [80, 84] on div "Home" at bounding box center [93, 75] width 164 height 22
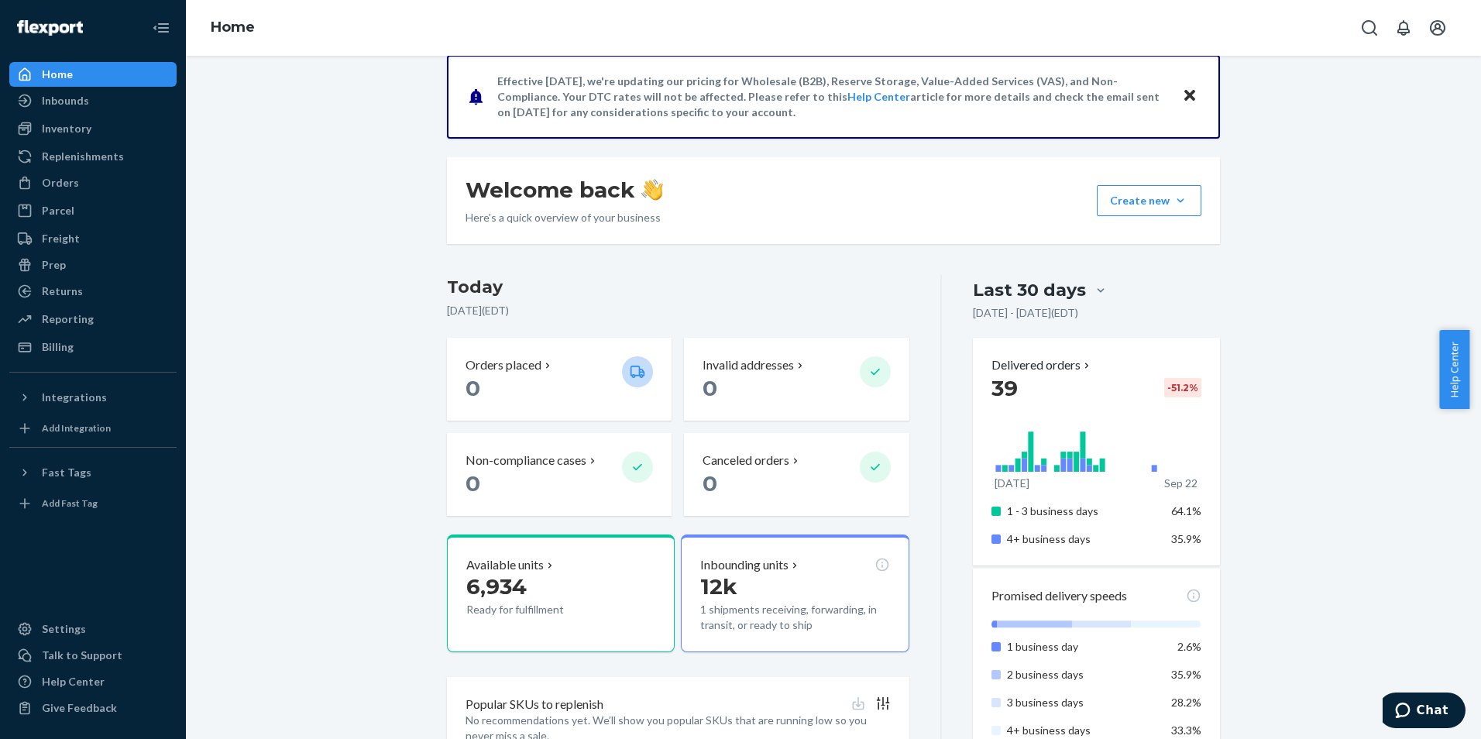
scroll to position [129, 0]
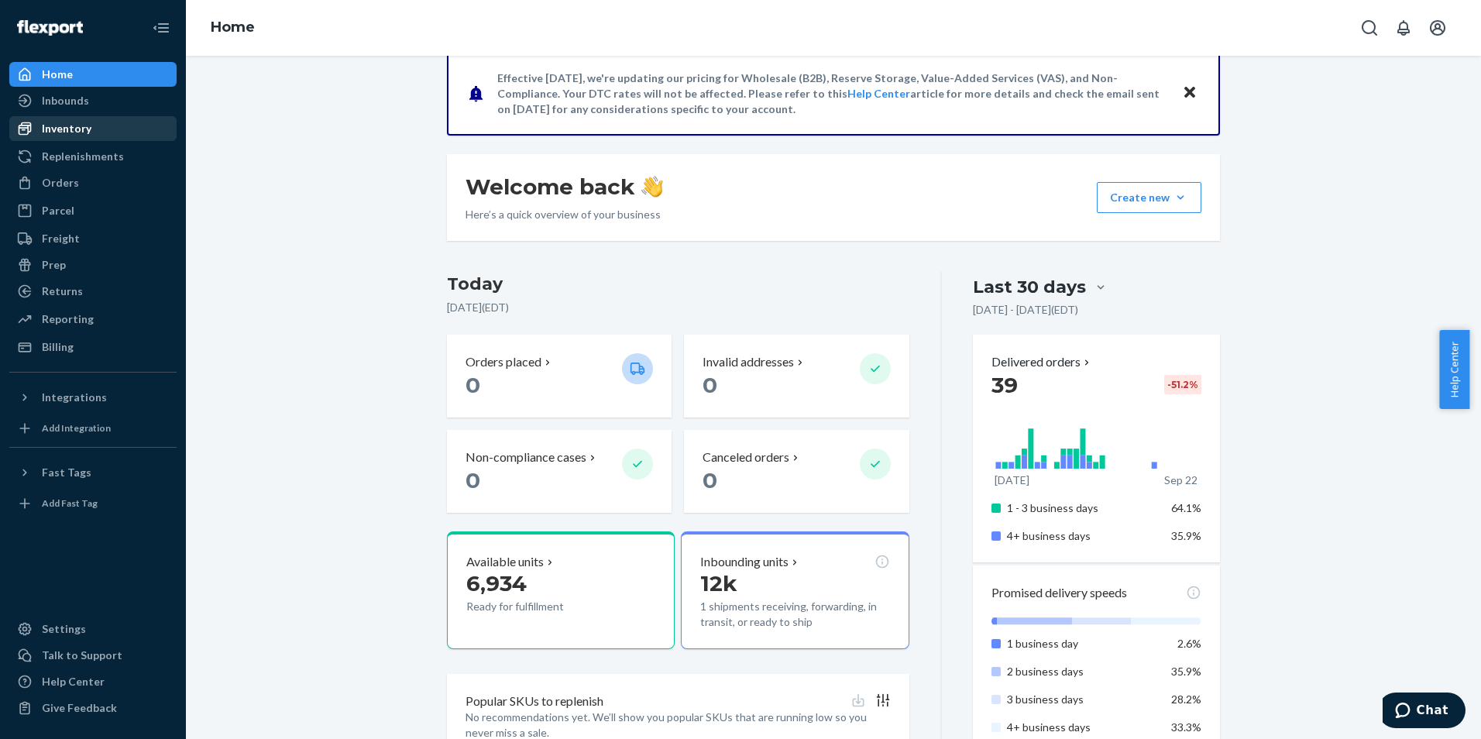
click at [93, 133] on div "Inventory" at bounding box center [93, 129] width 164 height 22
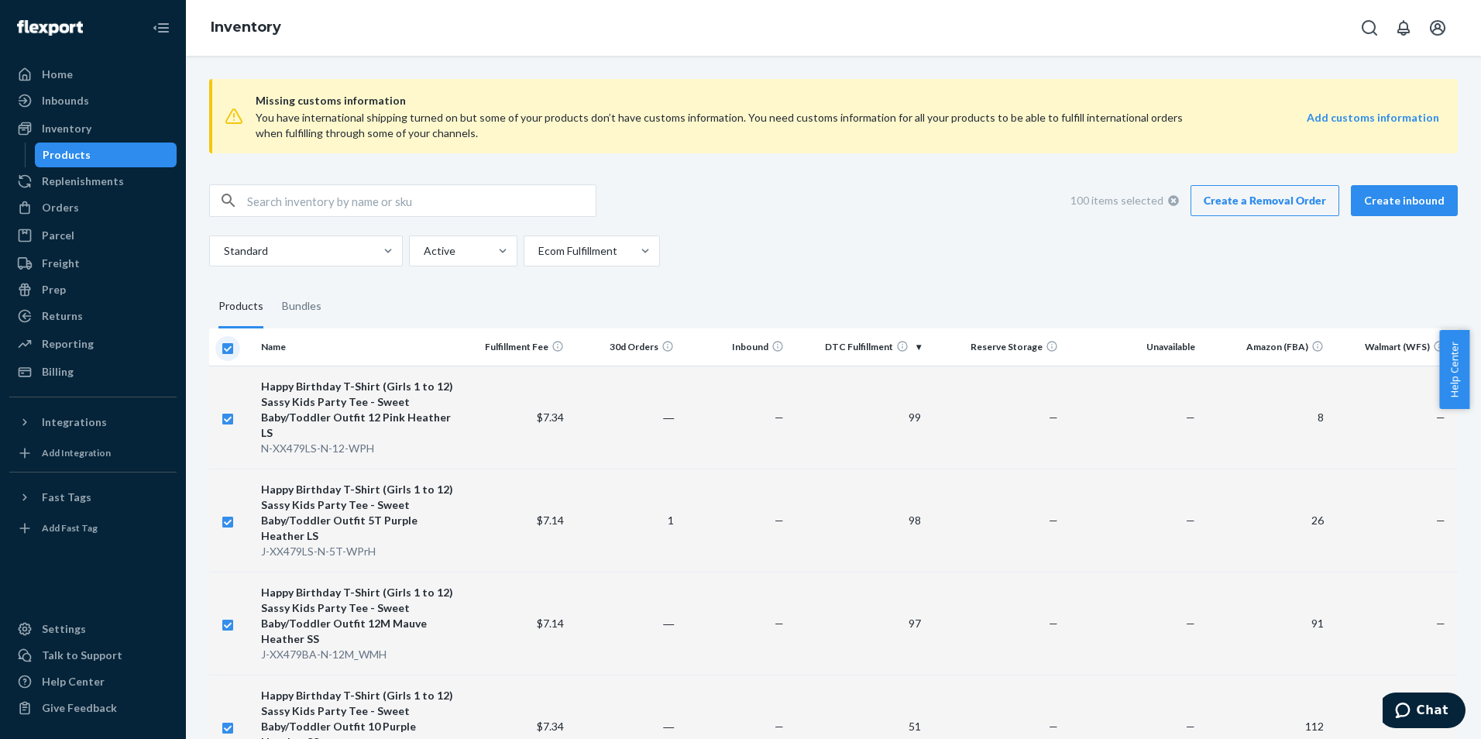
click at [226, 346] on input "checkbox" at bounding box center [227, 346] width 12 height 16
checkbox input "false"
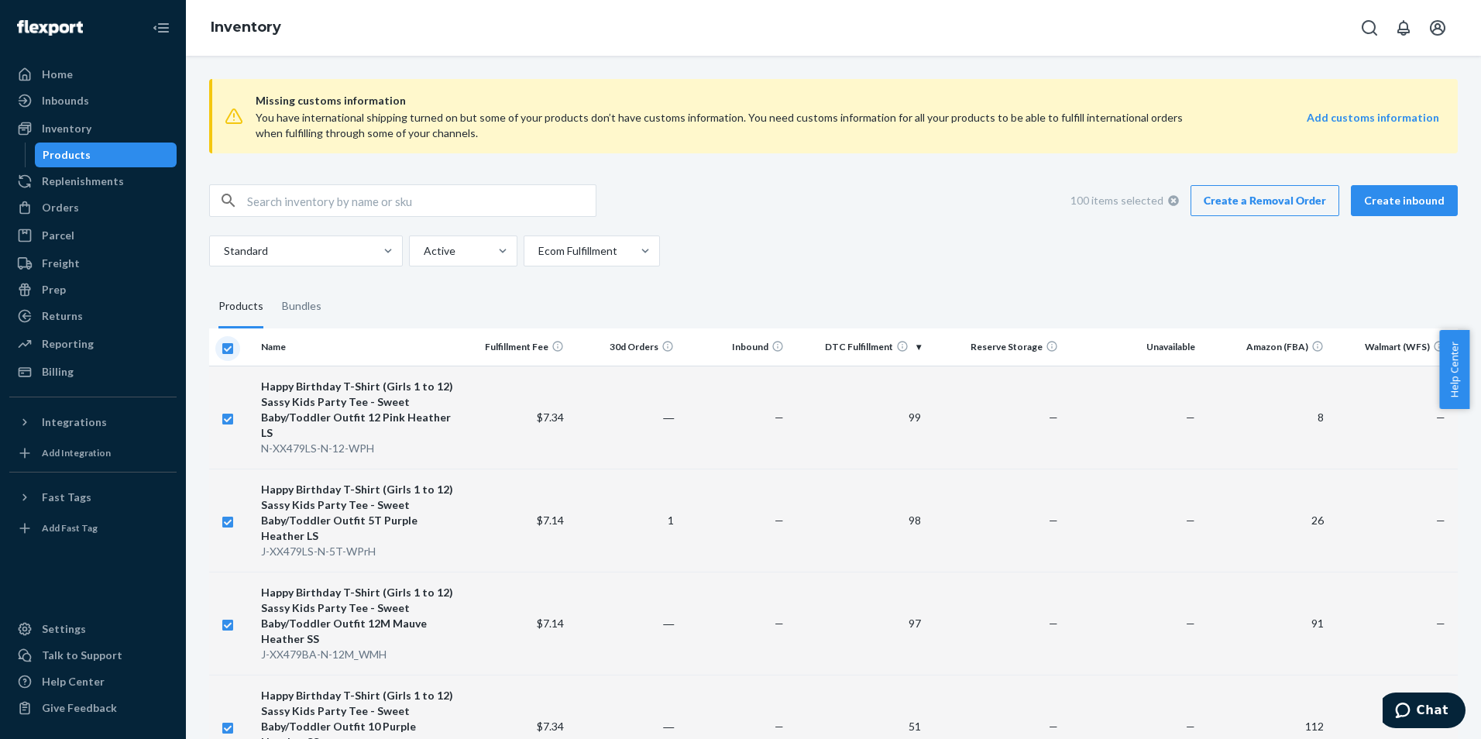
checkbox input "false"
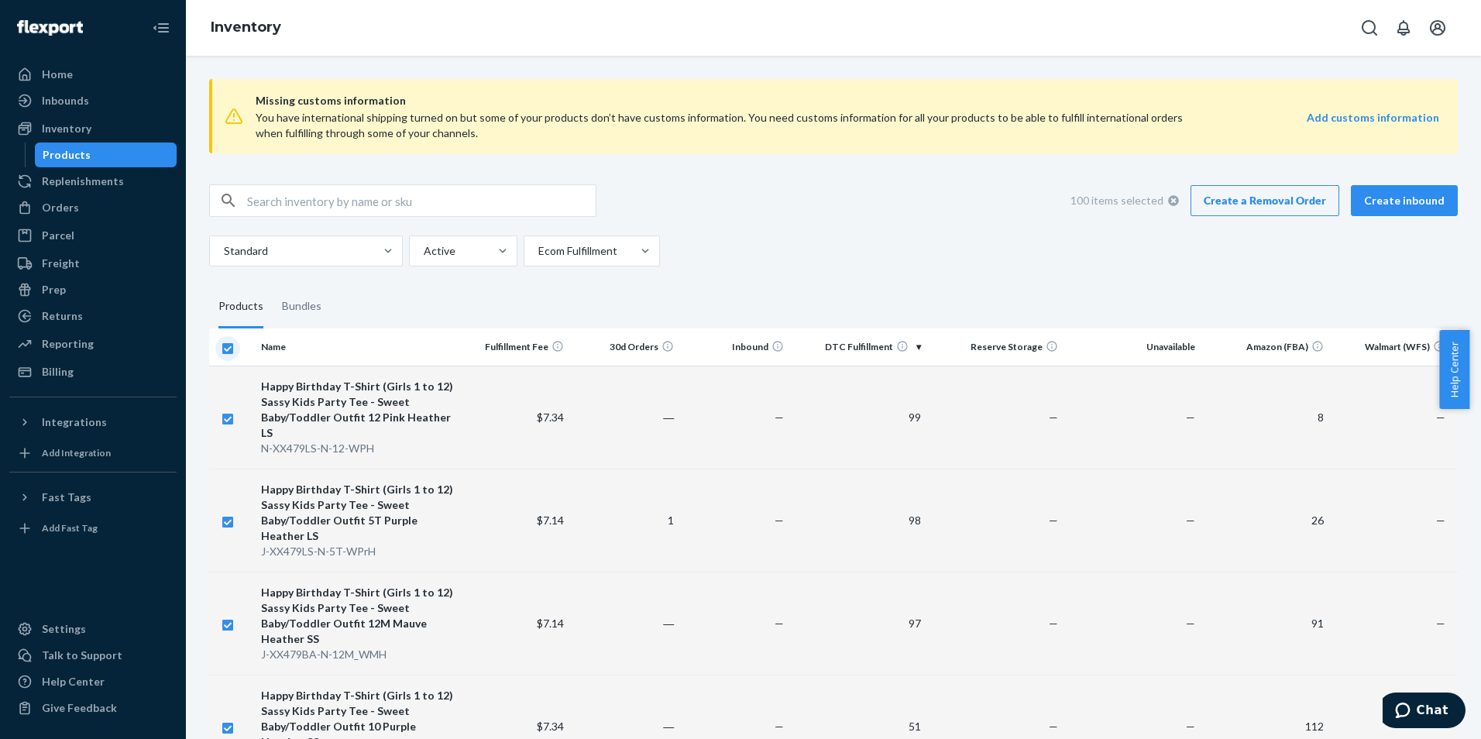
checkbox input "false"
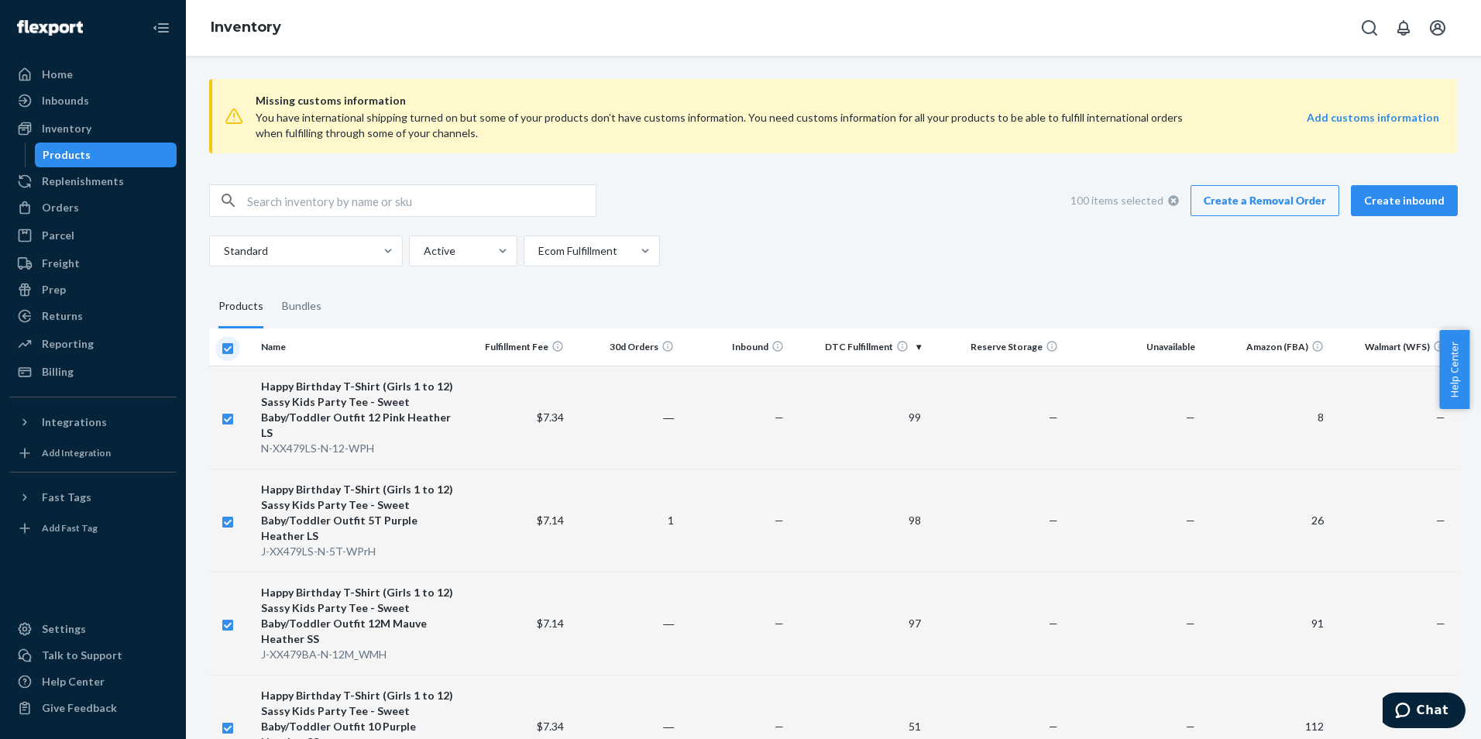
checkbox input "false"
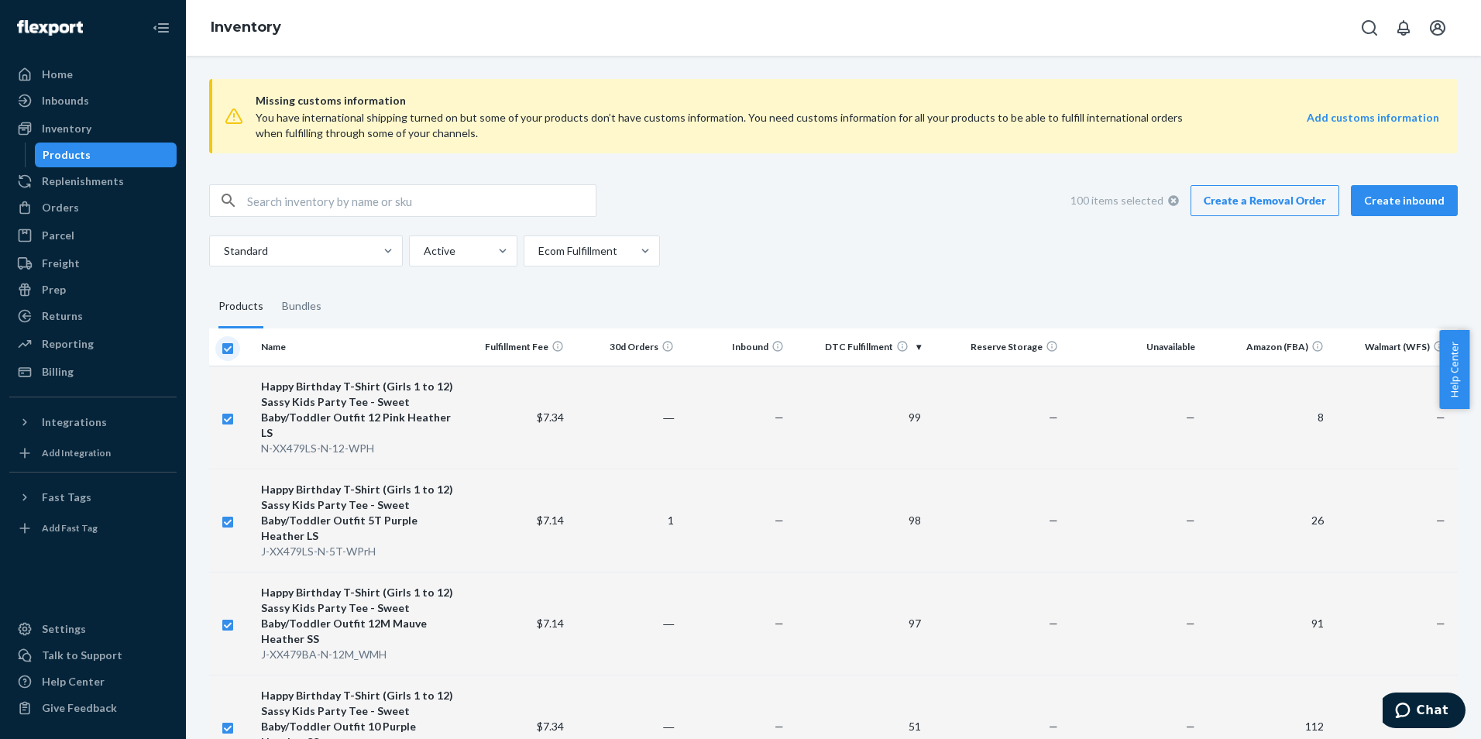
checkbox input "false"
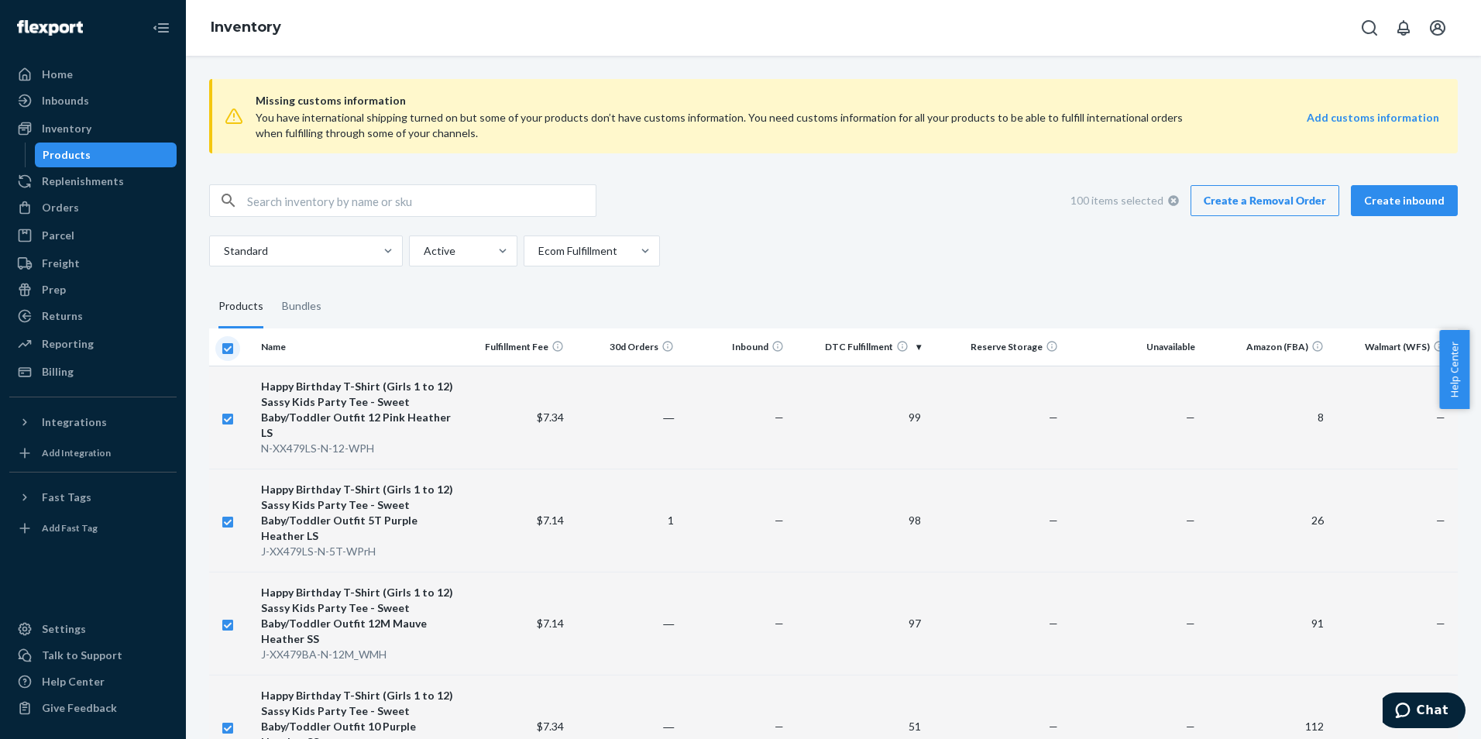
checkbox input "false"
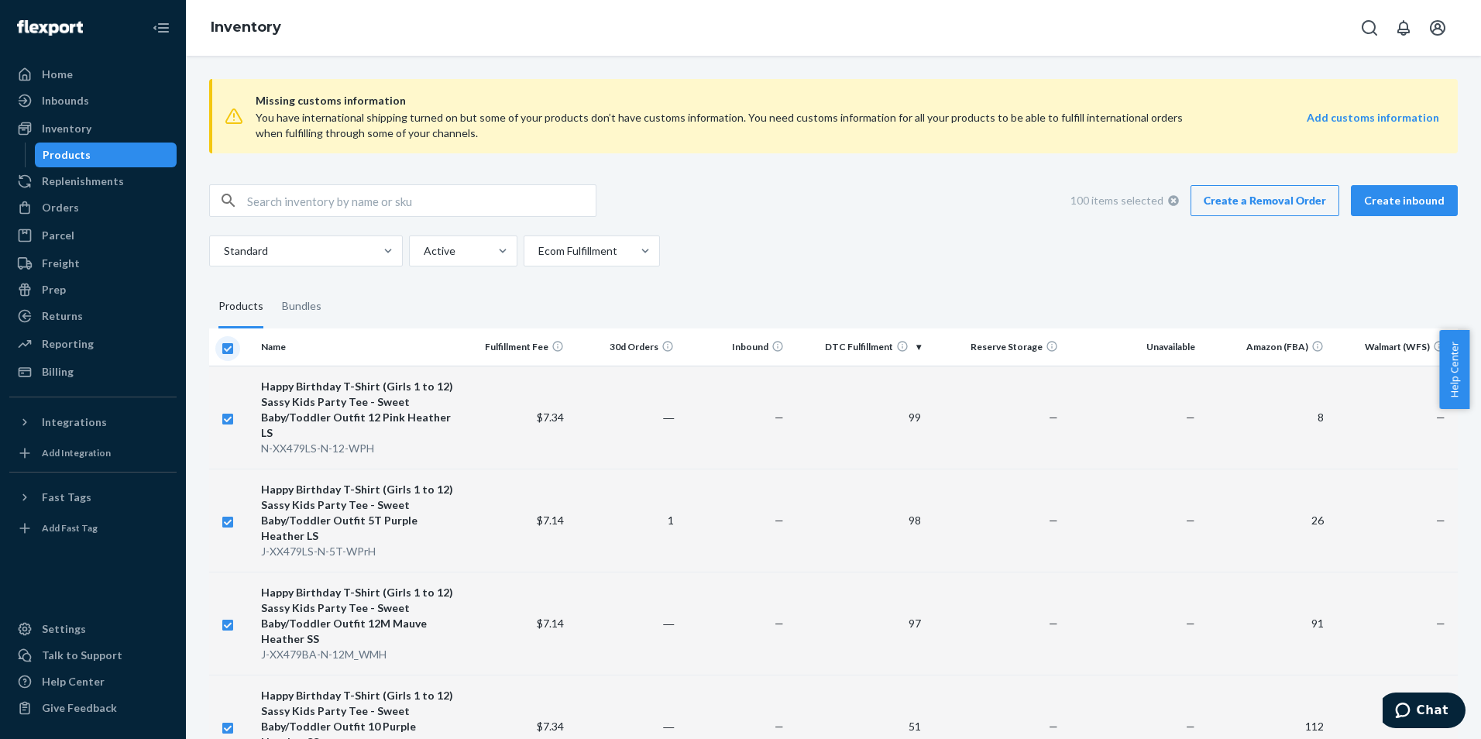
checkbox input "false"
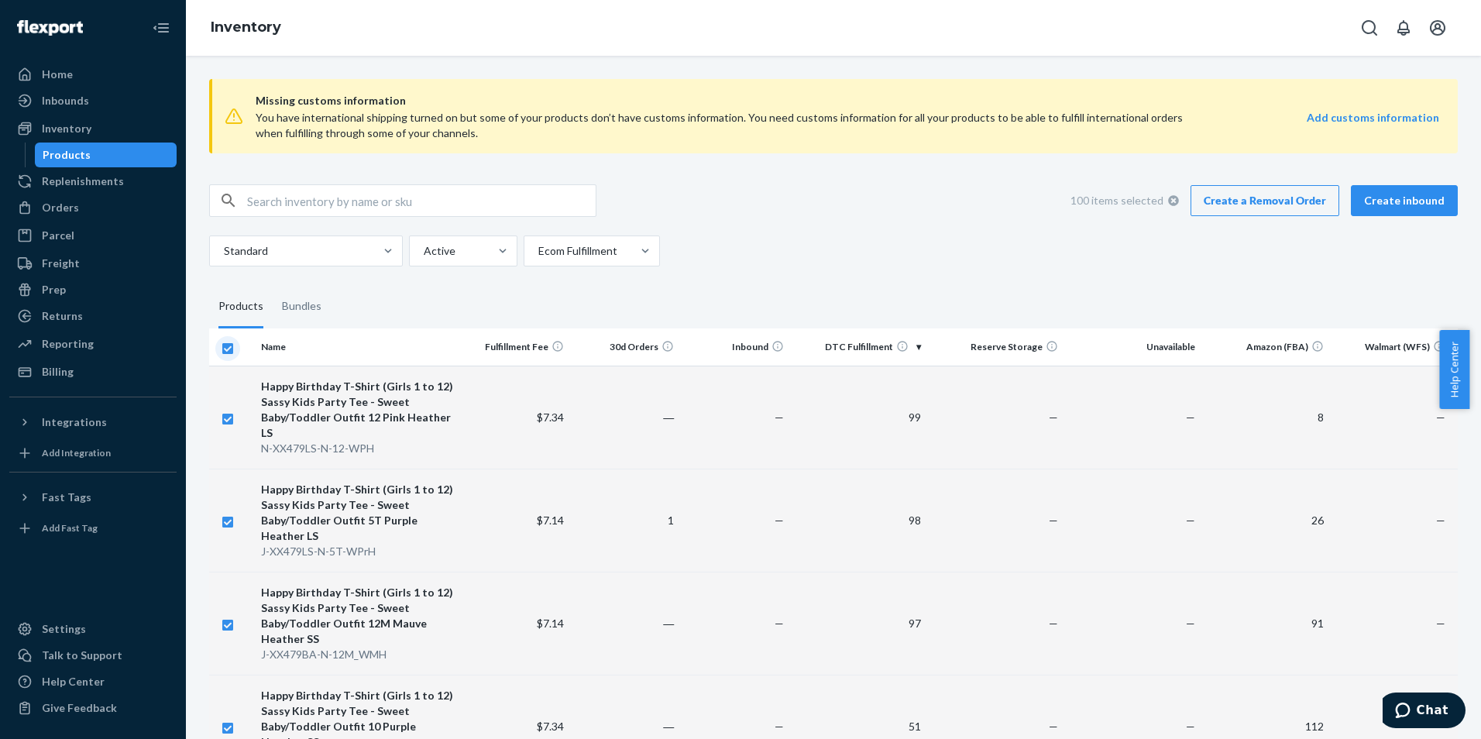
checkbox input "false"
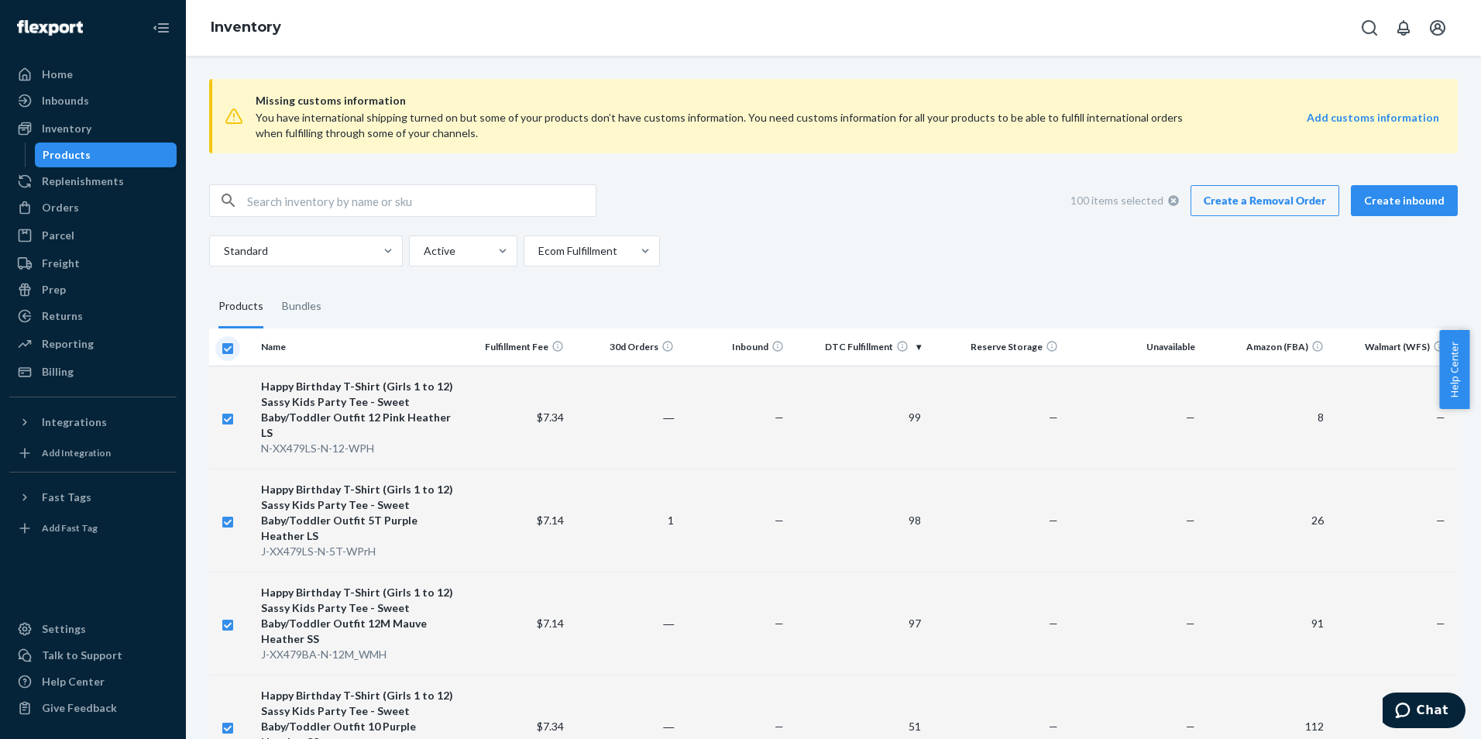
checkbox input "false"
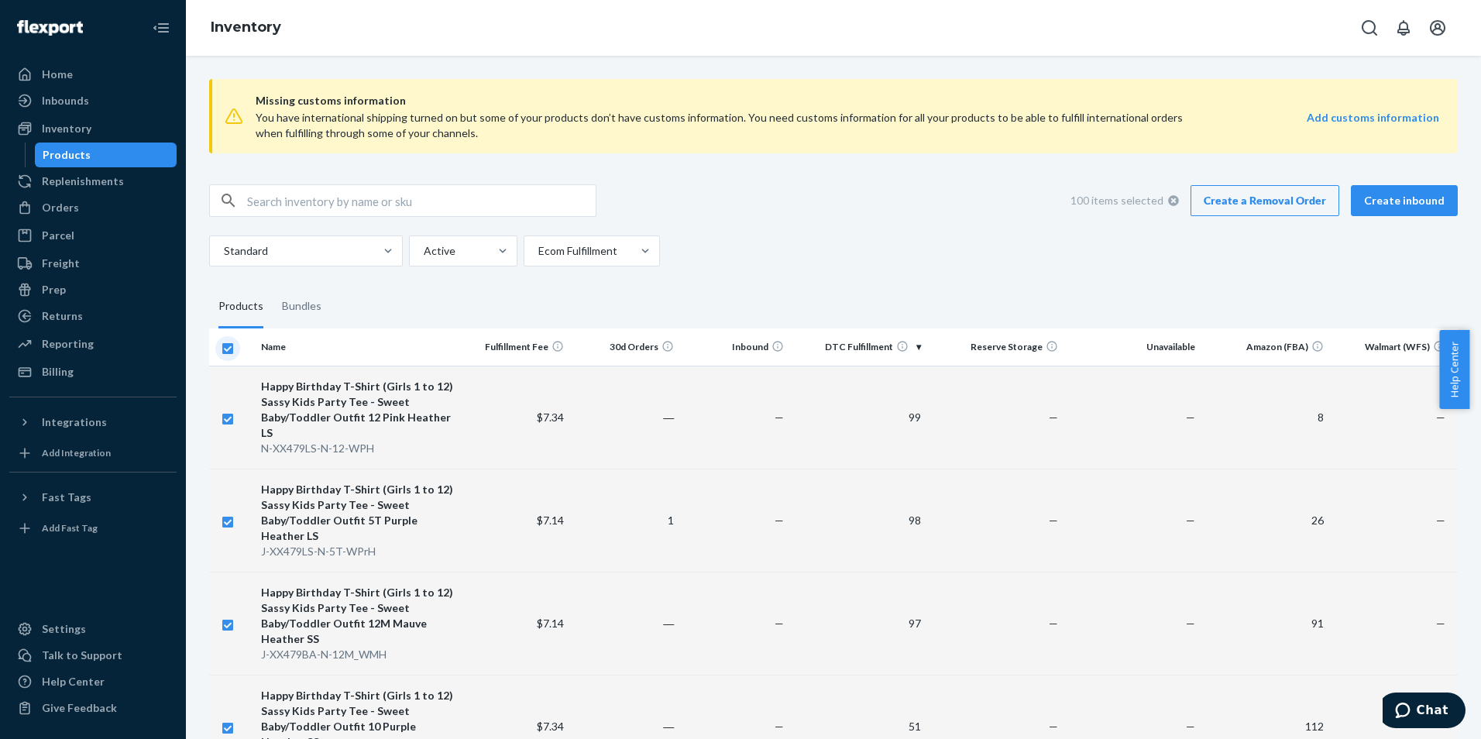
checkbox input "false"
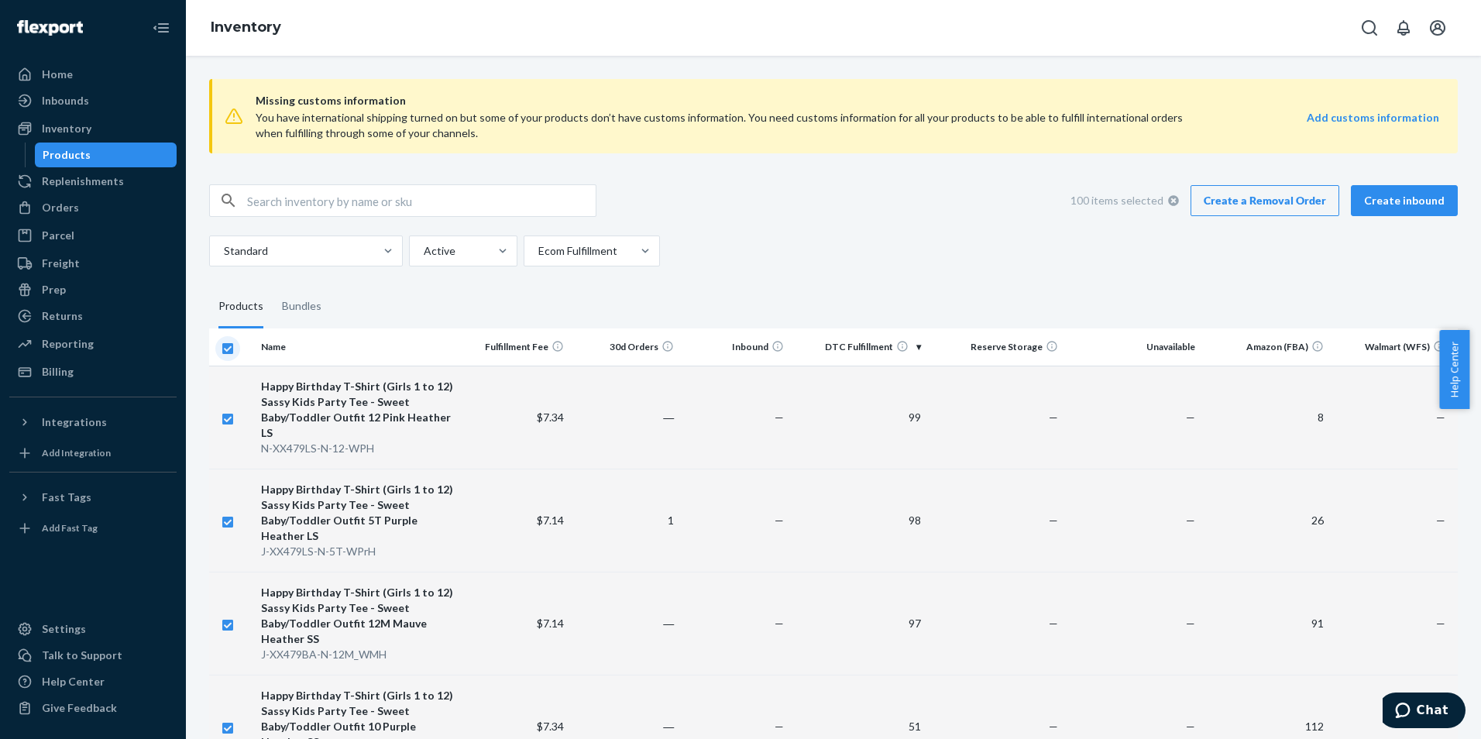
checkbox input "false"
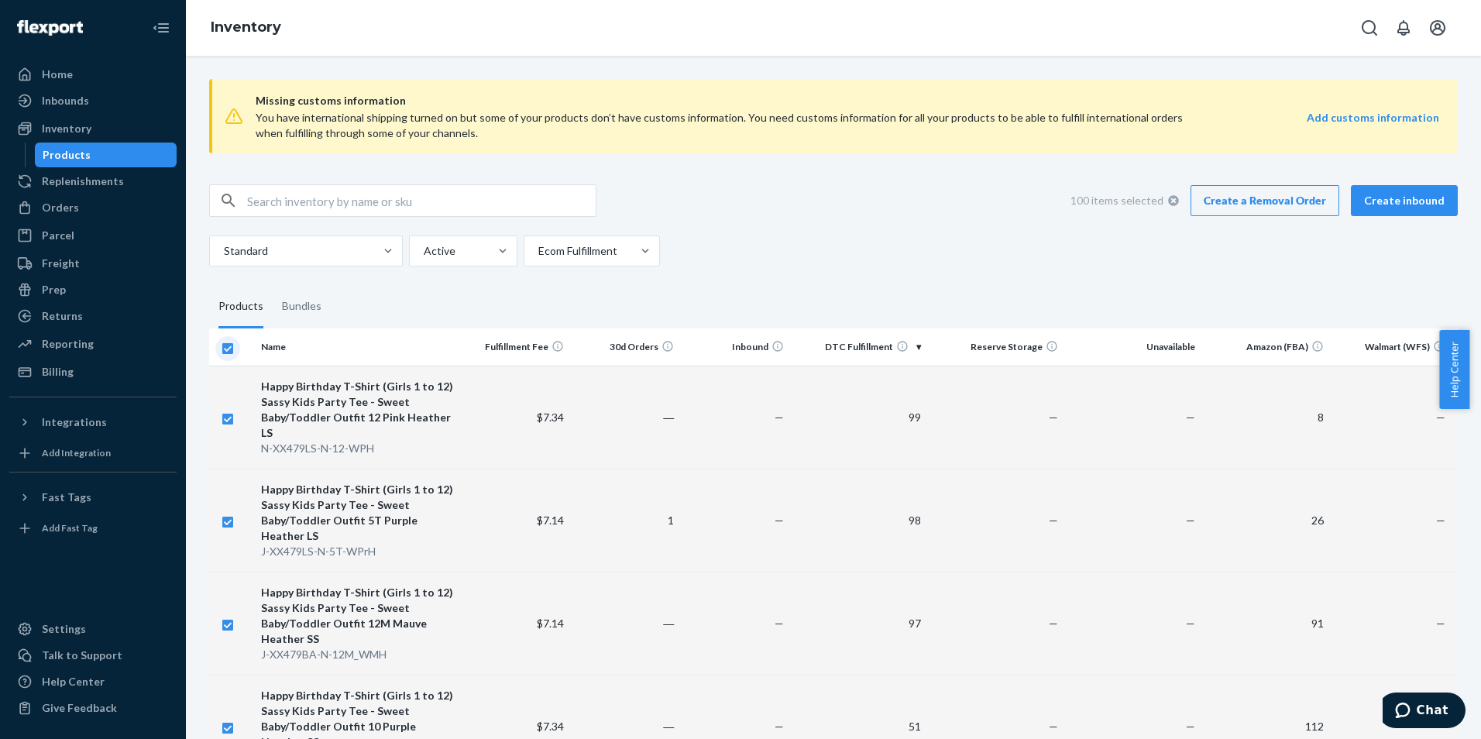
checkbox input "false"
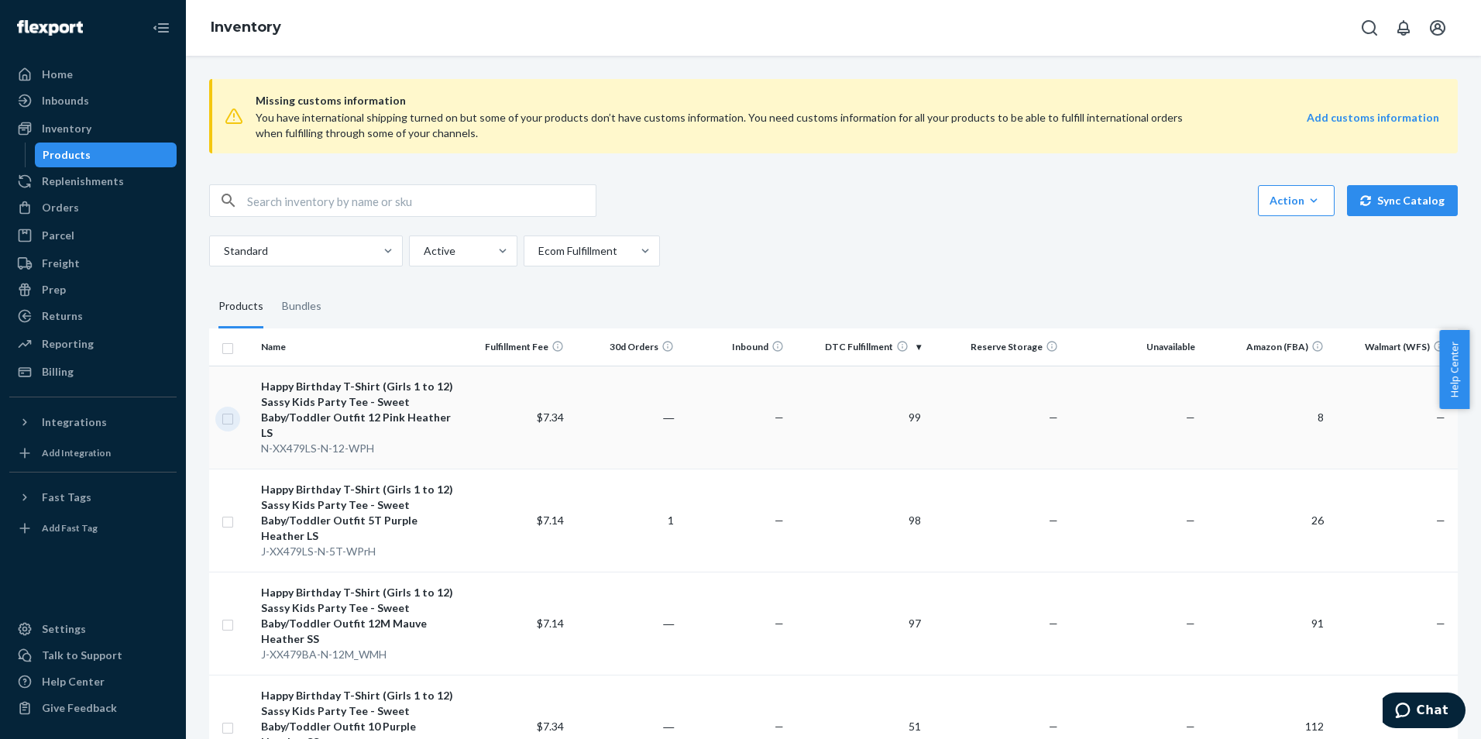
click at [227, 417] on input "checkbox" at bounding box center [227, 417] width 12 height 16
click at [1296, 208] on link "Create a Removal Order" at bounding box center [1264, 200] width 149 height 31
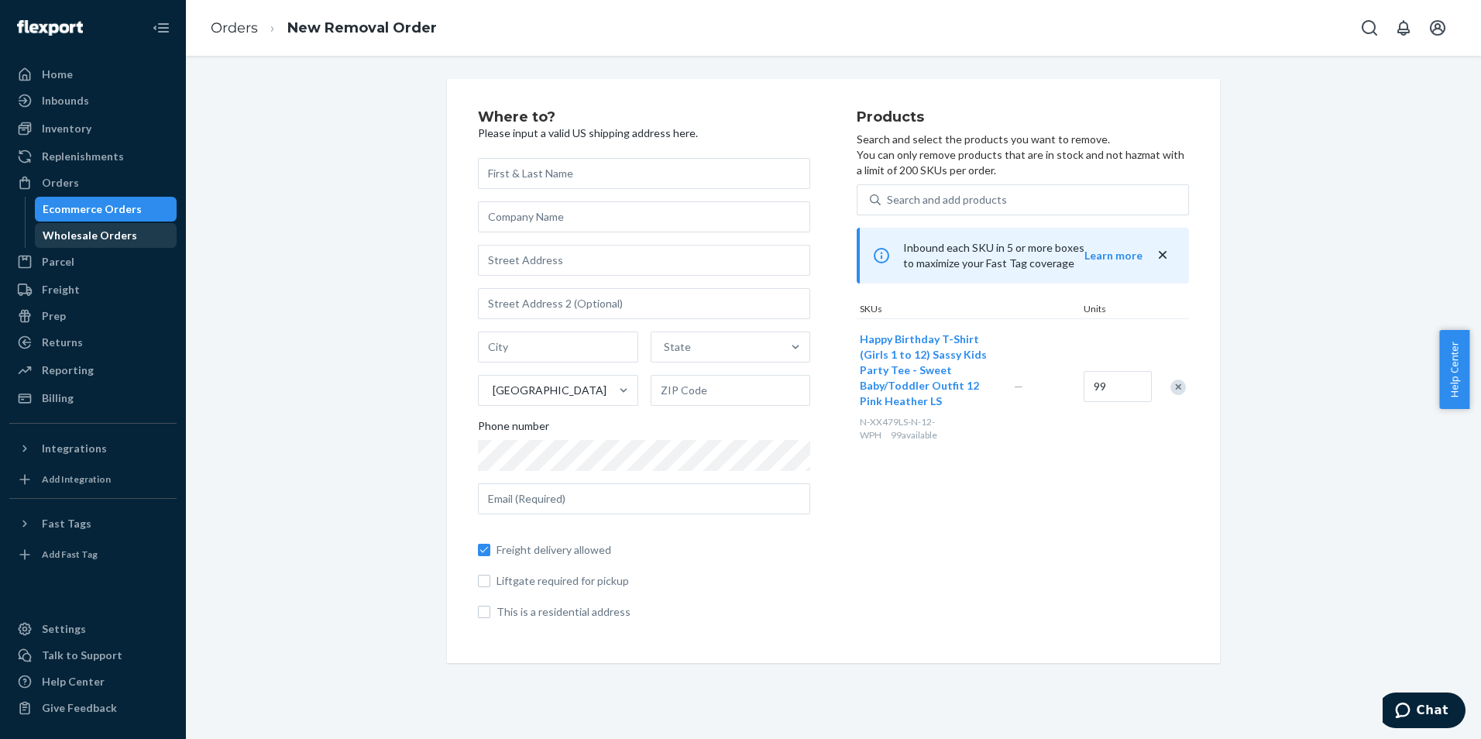
click at [98, 242] on div "Wholesale Orders" at bounding box center [90, 235] width 94 height 15
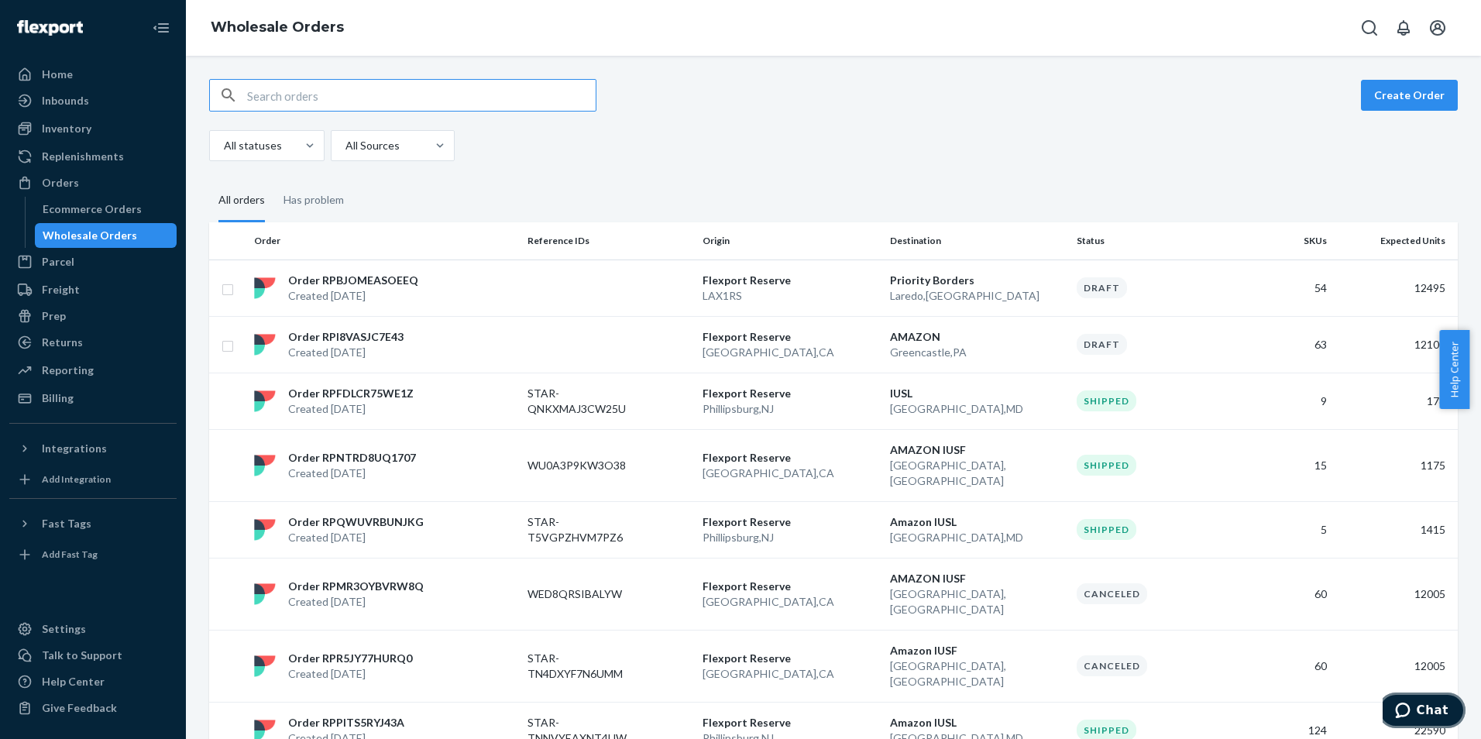
click at [1423, 703] on span "Chat" at bounding box center [1432, 710] width 32 height 14
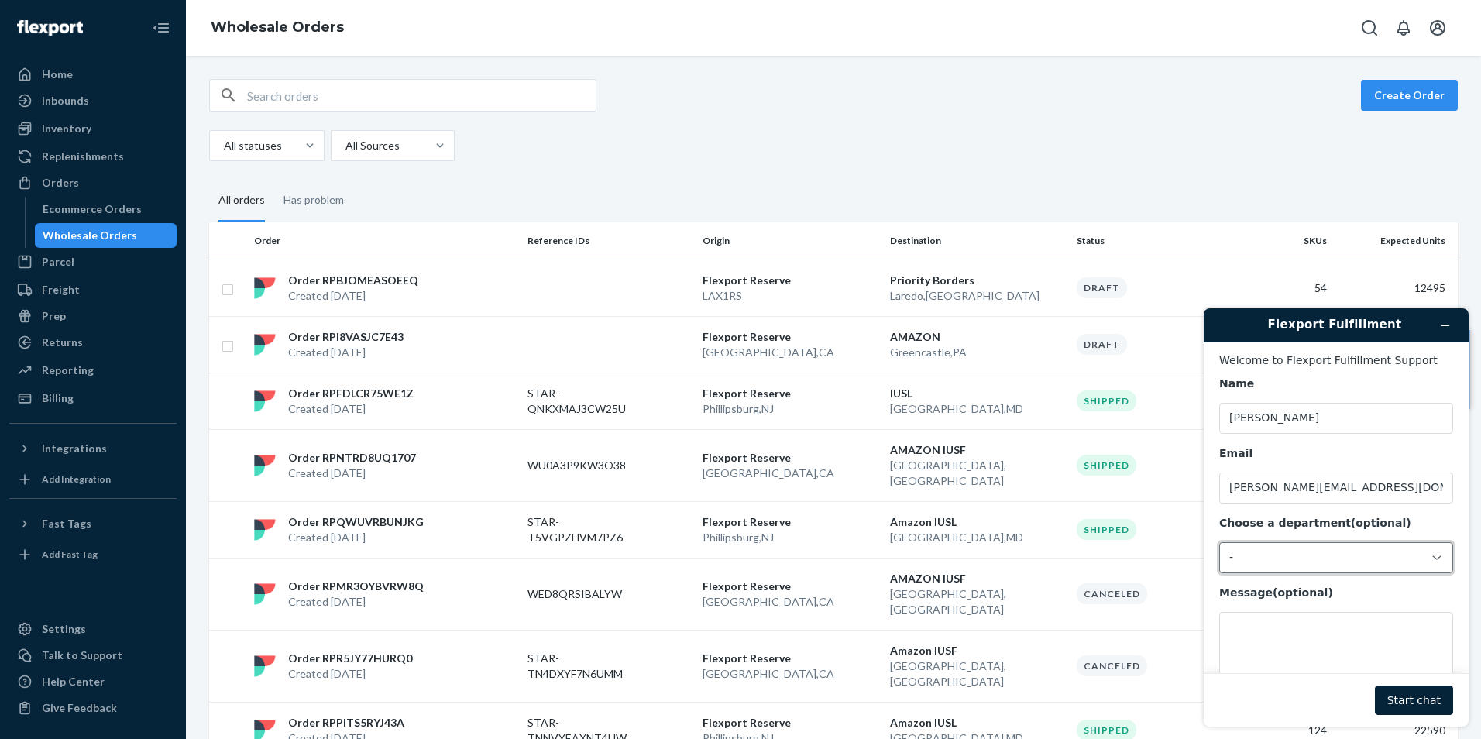
click at [1320, 557] on div "-" at bounding box center [1326, 558] width 195 height 14
click at [1285, 623] on li "Messaging (Chat Team)" at bounding box center [1334, 624] width 228 height 28
drag, startPoint x: 1271, startPoint y: 627, endPoint x: 1287, endPoint y: 610, distance: 23.6
click at [1271, 628] on textarea "Message (optional)" at bounding box center [1336, 655] width 234 height 87
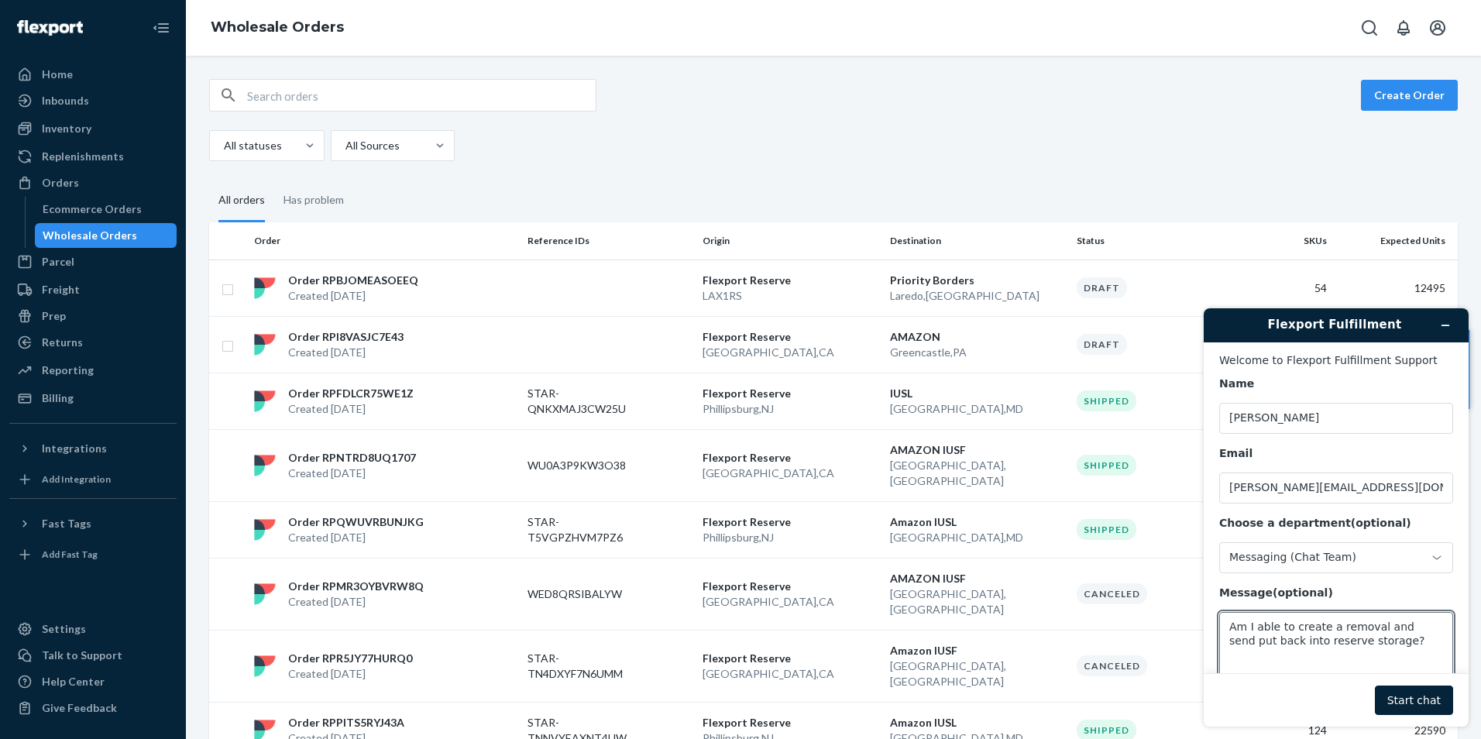
click at [1427, 685] on footer "Start chat" at bounding box center [1335, 699] width 265 height 53
click at [1410, 708] on button "Start chat" at bounding box center [1414, 699] width 78 height 29
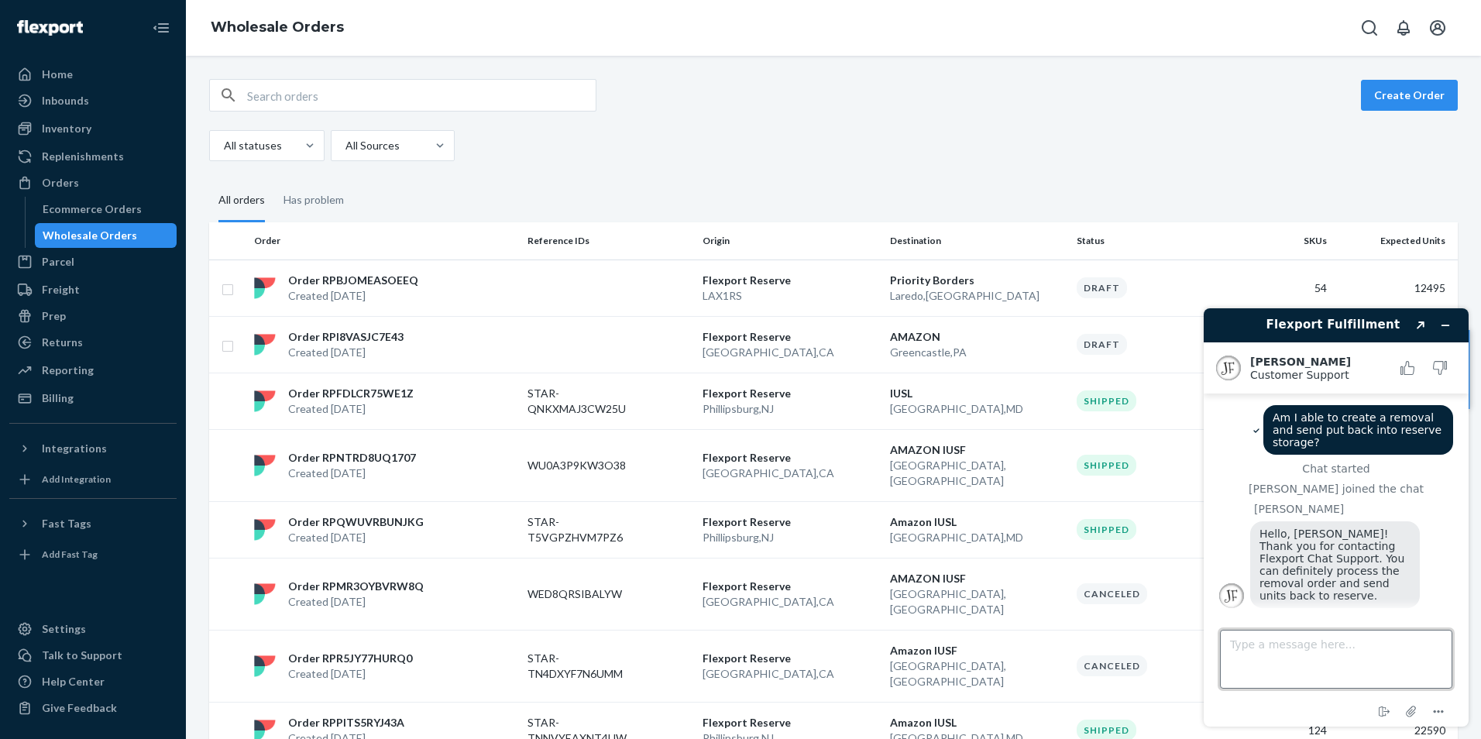
click at [1420, 661] on textarea "Type a message here..." at bounding box center [1336, 659] width 232 height 59
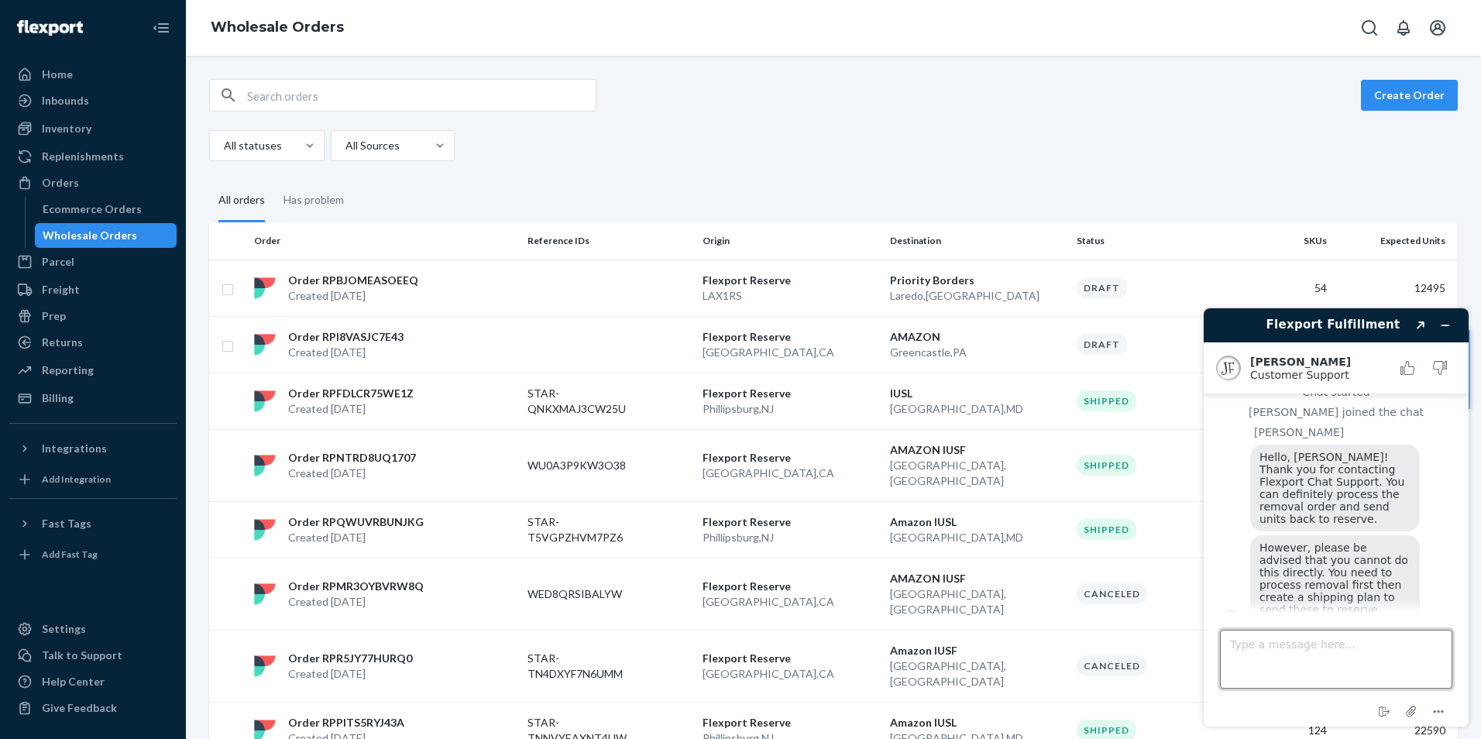
scroll to position [159, 0]
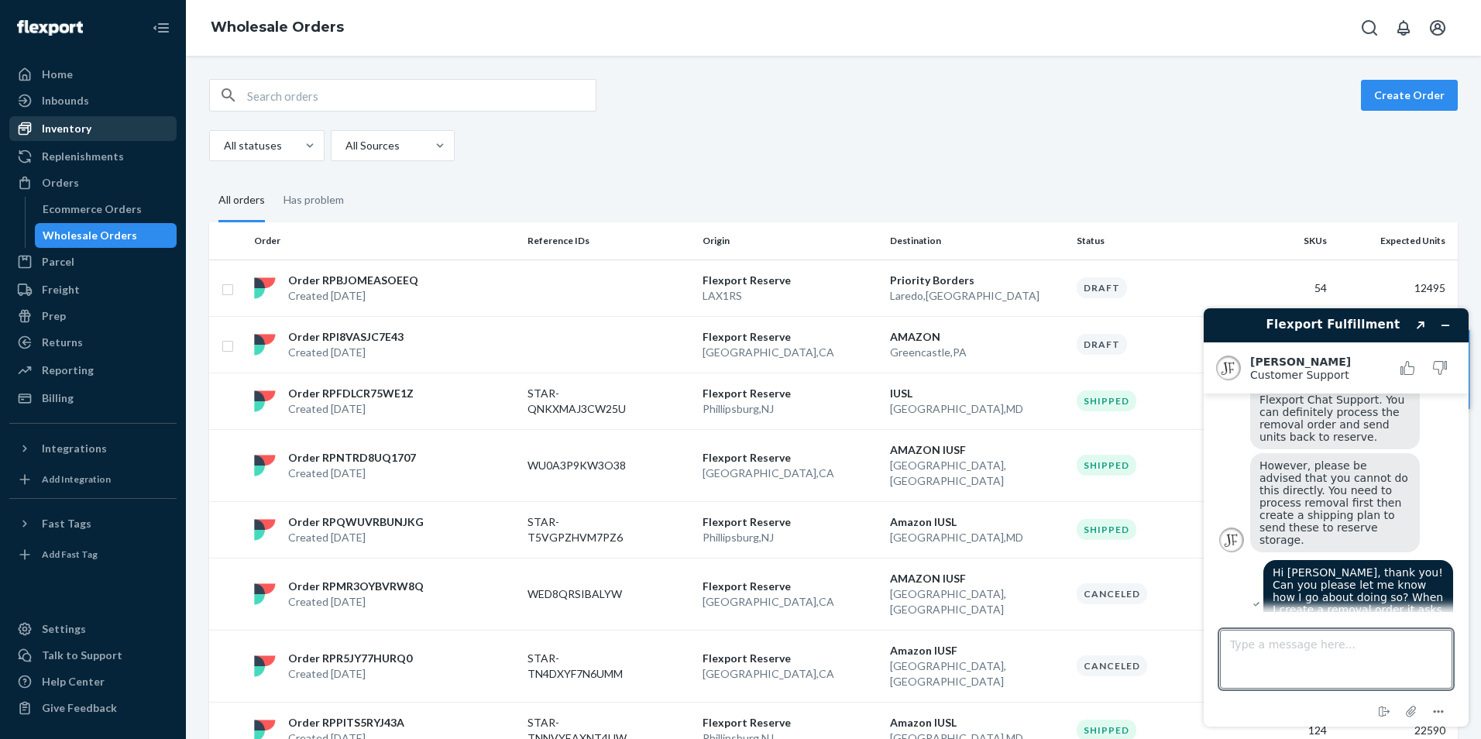
click at [74, 132] on div "Inventory" at bounding box center [67, 128] width 50 height 15
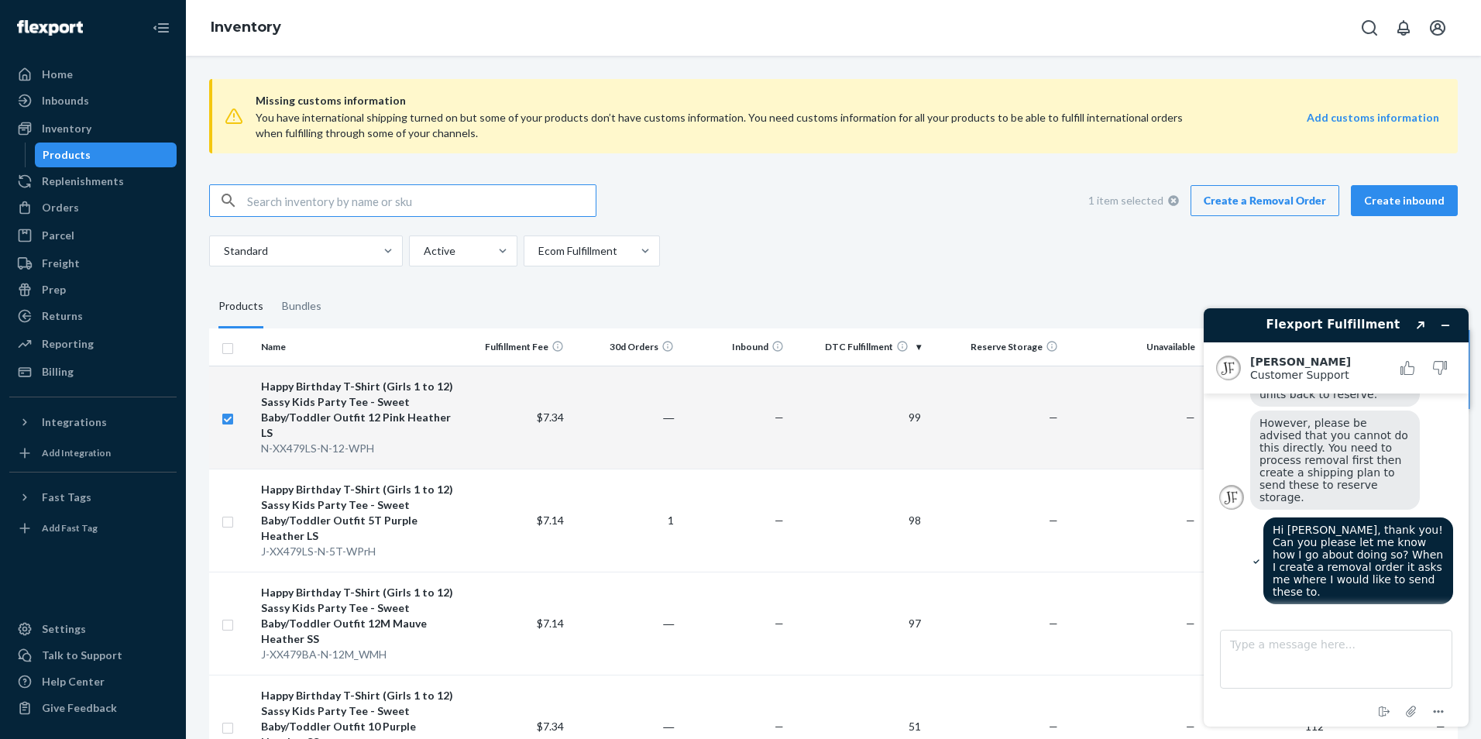
scroll to position [289, 0]
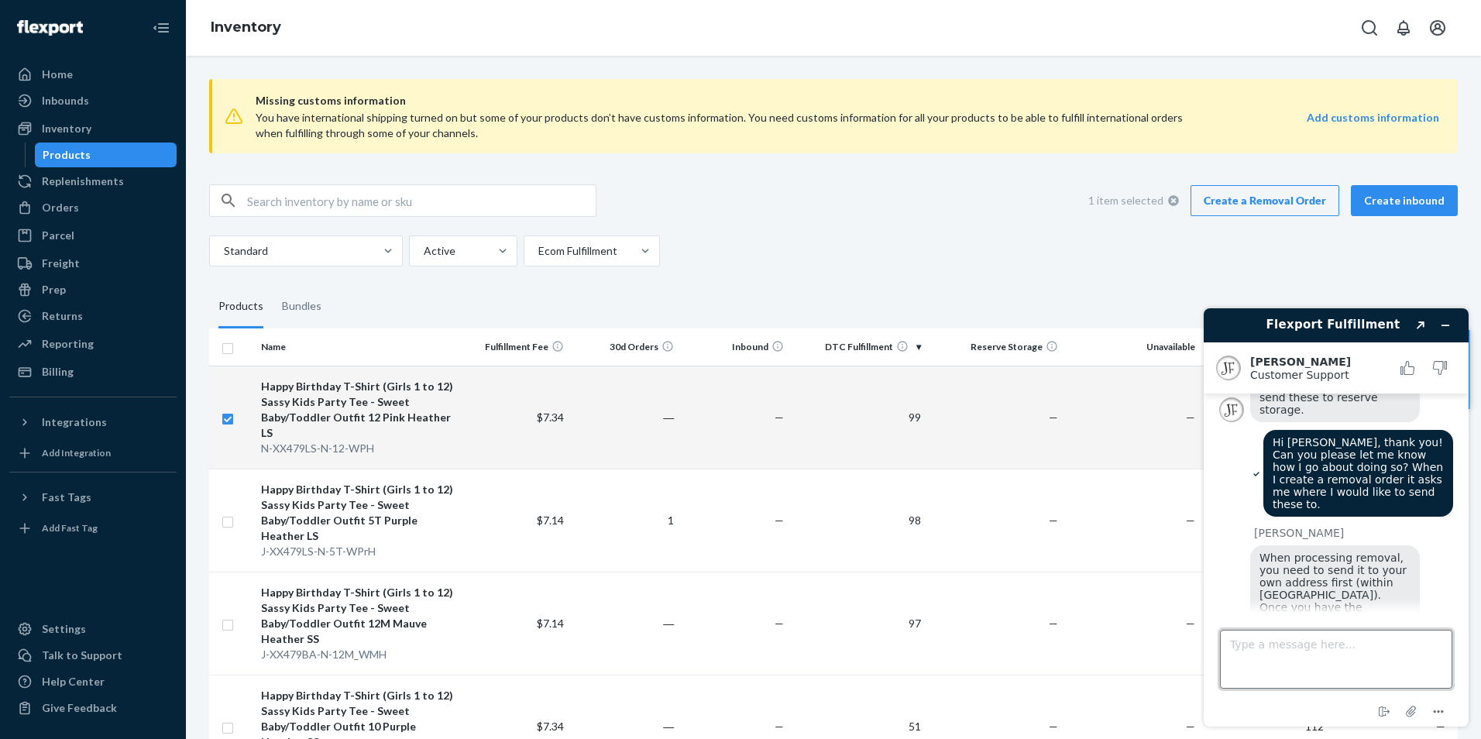
drag, startPoint x: 1369, startPoint y: 647, endPoint x: 1355, endPoint y: 608, distance: 41.2
click at [1372, 647] on textarea "Type a message here..." at bounding box center [1336, 659] width 232 height 59
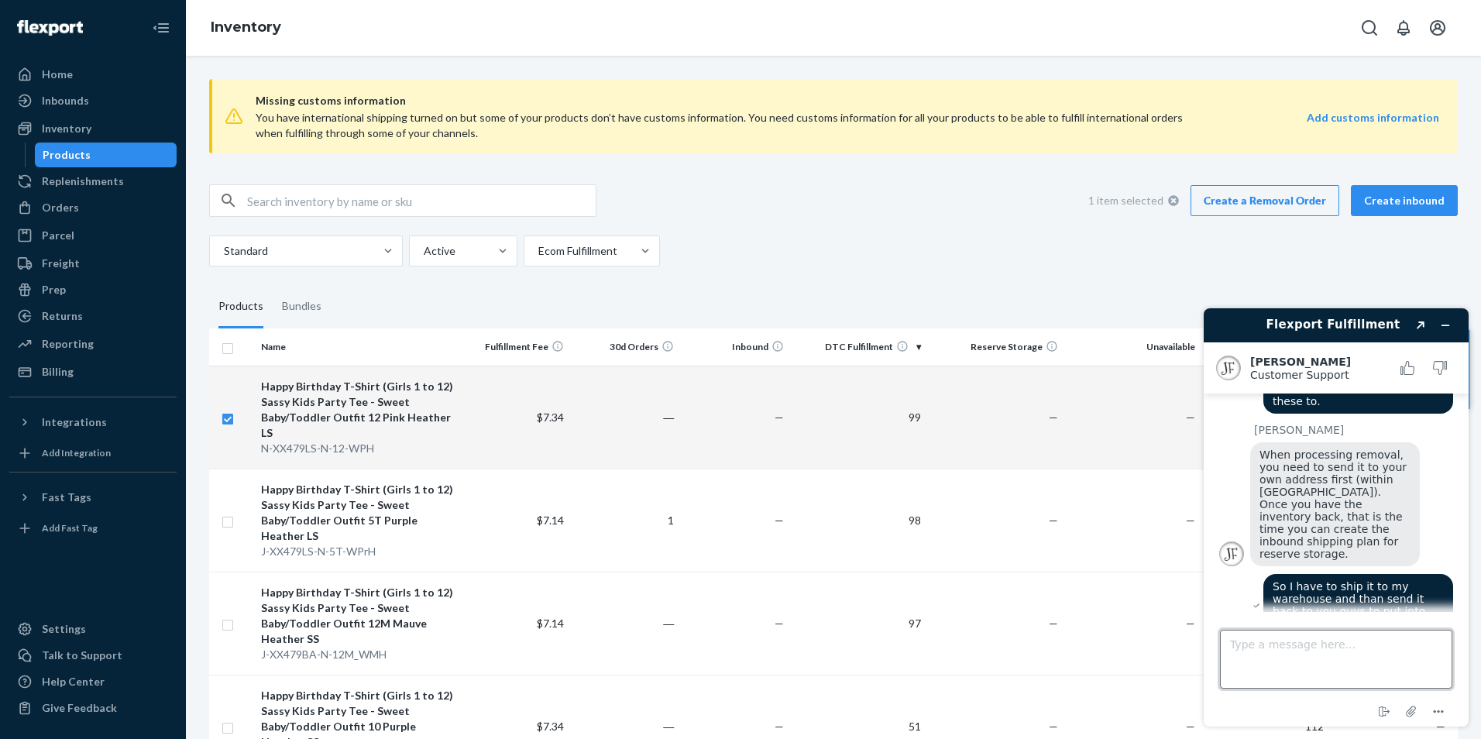
scroll to position [401, 0]
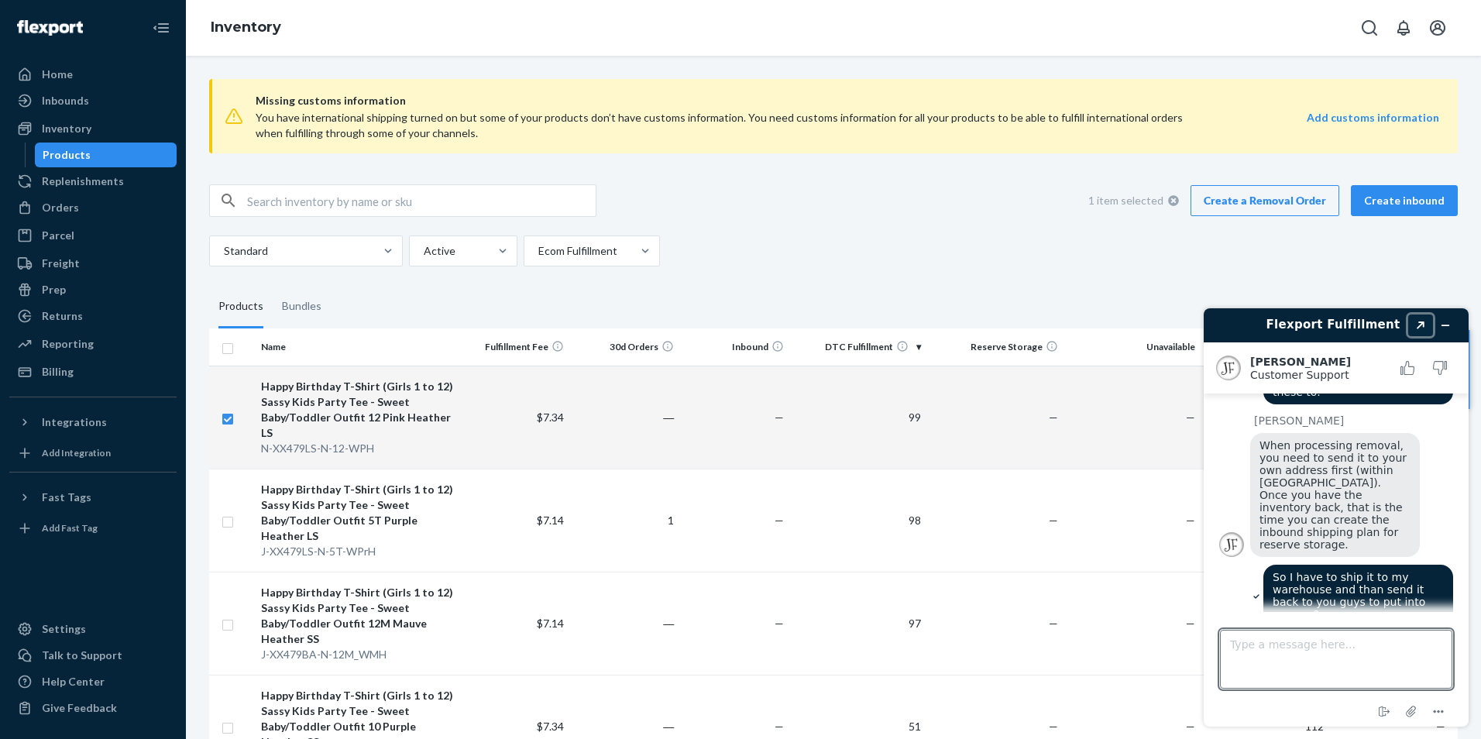
click at [1420, 321] on button "Created with Sketch." at bounding box center [1420, 325] width 25 height 22
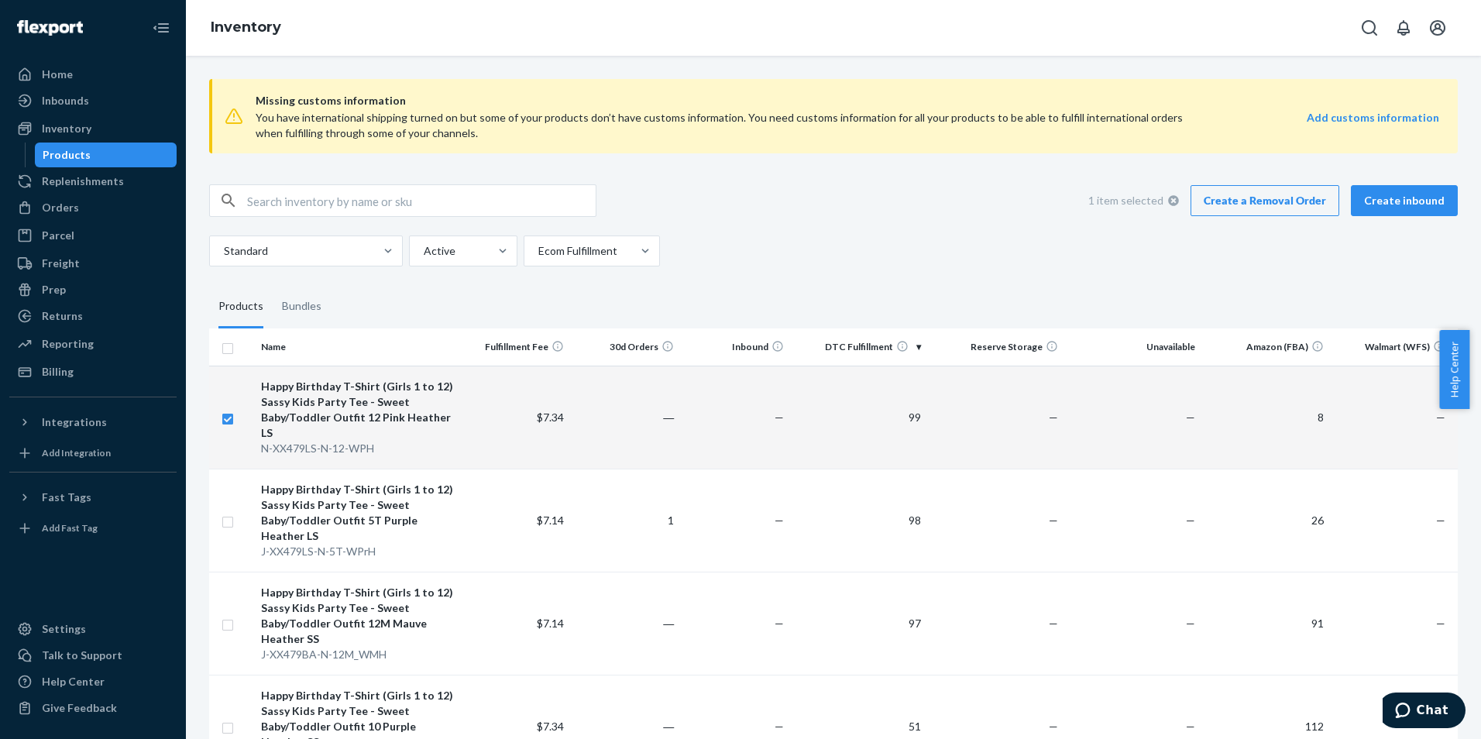
click at [1448, 709] on button "Chat" at bounding box center [1422, 710] width 88 height 36
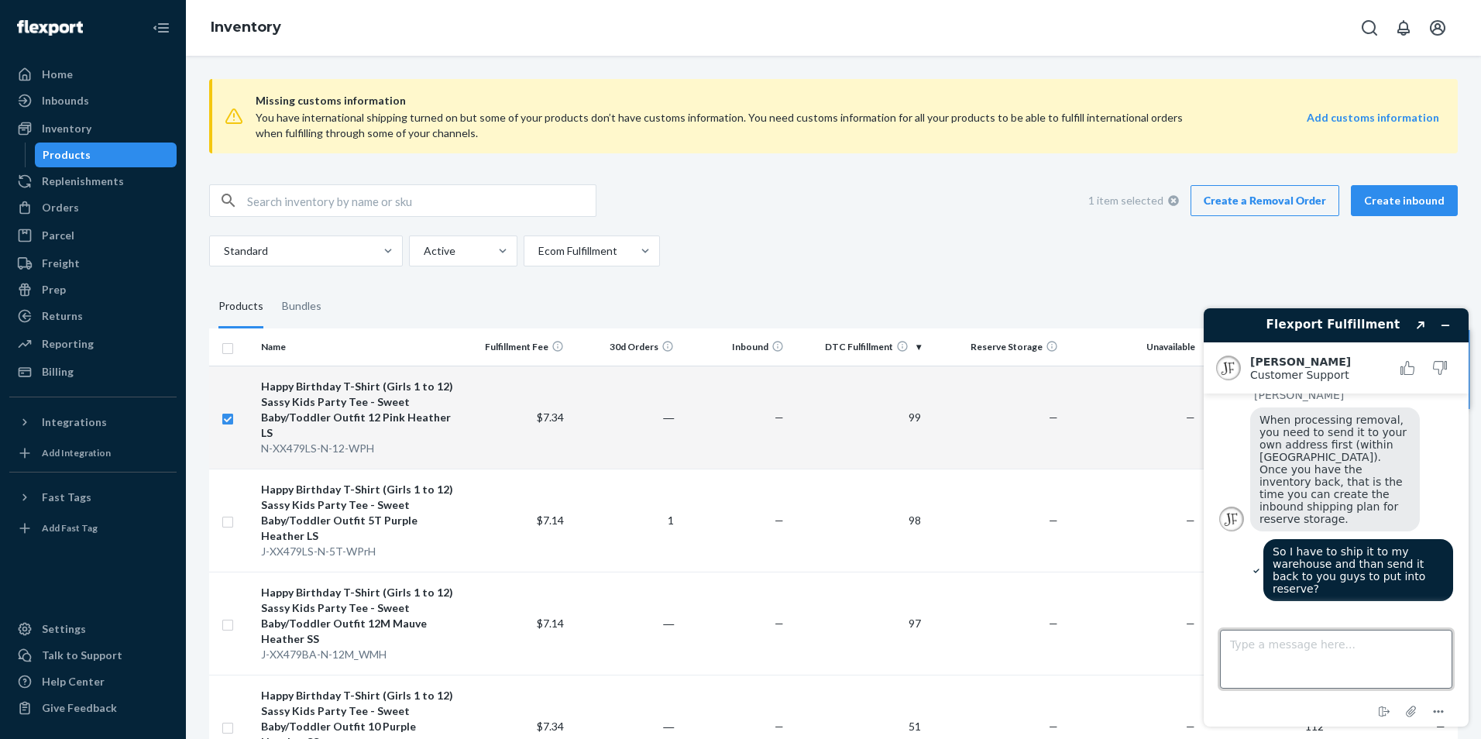
click at [1333, 662] on textarea "Type a message here..." at bounding box center [1336, 659] width 232 height 59
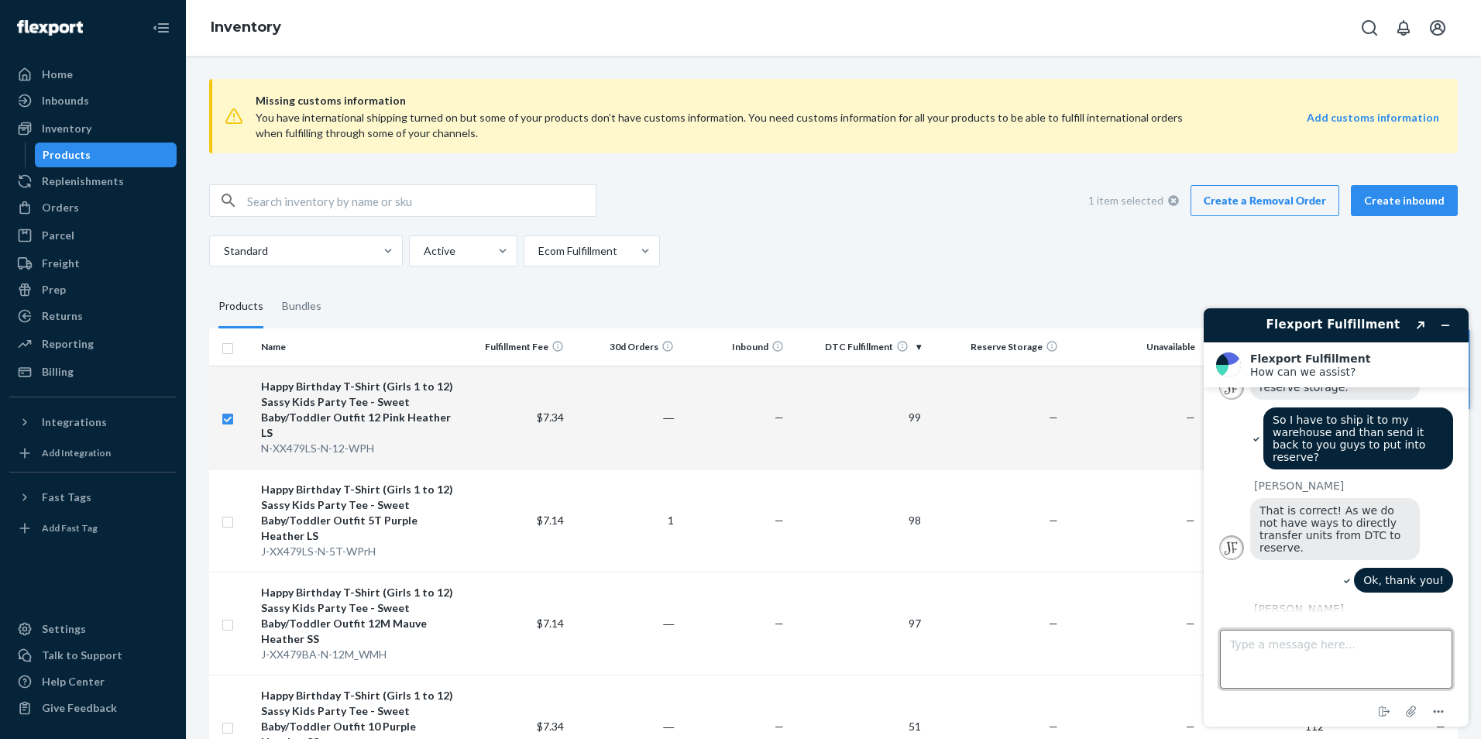
scroll to position [628, 0]
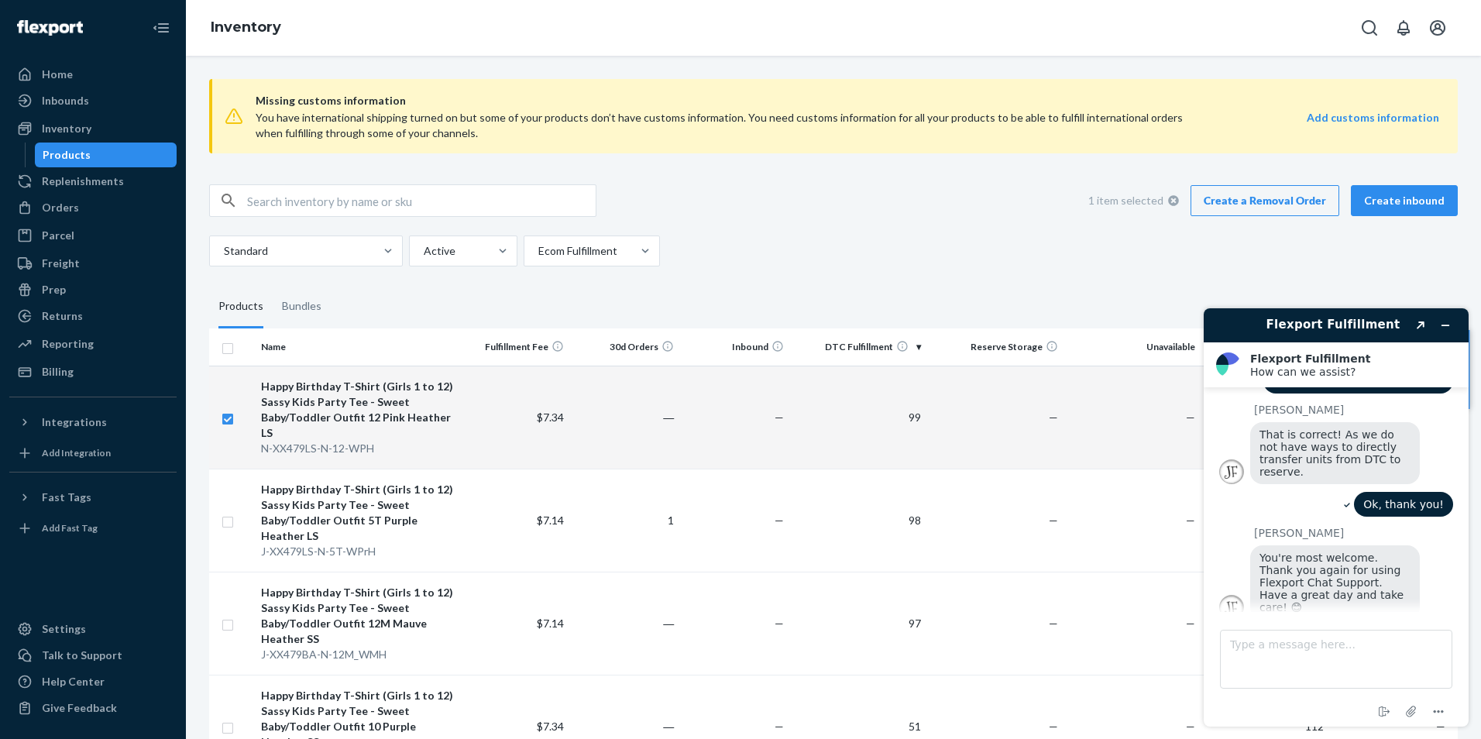
click at [901, 31] on div "Inventory" at bounding box center [833, 28] width 1295 height 56
click at [1442, 324] on icon "Minimize widget" at bounding box center [1445, 325] width 11 height 11
